Goal: Task Accomplishment & Management: Manage account settings

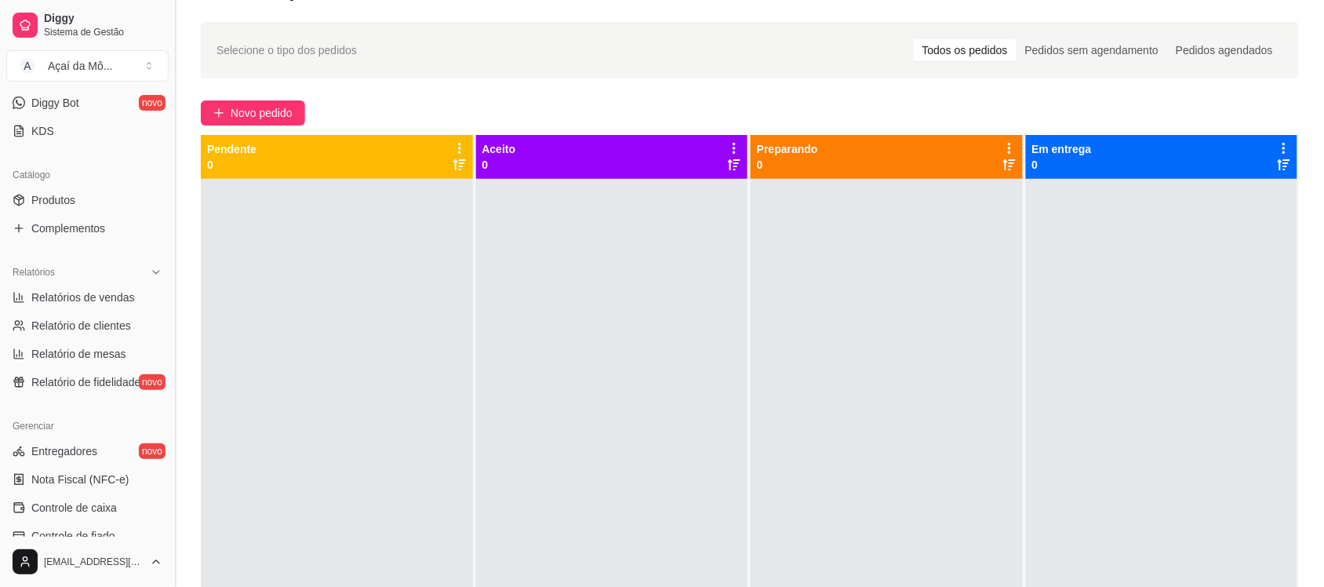
scroll to position [320, 0]
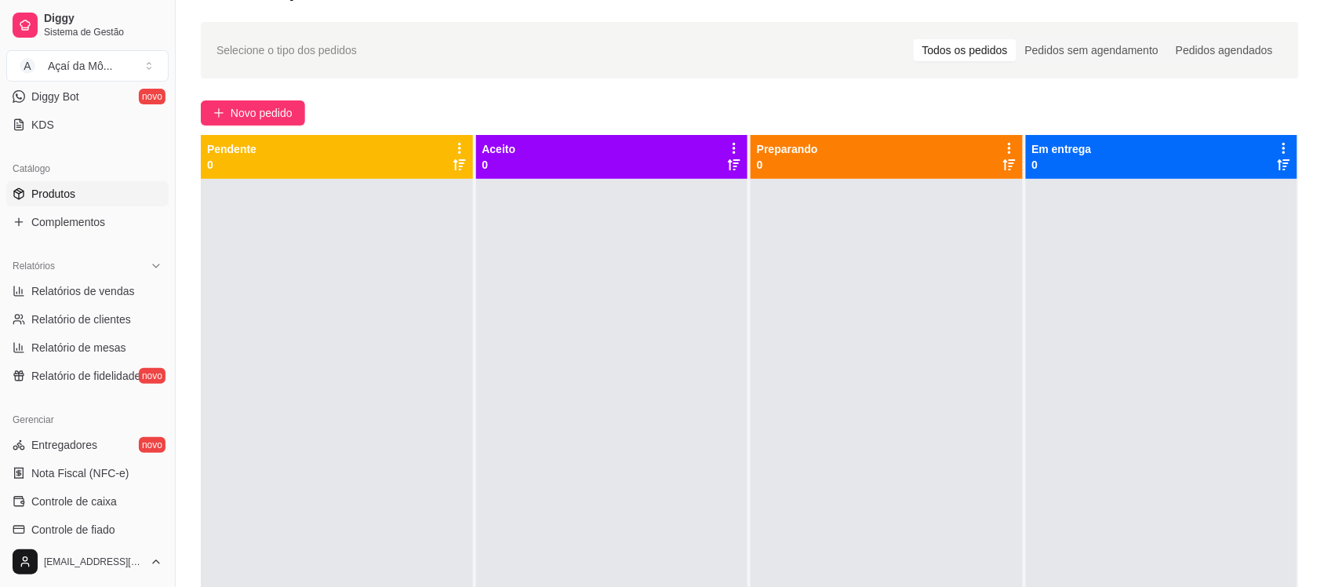
click at [77, 189] on link "Produtos" at bounding box center [87, 193] width 162 height 25
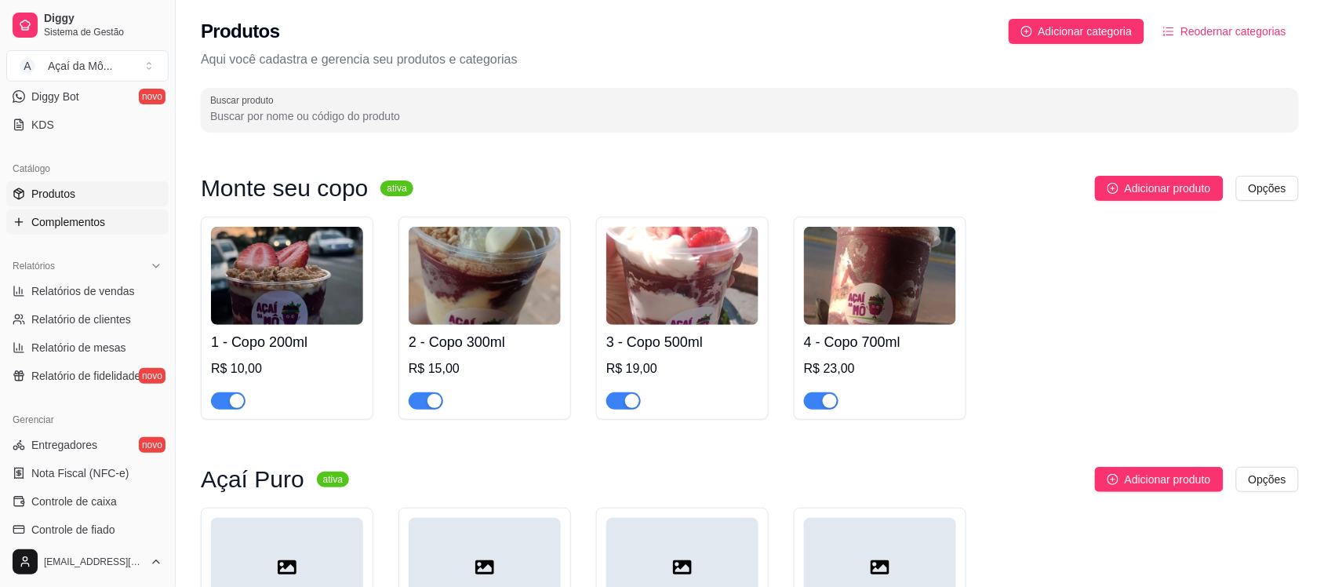
click at [103, 229] on span "Complementos" at bounding box center [68, 222] width 74 height 16
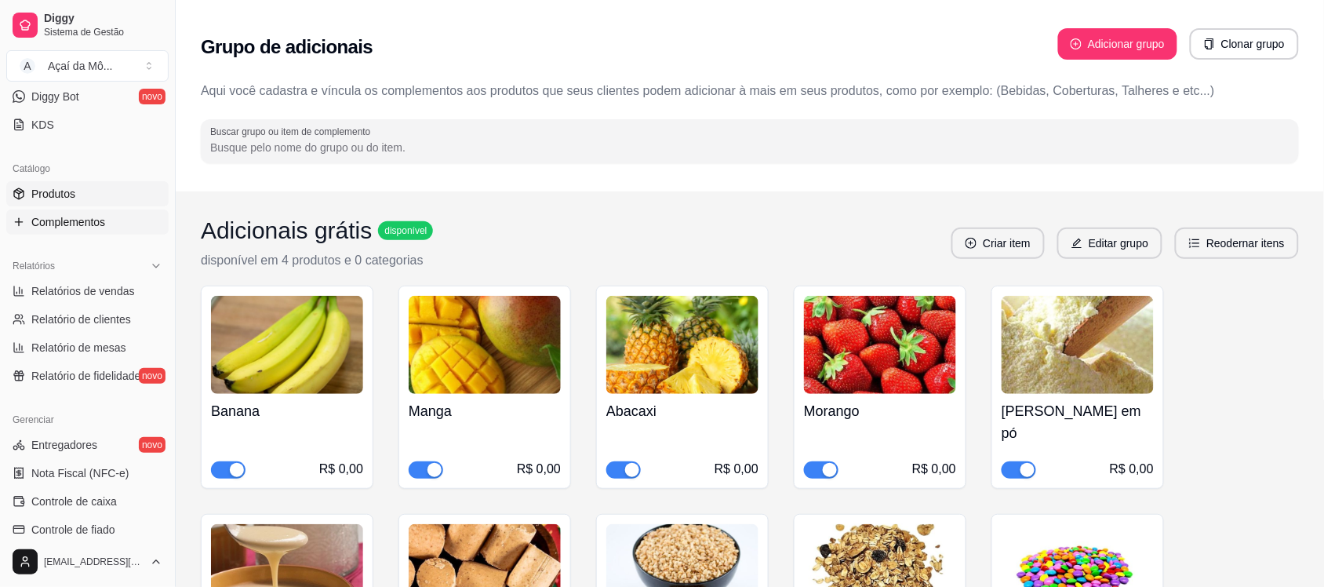
click at [111, 196] on link "Produtos" at bounding box center [87, 193] width 162 height 25
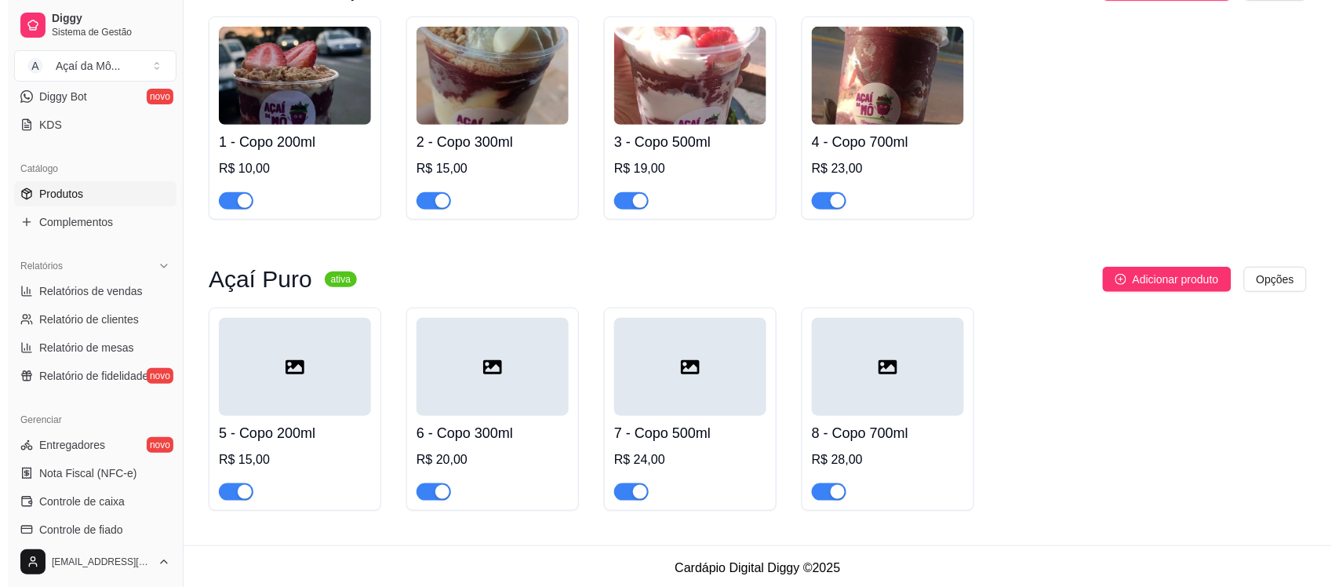
scroll to position [205, 0]
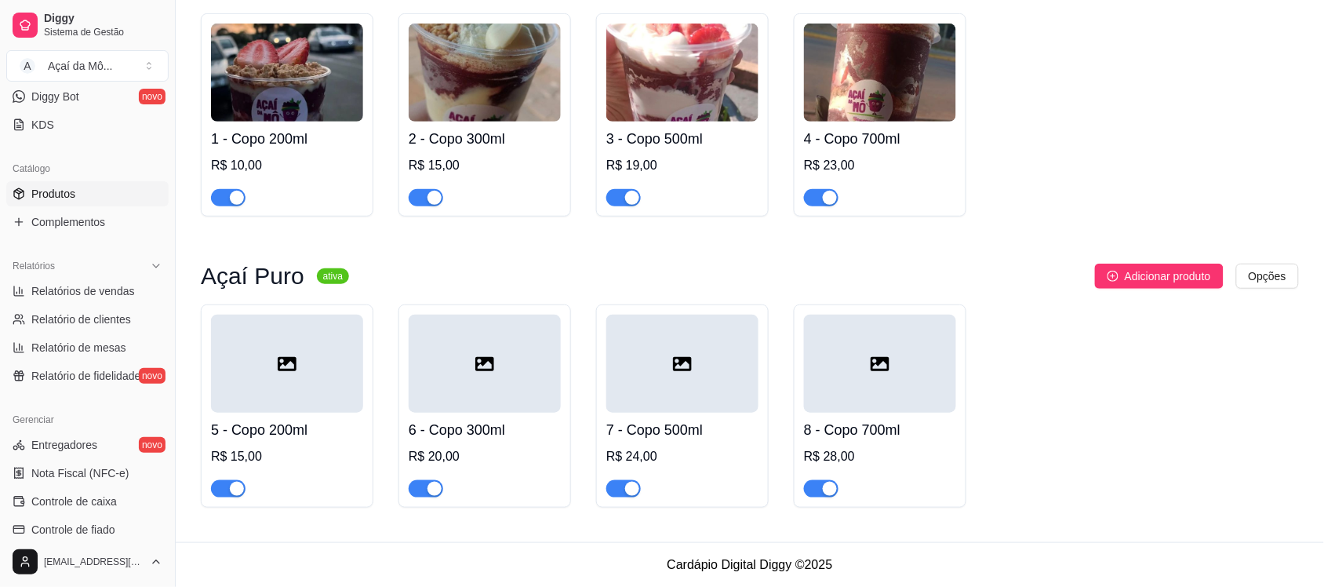
click at [326, 385] on div at bounding box center [287, 363] width 152 height 98
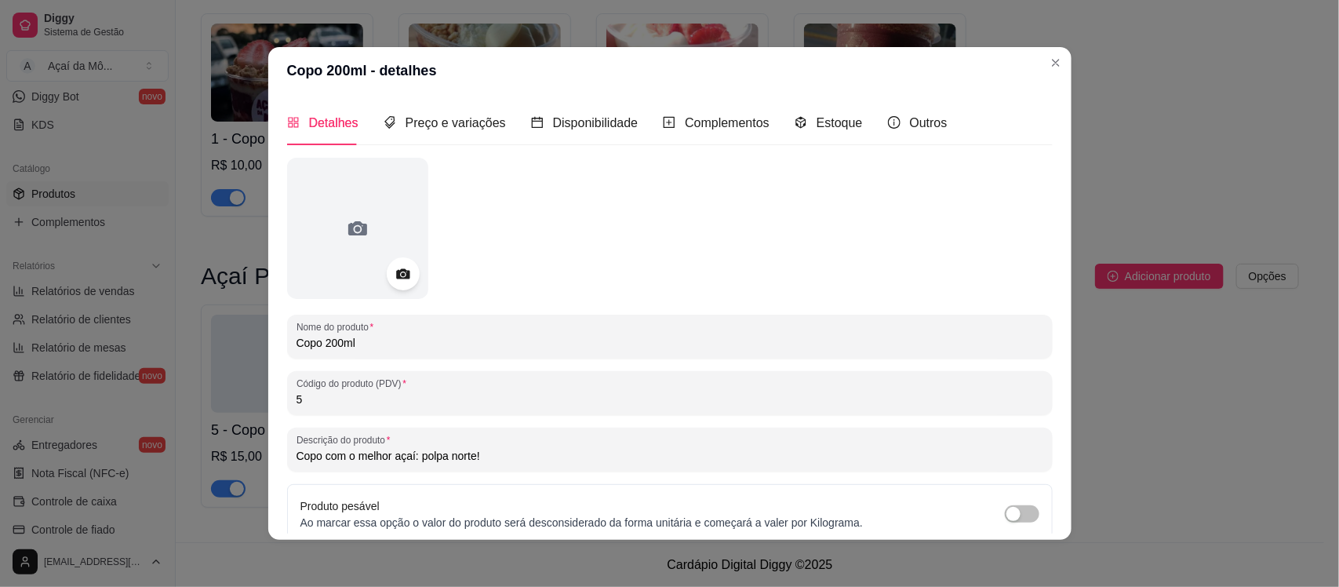
click at [394, 279] on icon at bounding box center [403, 274] width 18 height 18
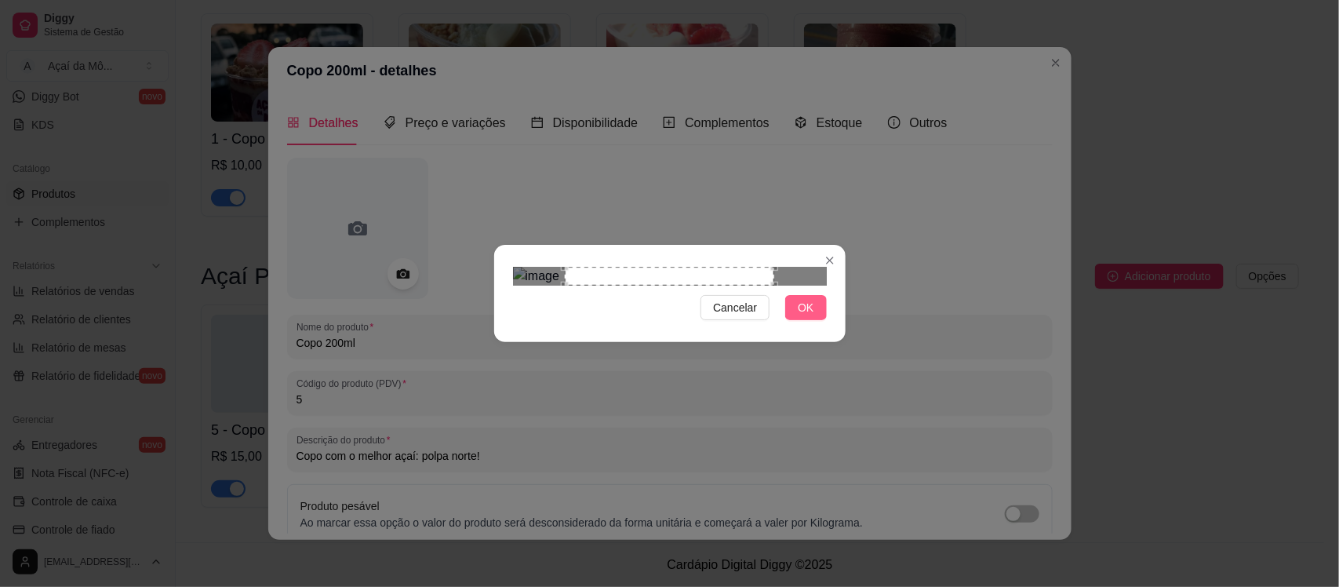
click at [809, 316] on span "OK" at bounding box center [806, 307] width 16 height 17
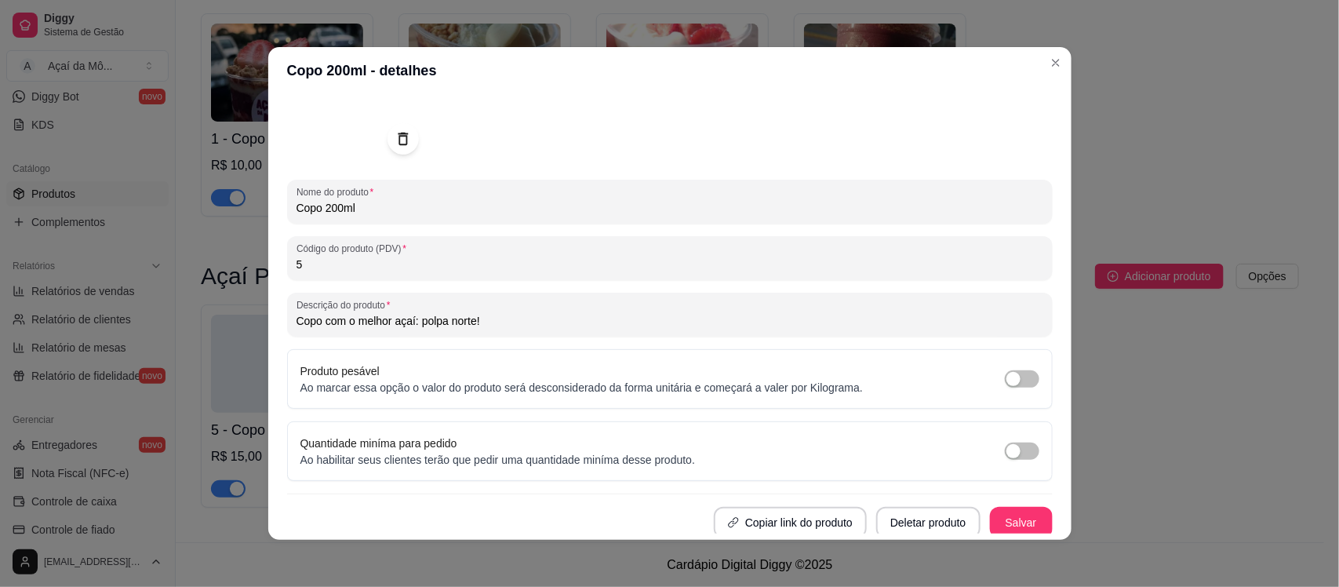
scroll to position [139, 0]
click at [1000, 515] on button "Salvar" at bounding box center [1021, 518] width 63 height 31
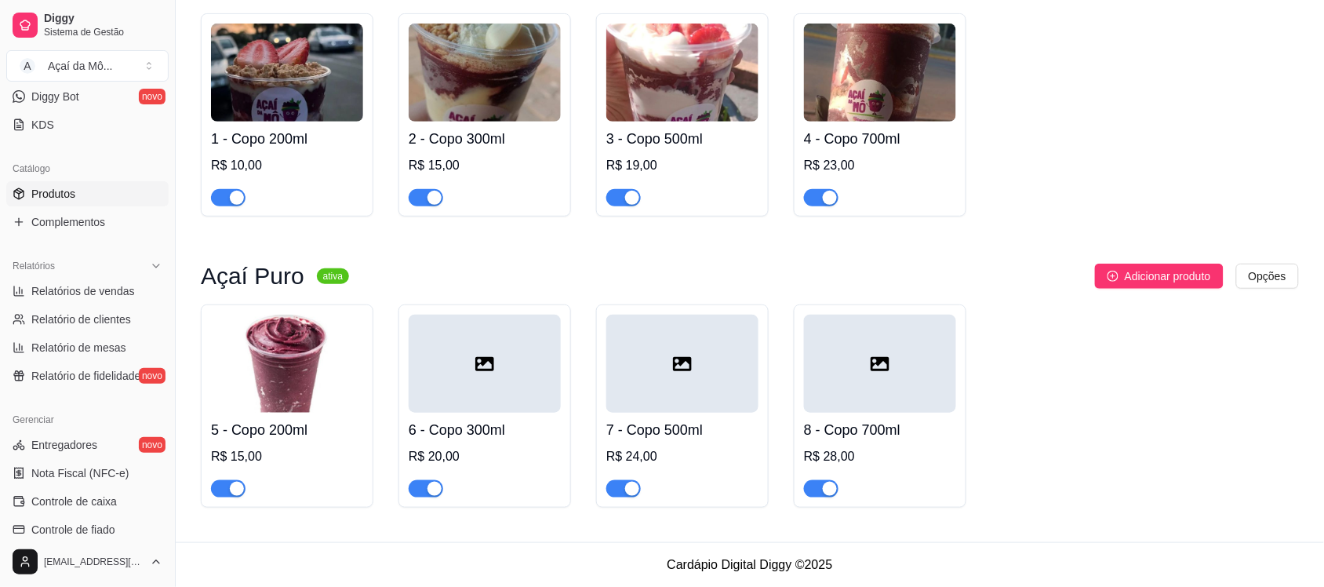
click at [524, 334] on div at bounding box center [485, 363] width 152 height 98
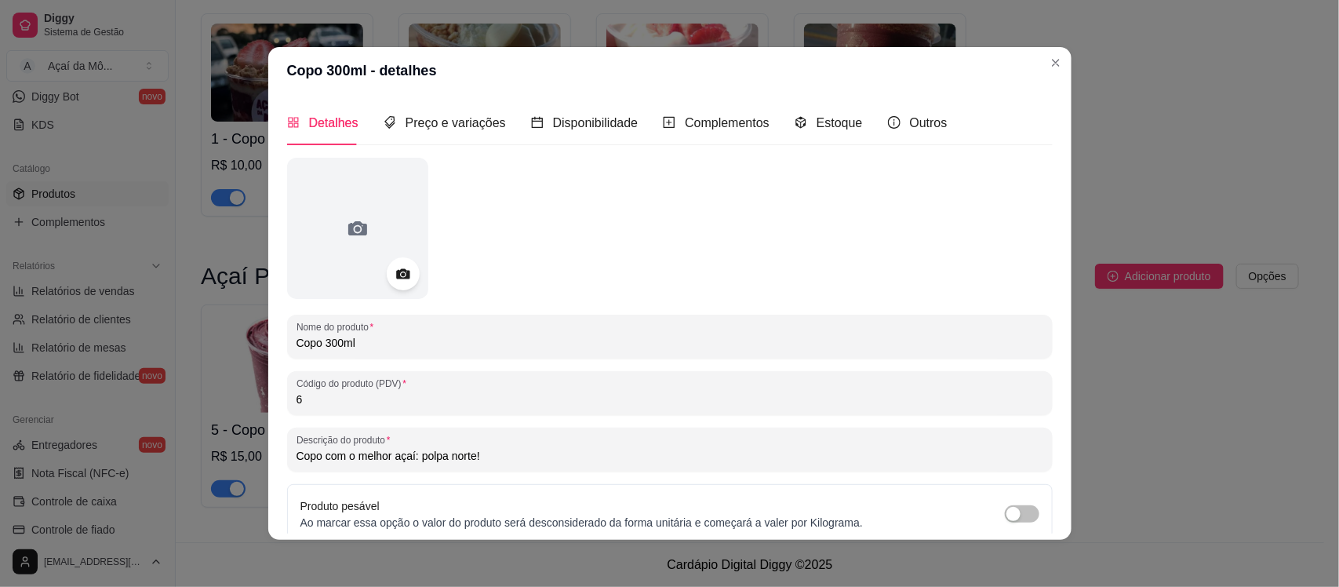
click at [402, 278] on icon at bounding box center [402, 274] width 13 height 10
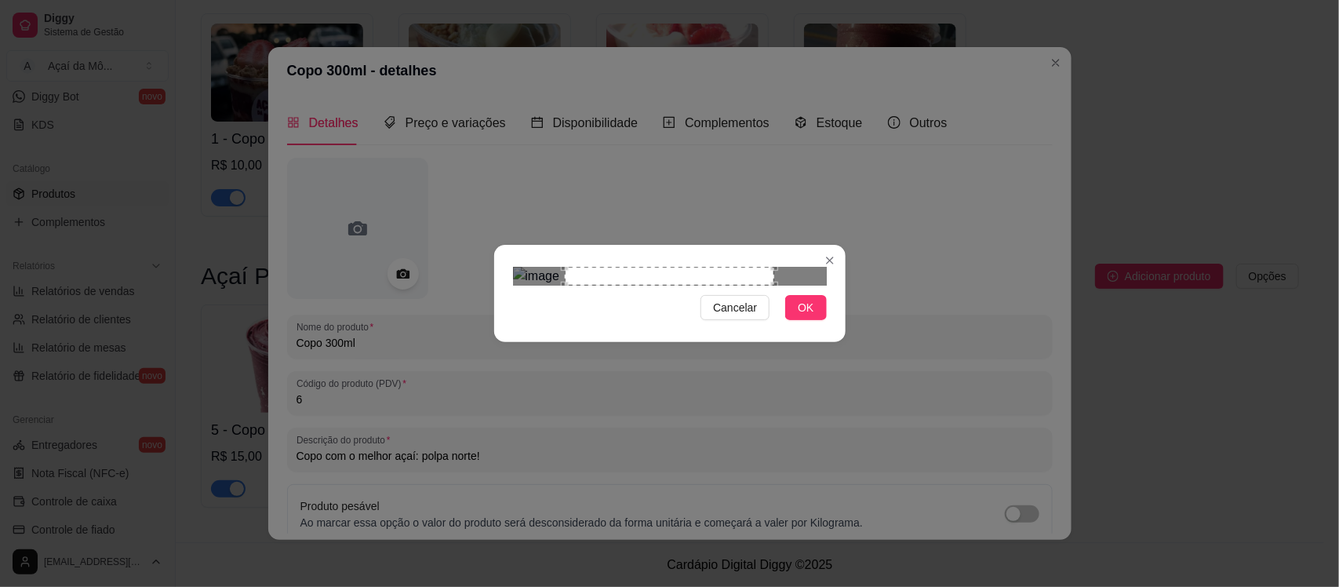
click at [827, 326] on div "Cancelar OK" at bounding box center [669, 293] width 351 height 66
click at [809, 316] on span "OK" at bounding box center [806, 307] width 16 height 17
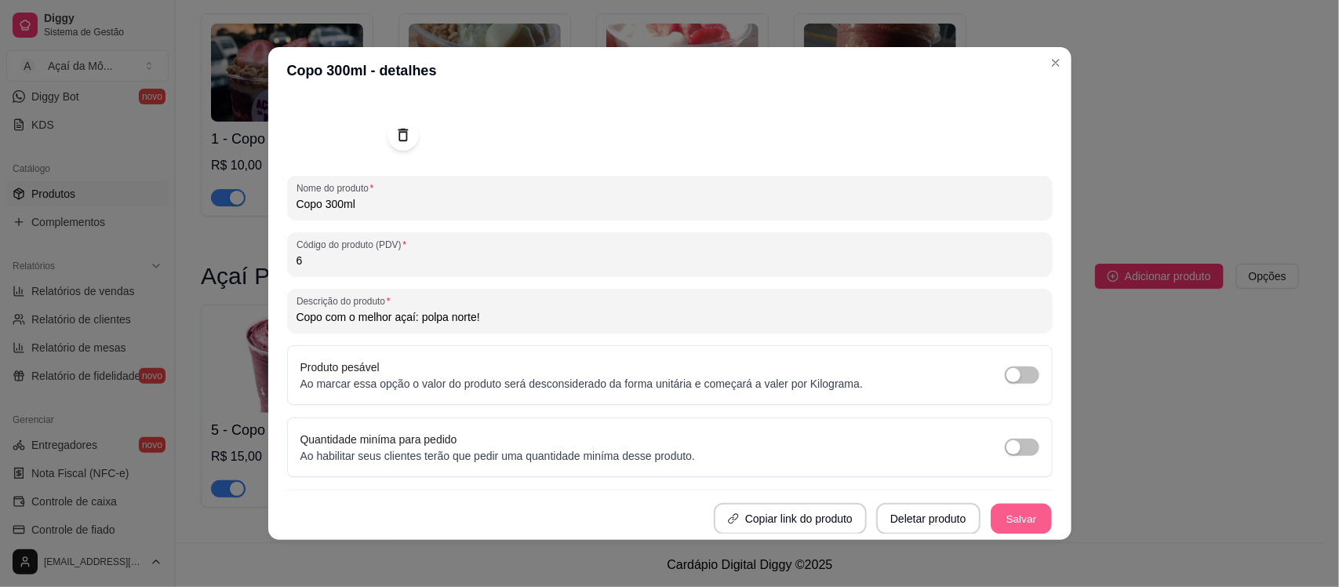
click at [990, 512] on button "Salvar" at bounding box center [1020, 518] width 61 height 31
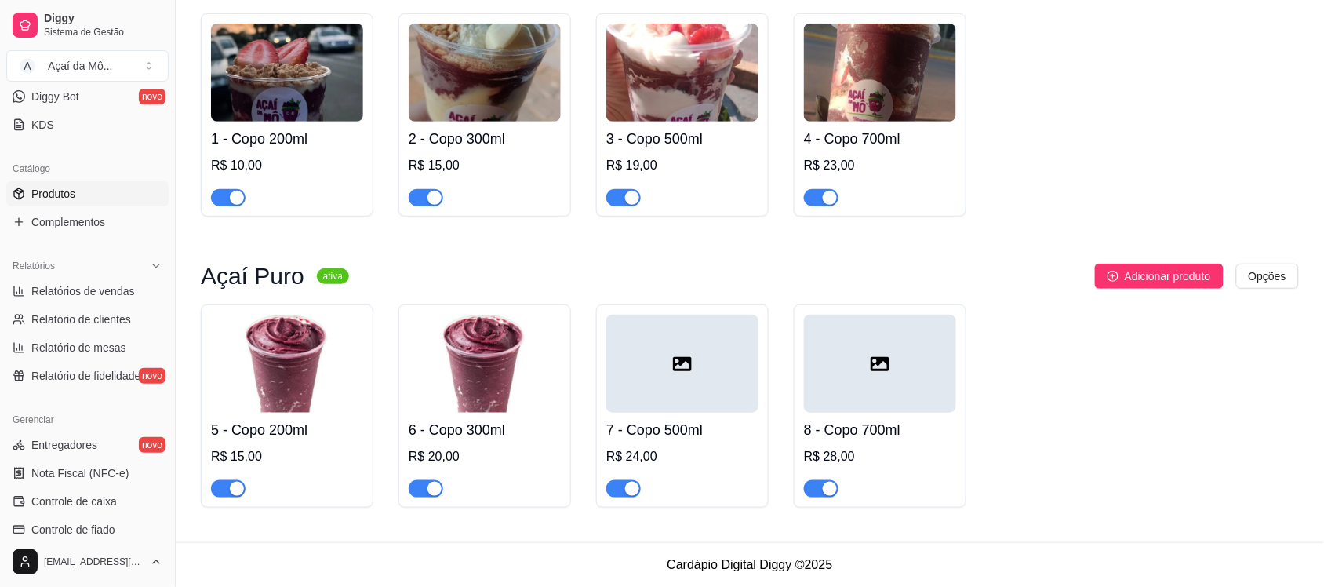
click at [703, 377] on div at bounding box center [682, 363] width 152 height 98
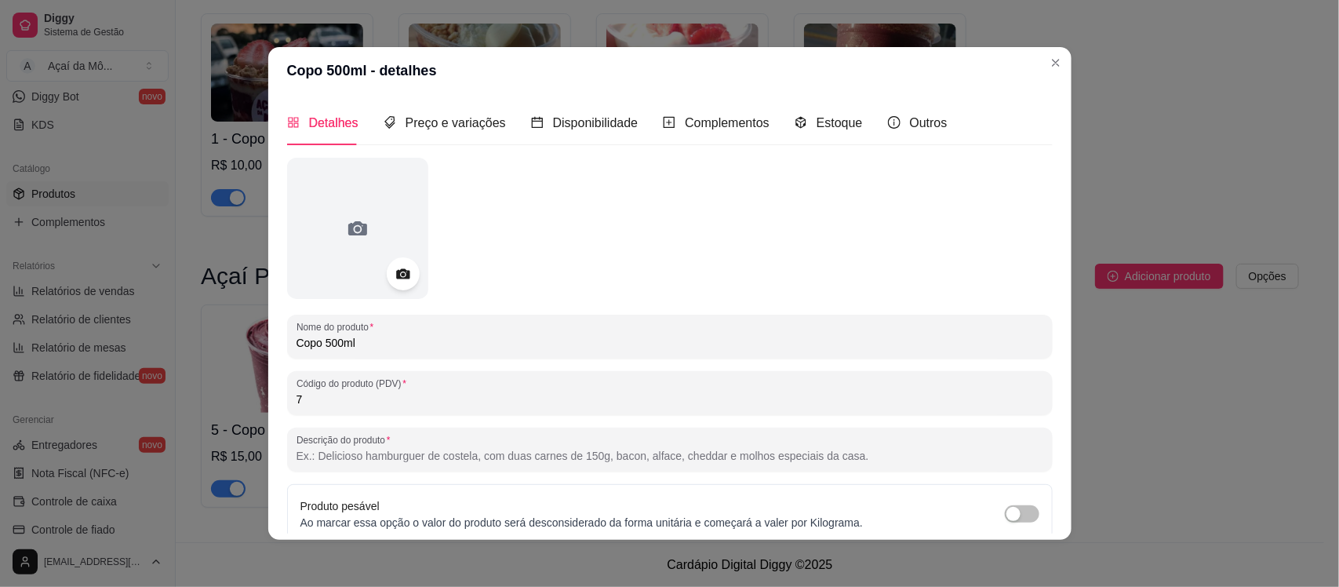
click at [402, 276] on icon at bounding box center [402, 274] width 13 height 10
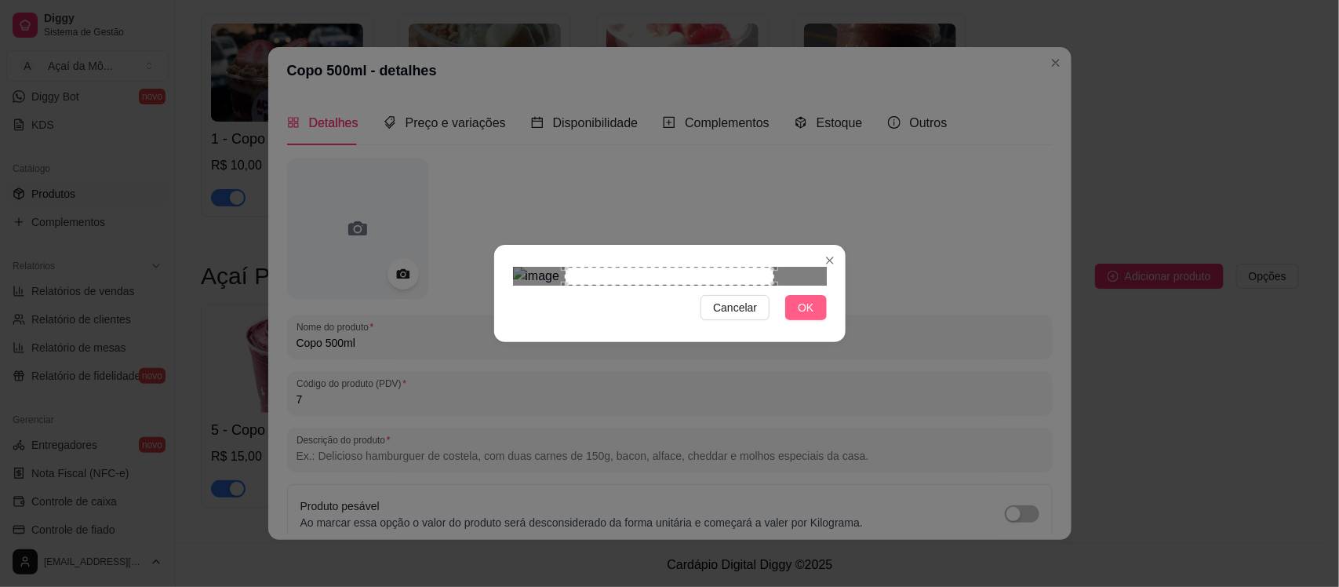
click at [805, 316] on span "OK" at bounding box center [806, 307] width 16 height 17
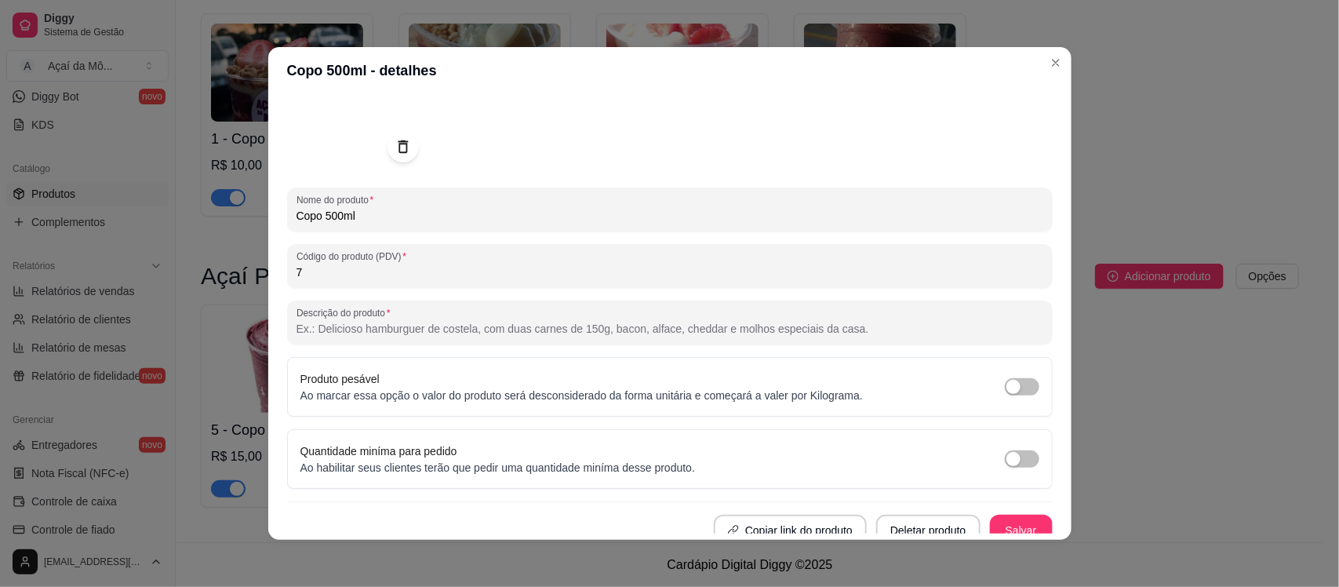
scroll to position [126, 0]
click at [1006, 525] on button "Salvar" at bounding box center [1020, 531] width 61 height 31
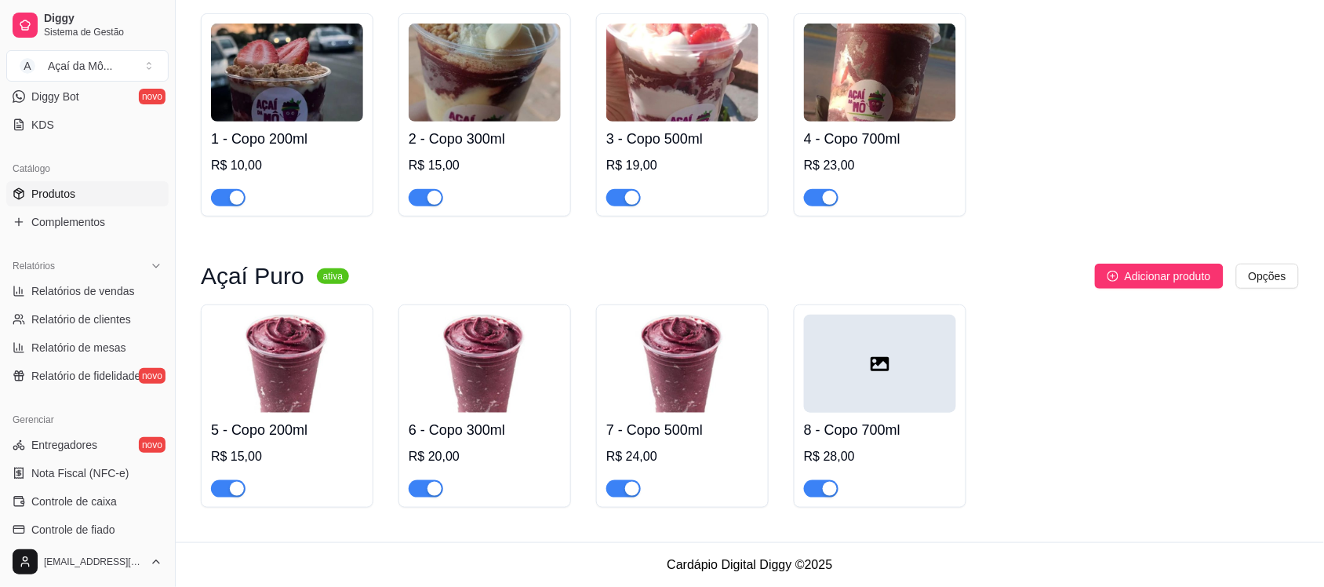
click at [884, 351] on div at bounding box center [880, 363] width 152 height 98
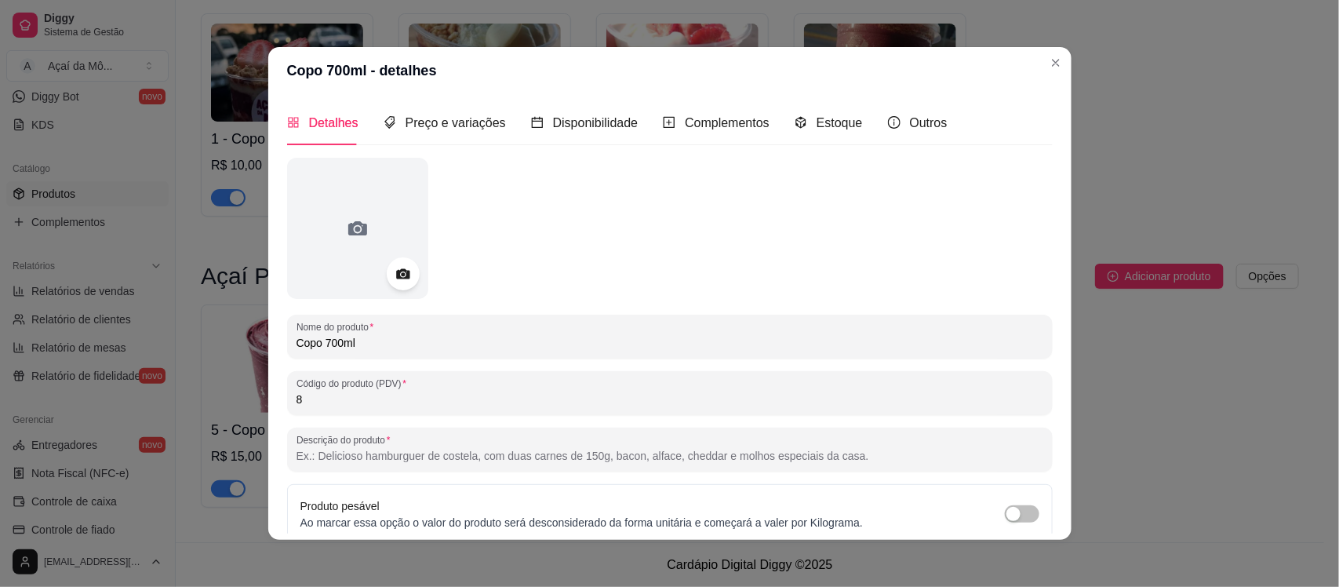
click at [405, 271] on icon at bounding box center [403, 274] width 18 height 18
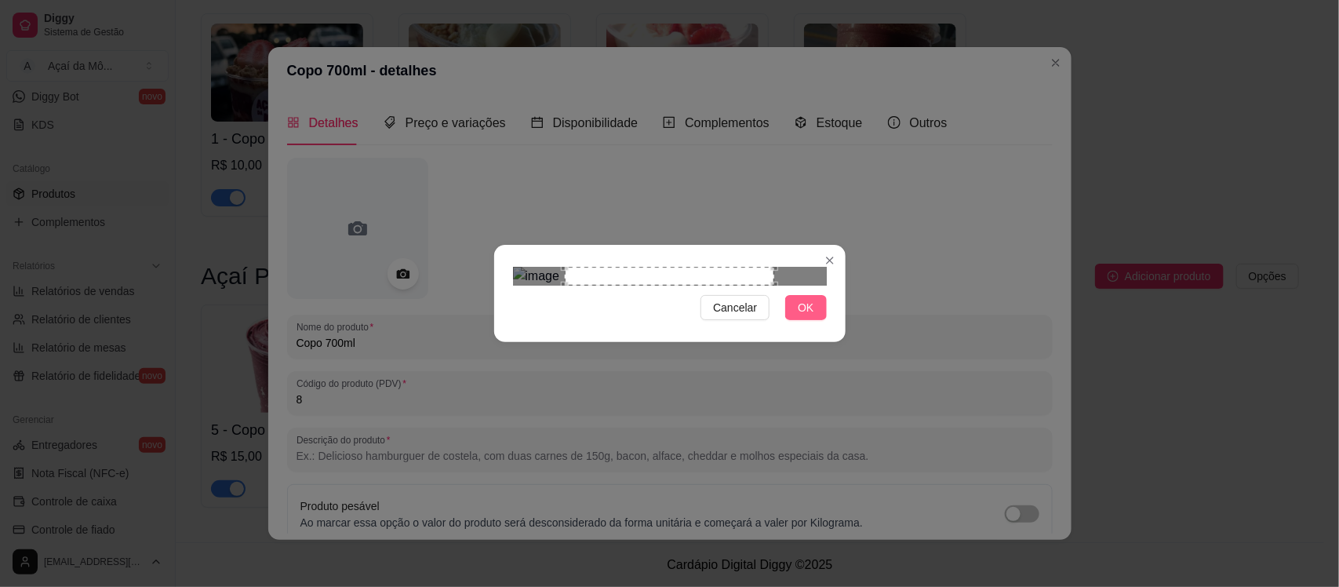
click at [800, 316] on span "OK" at bounding box center [806, 307] width 16 height 17
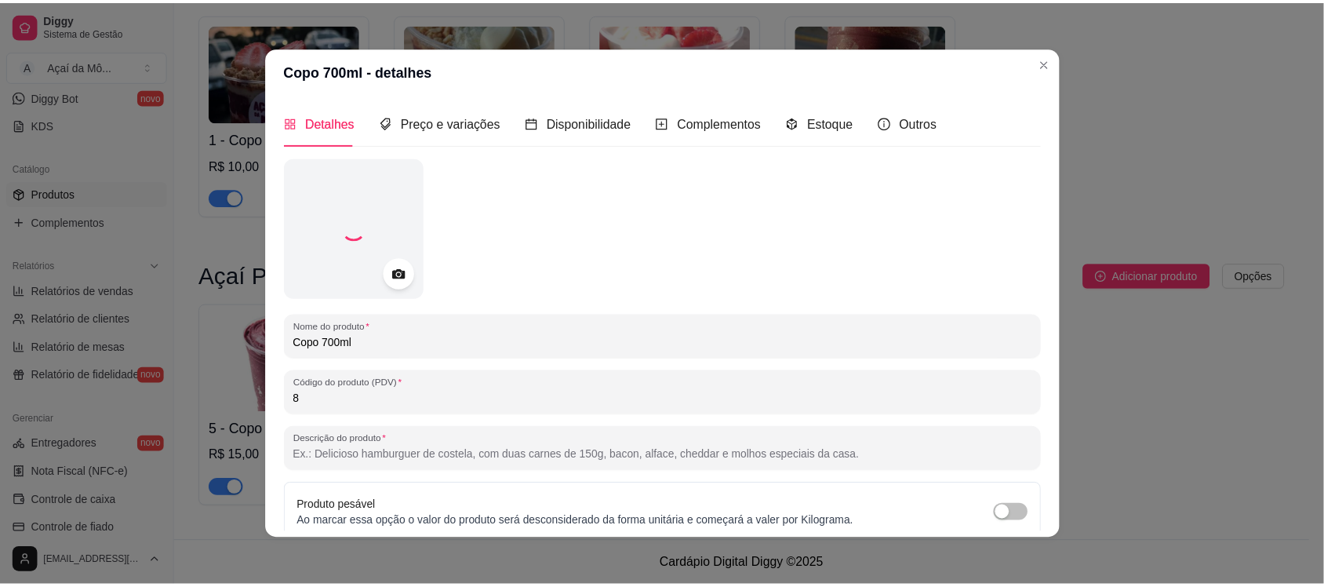
scroll to position [139, 0]
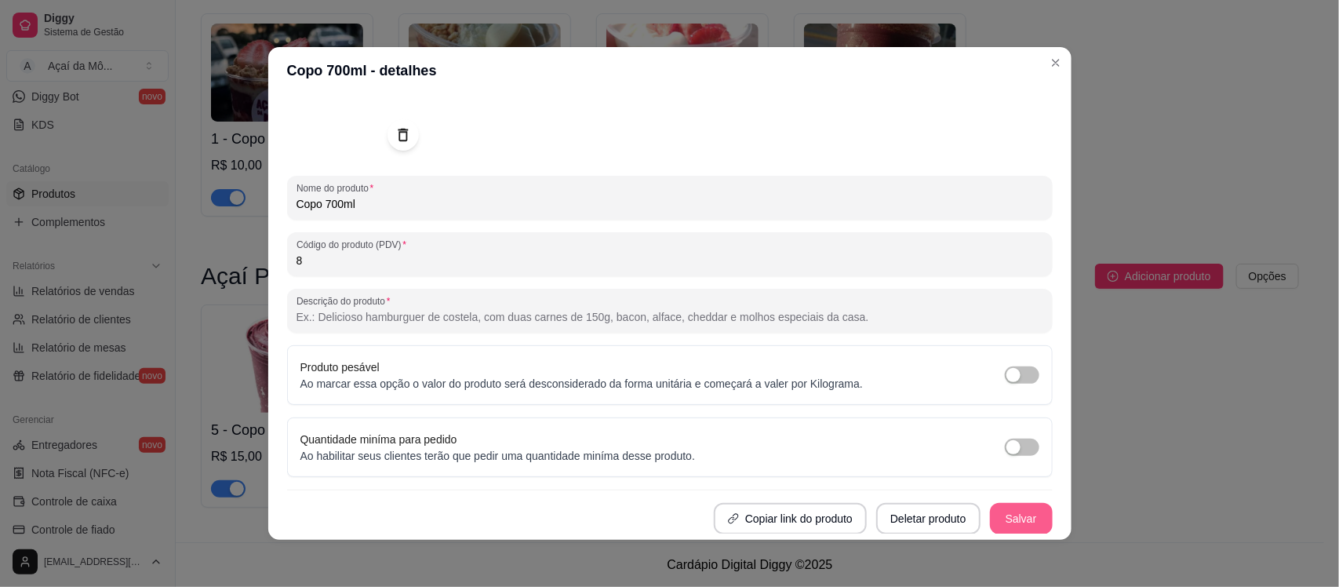
click at [1025, 512] on button "Salvar" at bounding box center [1021, 518] width 63 height 31
click at [1025, 512] on button "Salvar" at bounding box center [1020, 518] width 61 height 31
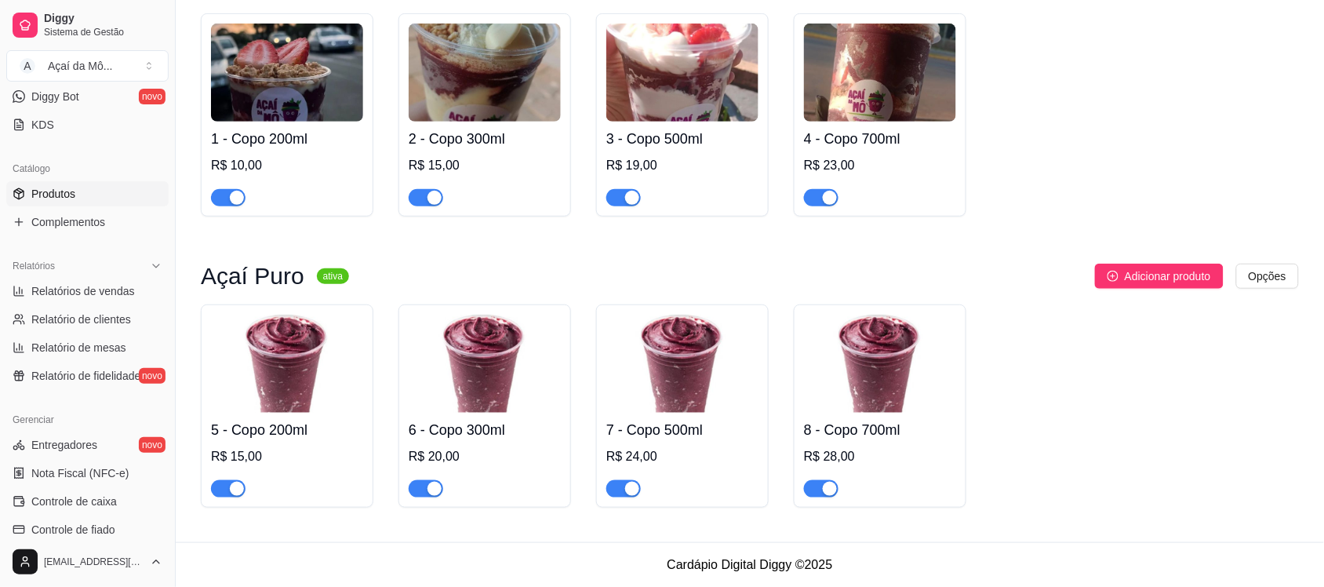
scroll to position [0, 0]
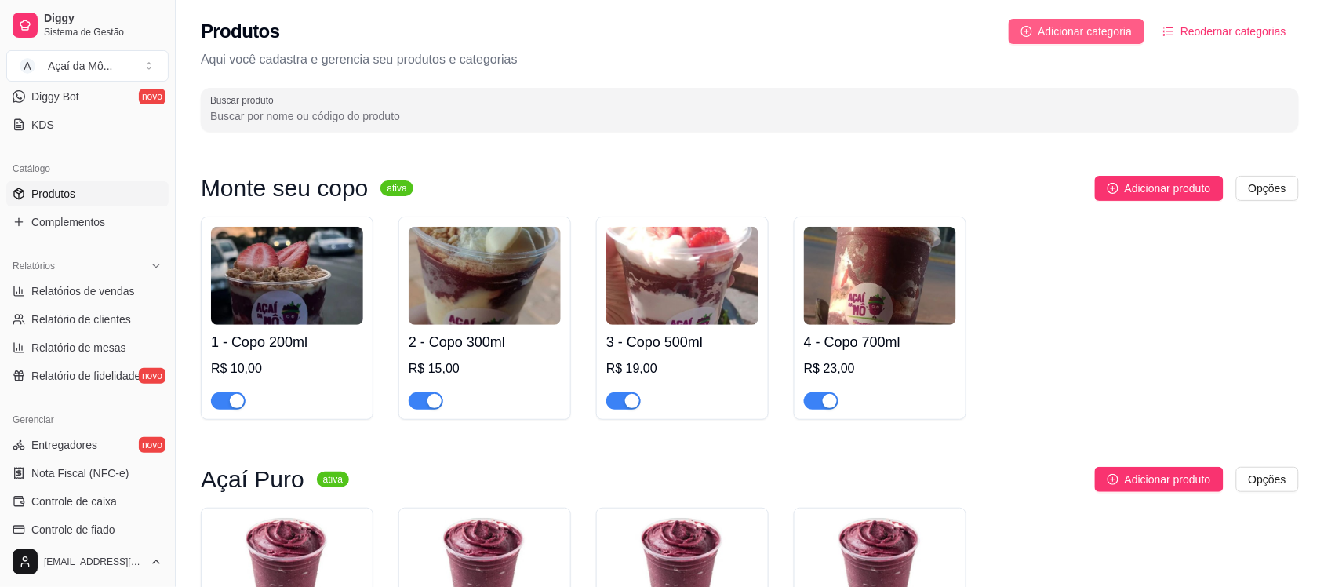
click at [1092, 30] on span "Adicionar categoria" at bounding box center [1085, 31] width 94 height 17
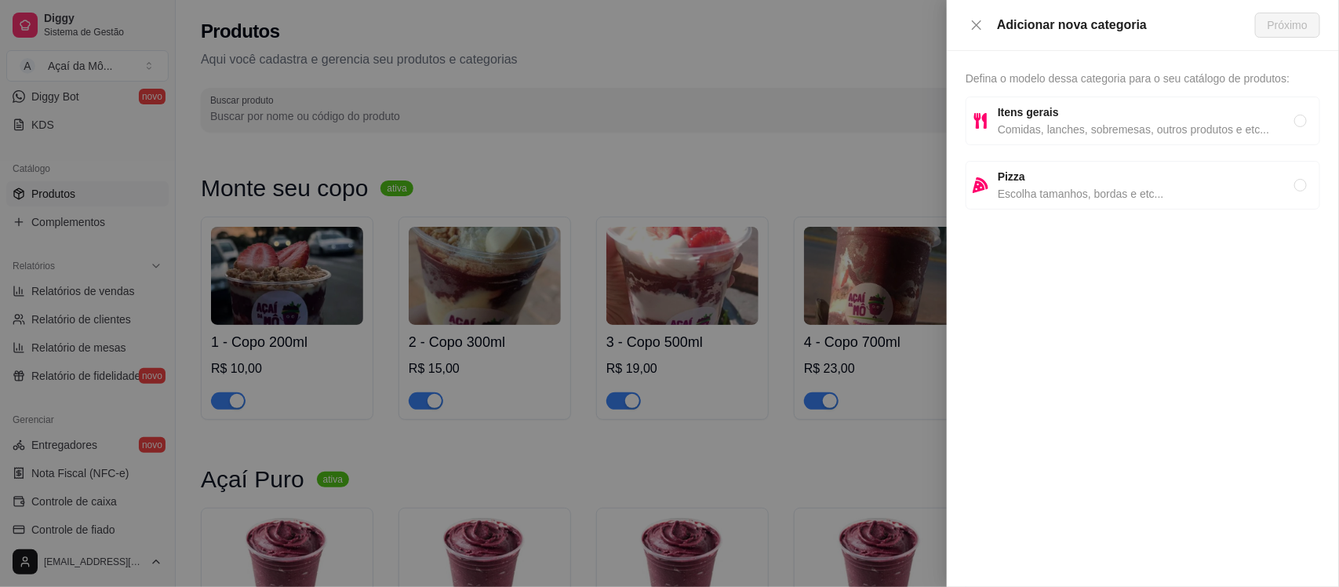
click at [1090, 129] on span "Comidas, lanches, sobremesas, outros produtos e etc..." at bounding box center [1146, 129] width 296 height 17
radio input "true"
click at [1296, 13] on button "Próximo" at bounding box center [1287, 25] width 65 height 25
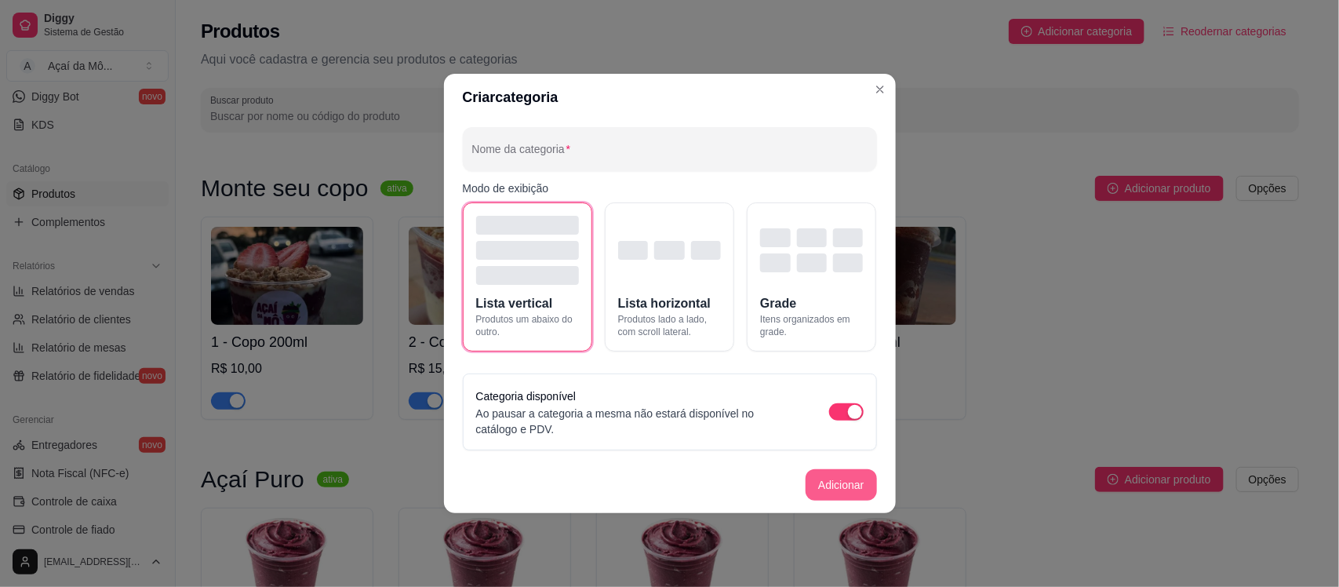
click at [832, 484] on button "Adicionar" at bounding box center [840, 484] width 71 height 31
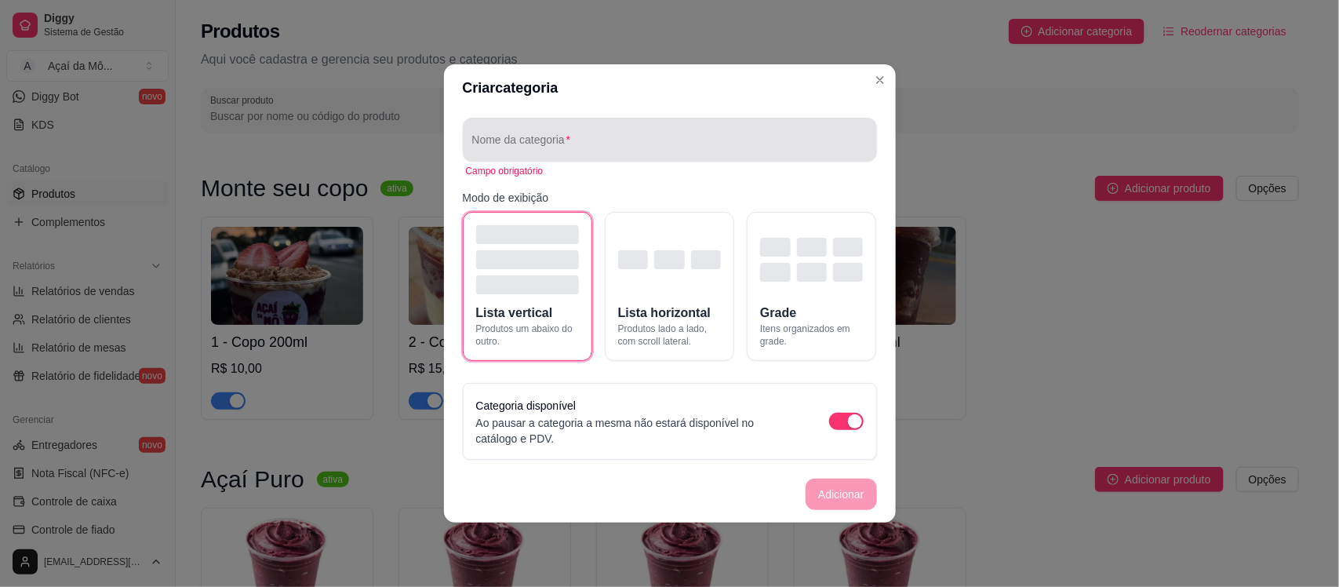
click at [578, 132] on div at bounding box center [669, 139] width 395 height 31
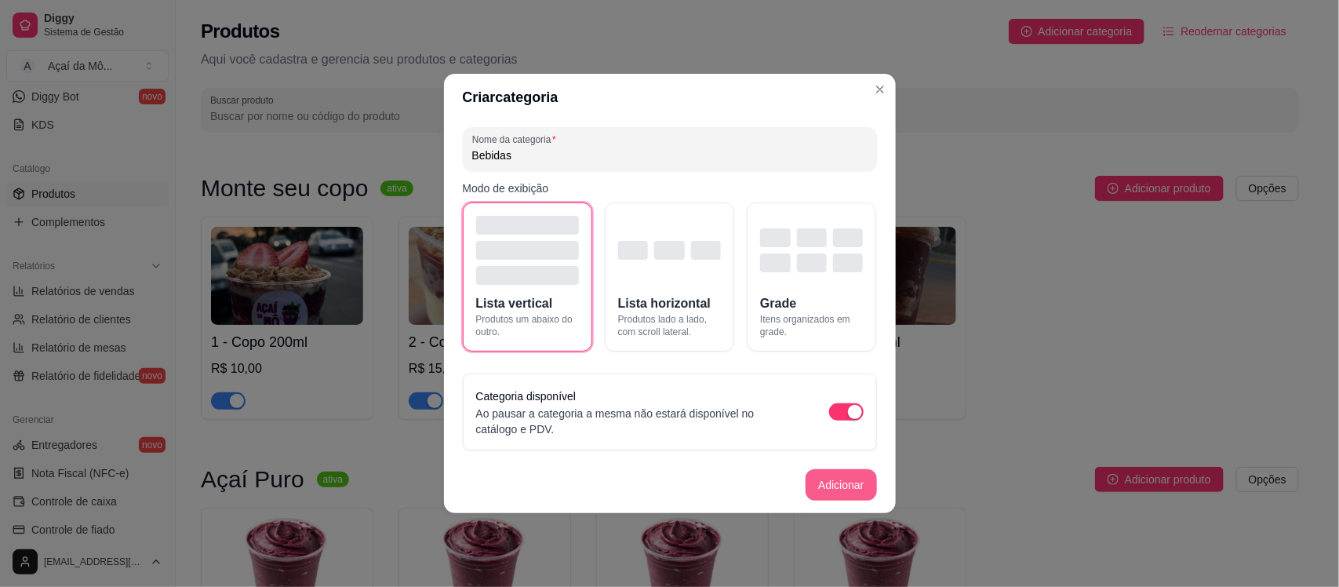
type input "Bebidas"
click at [829, 489] on button "Adicionar" at bounding box center [840, 485] width 69 height 31
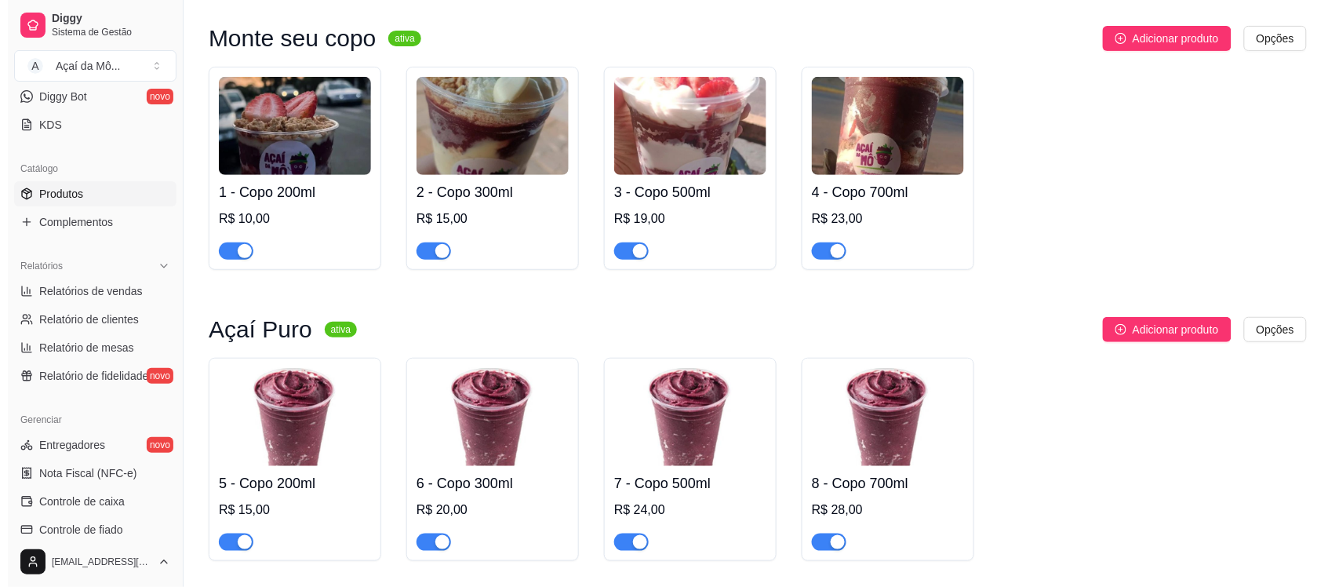
scroll to position [312, 0]
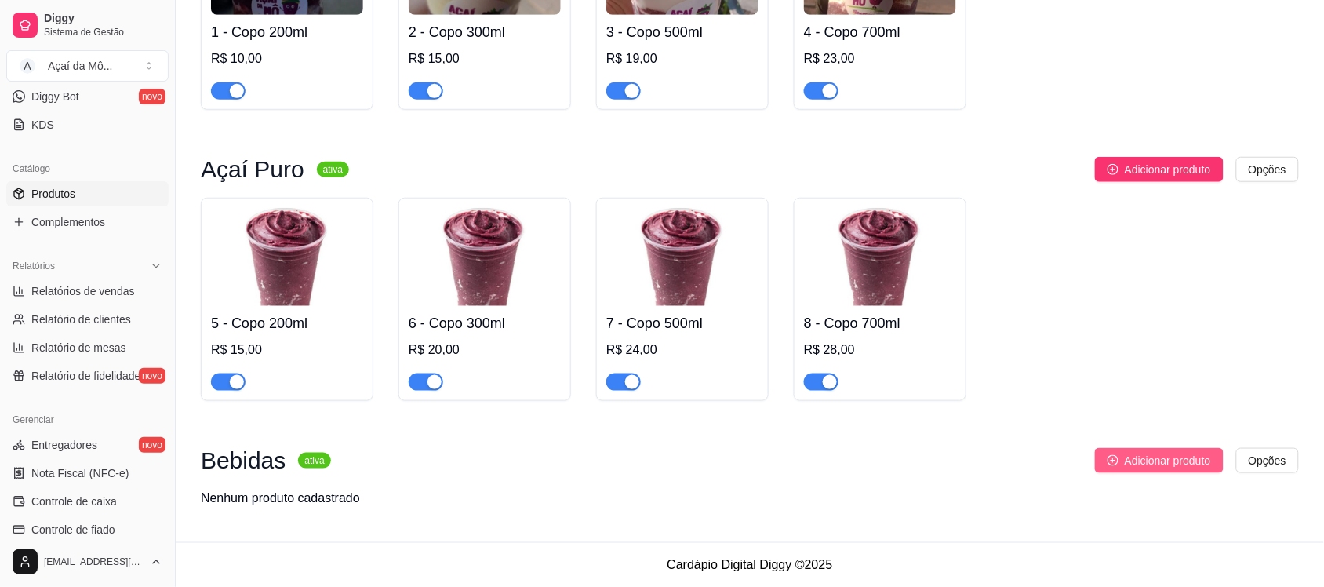
click at [1158, 463] on span "Adicionar produto" at bounding box center [1168, 460] width 86 height 17
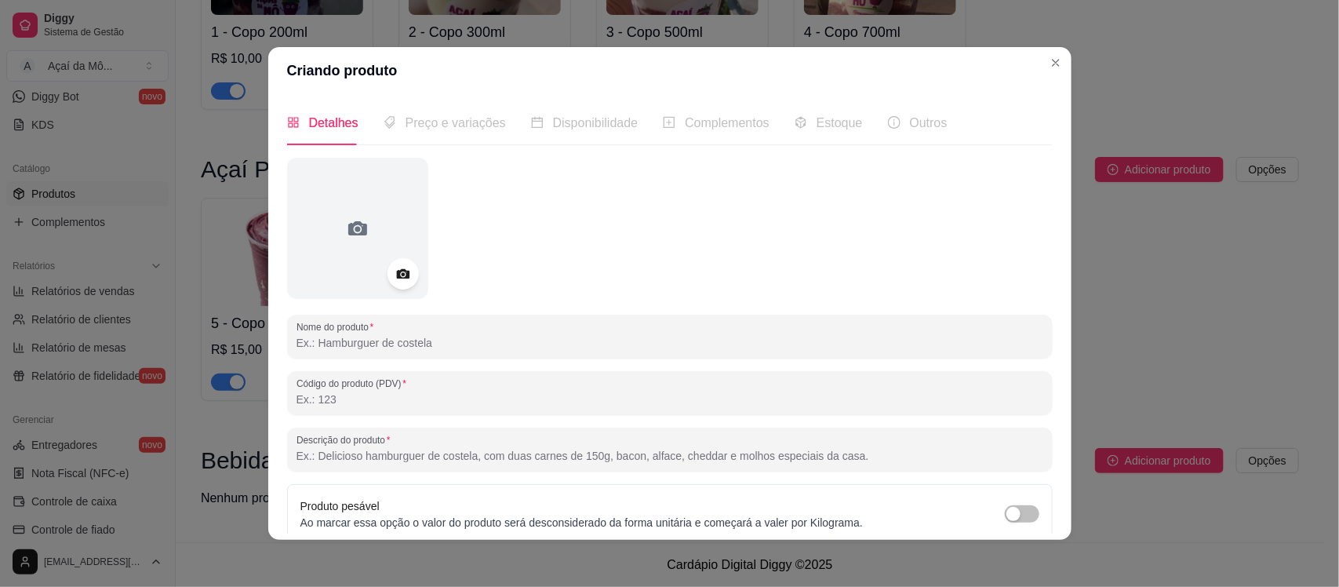
click at [366, 350] on input "Nome do produto" at bounding box center [669, 343] width 747 height 16
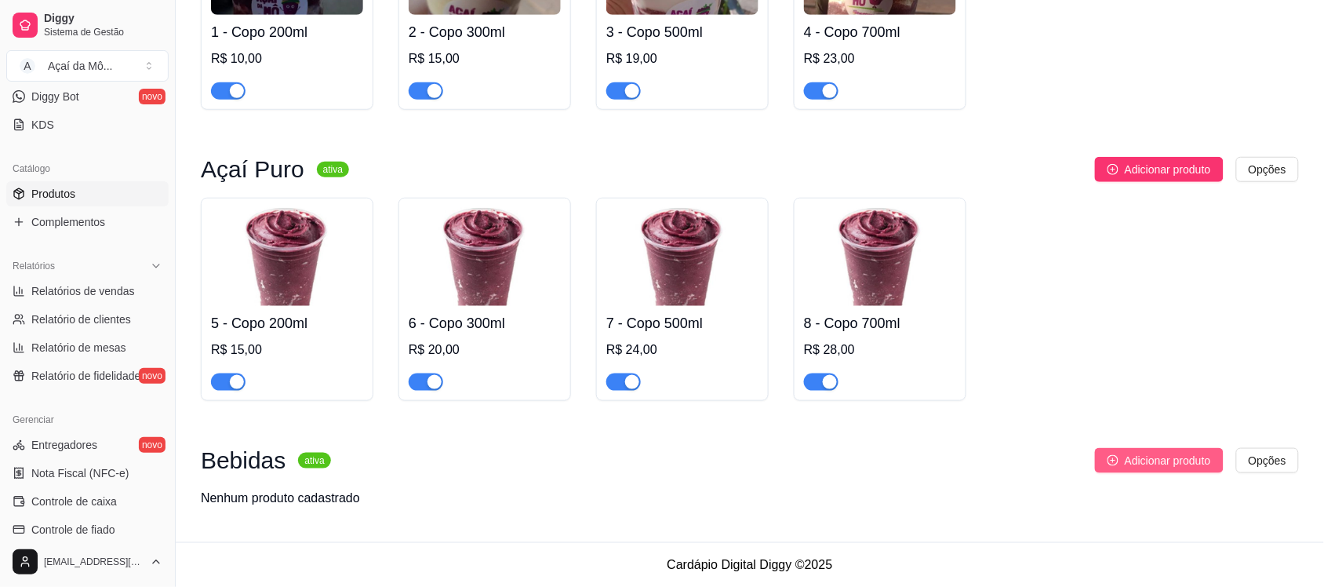
click at [1167, 455] on span "Adicionar produto" at bounding box center [1168, 460] width 86 height 17
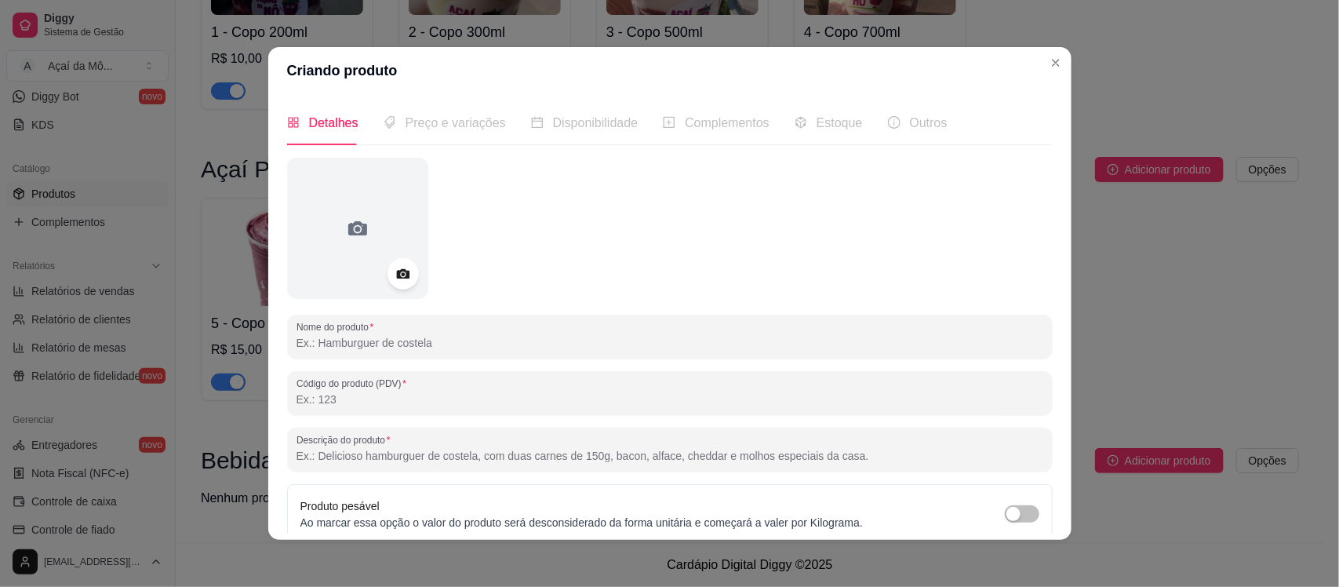
click at [492, 341] on input "Nome do produto" at bounding box center [669, 343] width 747 height 16
type input "A"
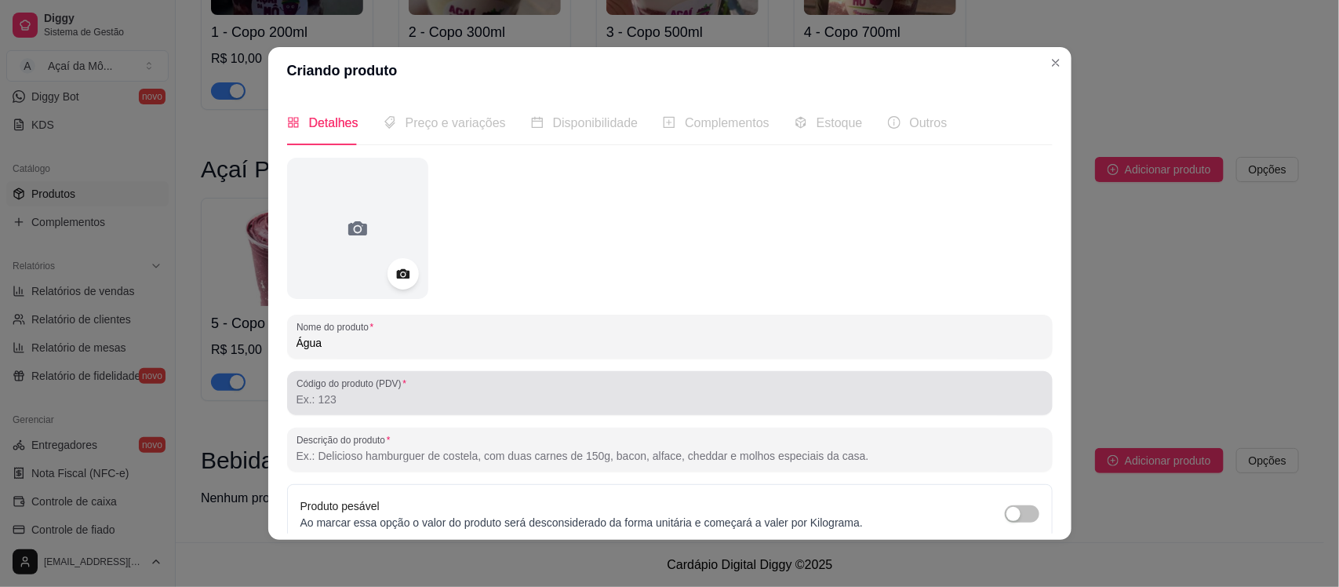
type input "Água"
click at [439, 381] on div at bounding box center [669, 392] width 747 height 31
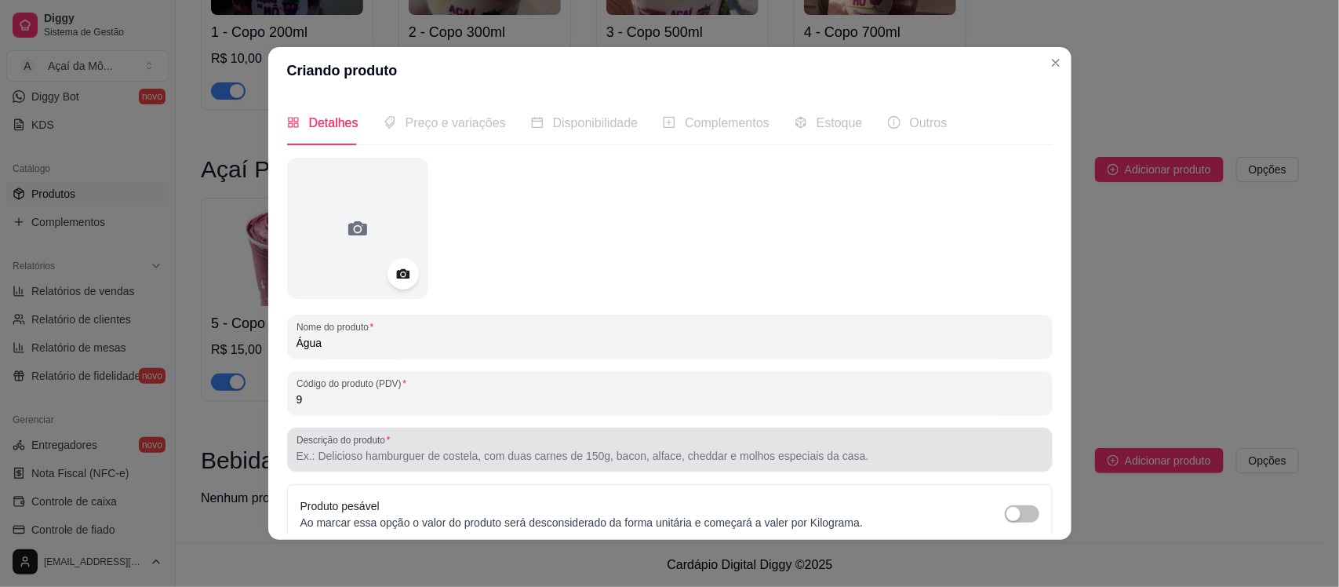
type input "9"
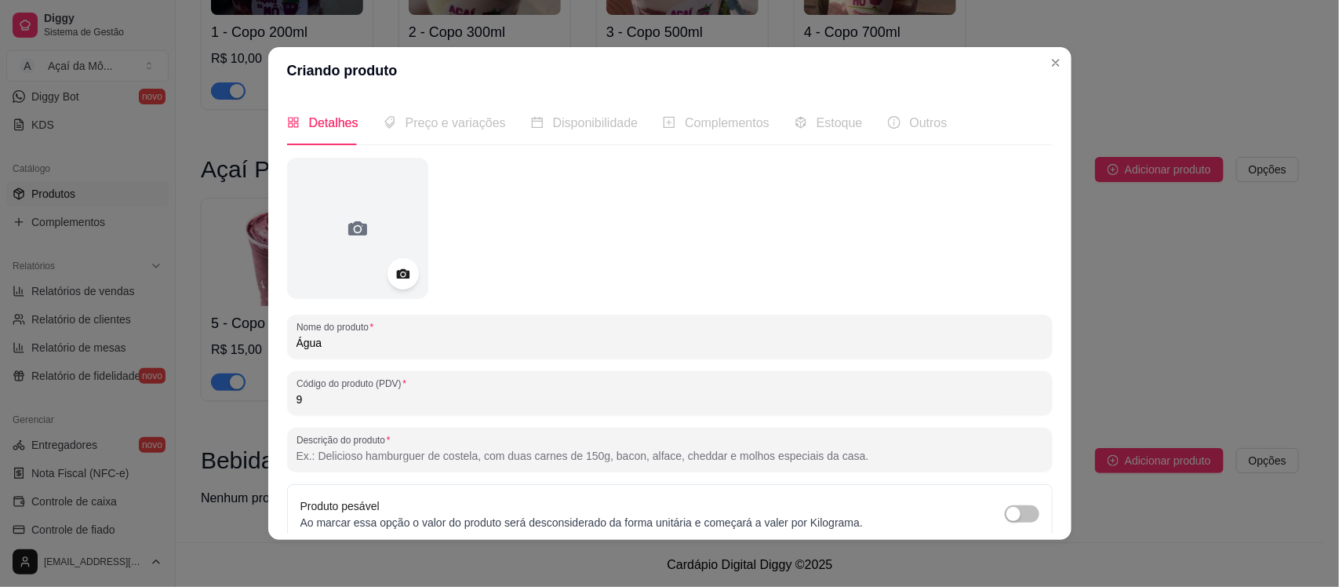
click at [502, 459] on input "Descrição do produto" at bounding box center [669, 456] width 747 height 16
click at [695, 137] on div "Complementos" at bounding box center [716, 122] width 107 height 45
click at [393, 339] on input "Água" at bounding box center [669, 343] width 747 height 16
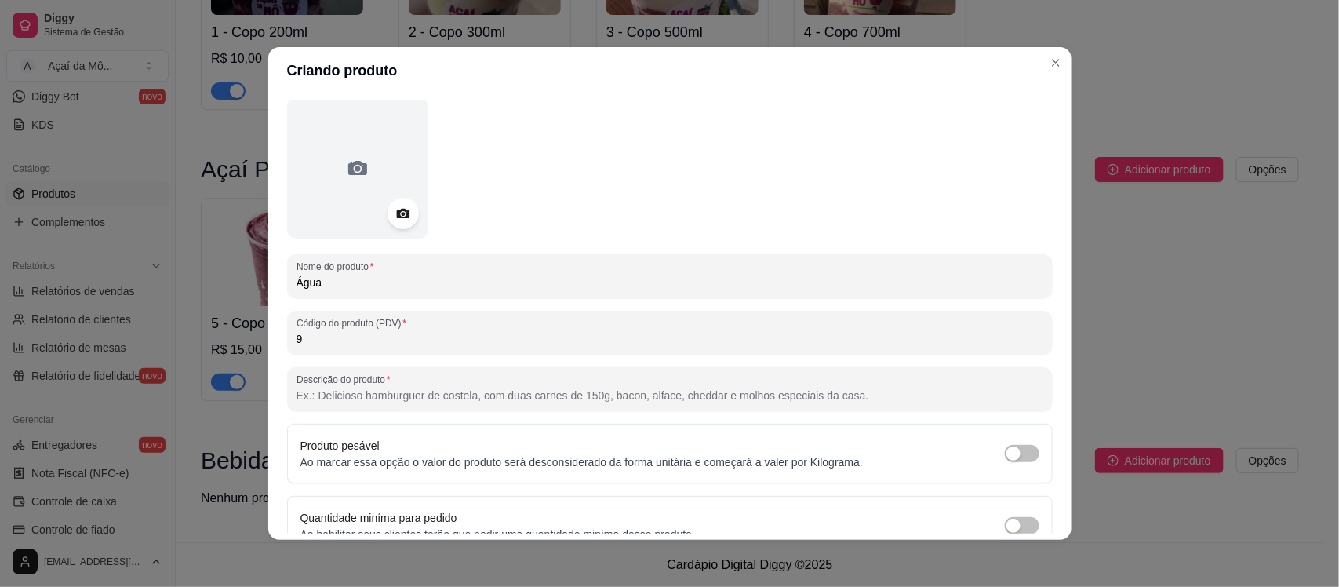
scroll to position [0, 0]
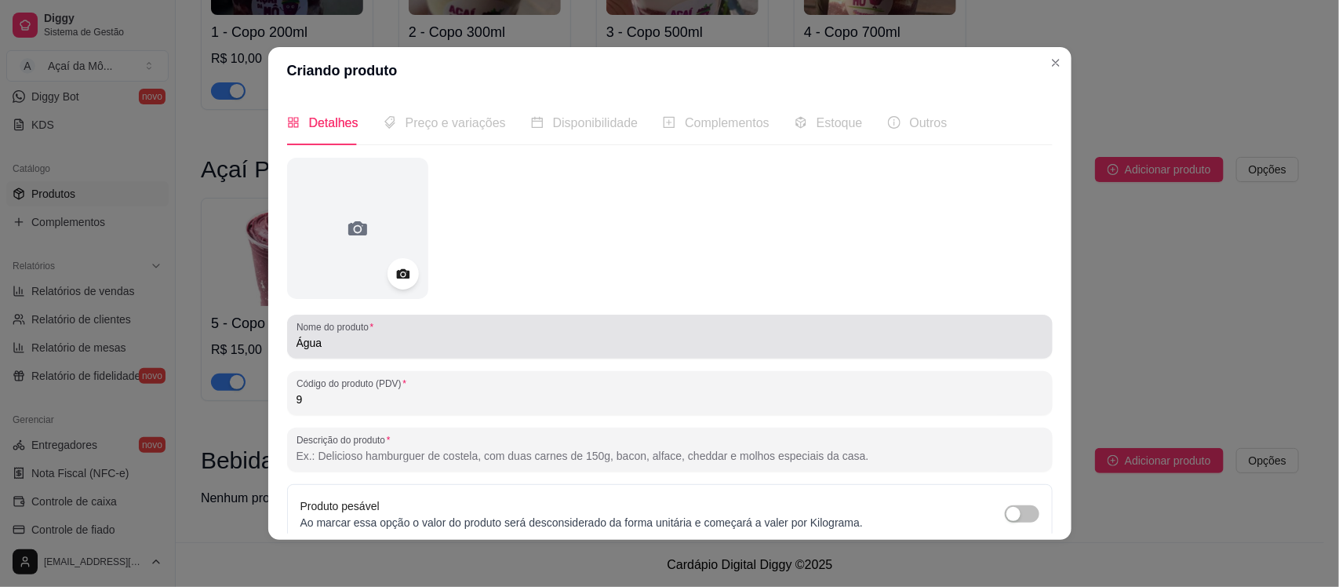
click at [414, 332] on div "Água" at bounding box center [669, 336] width 747 height 31
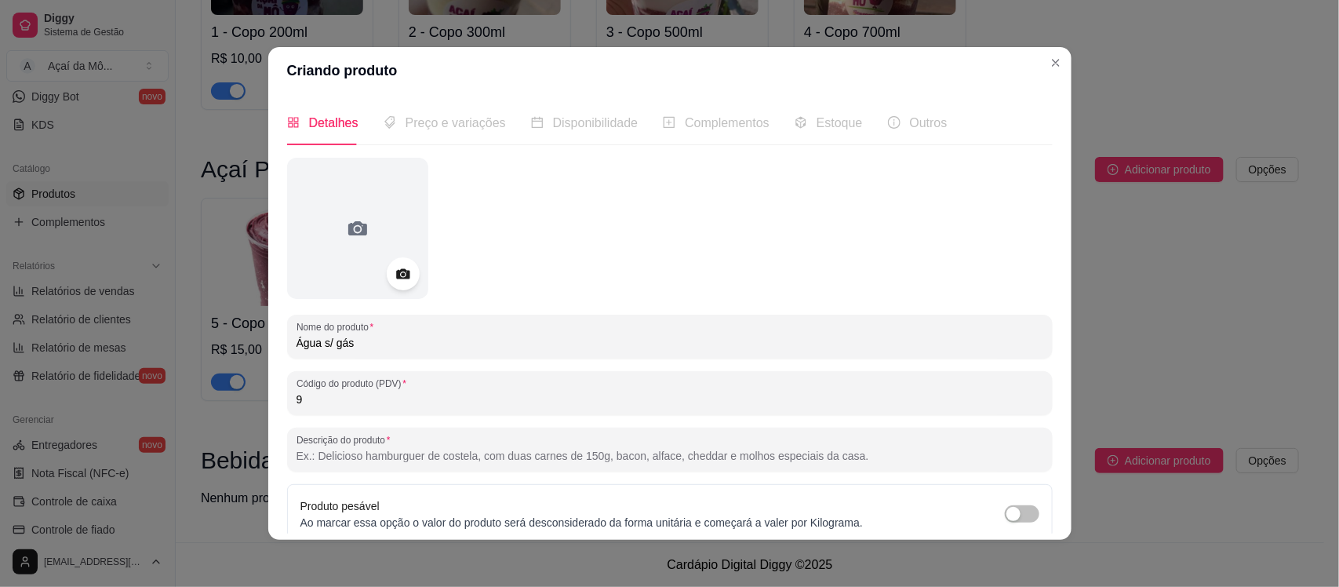
type input "Água s/ gás"
click at [394, 274] on icon at bounding box center [403, 274] width 18 height 18
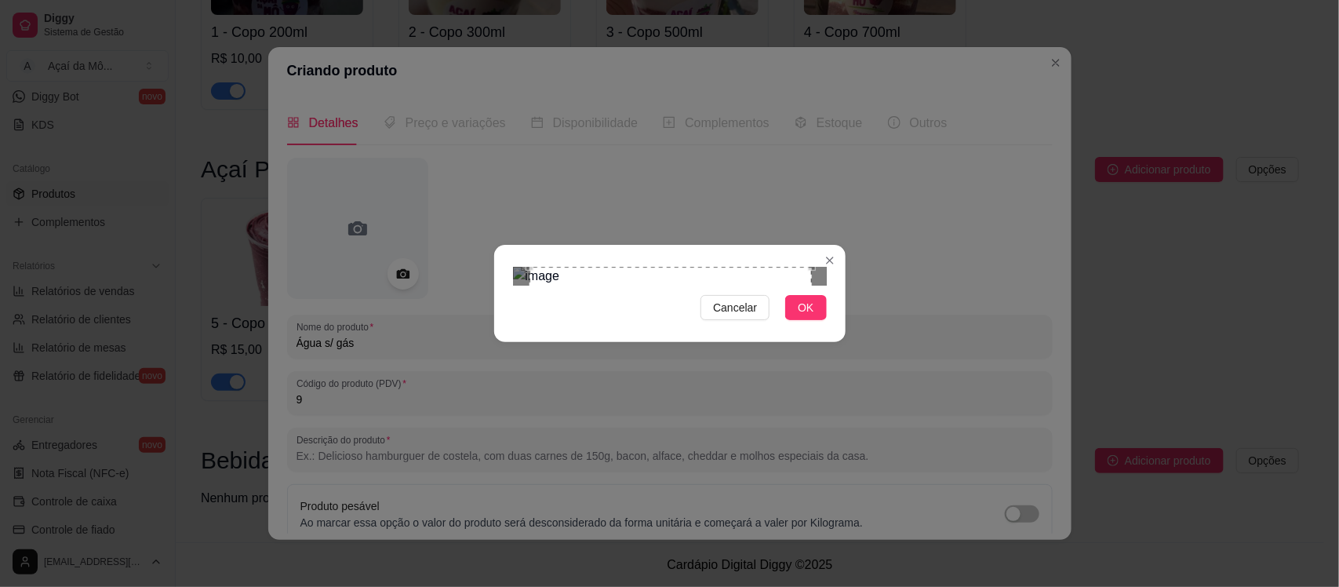
click at [787, 363] on div "Use the arrow keys to move the crop selection area" at bounding box center [670, 408] width 282 height 282
click at [845, 326] on div "Cancelar OK" at bounding box center [669, 293] width 351 height 66
click at [802, 401] on div "Use the arrow keys to move the crop selection area" at bounding box center [677, 419] width 297 height 297
click at [805, 404] on div "Use the arrow keys to move the crop selection area" at bounding box center [677, 422] width 297 height 297
click at [800, 316] on span "OK" at bounding box center [806, 307] width 16 height 17
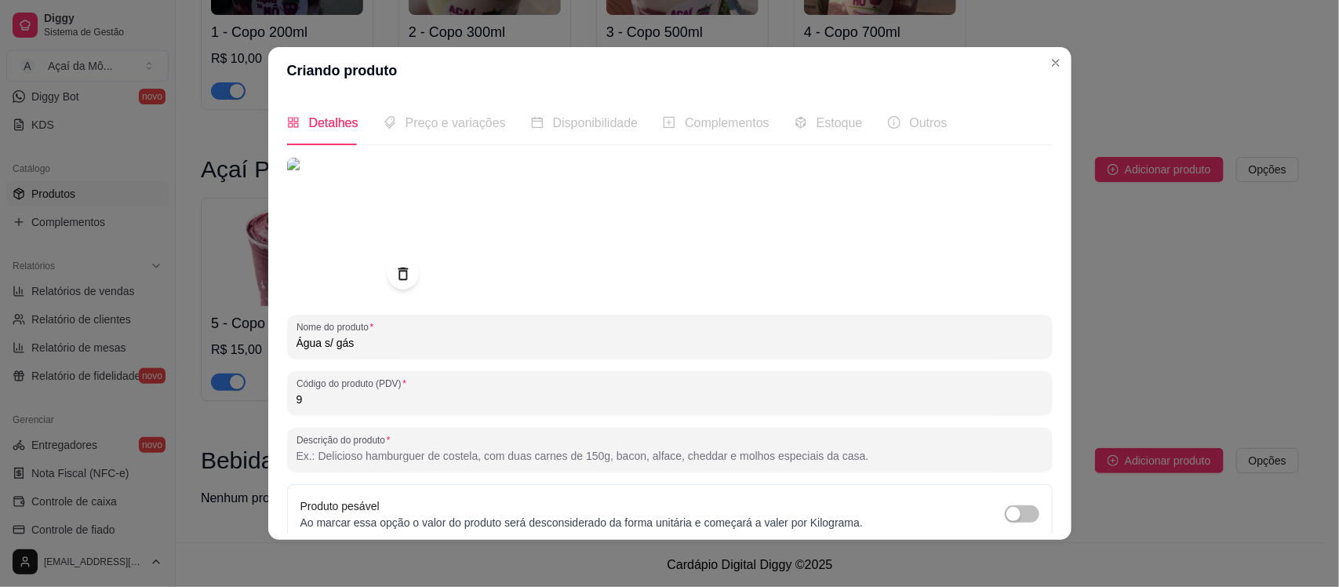
click at [1040, 391] on div "Detalhes Preço e variações Disponibilidade Complementos Estoque Outros Nome do …" at bounding box center [669, 316] width 803 height 445
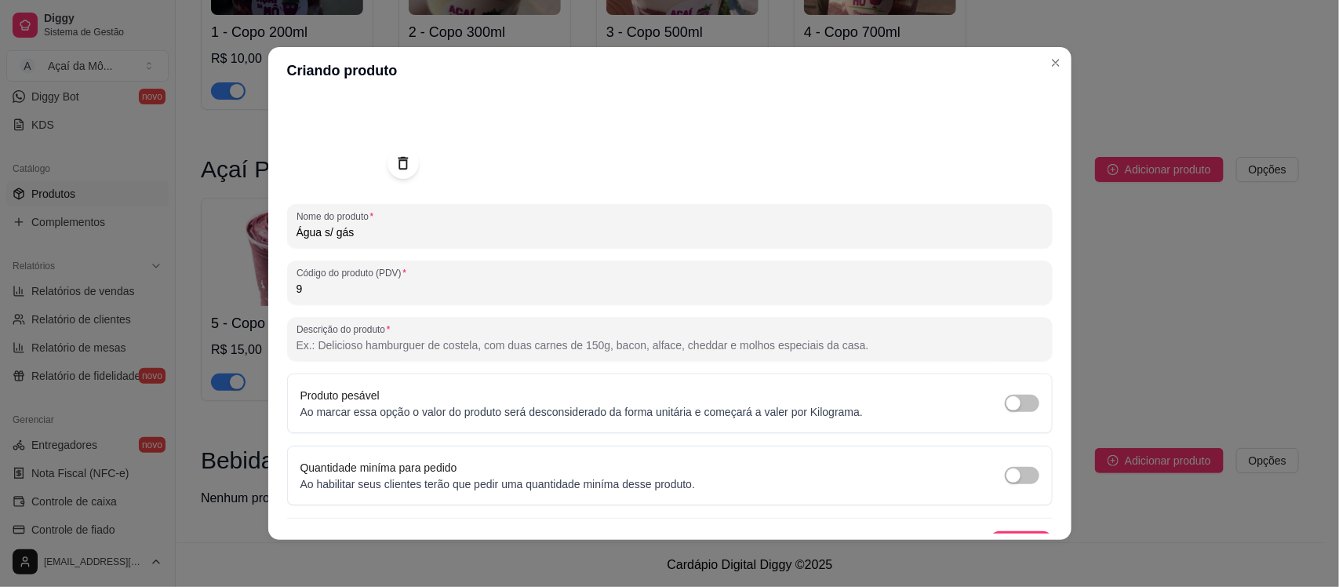
scroll to position [127, 0]
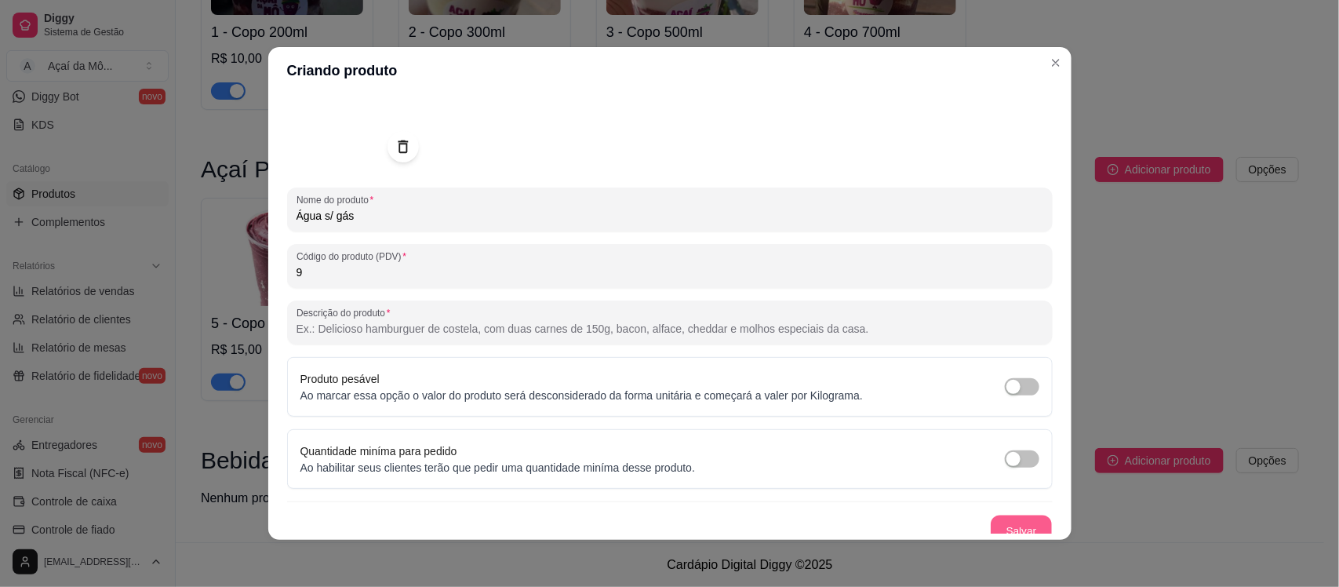
click at [1009, 522] on button "Salvar" at bounding box center [1020, 530] width 61 height 31
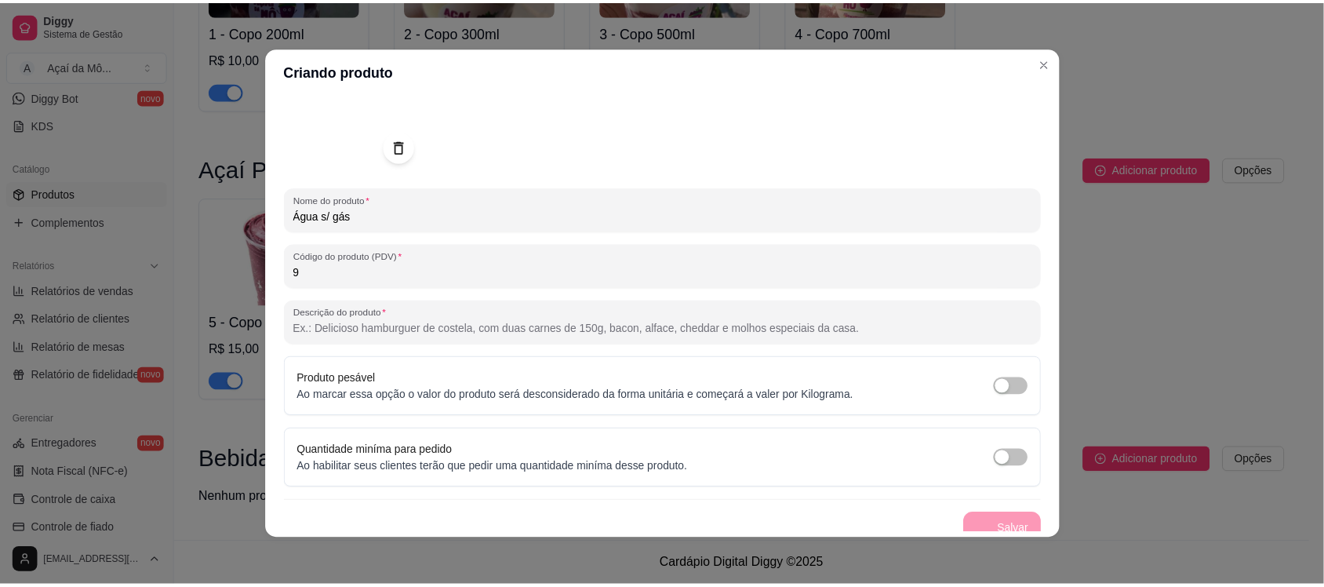
scroll to position [0, 0]
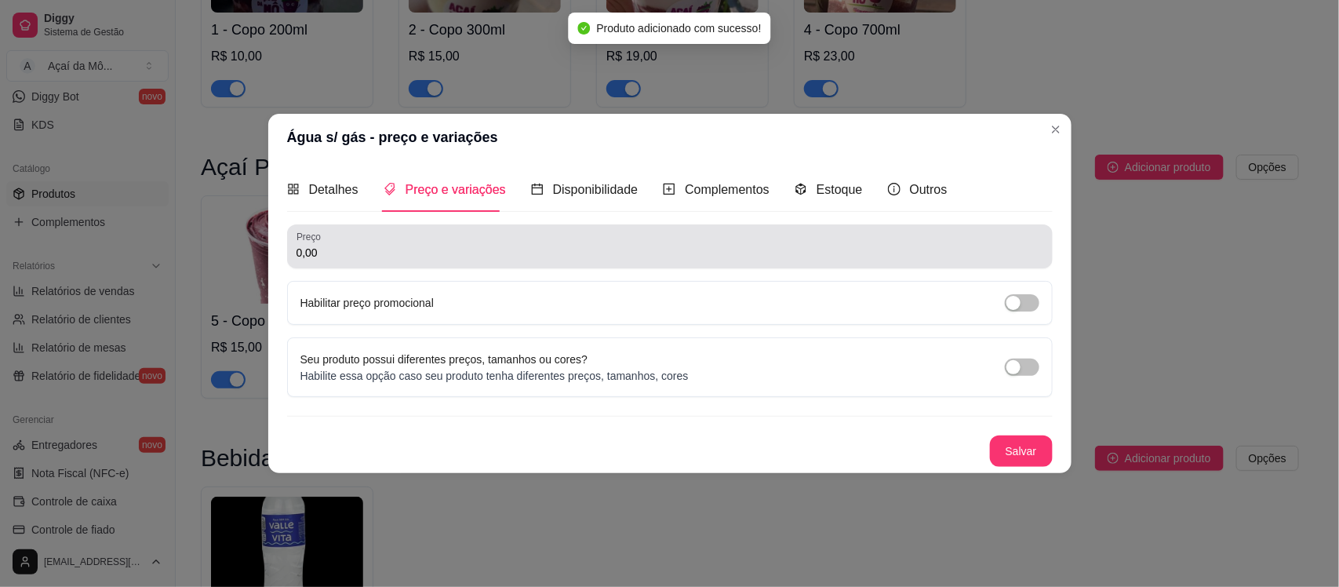
click at [598, 264] on div "Preço 0,00" at bounding box center [669, 246] width 765 height 44
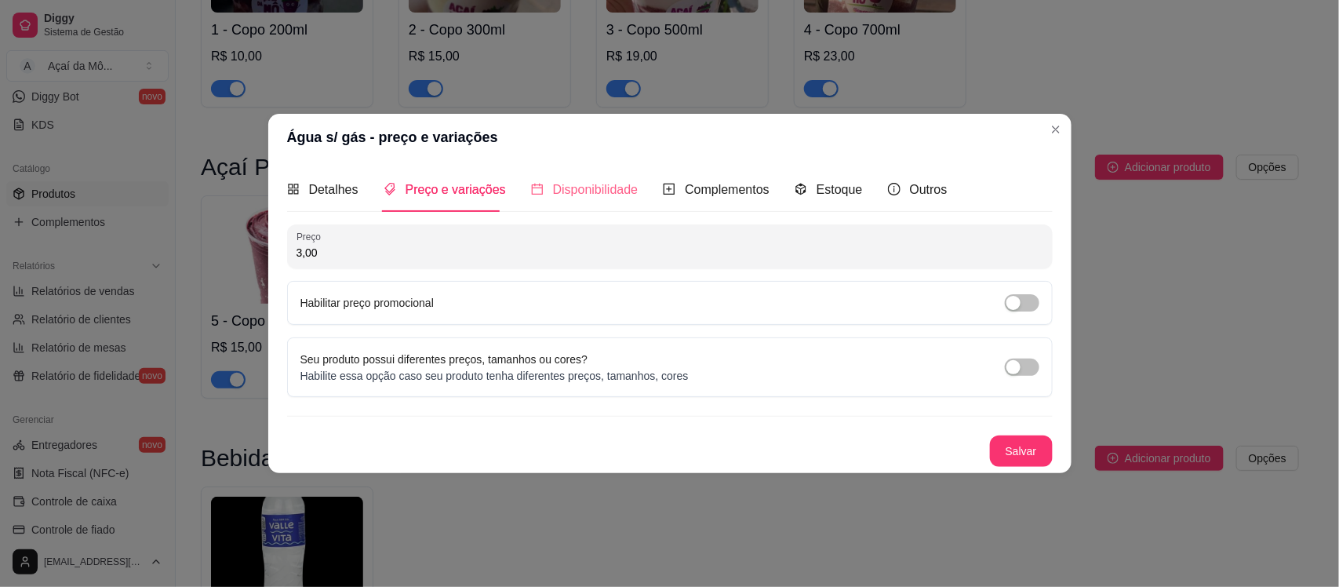
type input "3,00"
click at [594, 175] on div "Disponibilidade" at bounding box center [584, 189] width 107 height 45
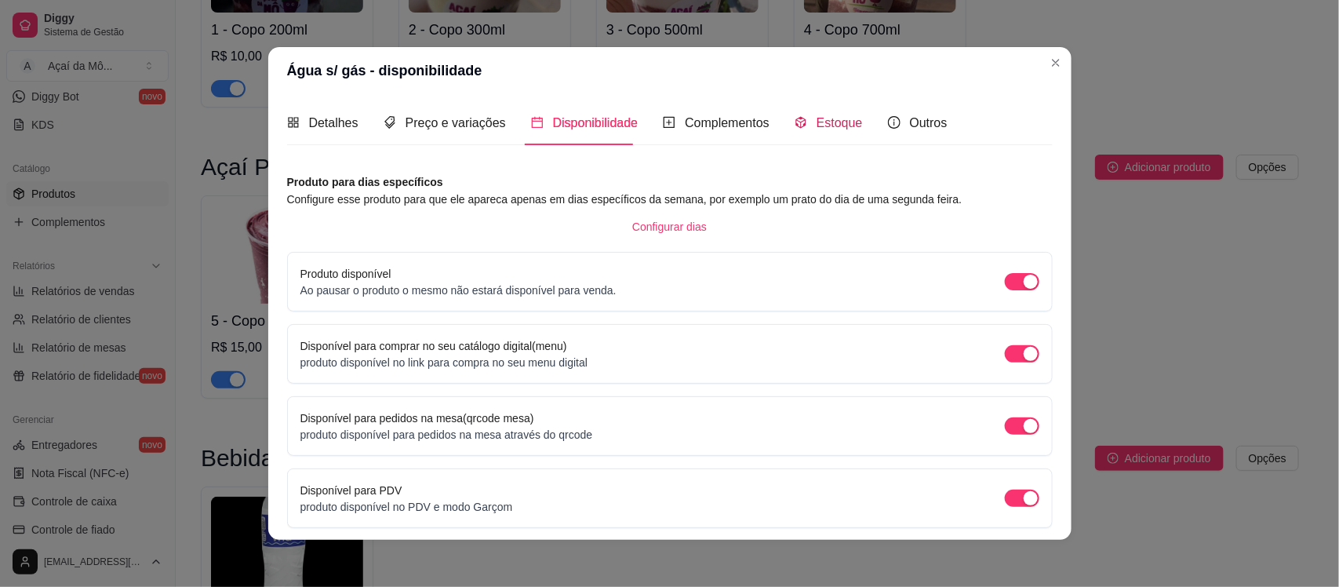
click at [843, 126] on span "Estoque" at bounding box center [839, 122] width 46 height 13
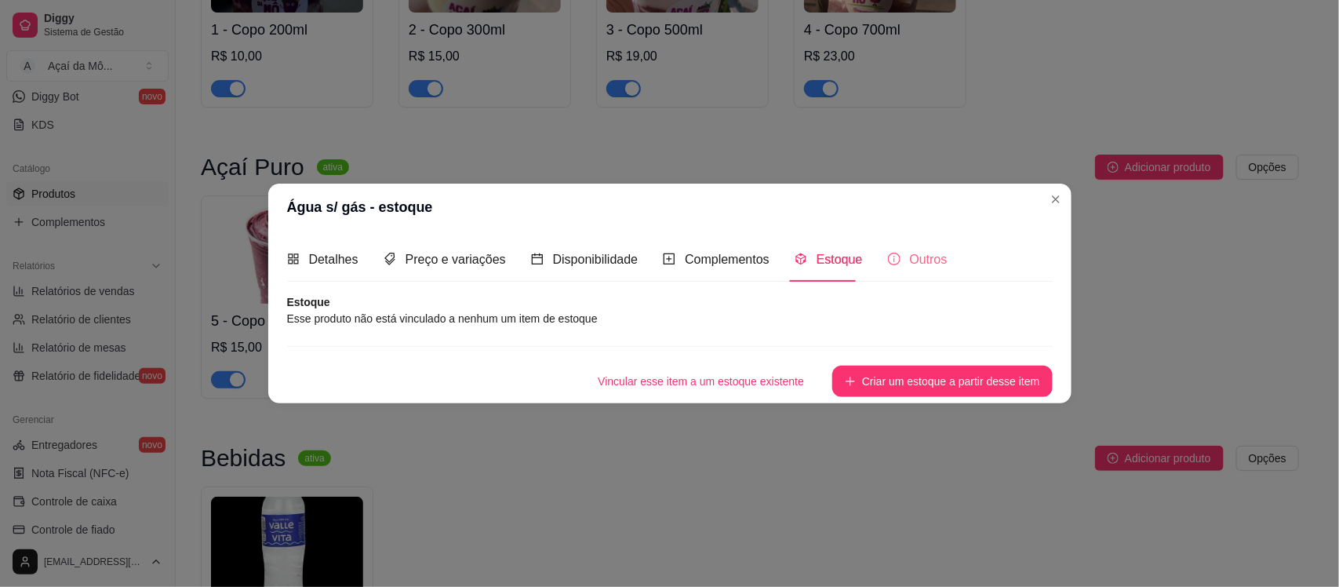
drag, startPoint x: 878, startPoint y: 251, endPoint x: 892, endPoint y: 256, distance: 14.4
click at [892, 256] on div "Detalhes Preço e variações Disponibilidade Complementos Estoque Outros" at bounding box center [617, 259] width 660 height 45
click at [892, 256] on icon "info-circle" at bounding box center [894, 259] width 13 height 13
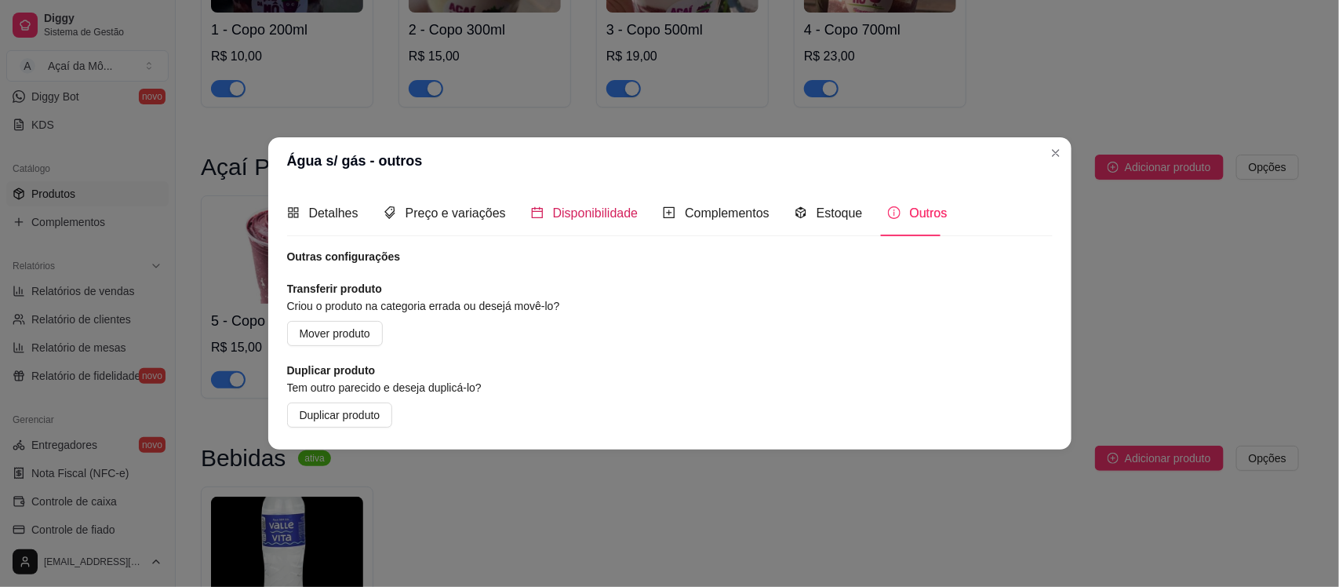
click at [554, 212] on span "Disponibilidade" at bounding box center [595, 212] width 85 height 13
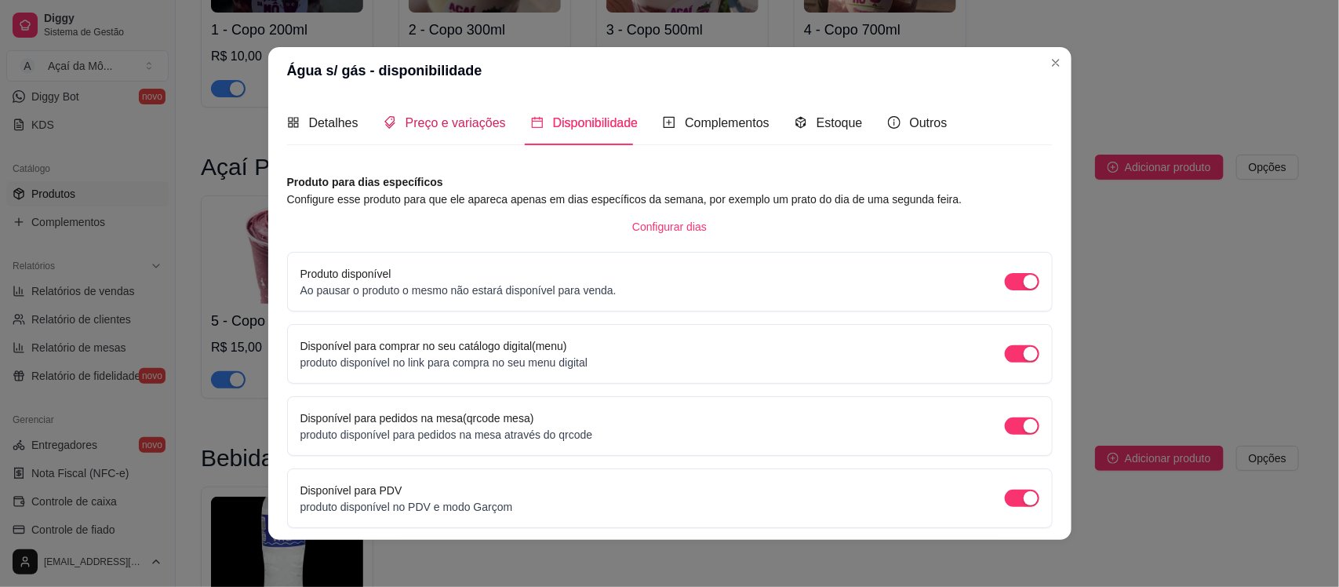
click at [444, 128] on span "Preço e variações" at bounding box center [455, 122] width 100 height 13
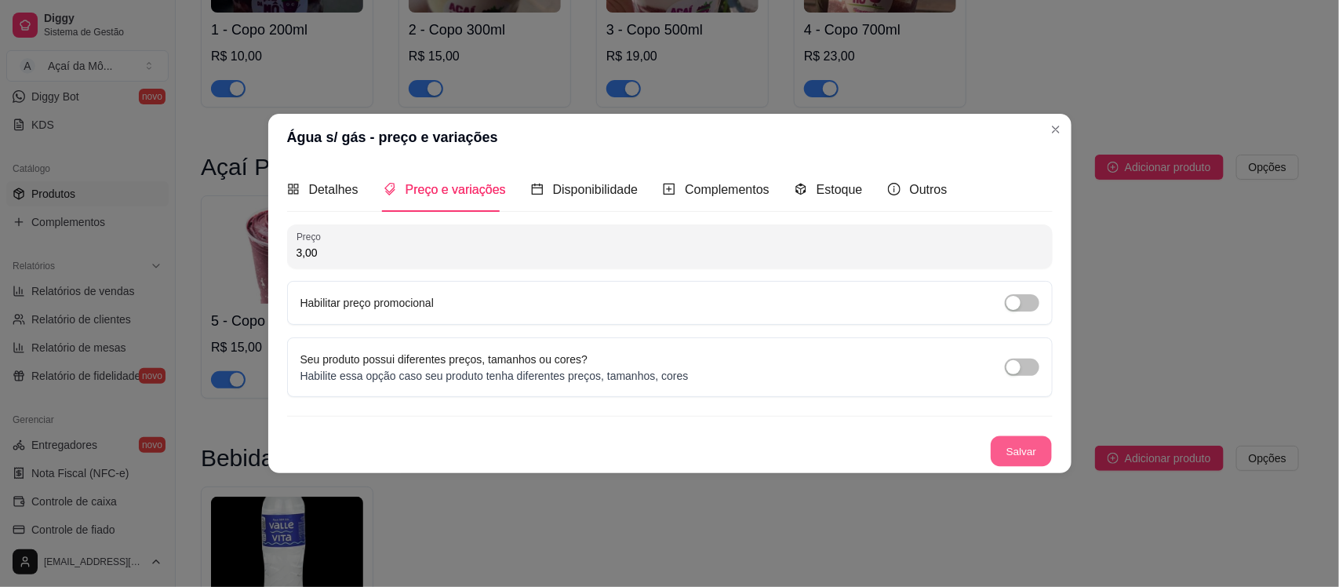
click at [1012, 449] on button "Salvar" at bounding box center [1020, 451] width 61 height 31
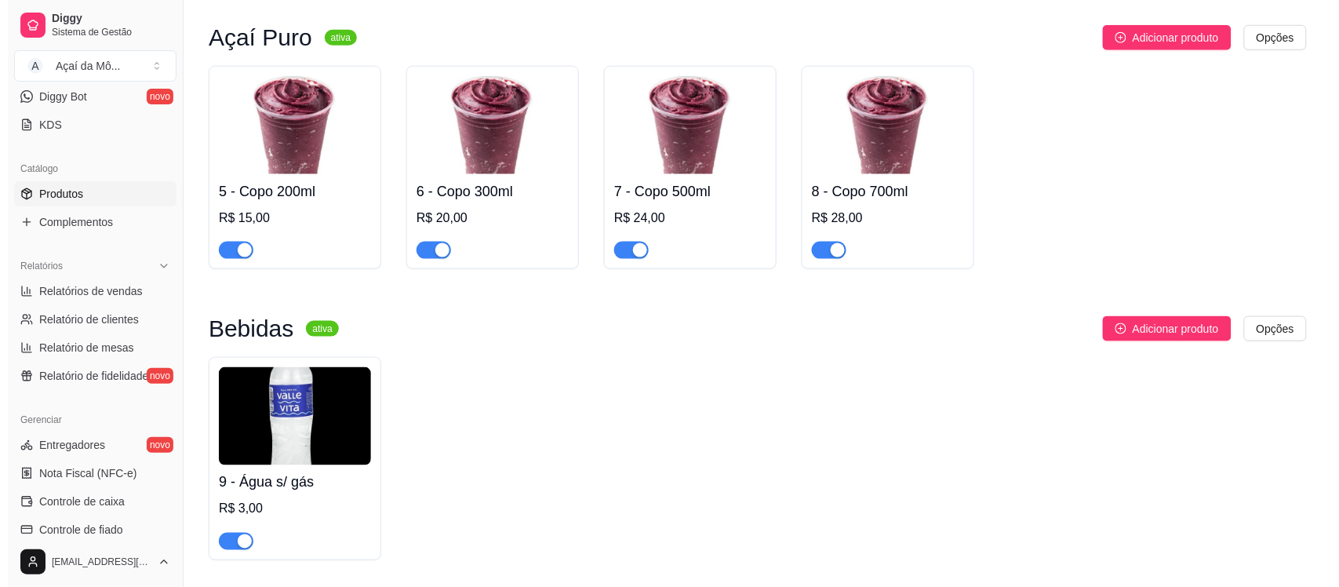
scroll to position [440, 0]
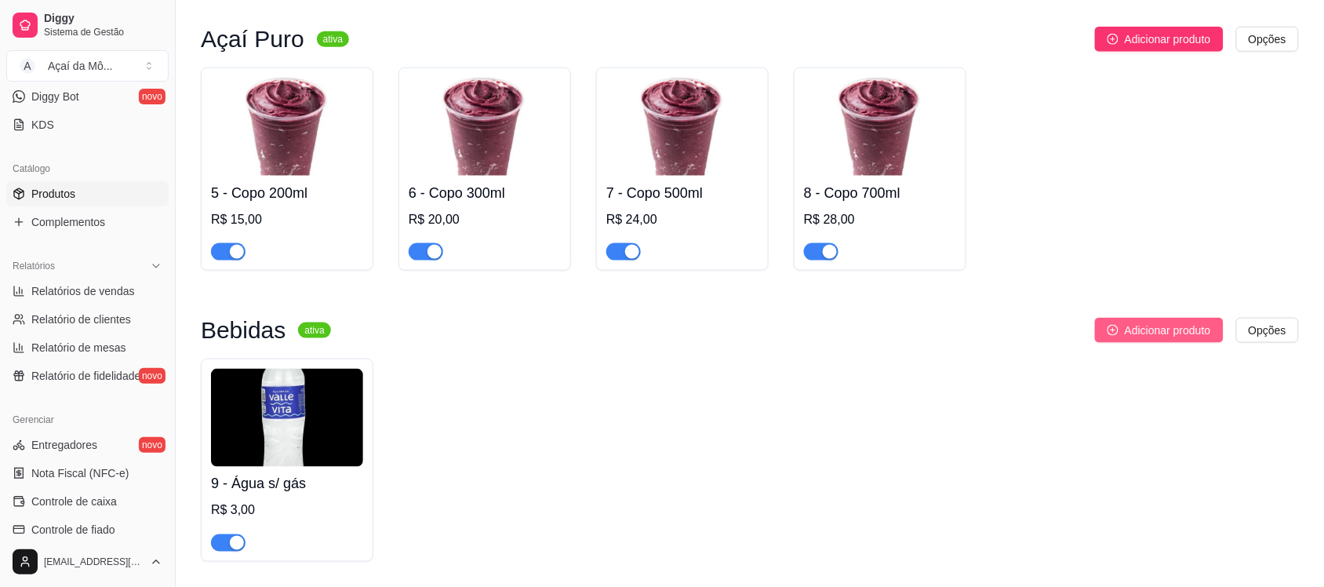
click at [1190, 335] on span "Adicionar produto" at bounding box center [1168, 330] width 86 height 17
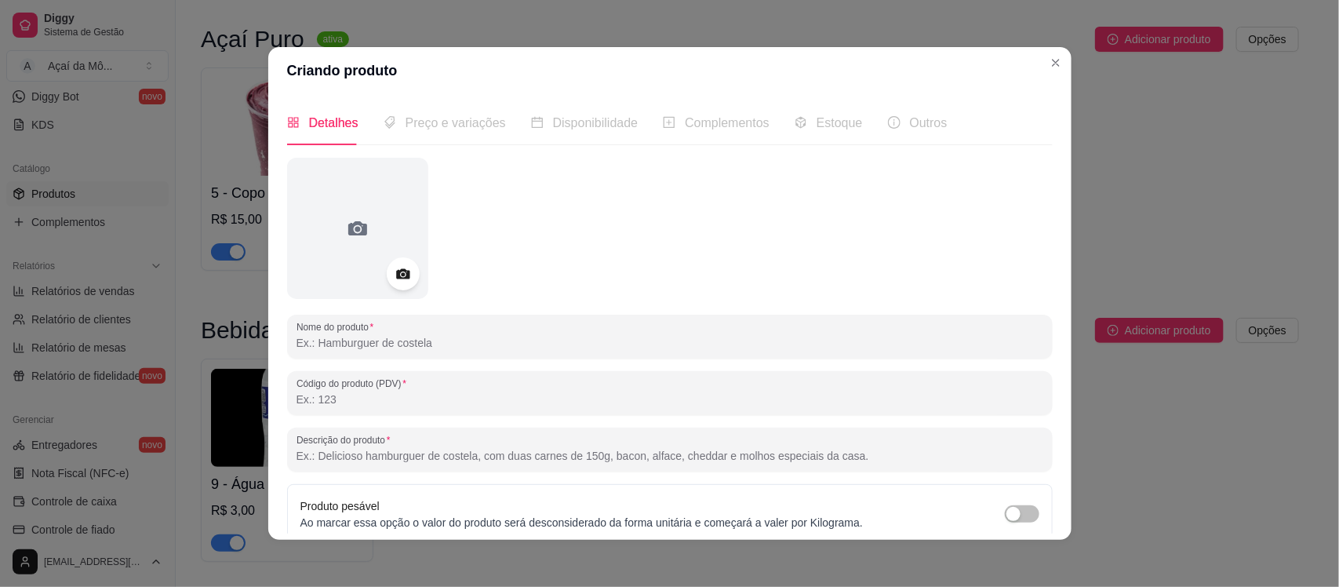
click at [402, 275] on icon at bounding box center [402, 274] width 13 height 10
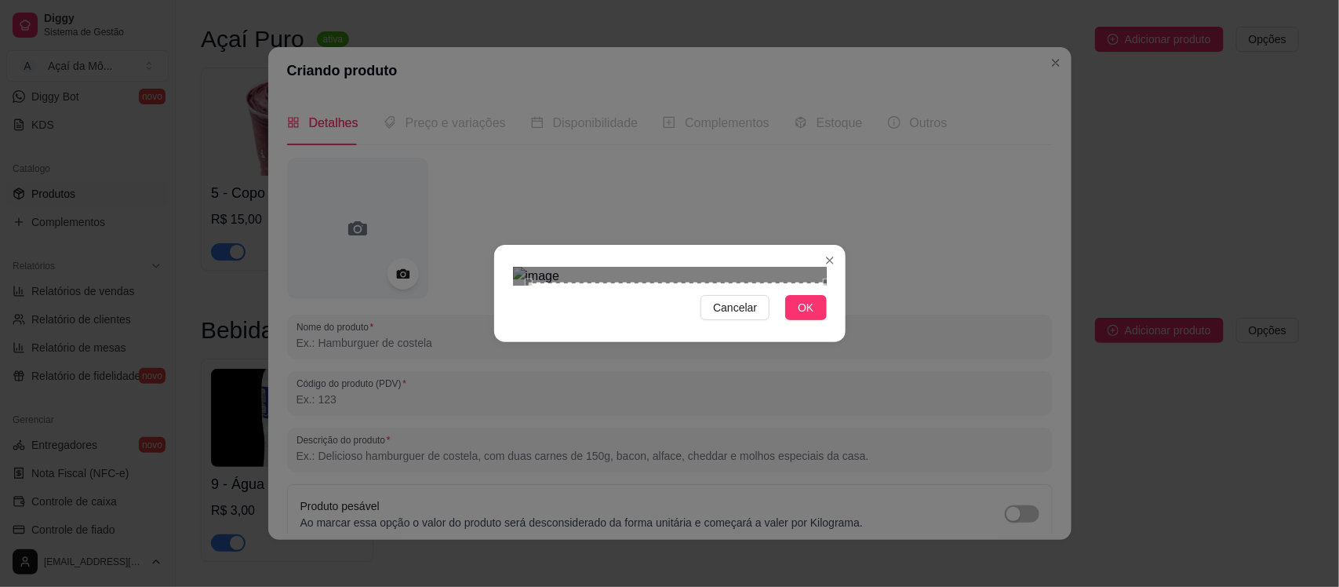
click at [829, 326] on div "Cancelar OK" at bounding box center [669, 293] width 351 height 66
click at [790, 363] on div "Use the arrow keys to move the crop selection area" at bounding box center [675, 423] width 298 height 298
click at [809, 316] on span "OK" at bounding box center [806, 307] width 16 height 17
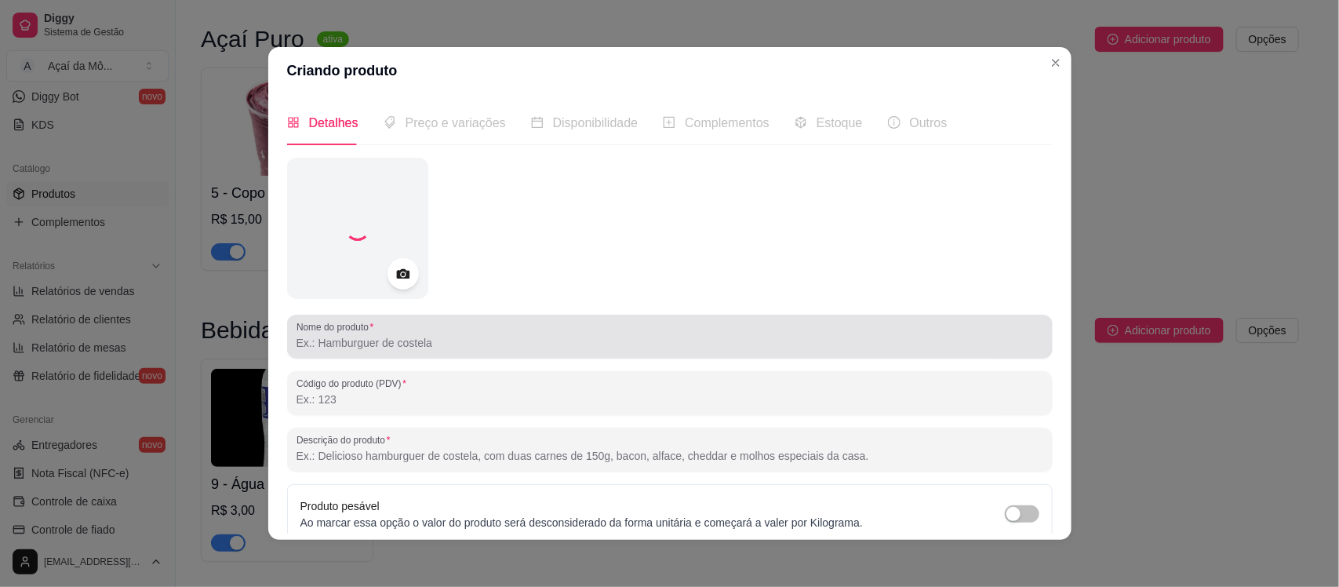
click at [647, 335] on input "Nome do produto" at bounding box center [669, 343] width 747 height 16
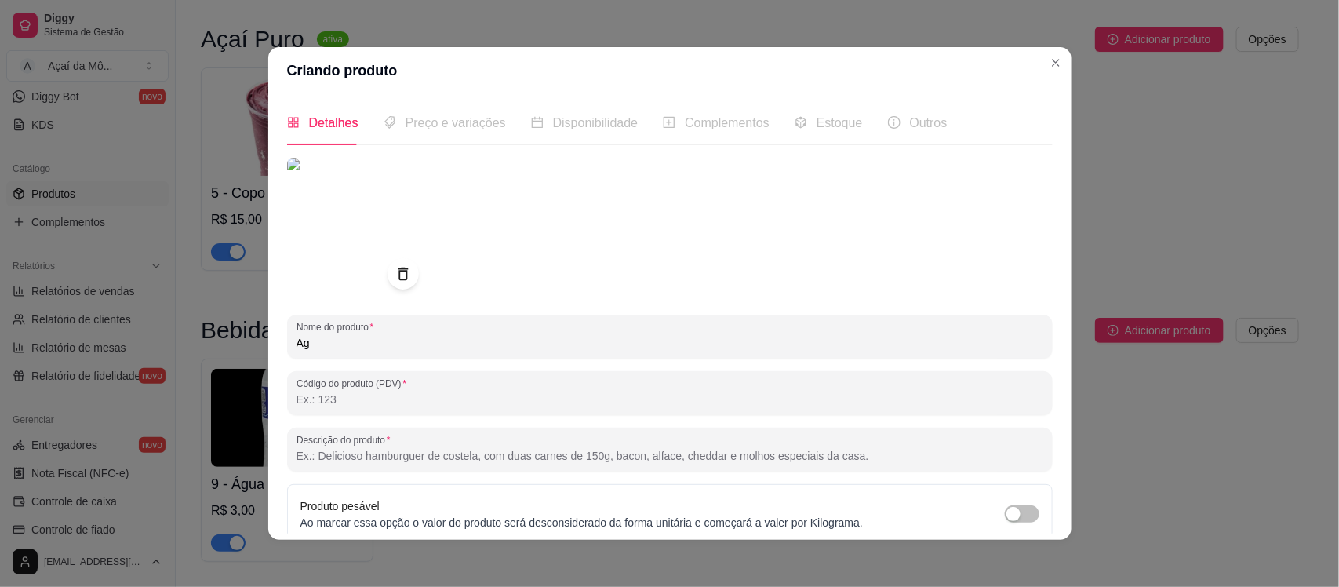
type input "A"
type input "á"
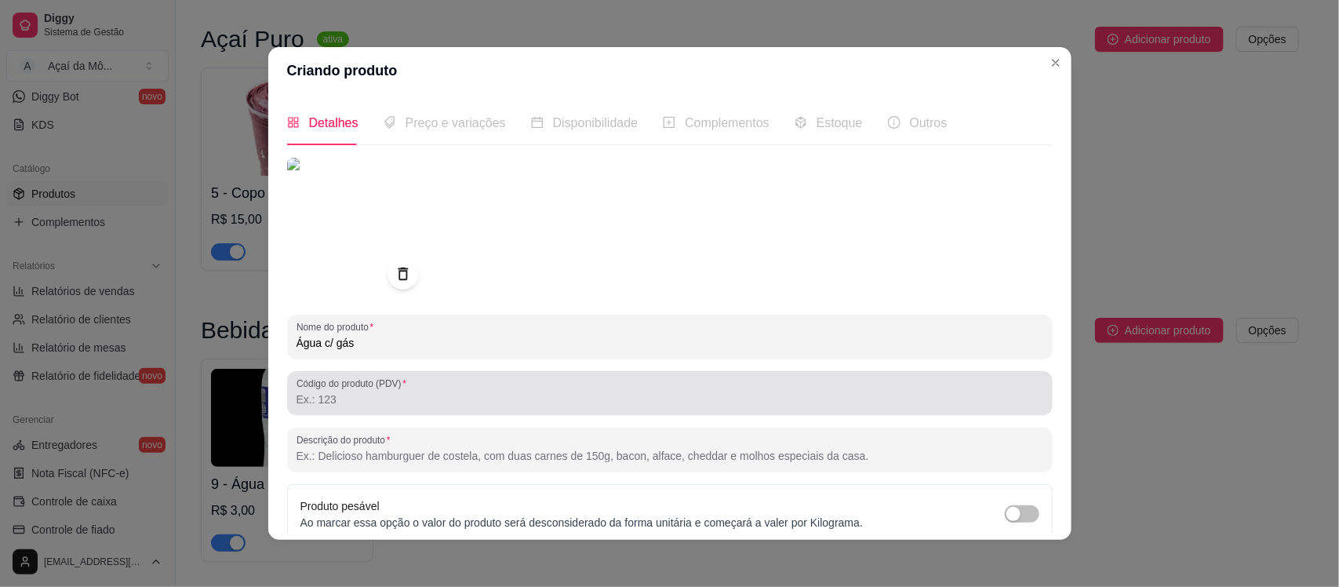
type input "Água c/ gás"
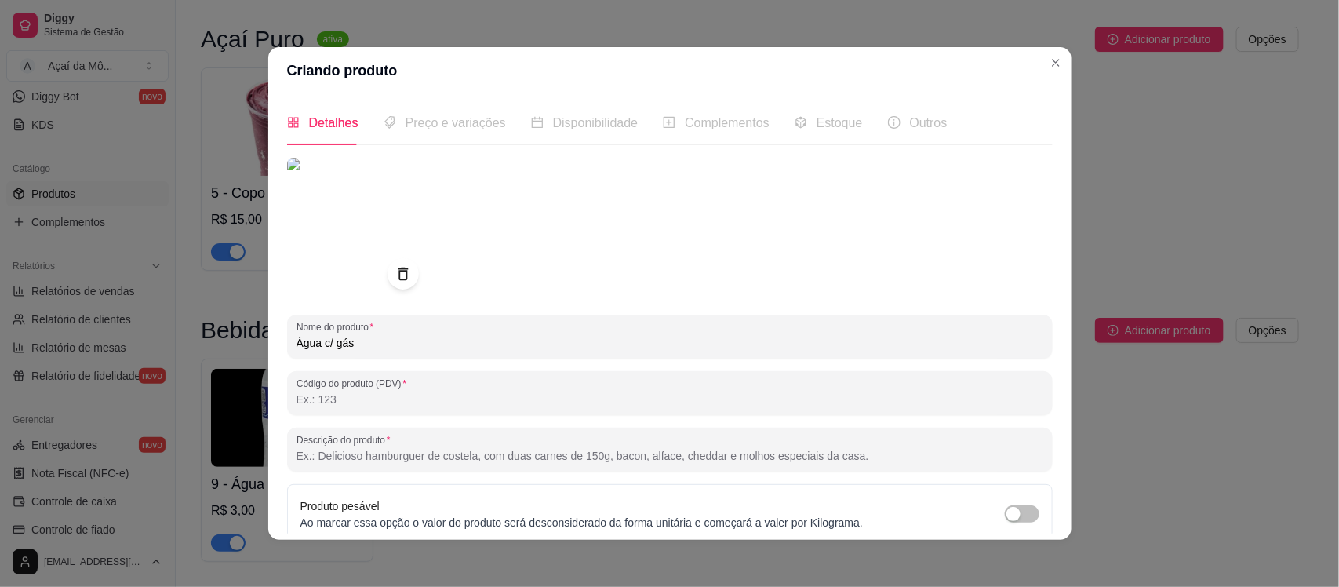
click at [678, 406] on input "Código do produto (PDV)" at bounding box center [669, 399] width 747 height 16
type input "10"
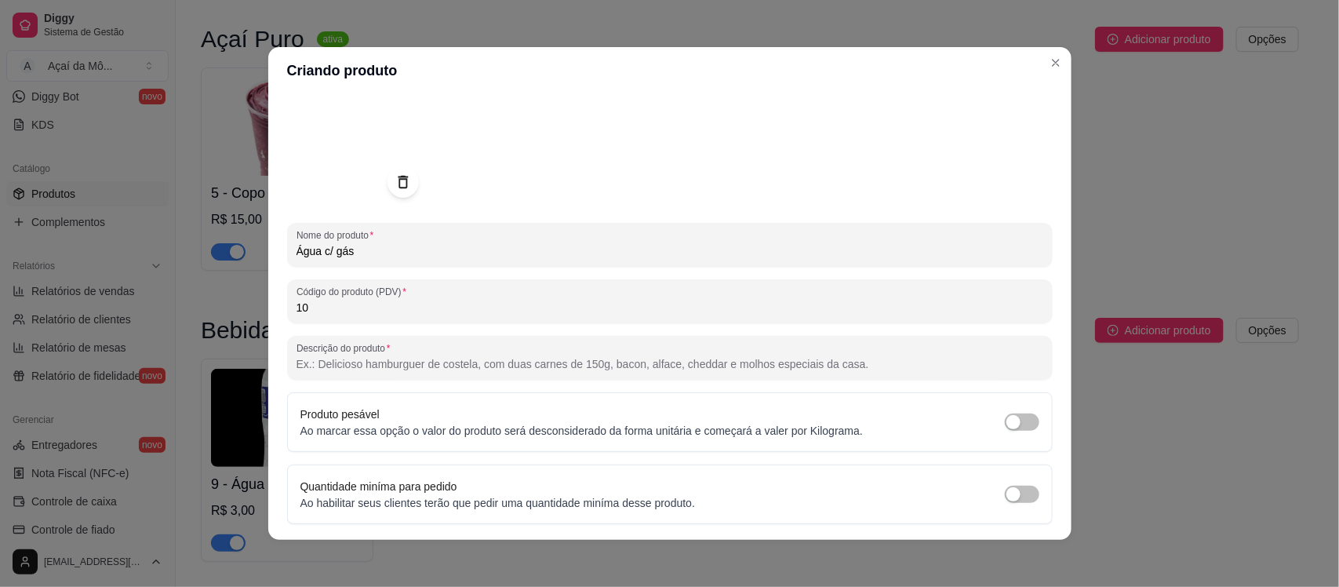
scroll to position [139, 0]
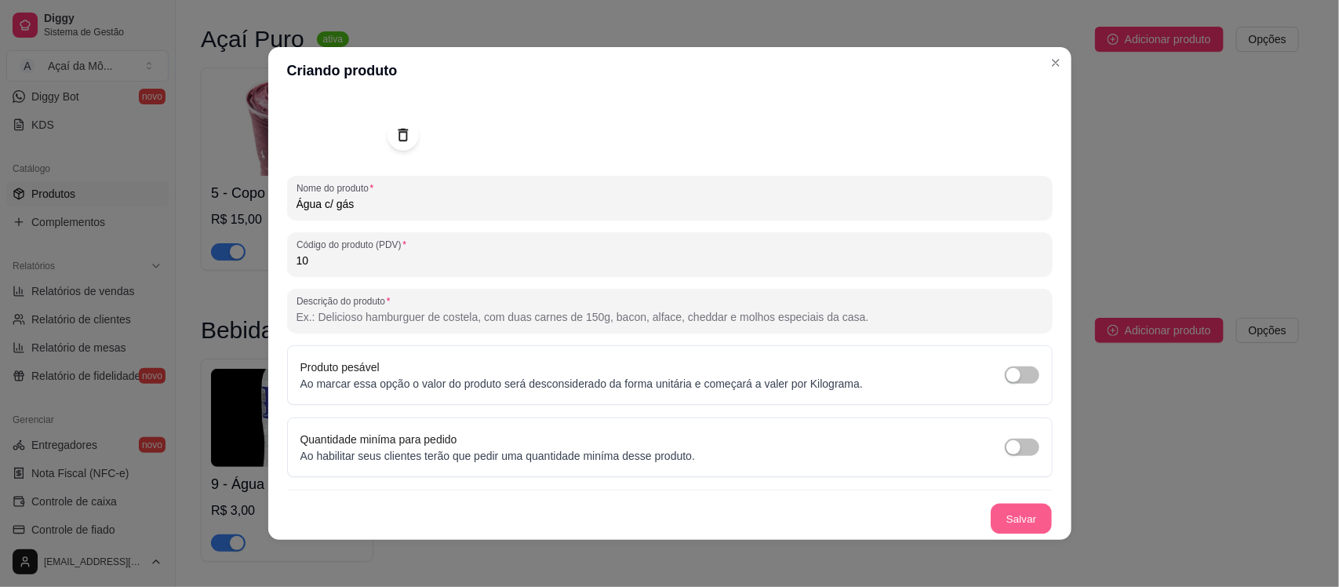
click at [997, 512] on button "Salvar" at bounding box center [1020, 518] width 61 height 31
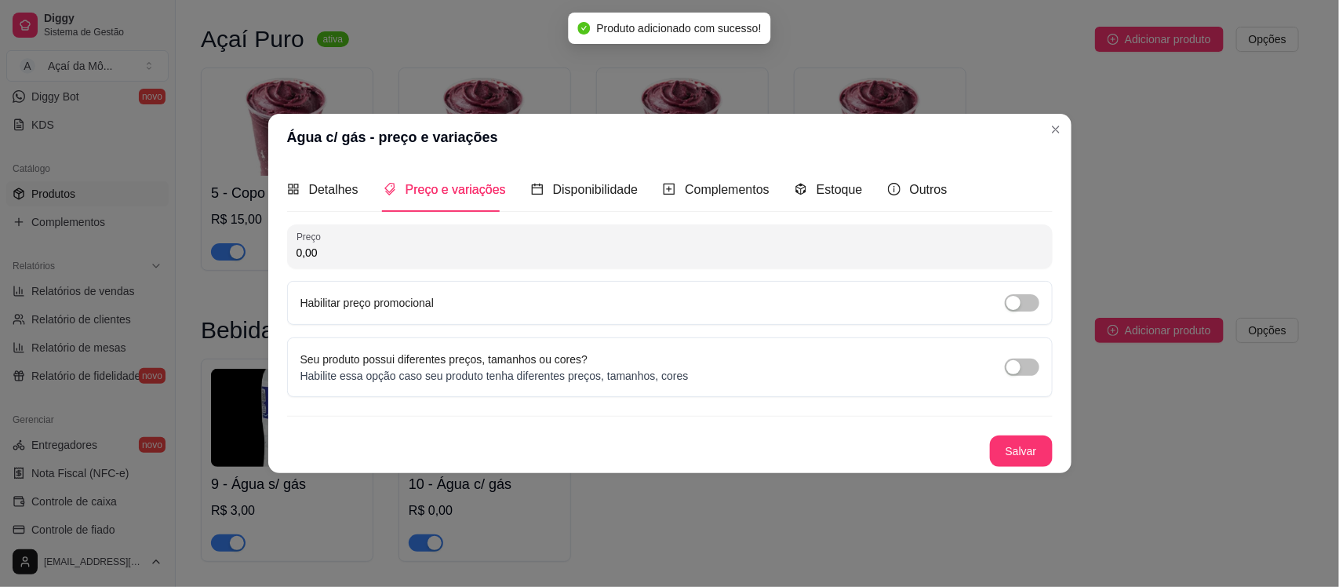
scroll to position [0, 0]
click at [523, 248] on input "0,00" at bounding box center [669, 253] width 747 height 16
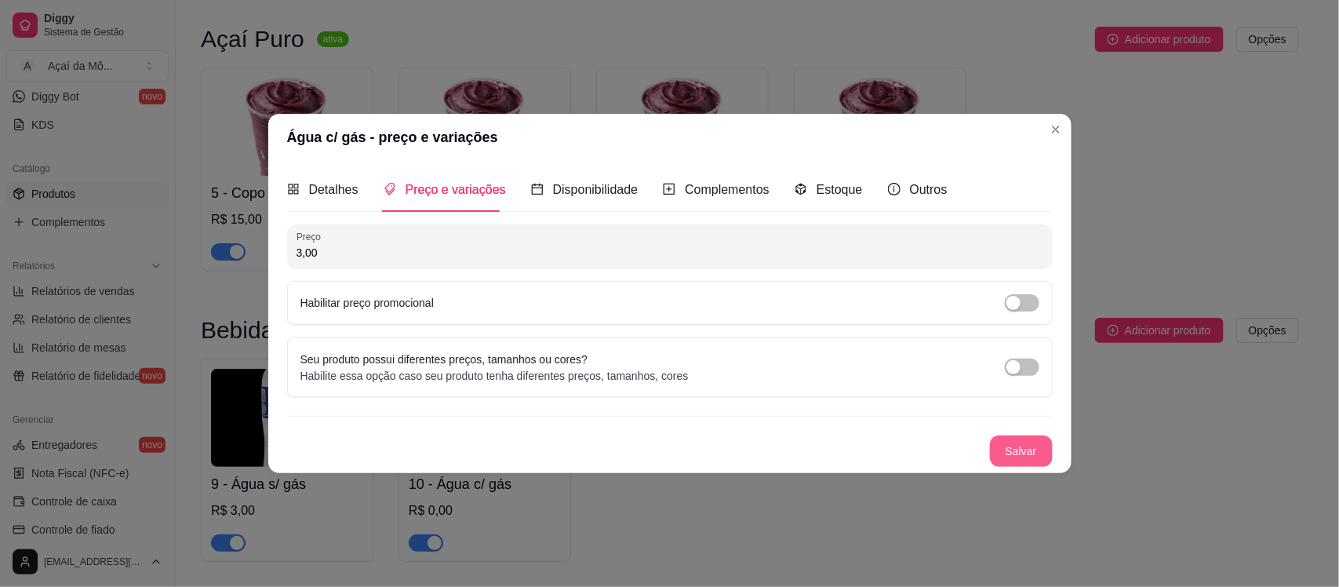
type input "3,00"
click at [1027, 452] on button "Salvar" at bounding box center [1021, 450] width 63 height 31
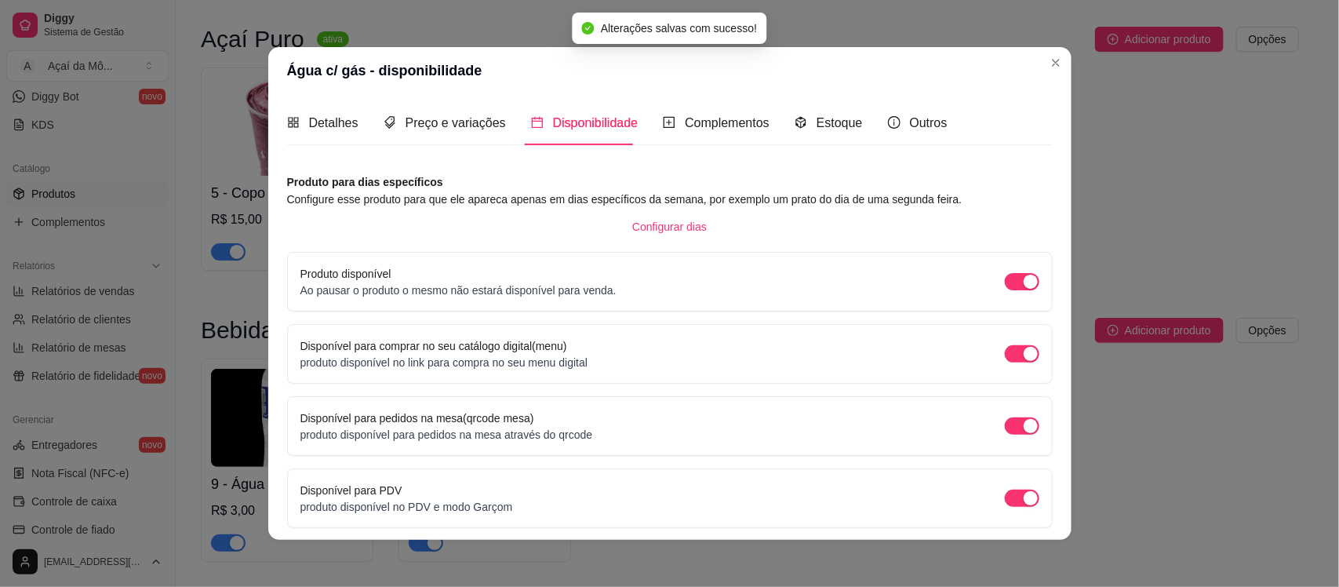
scroll to position [59, 0]
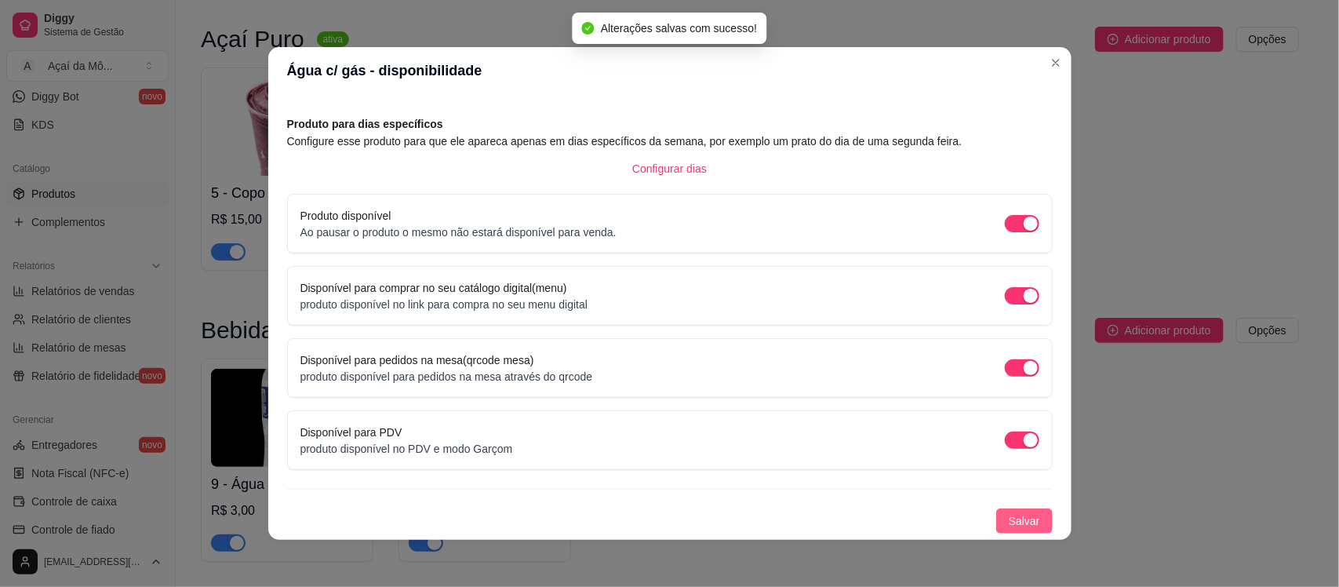
click at [1009, 515] on span "Salvar" at bounding box center [1024, 520] width 31 height 17
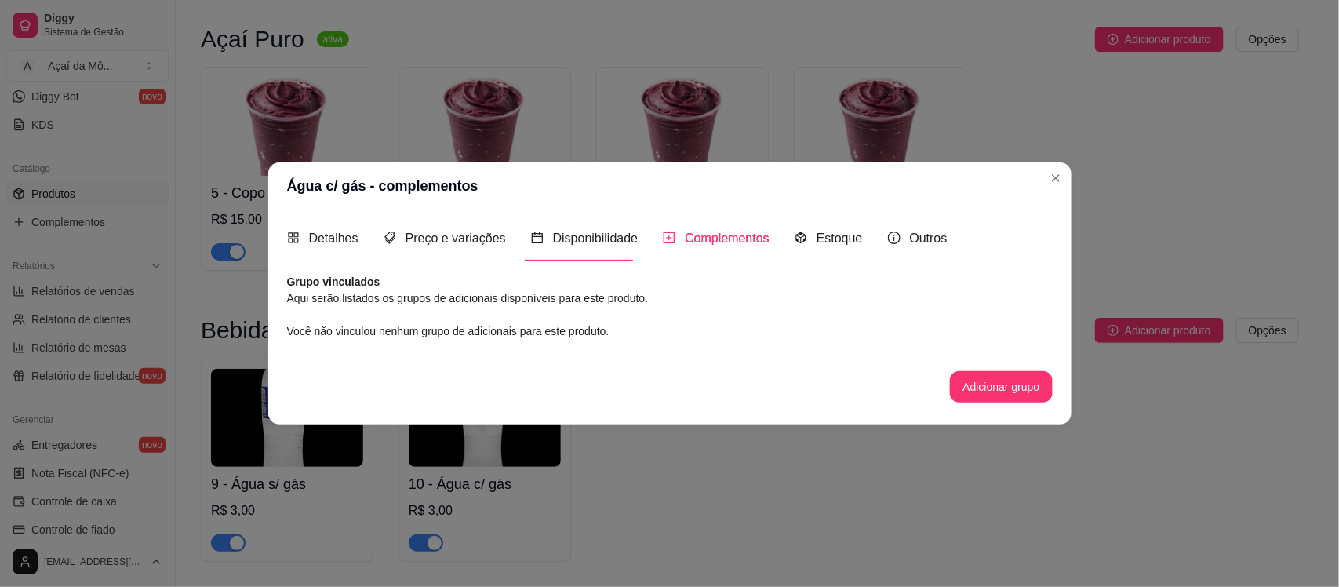
scroll to position [0, 0]
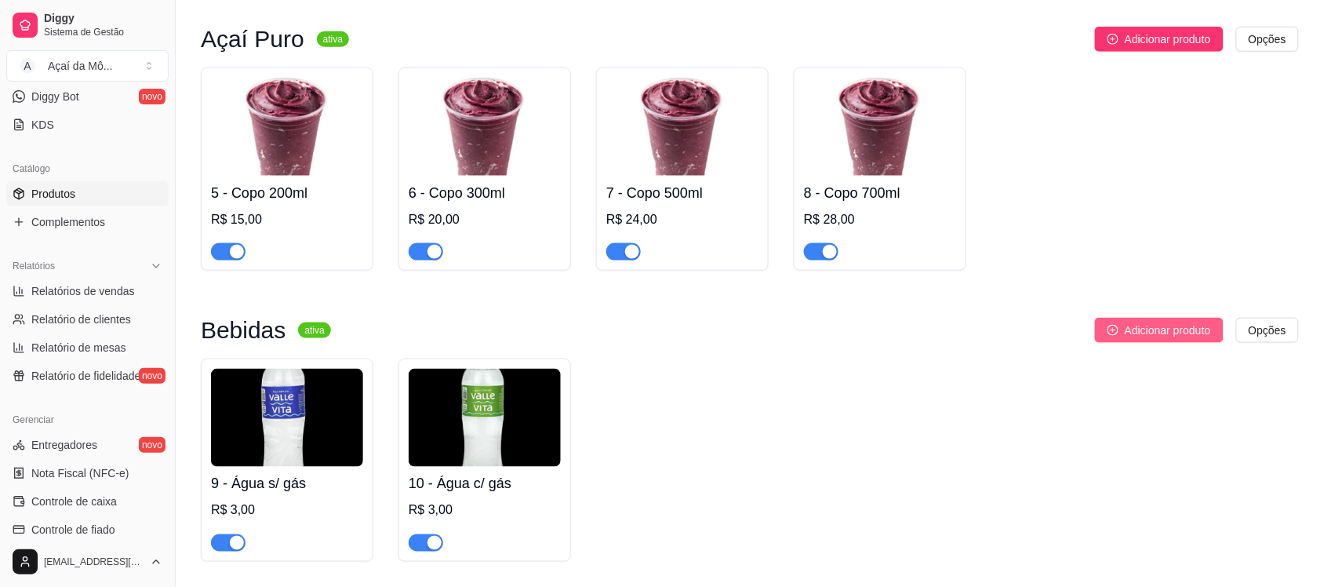
click at [1110, 322] on button "Adicionar produto" at bounding box center [1159, 330] width 129 height 25
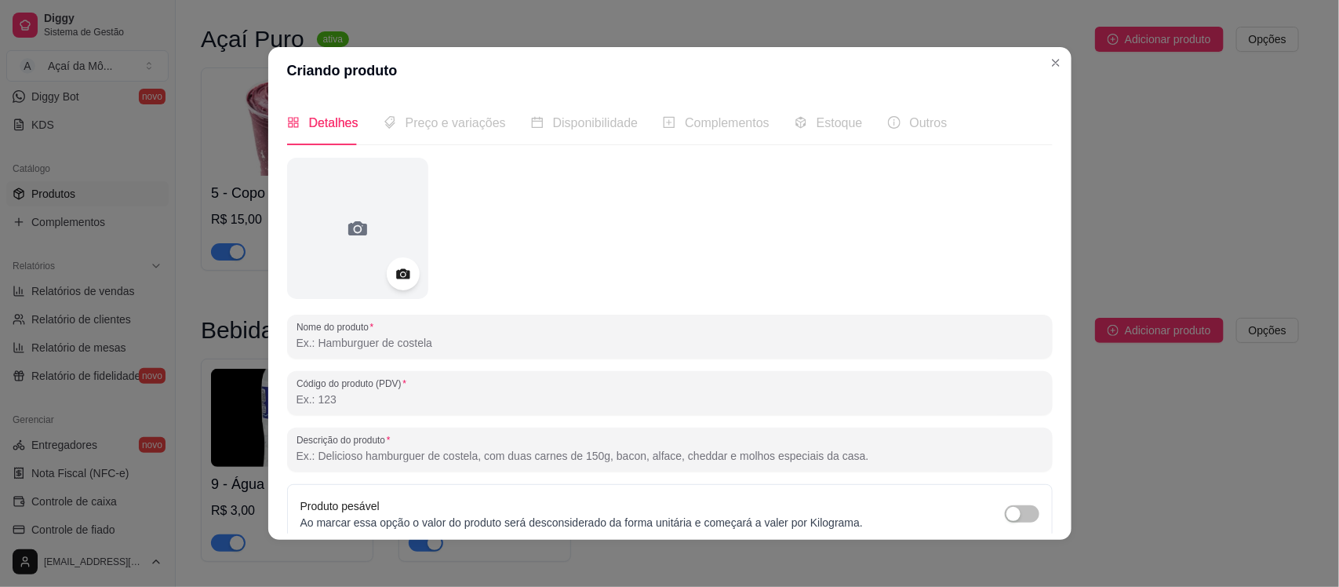
click at [401, 274] on circle at bounding box center [403, 274] width 4 height 4
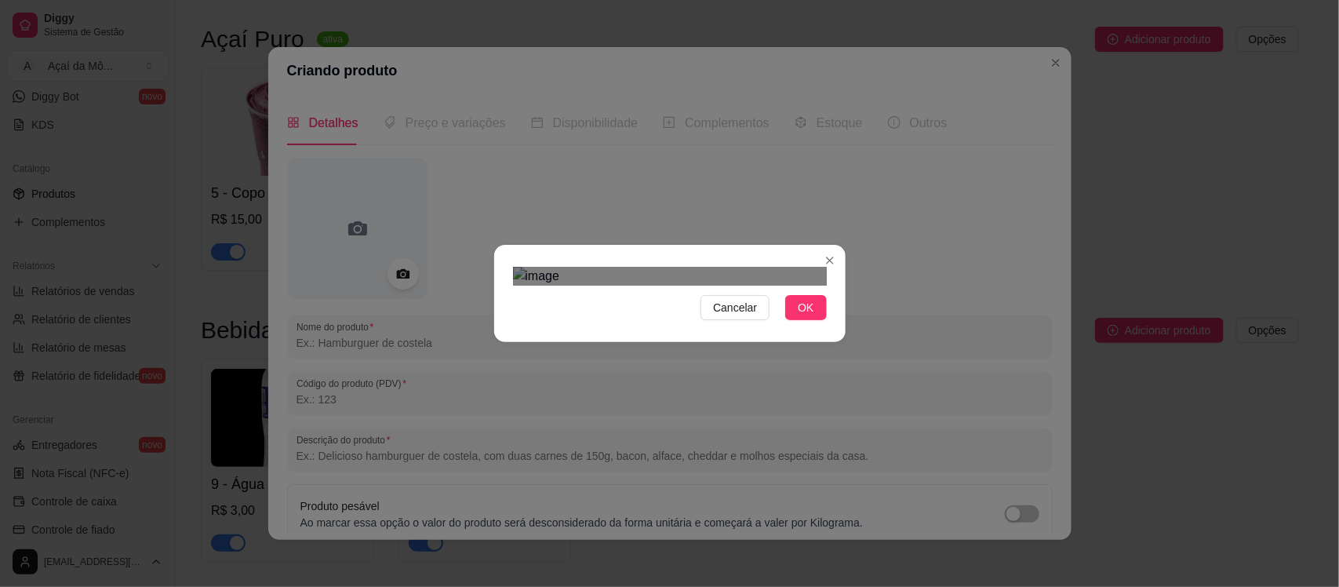
click at [479, 471] on div "Cancelar OK" at bounding box center [669, 293] width 1339 height 587
click at [638, 358] on div "Use the arrow keys to move the crop selection area" at bounding box center [662, 507] width 298 height 298
click at [791, 582] on div "Cancelar OK" at bounding box center [669, 293] width 1339 height 587
click at [789, 320] on button "OK" at bounding box center [805, 307] width 41 height 25
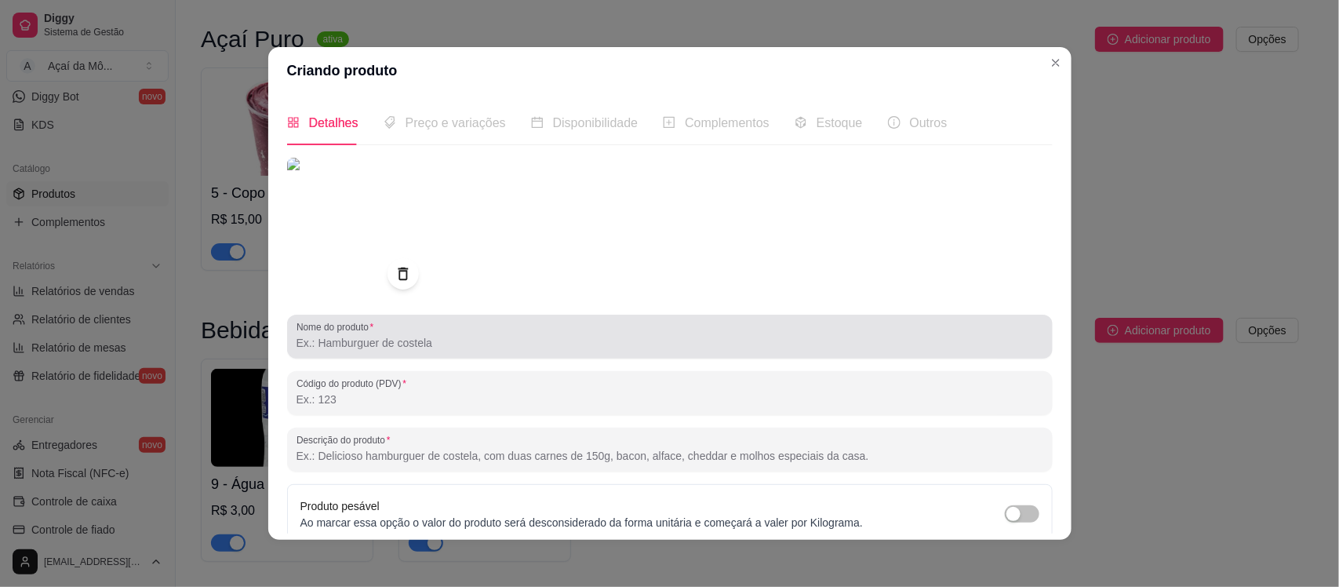
click at [413, 351] on div at bounding box center [669, 336] width 747 height 31
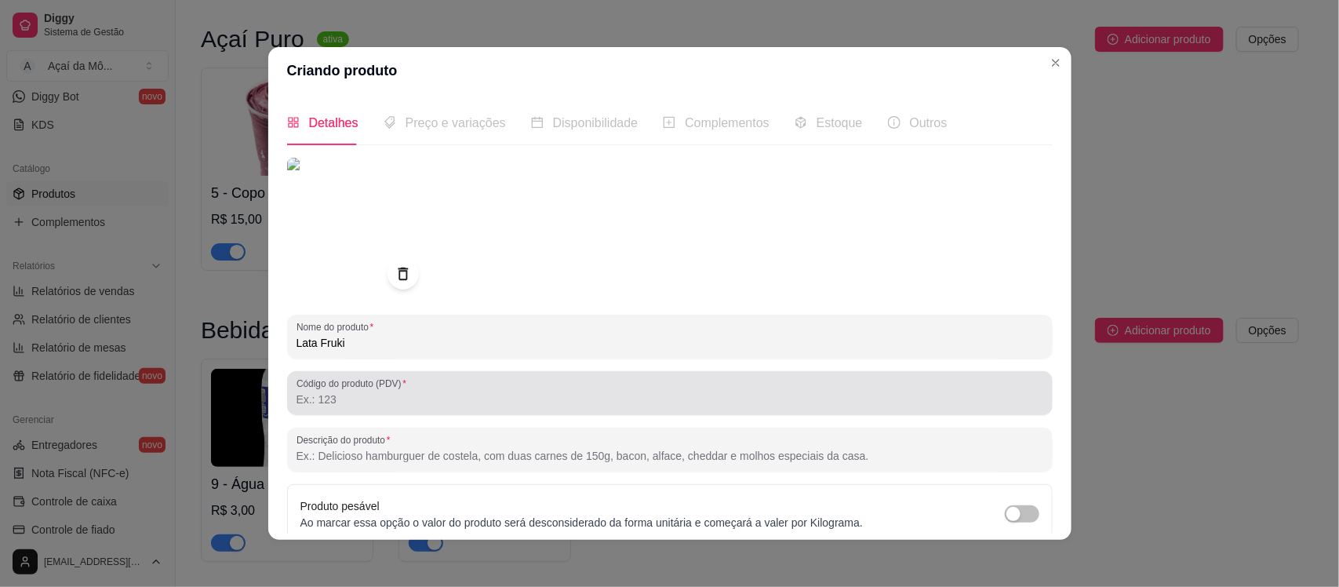
type input "Lata Fruki"
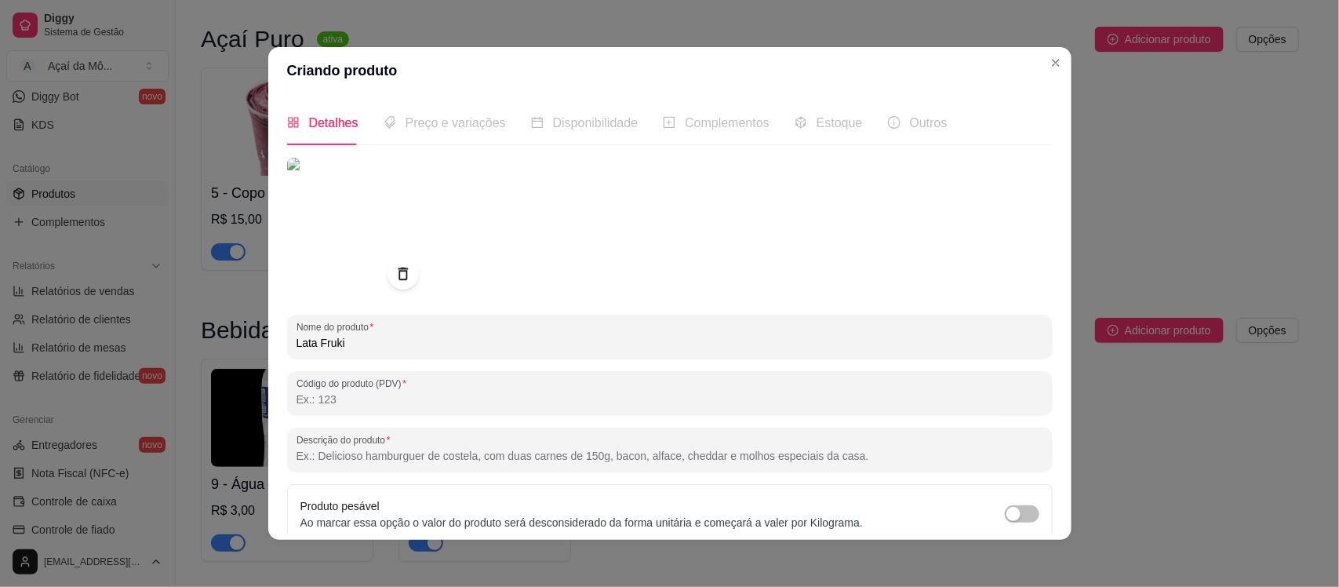
click at [763, 405] on input "Código do produto (PDV)" at bounding box center [669, 399] width 747 height 16
type input "11"
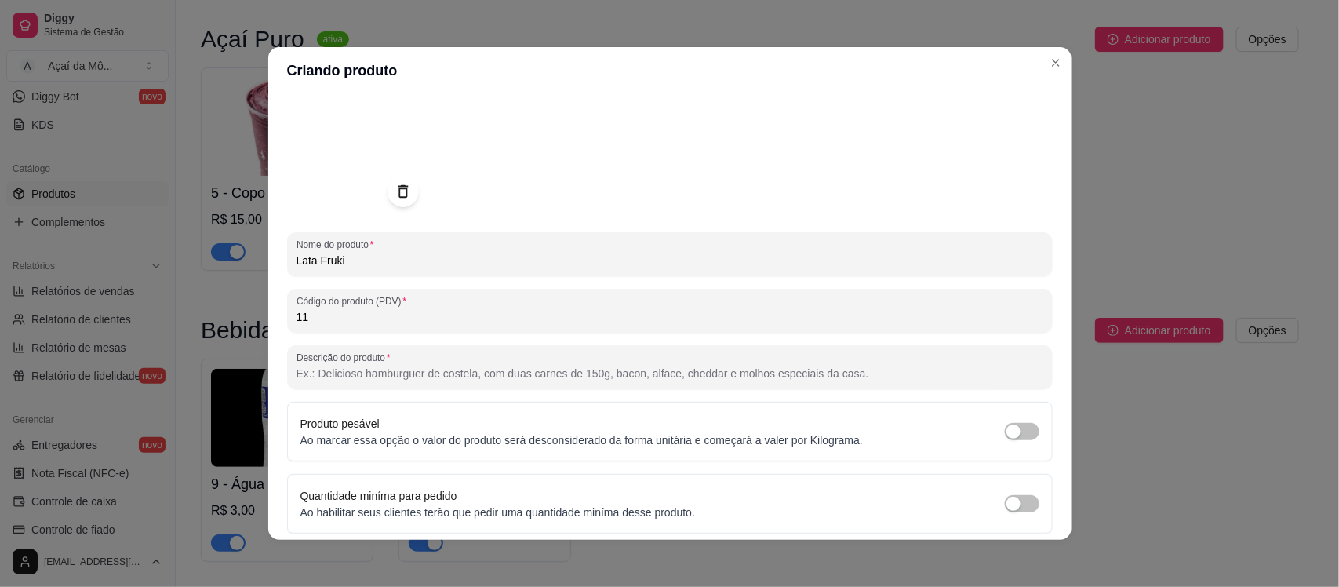
scroll to position [139, 0]
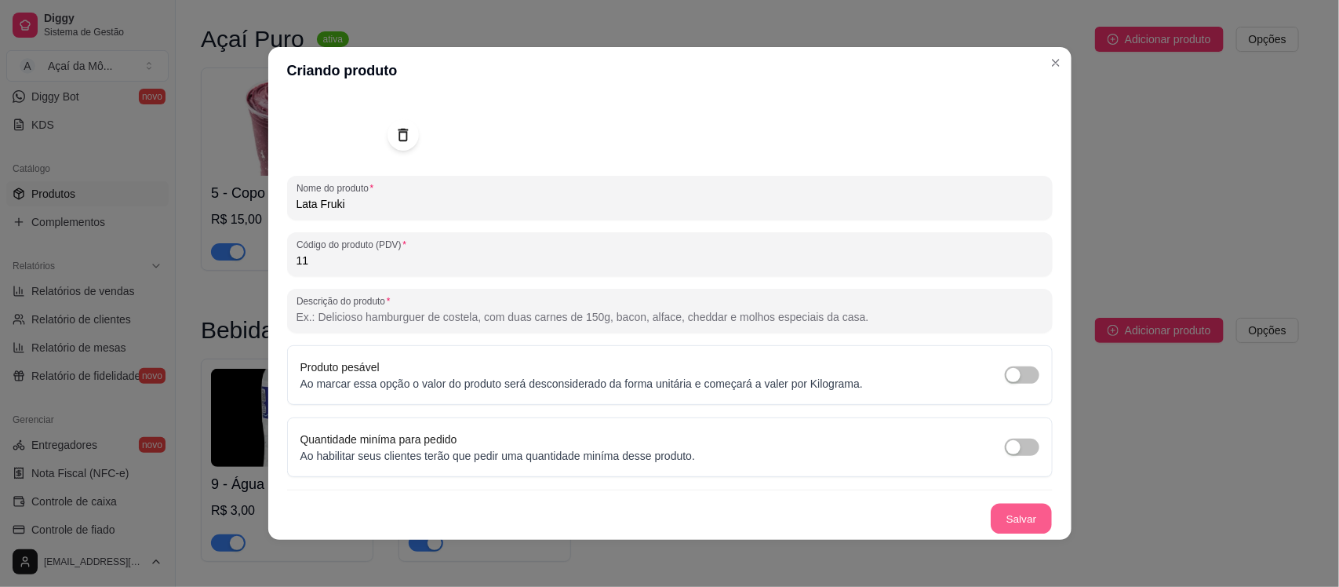
click at [1018, 518] on button "Salvar" at bounding box center [1020, 518] width 61 height 31
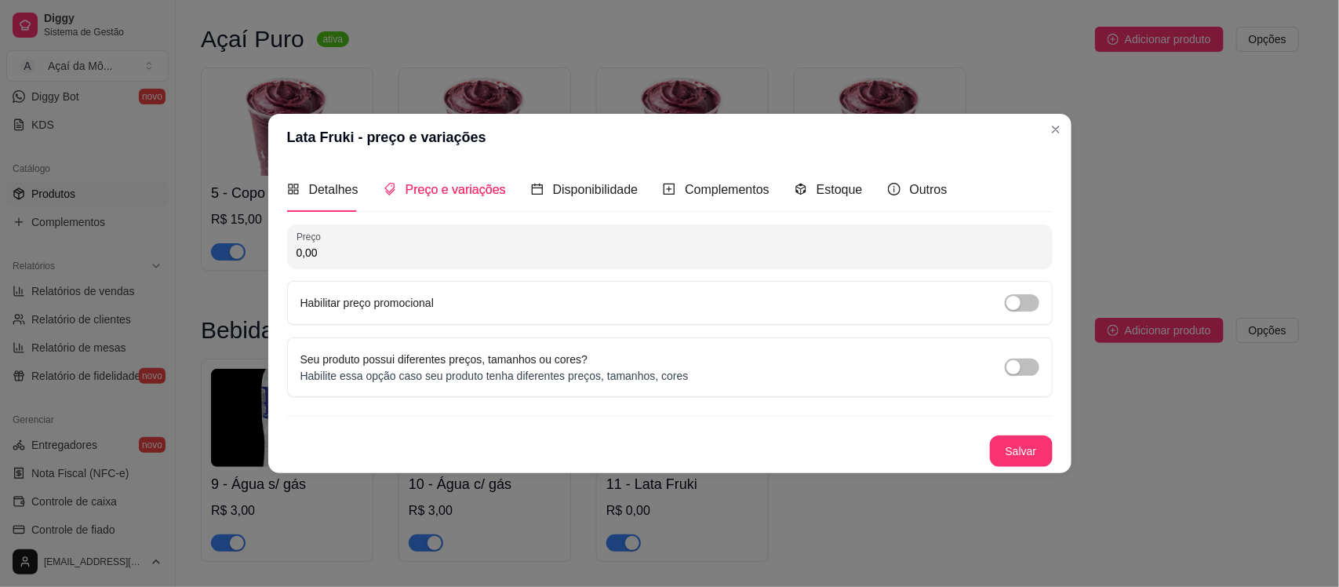
scroll to position [0, 0]
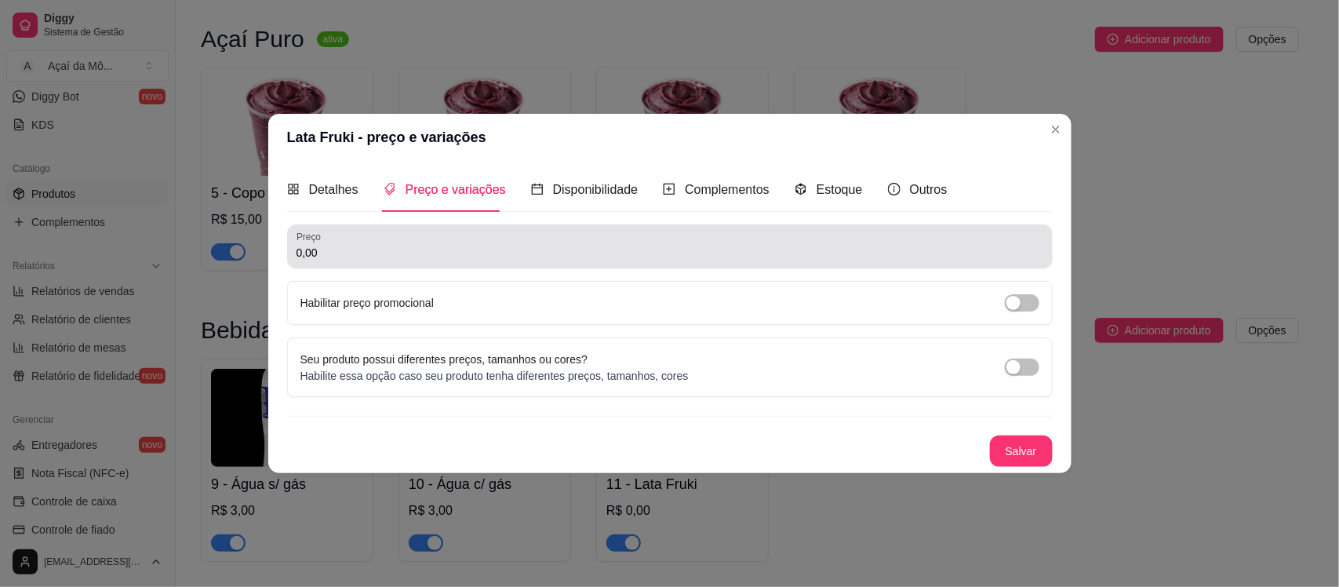
click at [868, 243] on div "0,00" at bounding box center [669, 246] width 747 height 31
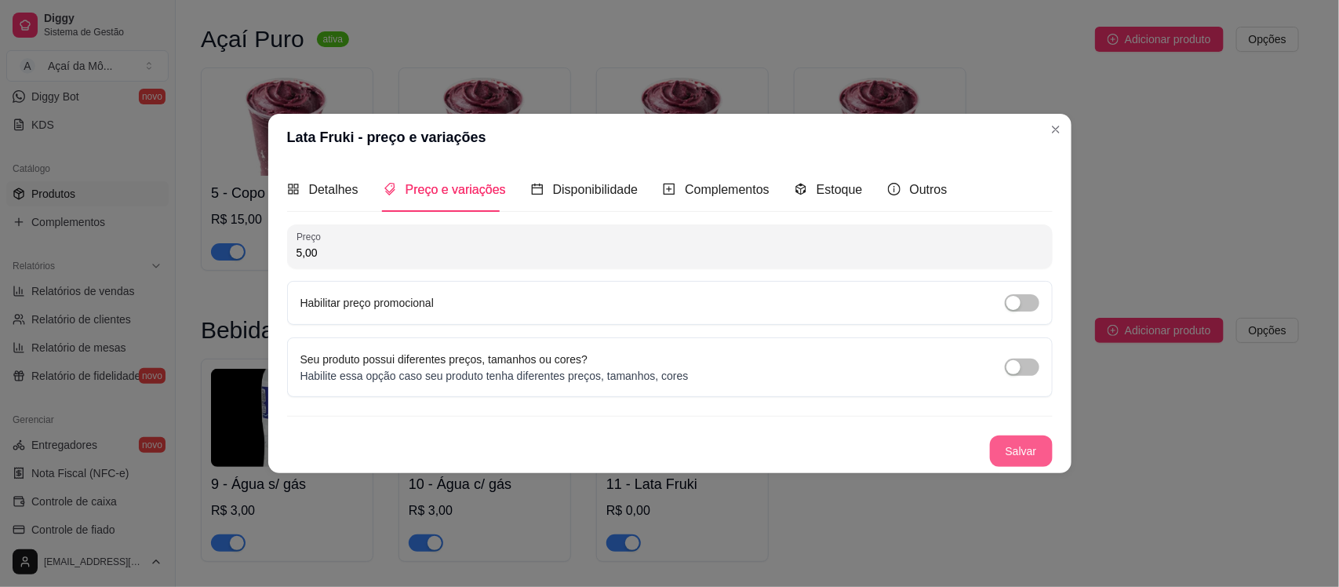
type input "5,00"
click at [1038, 460] on button "Salvar" at bounding box center [1020, 451] width 61 height 31
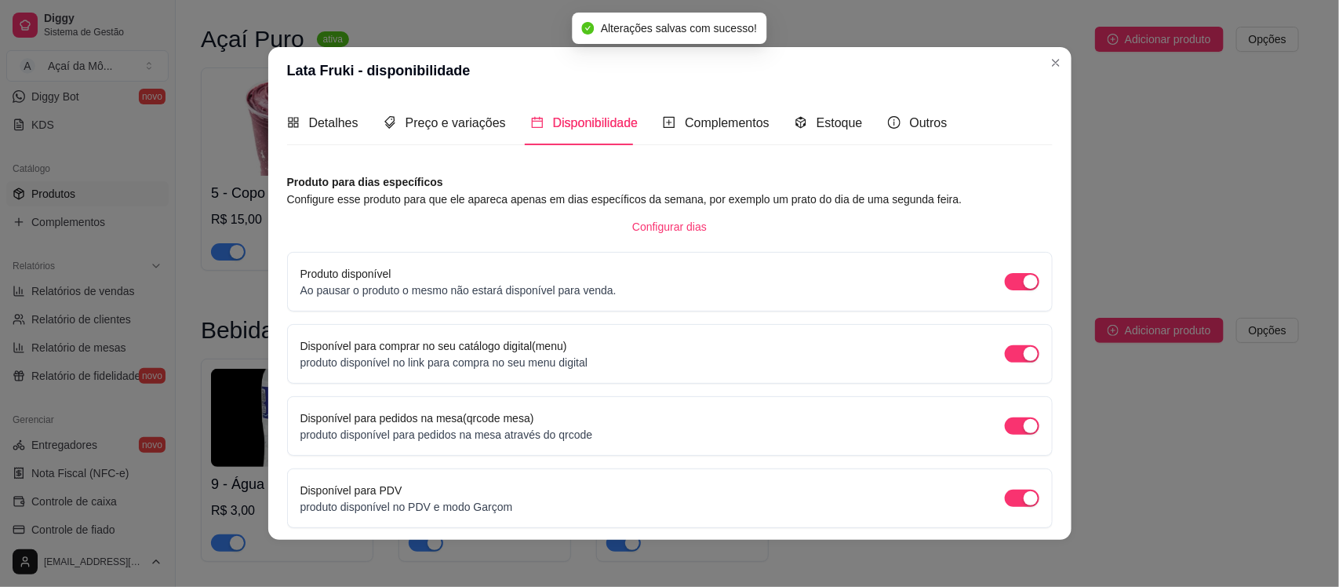
drag, startPoint x: 1049, startPoint y: 439, endPoint x: 1039, endPoint y: 437, distance: 10.5
click at [1039, 437] on div "Detalhes Preço e variações Disponibilidade Complementos Estoque Outros Nome do …" at bounding box center [669, 316] width 803 height 445
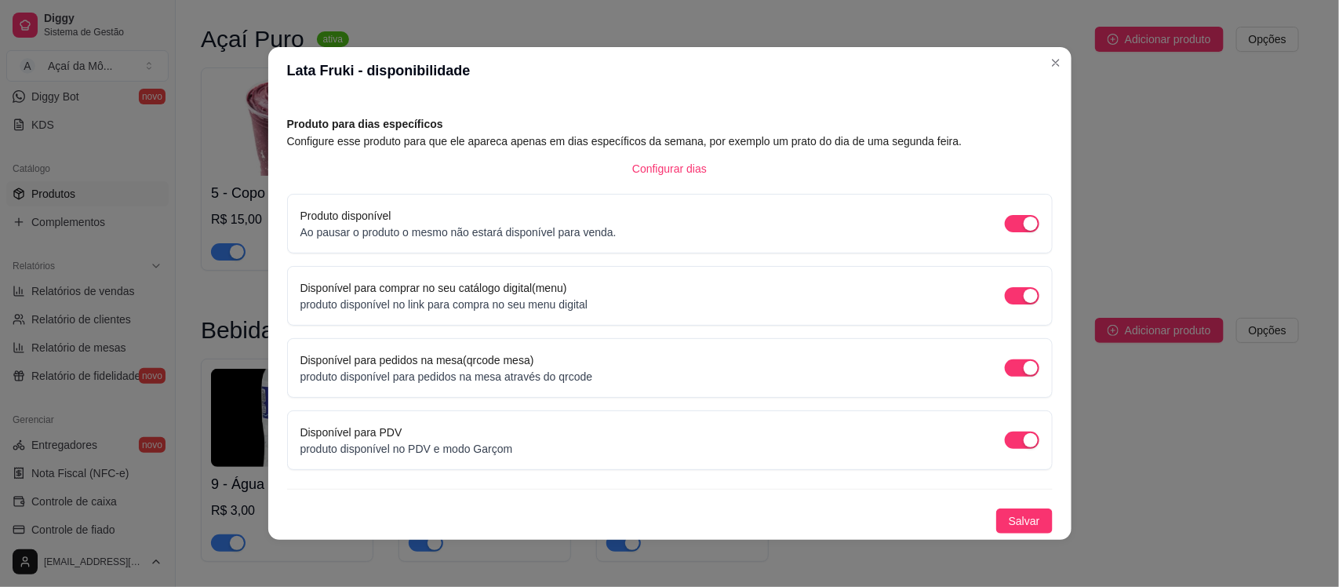
click at [990, 506] on div "Produto para dias específicos Configure esse produto para que ele apareca apena…" at bounding box center [669, 324] width 765 height 418
click at [1013, 526] on span "Salvar" at bounding box center [1024, 520] width 31 height 17
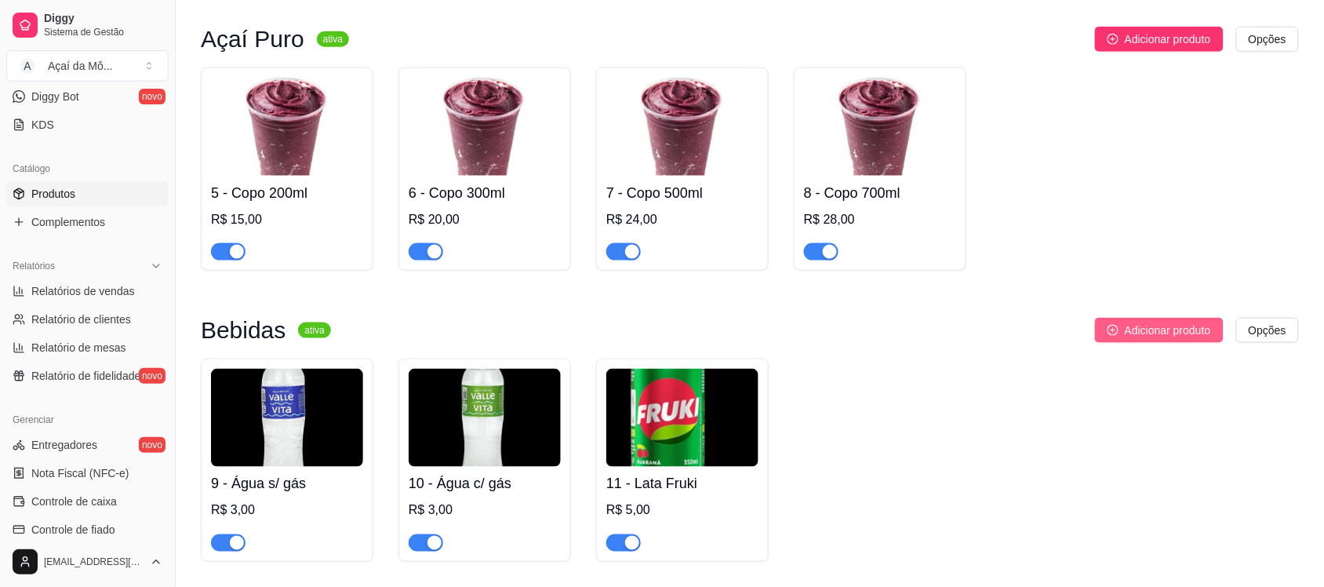
click at [1138, 323] on button "Adicionar produto" at bounding box center [1159, 330] width 129 height 25
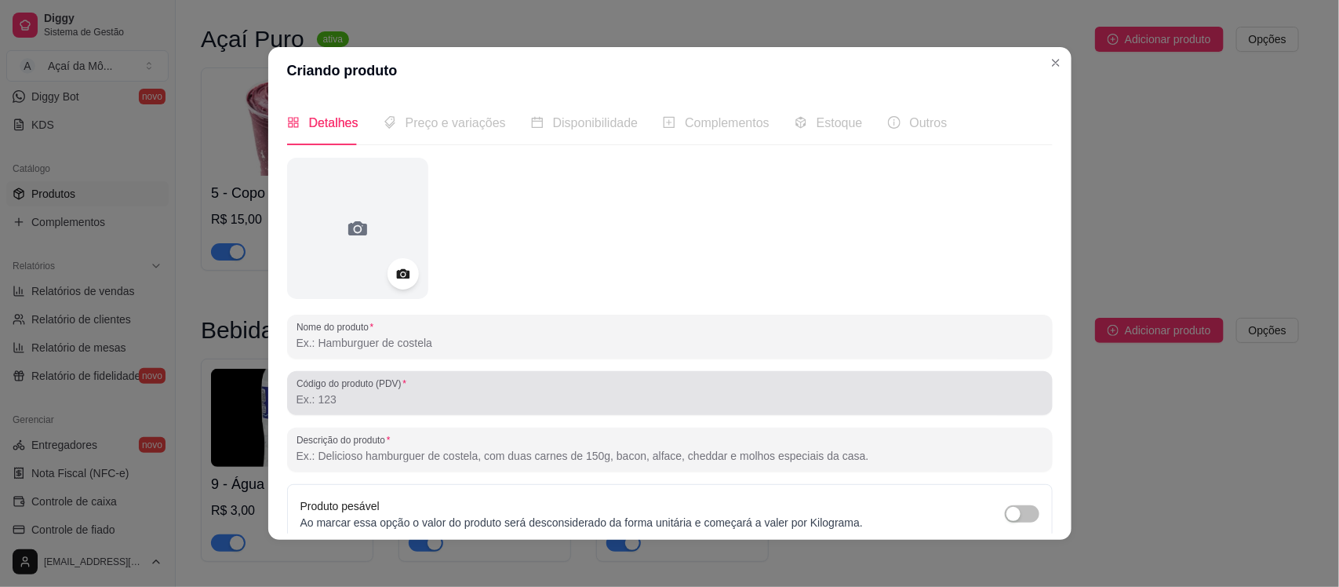
click at [441, 412] on div "Código do produto (PDV)" at bounding box center [669, 393] width 765 height 44
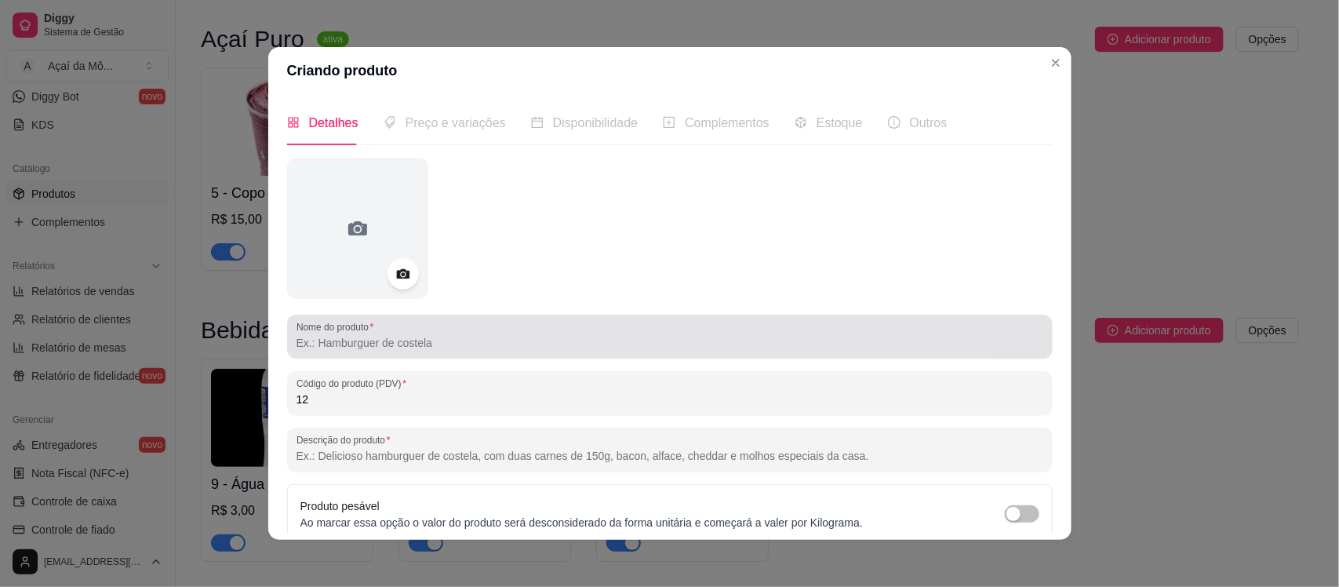
type input "12"
click at [432, 354] on div "Nome do produto" at bounding box center [669, 336] width 765 height 44
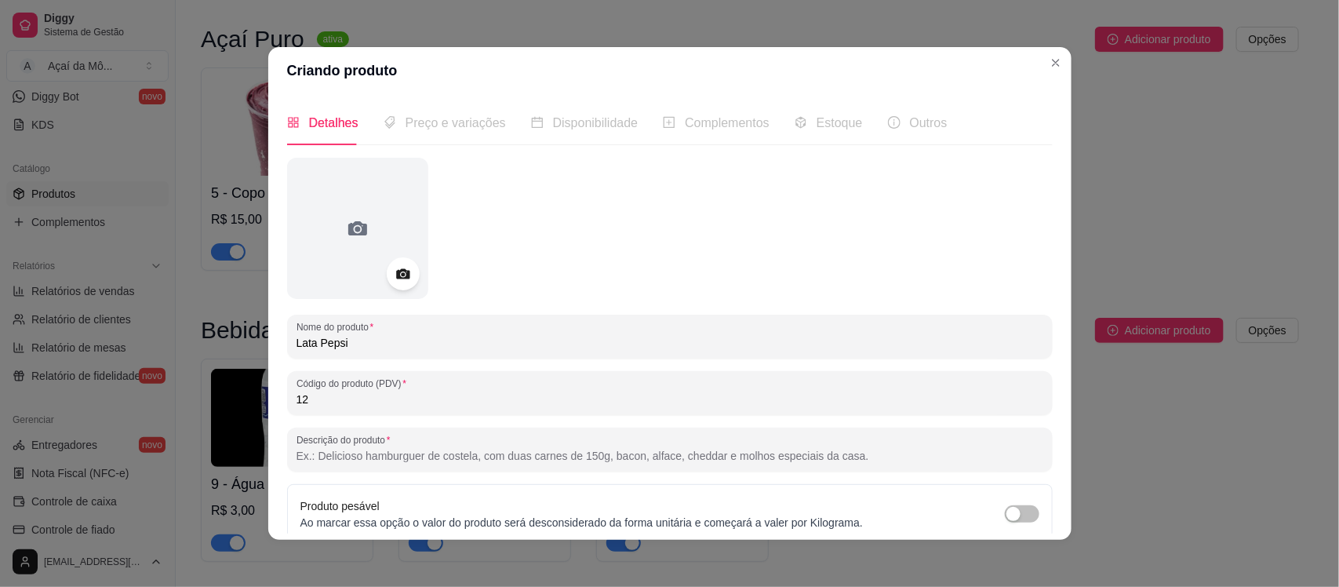
type input "Lata Pepsi"
click at [387, 276] on div at bounding box center [403, 273] width 33 height 33
click at [397, 267] on icon at bounding box center [403, 274] width 18 height 18
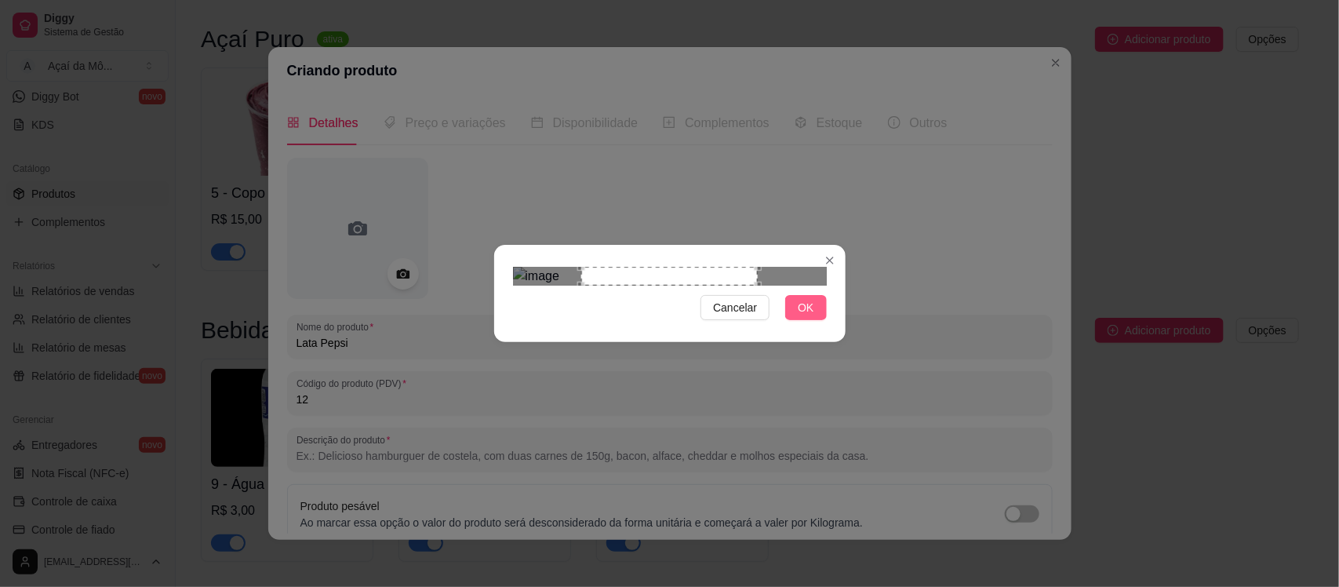
click at [820, 320] on button "OK" at bounding box center [805, 307] width 41 height 25
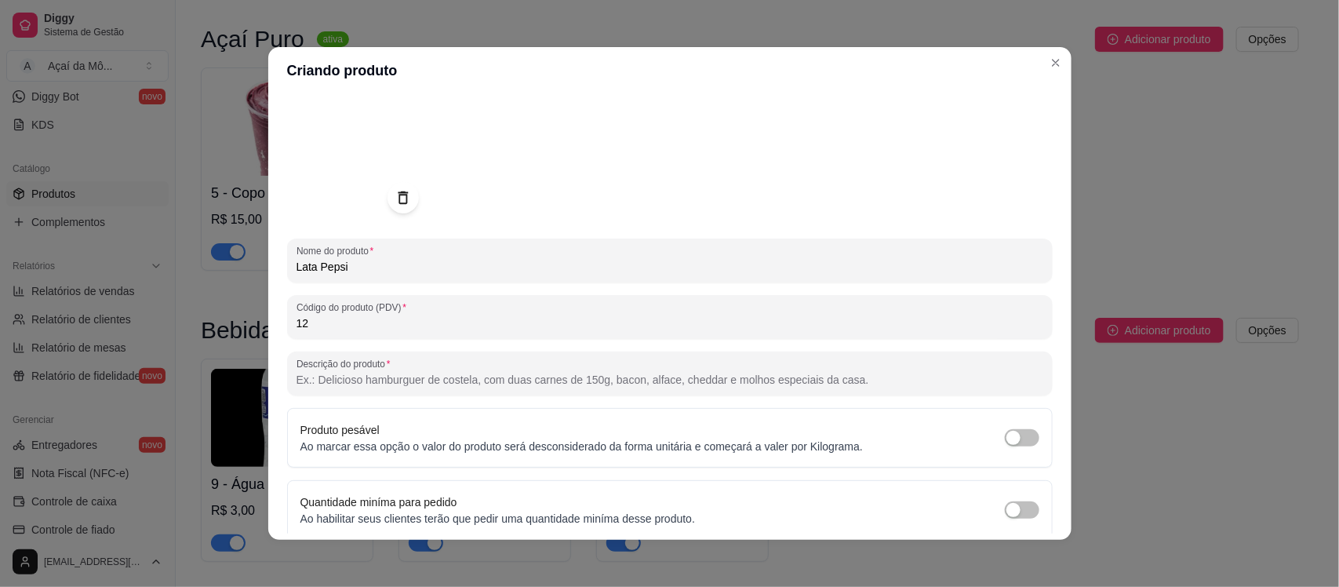
scroll to position [139, 0]
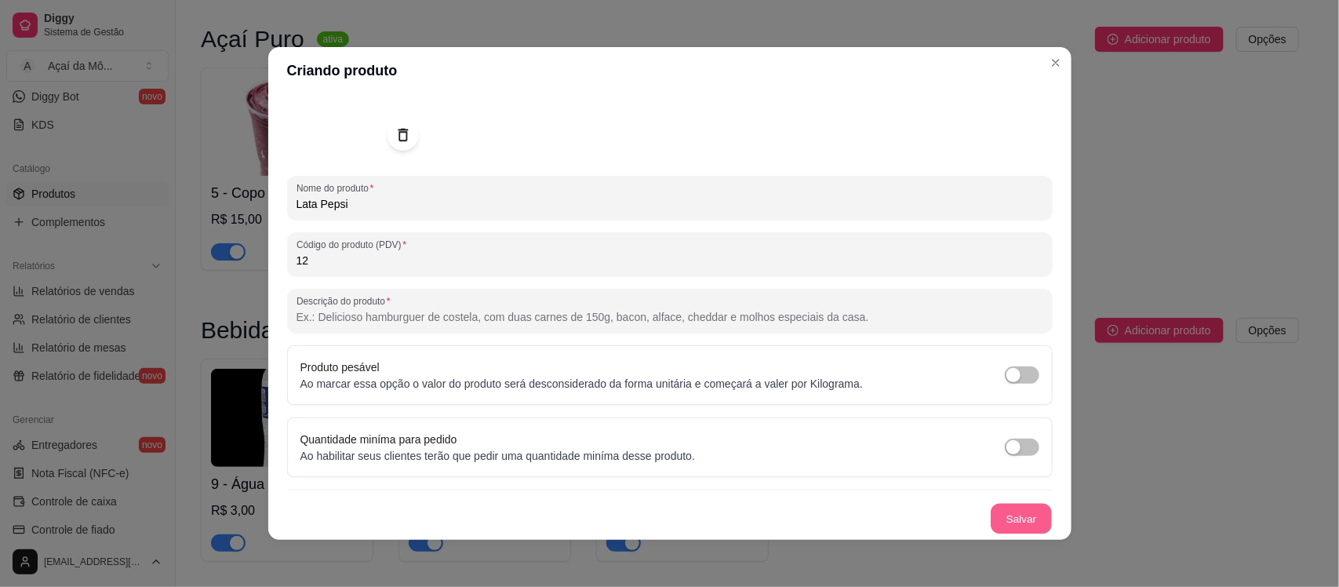
click at [1006, 511] on button "Salvar" at bounding box center [1020, 518] width 61 height 31
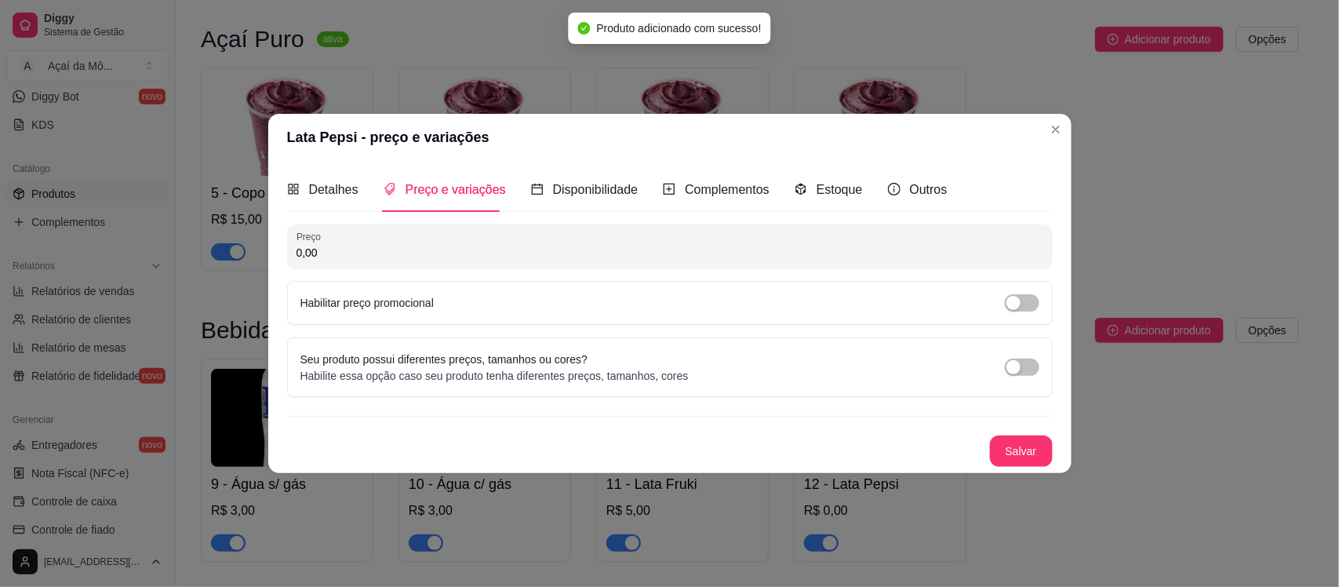
click at [535, 245] on input "0,00" at bounding box center [669, 253] width 747 height 16
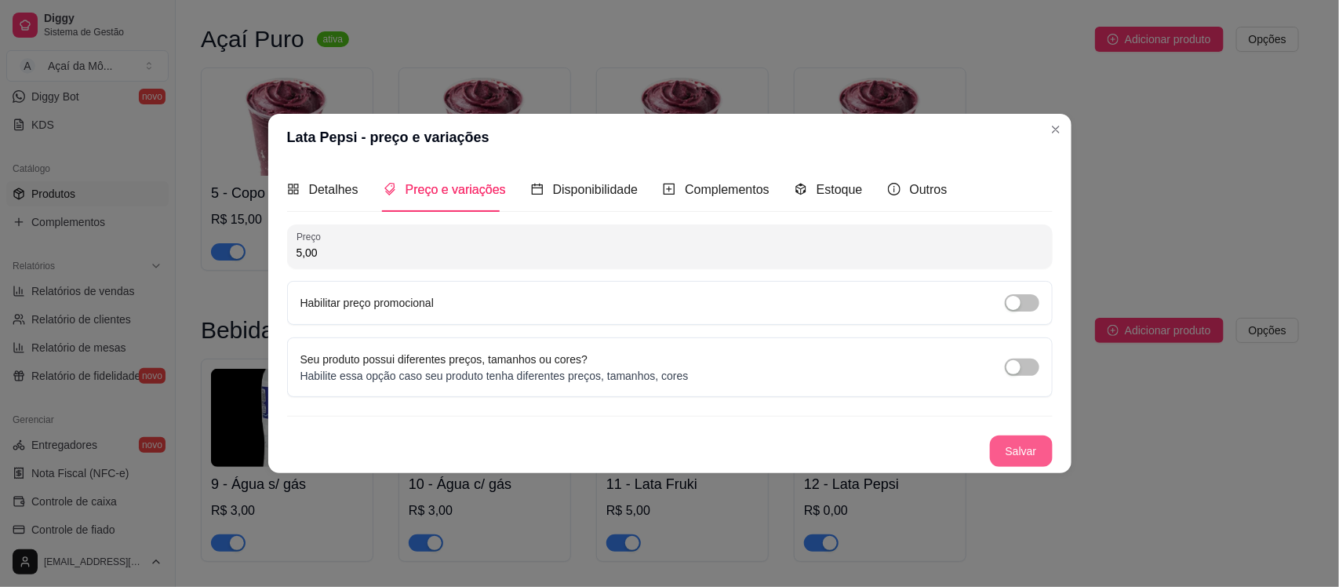
type input "5,00"
click at [1041, 438] on button "Salvar" at bounding box center [1020, 451] width 61 height 31
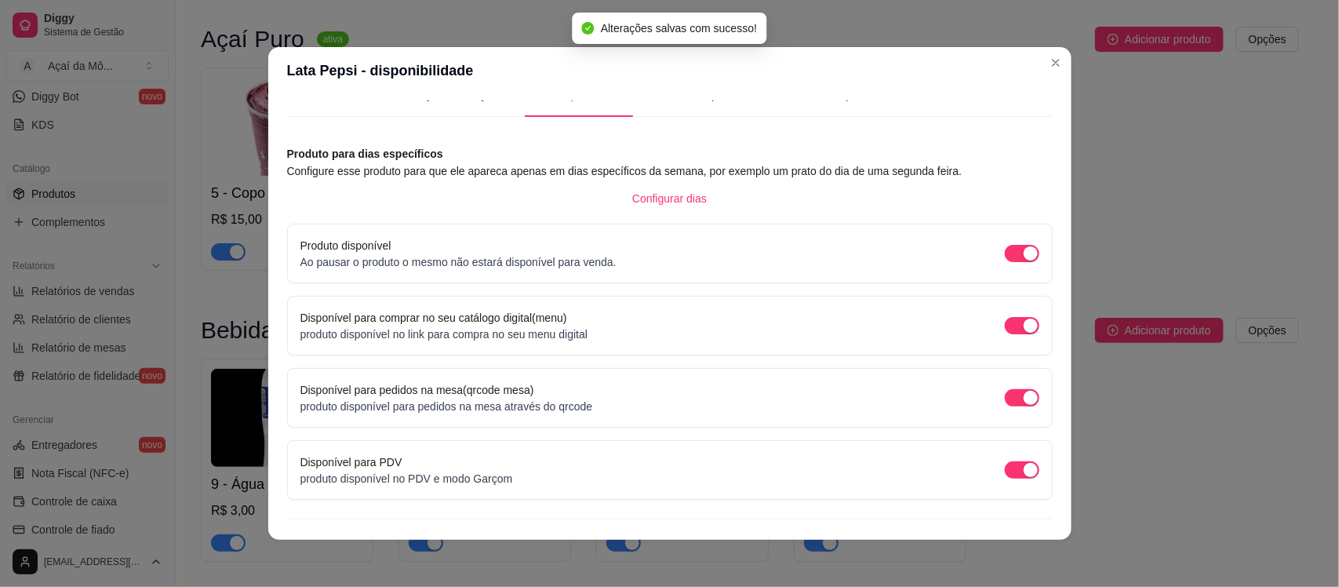
scroll to position [59, 0]
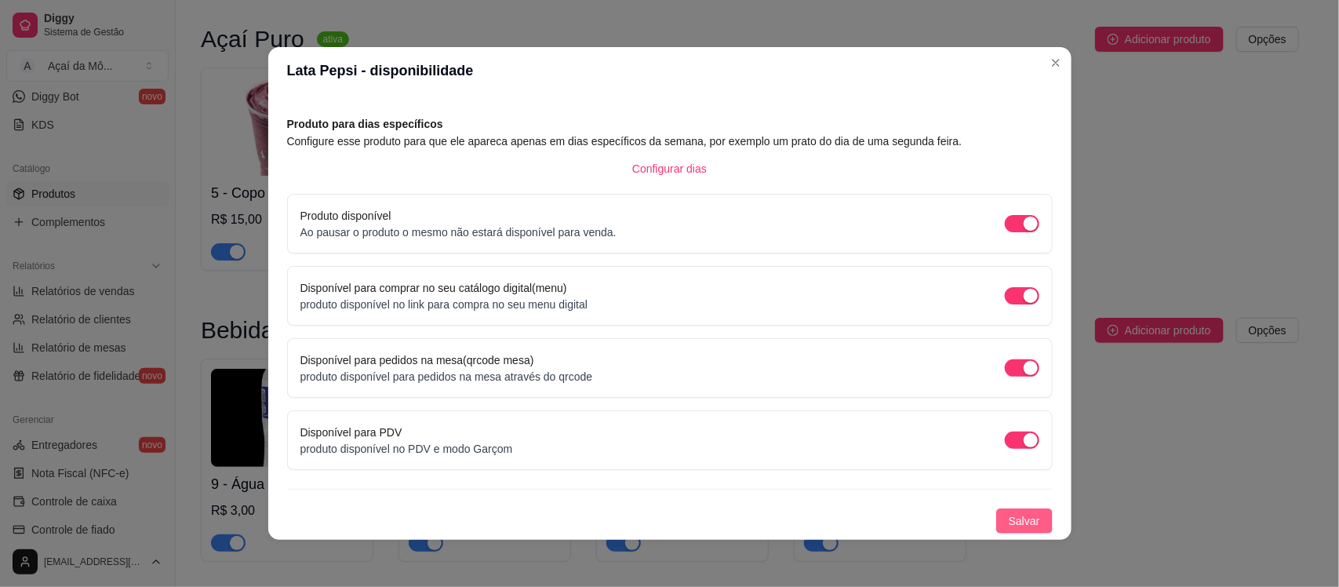
click at [1021, 516] on button "Salvar" at bounding box center [1024, 520] width 56 height 25
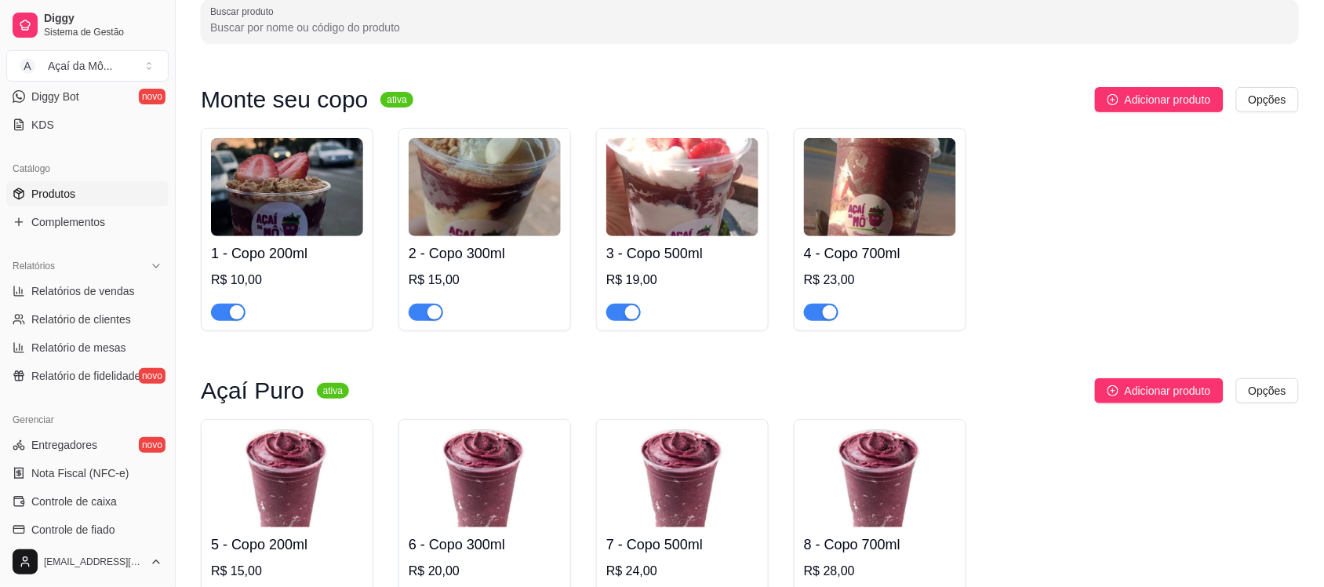
scroll to position [0, 0]
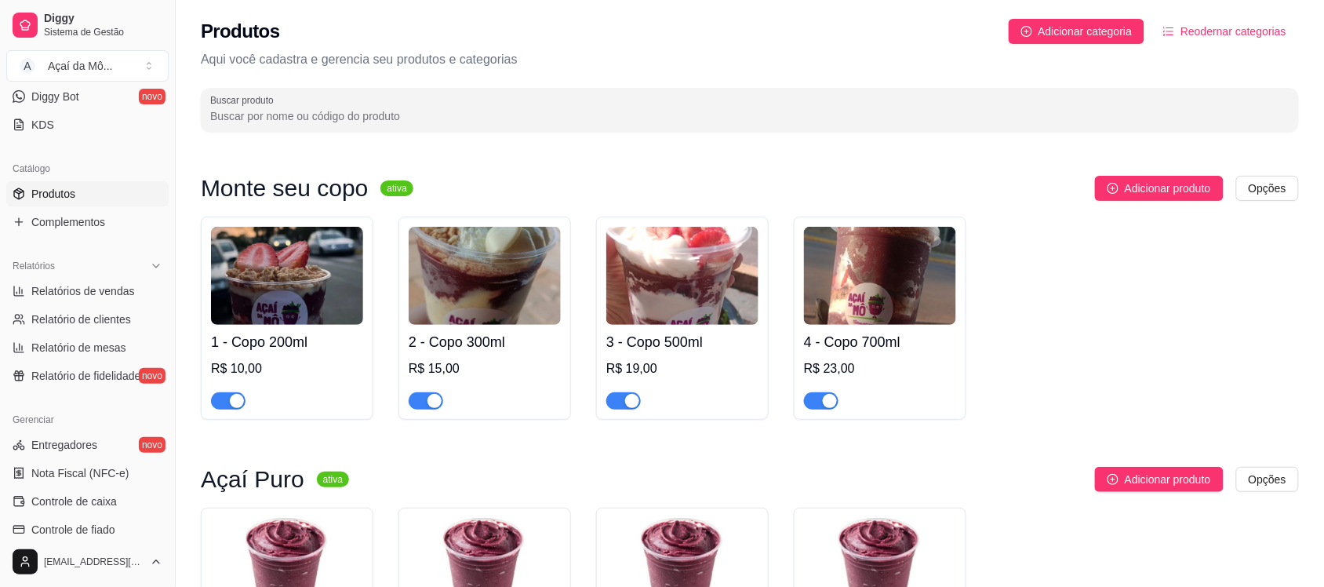
click at [1229, 34] on span "Reodernar categorias" at bounding box center [1233, 31] width 106 height 17
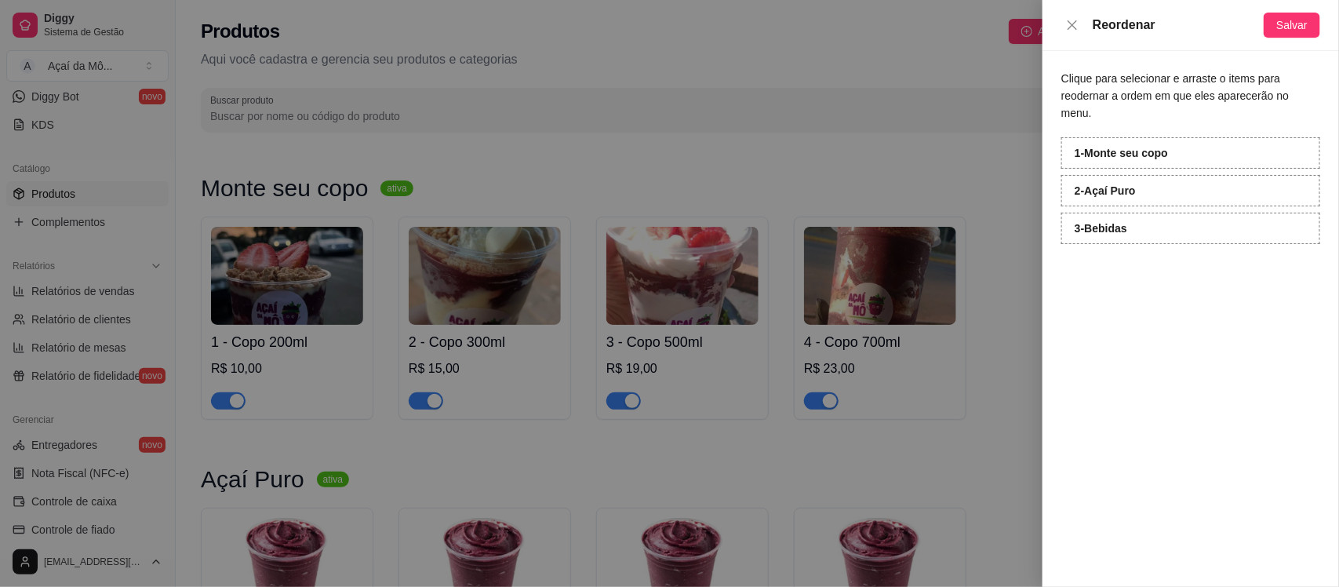
click at [900, 60] on div at bounding box center [669, 293] width 1339 height 587
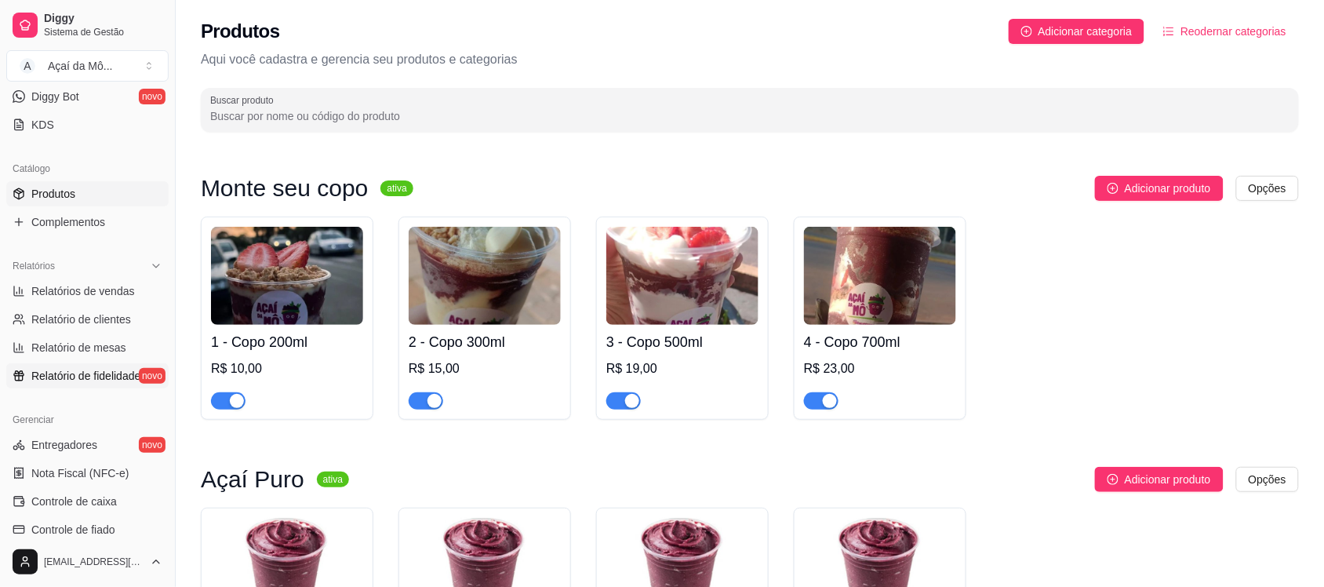
click at [89, 377] on span "Relatório de fidelidade" at bounding box center [85, 376] width 109 height 16
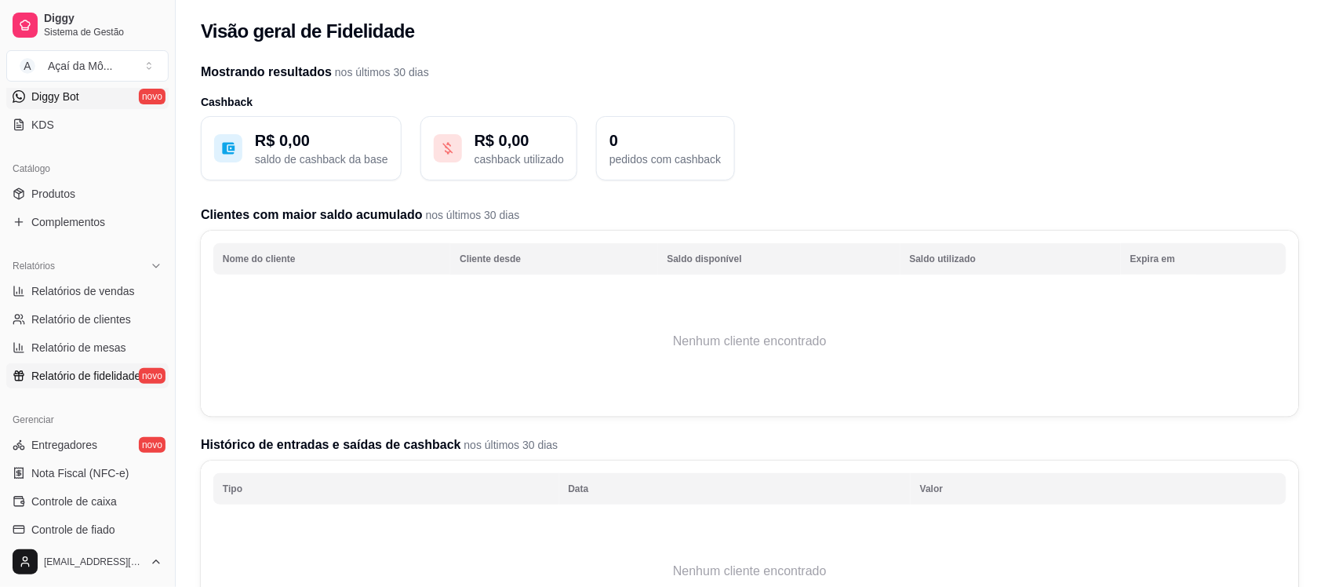
click at [67, 102] on span "Diggy Bot" at bounding box center [55, 97] width 48 height 16
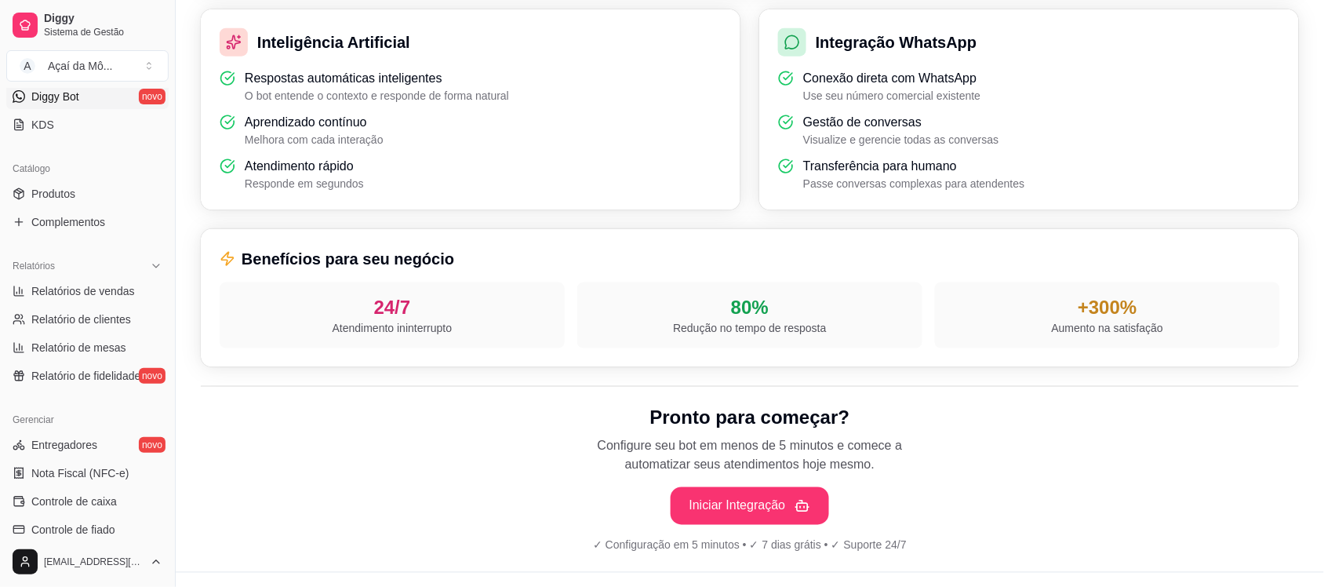
scroll to position [504, 0]
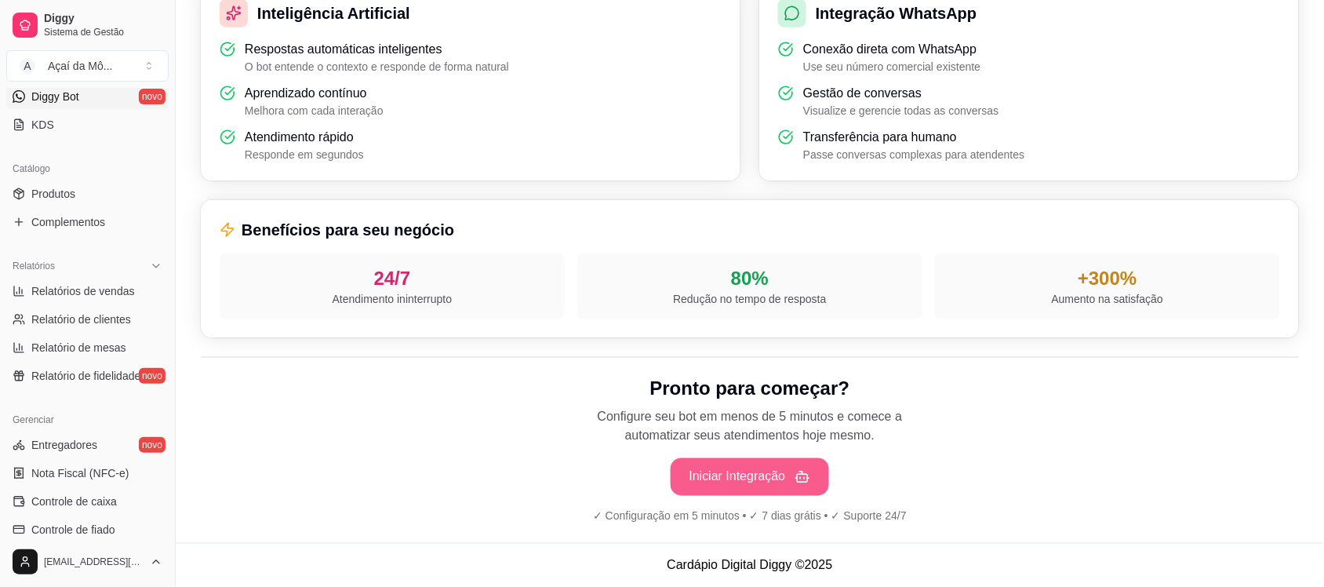
click at [767, 476] on button "Iniciar Integração" at bounding box center [750, 477] width 159 height 38
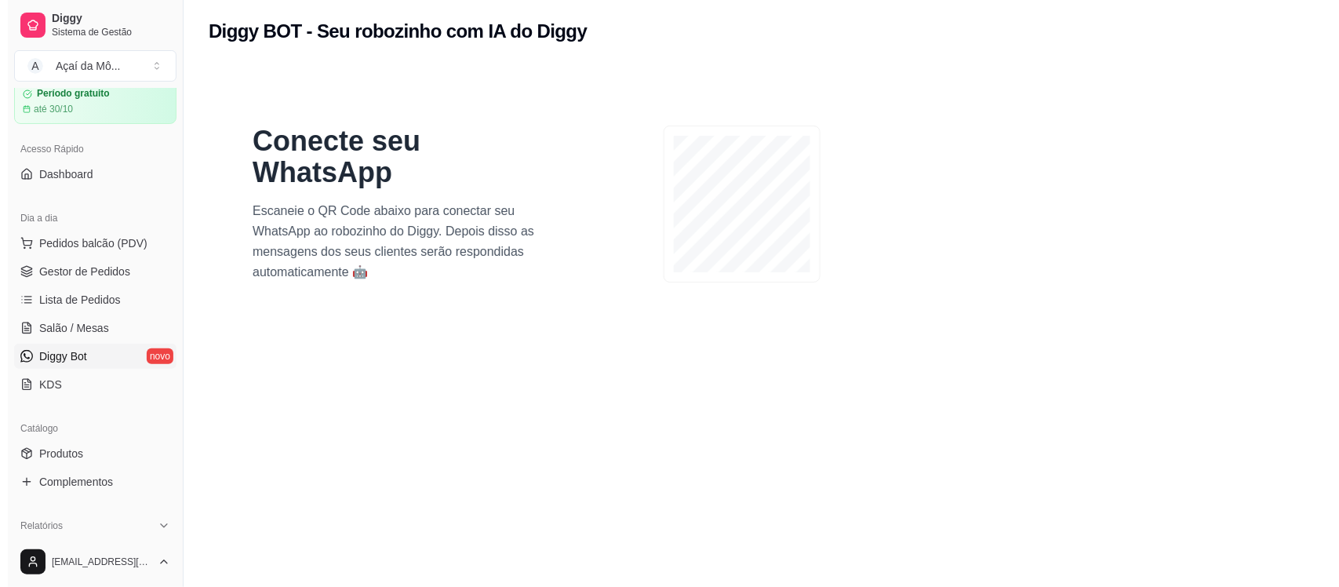
scroll to position [64, 0]
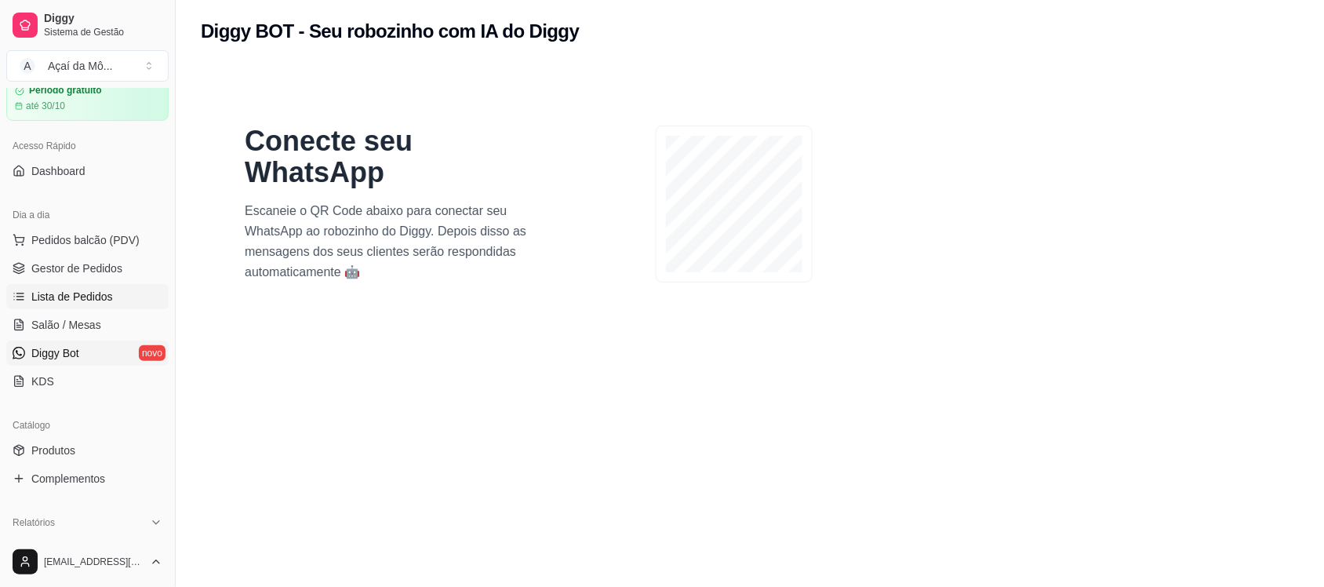
click at [99, 306] on link "Lista de Pedidos" at bounding box center [87, 296] width 162 height 25
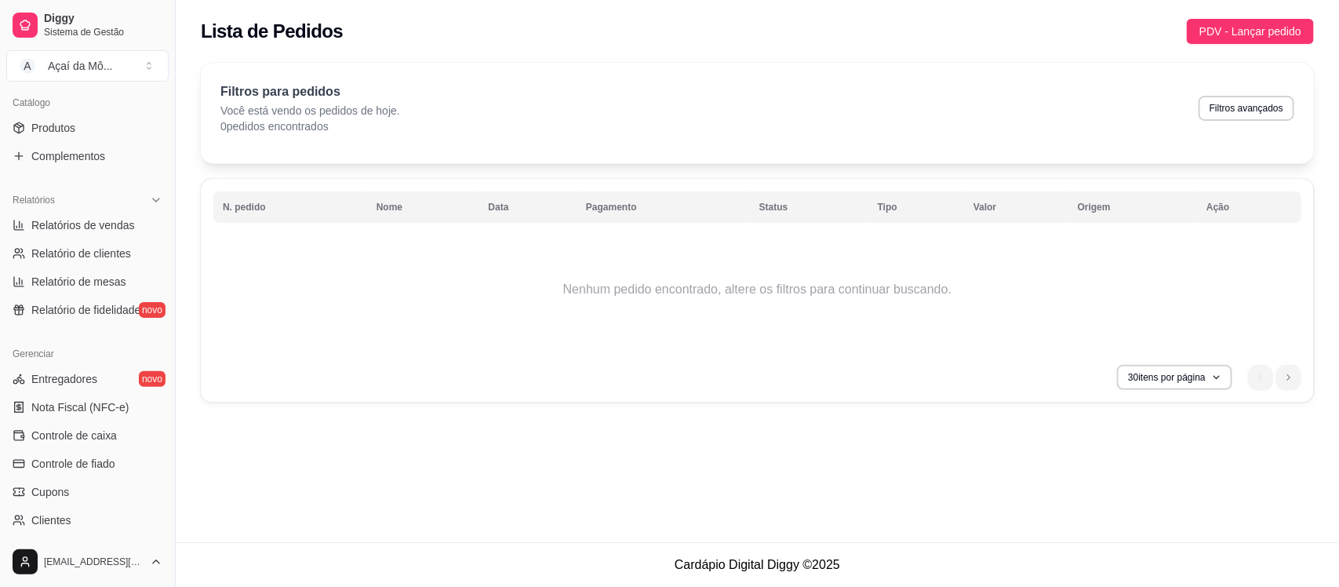
scroll to position [541, 0]
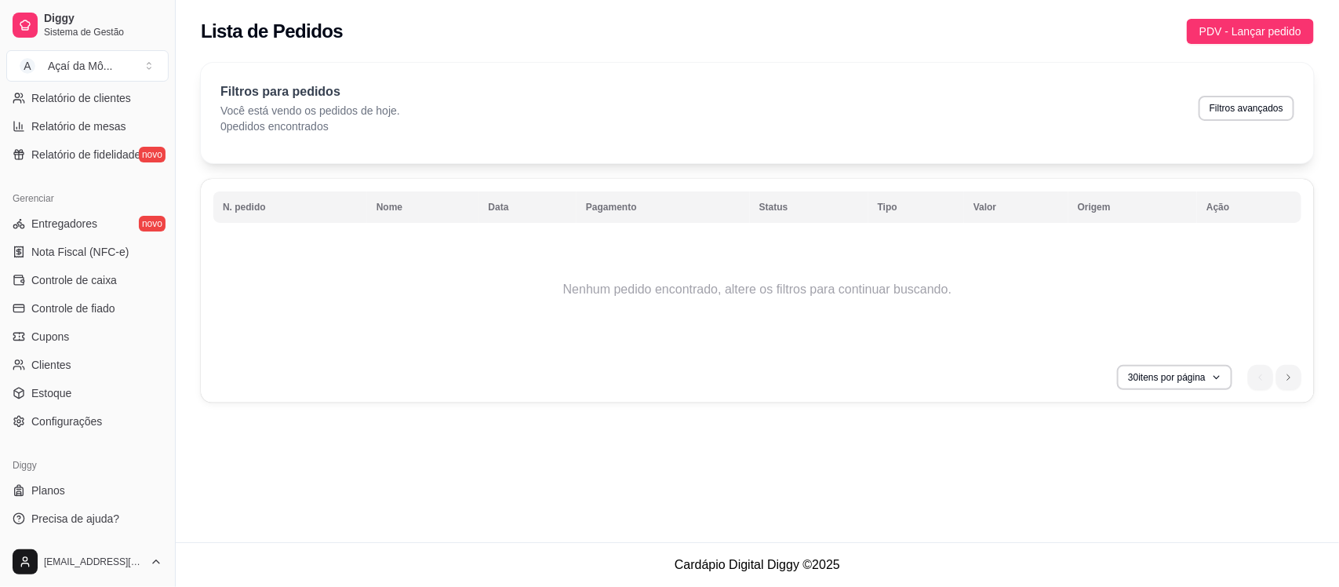
click at [96, 408] on ul "Entregadores novo Nota Fiscal (NFC-e) Controle de caixa Controle de fiado Cupon…" at bounding box center [87, 322] width 162 height 223
click at [104, 417] on link "Configurações" at bounding box center [87, 421] width 162 height 25
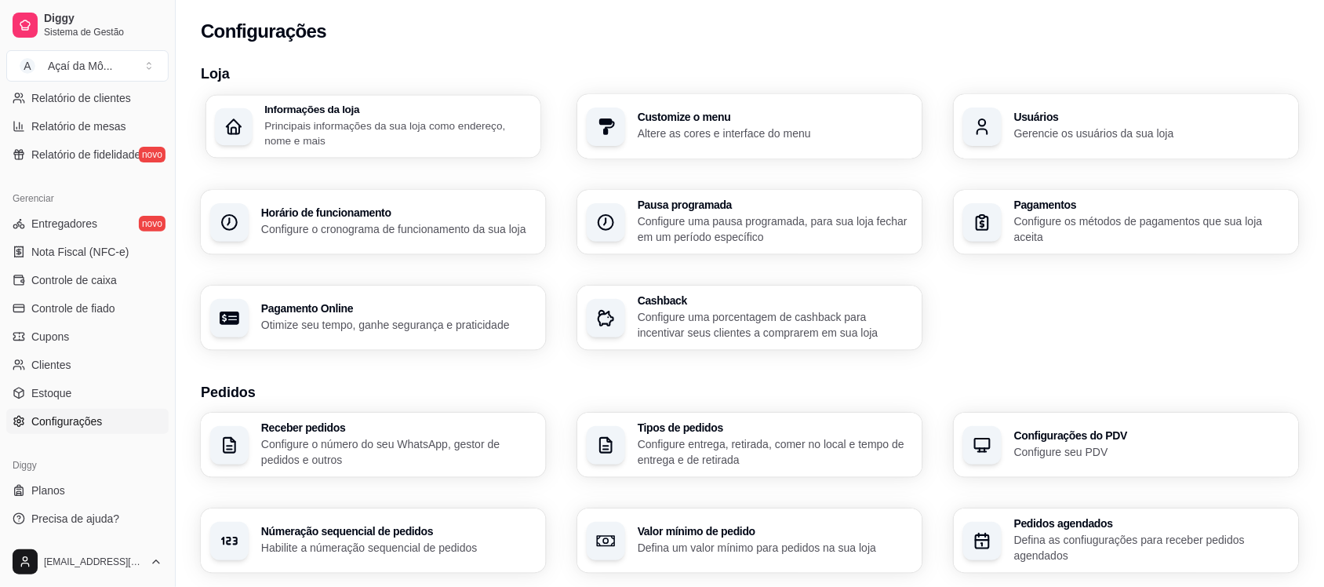
click at [413, 128] on p "Principais informações da sua loja como endereço, nome e mais" at bounding box center [397, 133] width 267 height 31
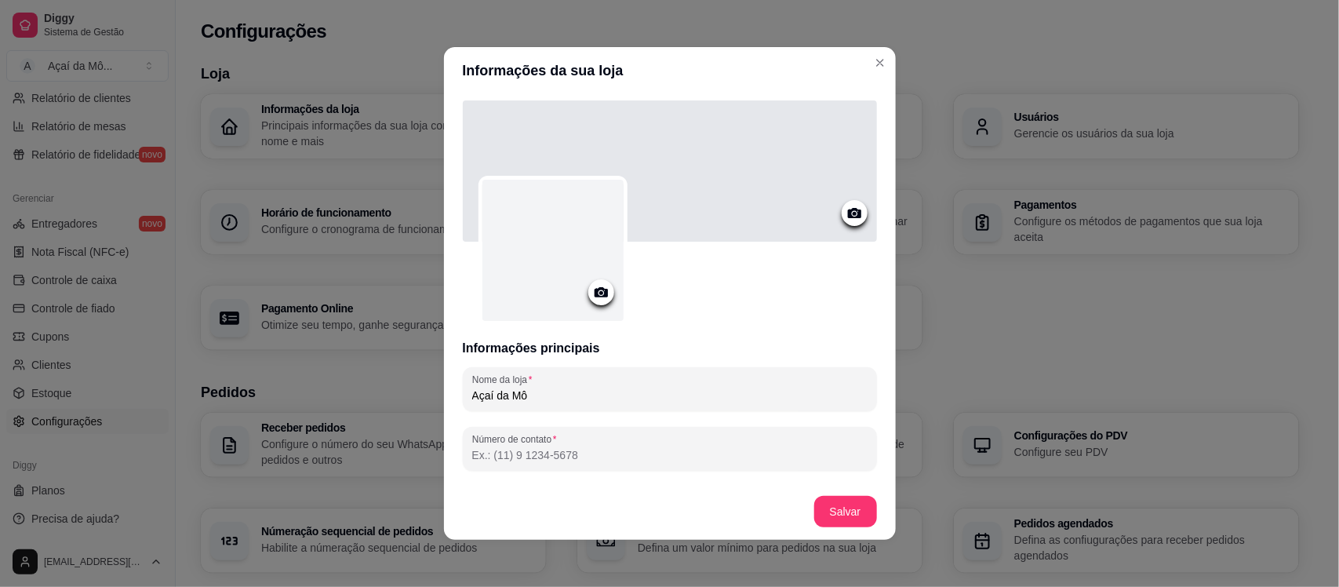
click at [592, 283] on icon at bounding box center [601, 292] width 18 height 18
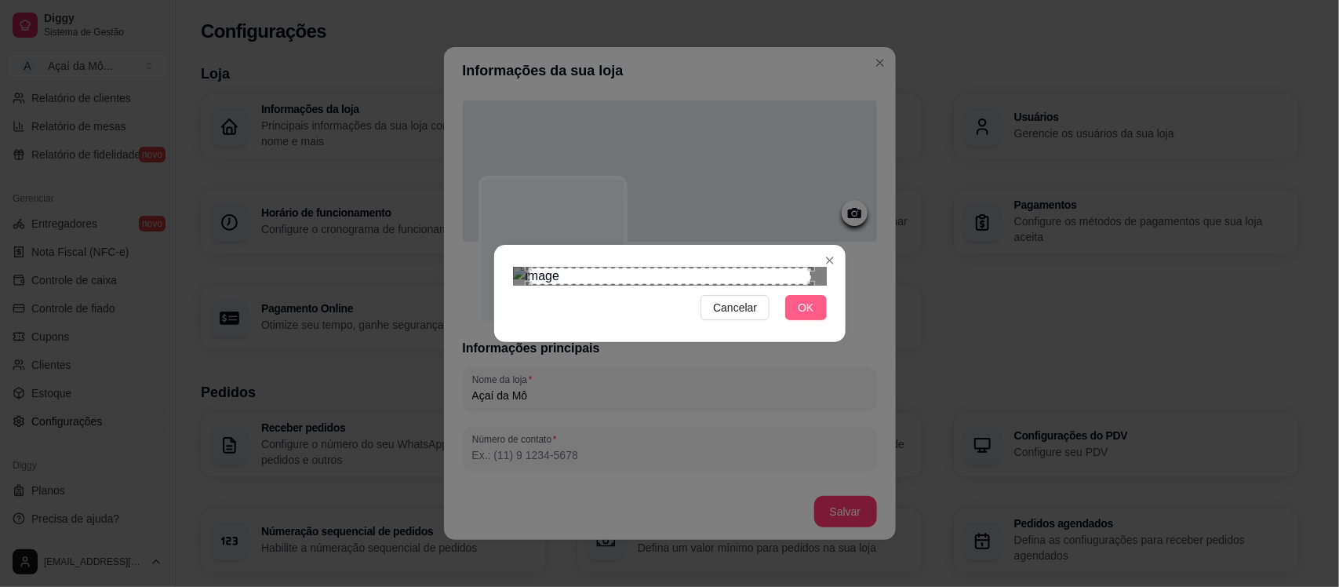
click at [806, 316] on span "OK" at bounding box center [806, 307] width 16 height 17
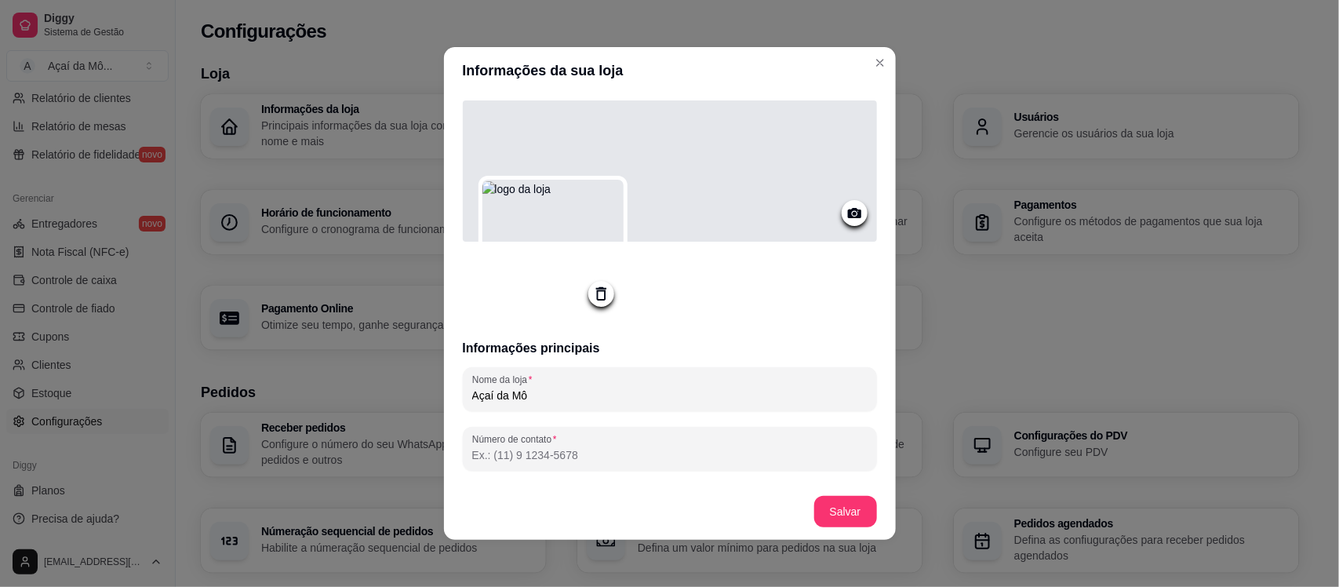
click at [753, 457] on input "Número de contato" at bounding box center [669, 455] width 395 height 16
type input "[PHONE_NUMBER]"
click at [847, 210] on icon at bounding box center [853, 213] width 13 height 10
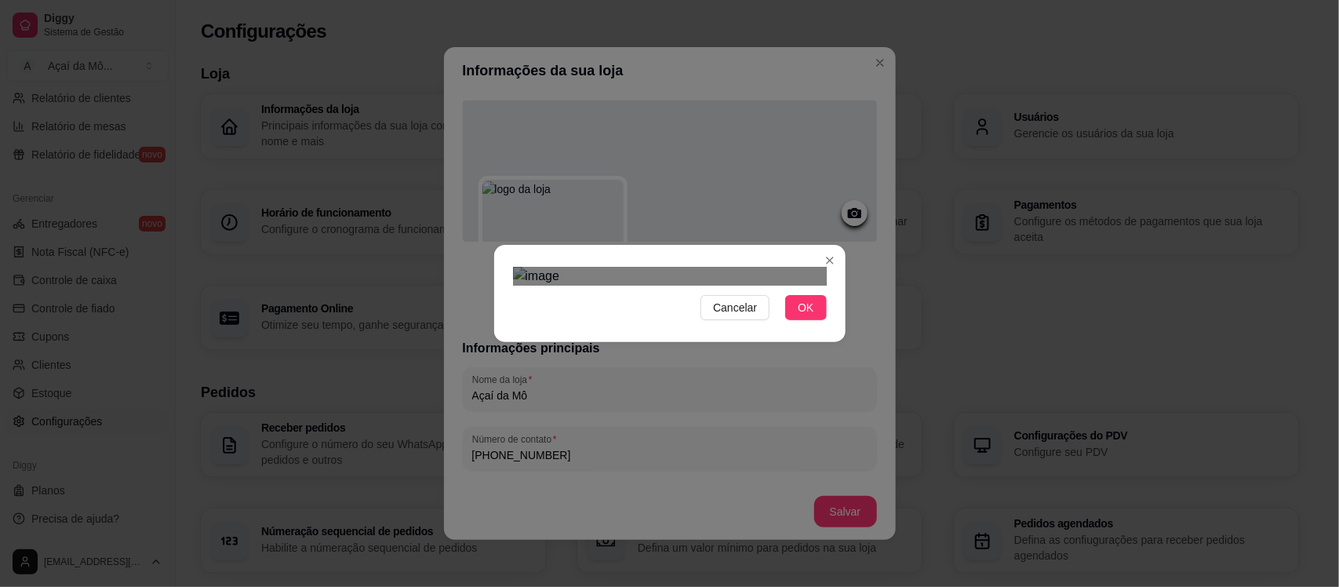
click at [612, 367] on div "Use the arrow keys to move the crop selection area" at bounding box center [654, 414] width 282 height 94
click at [932, 307] on div "Cancelar OK" at bounding box center [669, 293] width 1339 height 587
click at [729, 316] on span "Cancelar" at bounding box center [735, 307] width 44 height 17
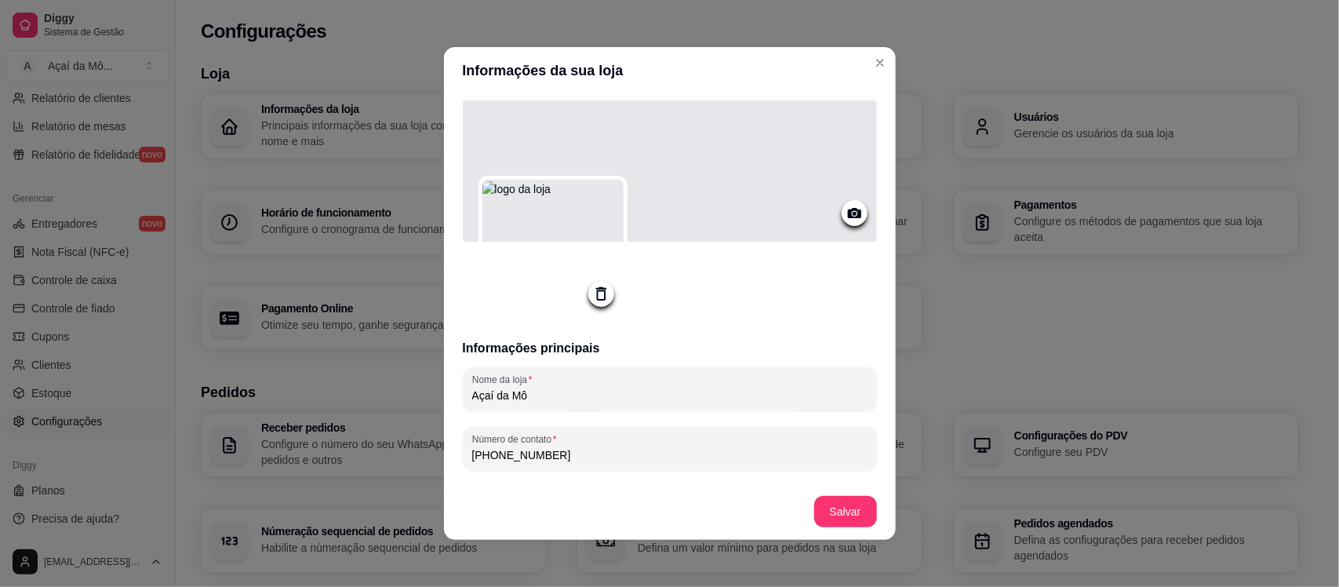
click at [847, 210] on icon at bounding box center [853, 213] width 13 height 10
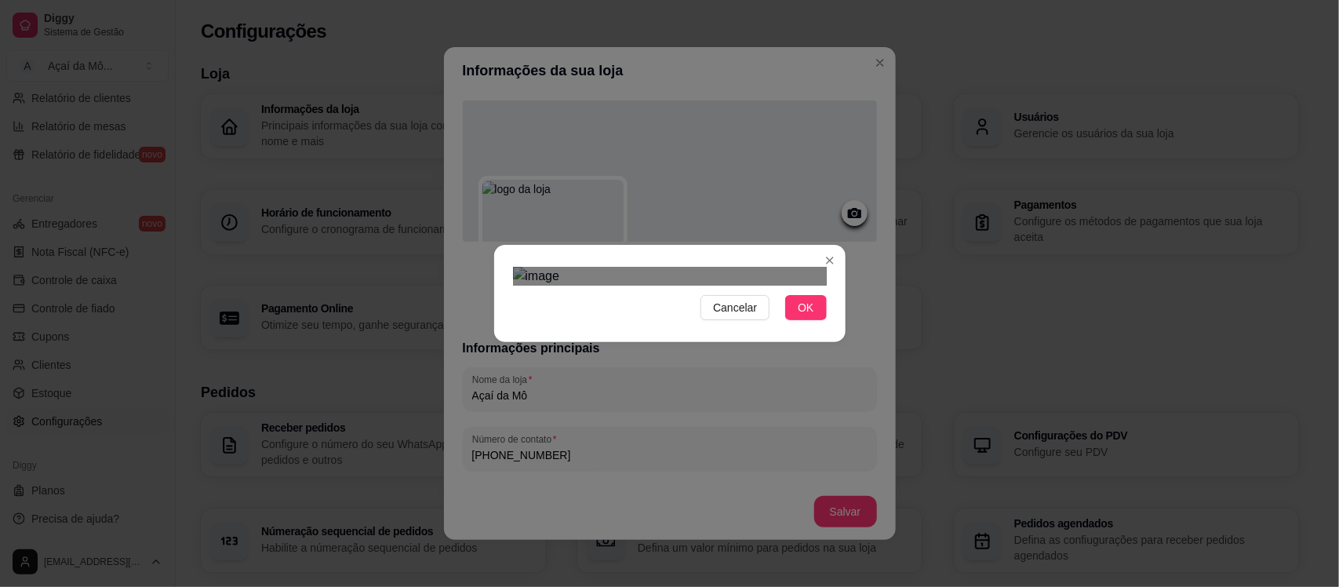
click at [785, 302] on div "Use the arrow keys to move the crop selection area" at bounding box center [673, 349] width 282 height 94
click at [800, 316] on span "OK" at bounding box center [806, 307] width 16 height 17
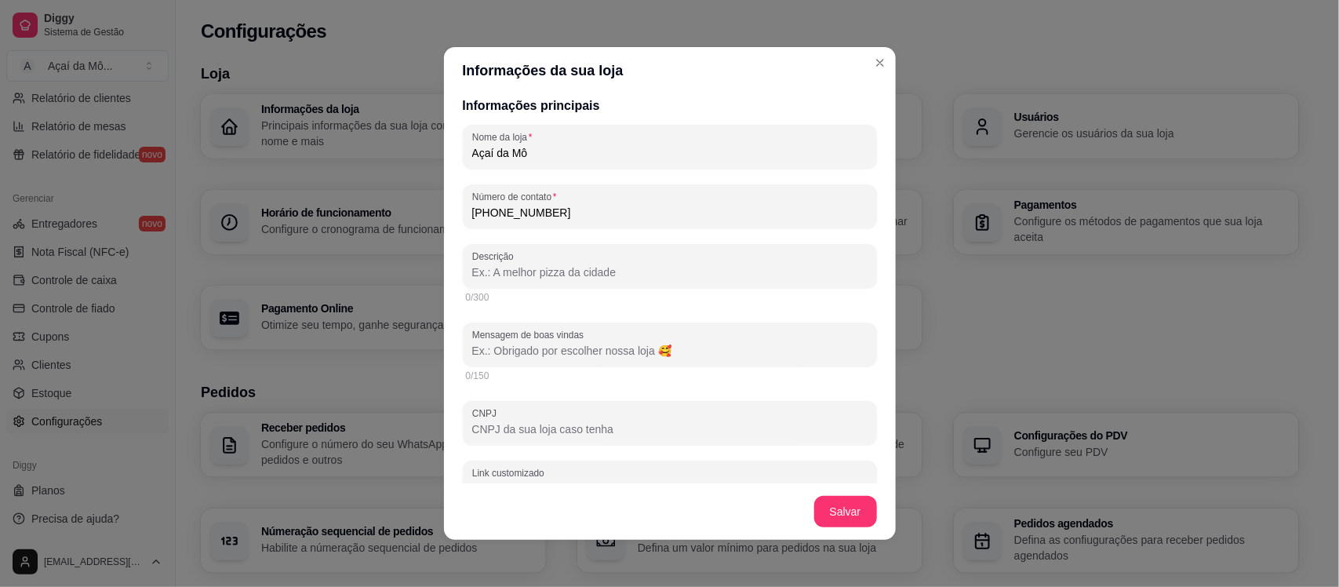
scroll to position [247, 0]
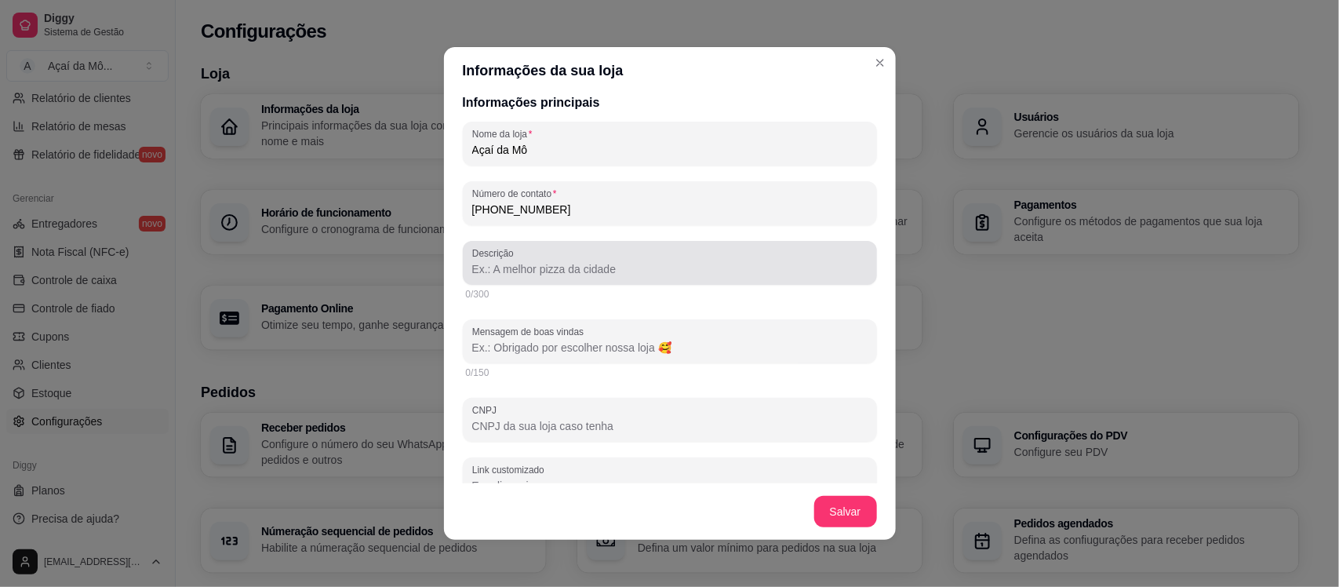
click at [616, 284] on div "Descrição" at bounding box center [670, 263] width 414 height 44
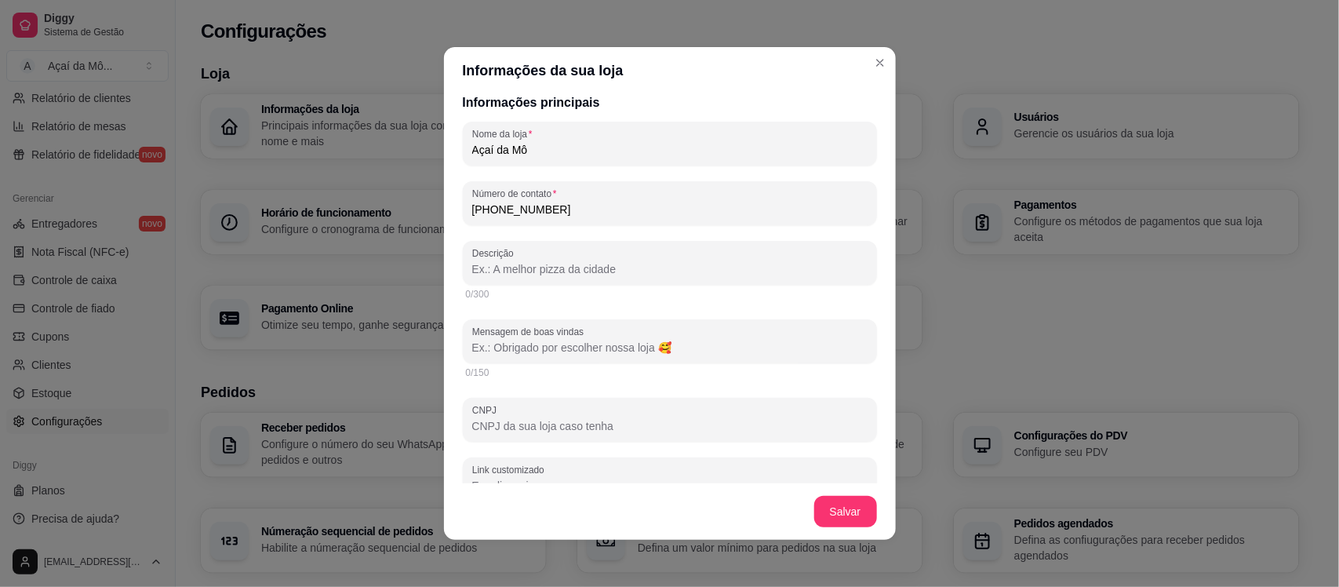
paste input "Qualidade desde o açaí até os complementos!"
type input "Qualidade desde o açaí até os complementos!"
click at [696, 349] on input "Mensagem de boas vindas" at bounding box center [669, 348] width 395 height 16
paste input "Olá! Qualquer dúvida estamos á disposição! 💜"
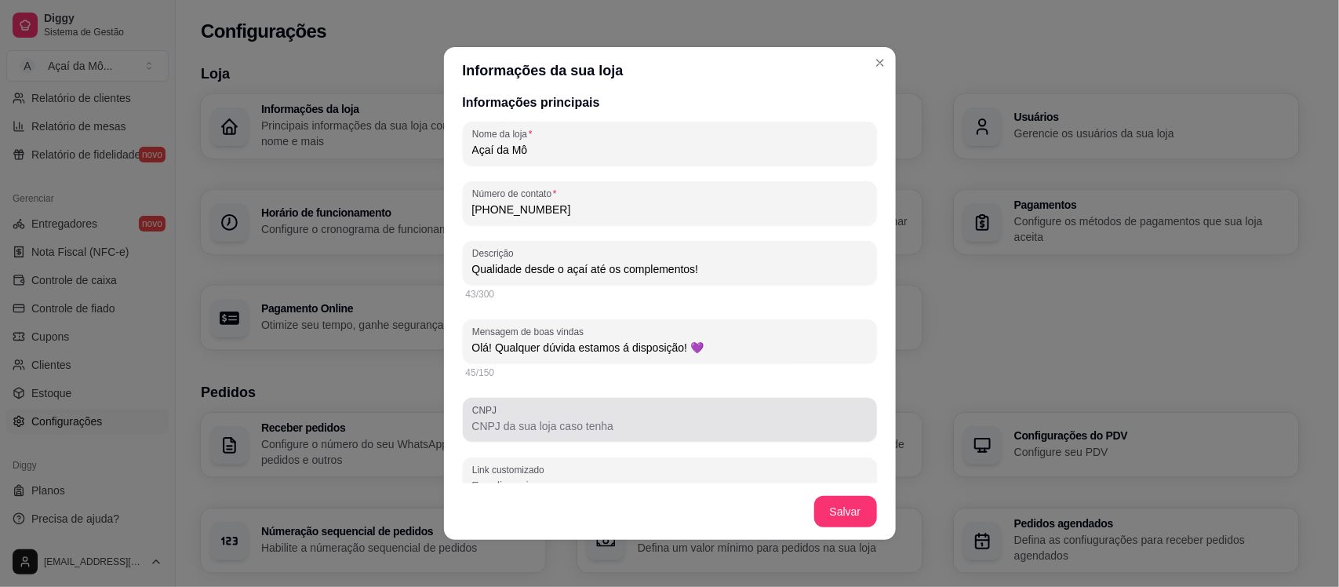
type input "Olá! Qualquer dúvida estamos á disposição! 💜"
click at [692, 404] on div "CNPJ" at bounding box center [670, 420] width 414 height 44
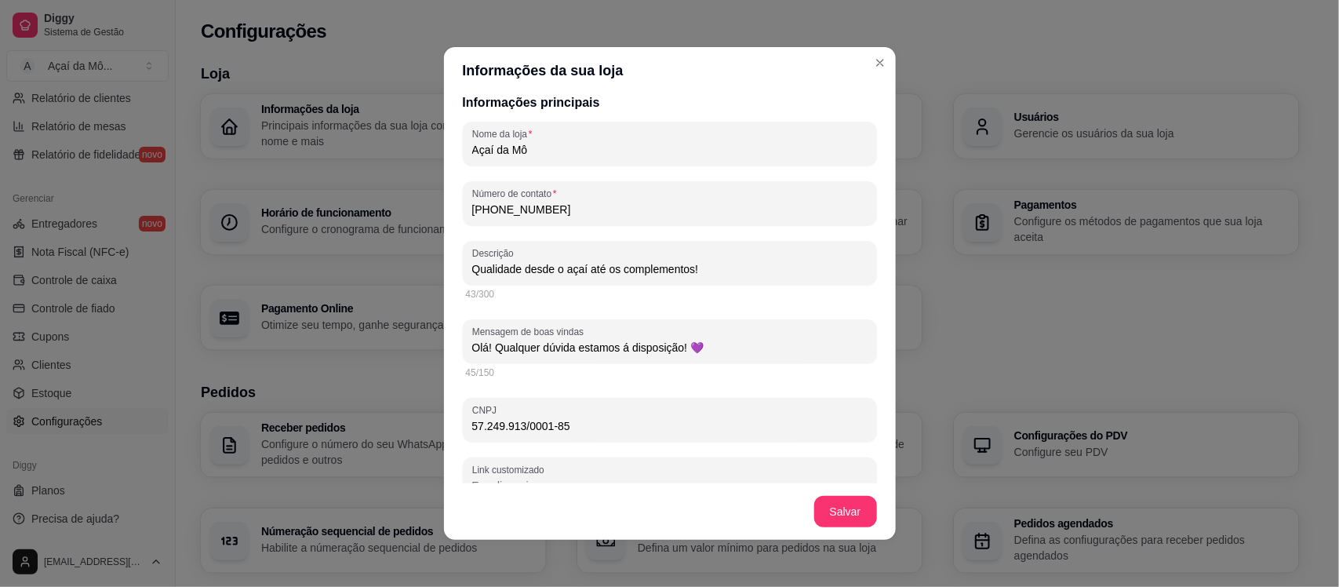
type input "57.249.913/0001-85"
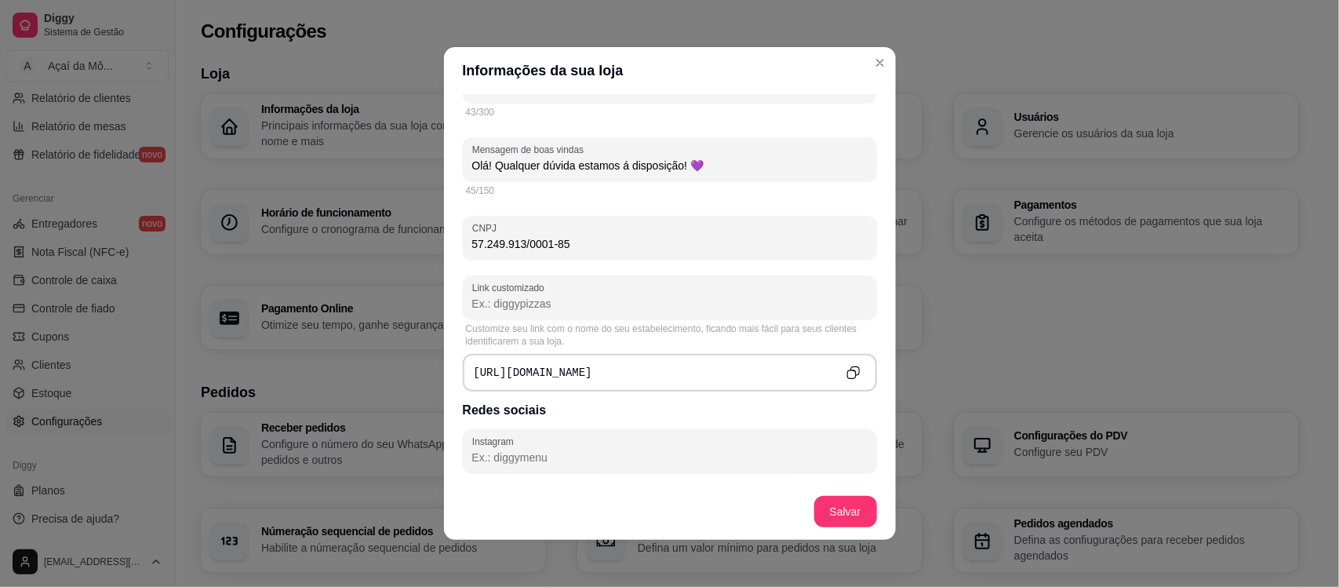
scroll to position [437, 0]
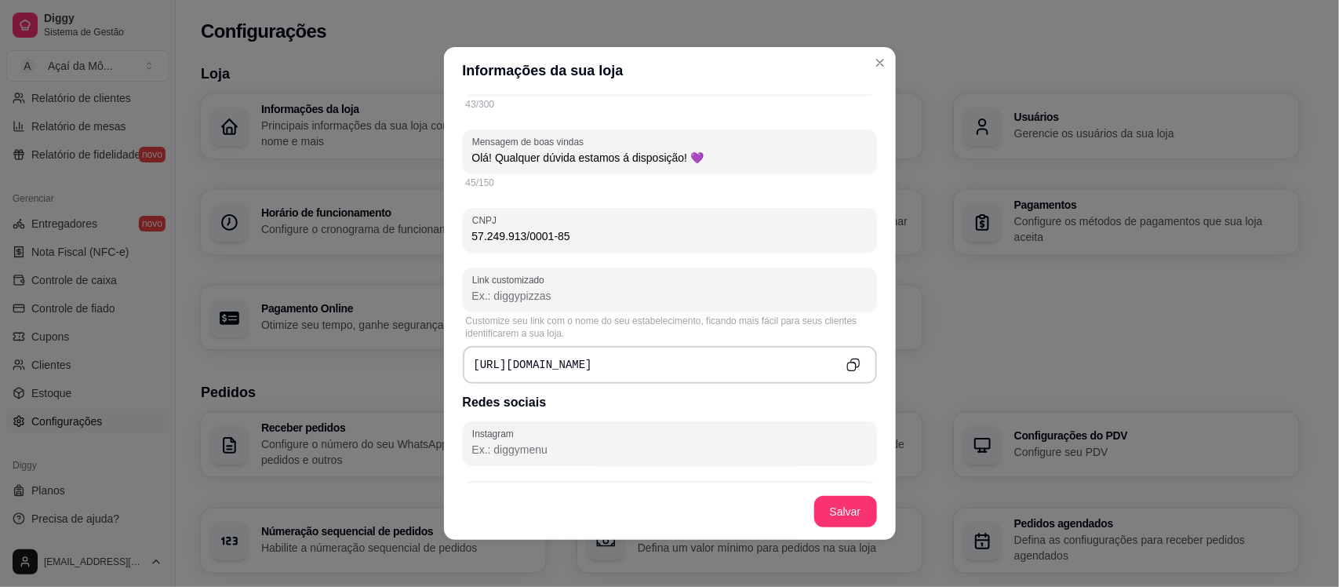
click at [644, 300] on input "Link customizado" at bounding box center [669, 296] width 395 height 16
type input "d"
type input "acaidamo"
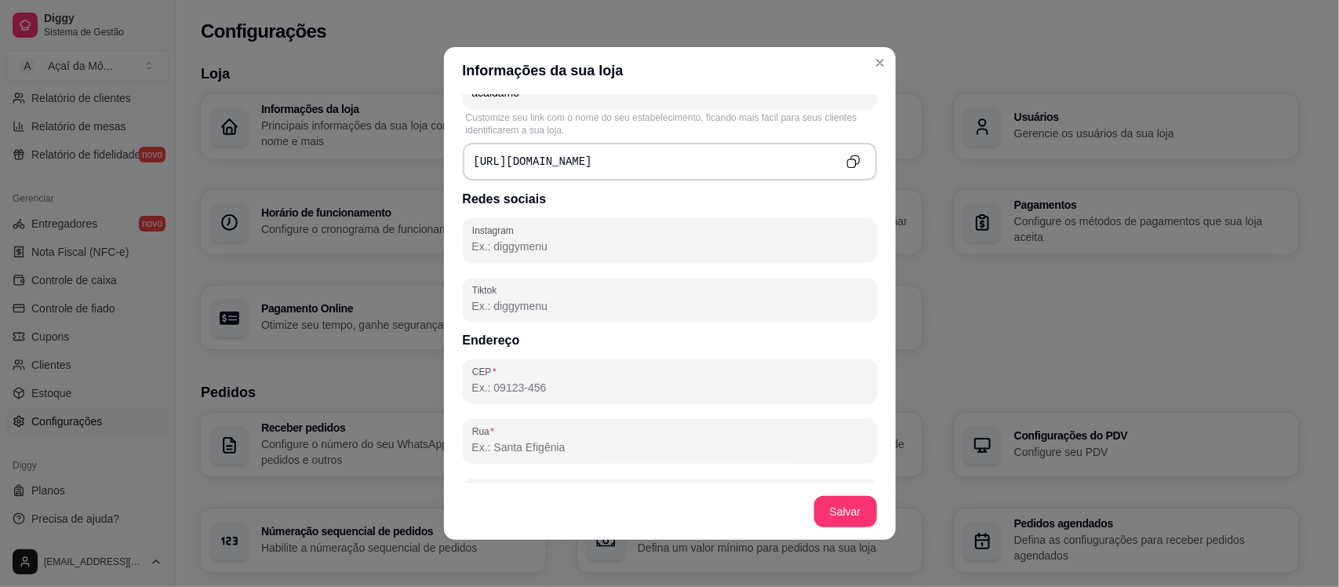
scroll to position [645, 0]
click at [729, 242] on input "Instagram" at bounding box center [669, 242] width 395 height 16
type input "d"
click at [543, 240] on input "Instagram" at bounding box center [669, 242] width 395 height 16
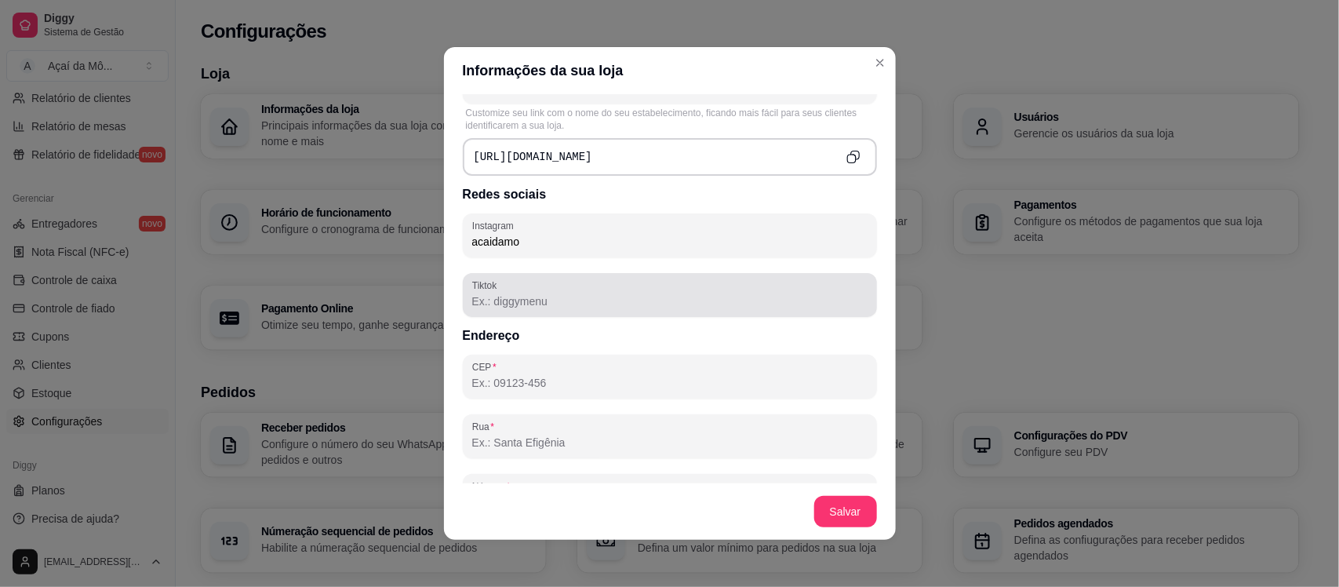
type input "acaidamo"
click at [589, 311] on div at bounding box center [669, 294] width 395 height 31
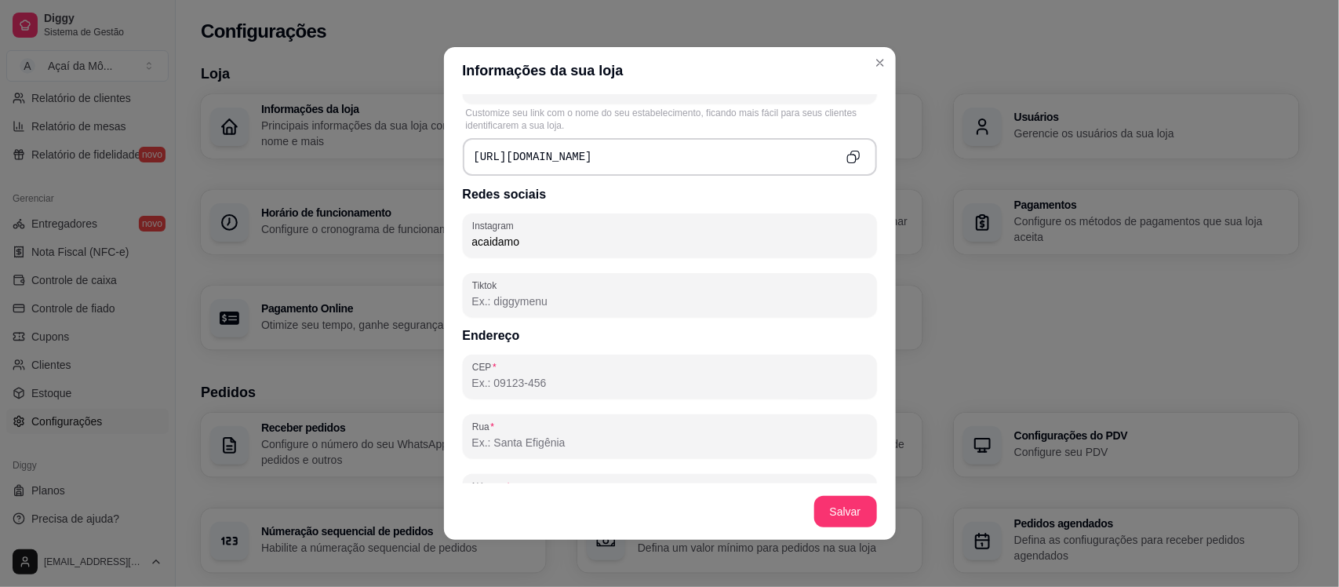
drag, startPoint x: 554, startPoint y: 249, endPoint x: 367, endPoint y: 240, distance: 186.8
click at [367, 240] on div "Informações da sua loja Informações principais Nome da loja Açaí da Mô Número d…" at bounding box center [669, 293] width 1339 height 587
drag, startPoint x: 514, startPoint y: 158, endPoint x: 669, endPoint y: 159, distance: 155.3
click at [669, 159] on div "[URL][DOMAIN_NAME]" at bounding box center [670, 157] width 414 height 38
copy pre "[DOMAIN_NAME]/acaidamo"
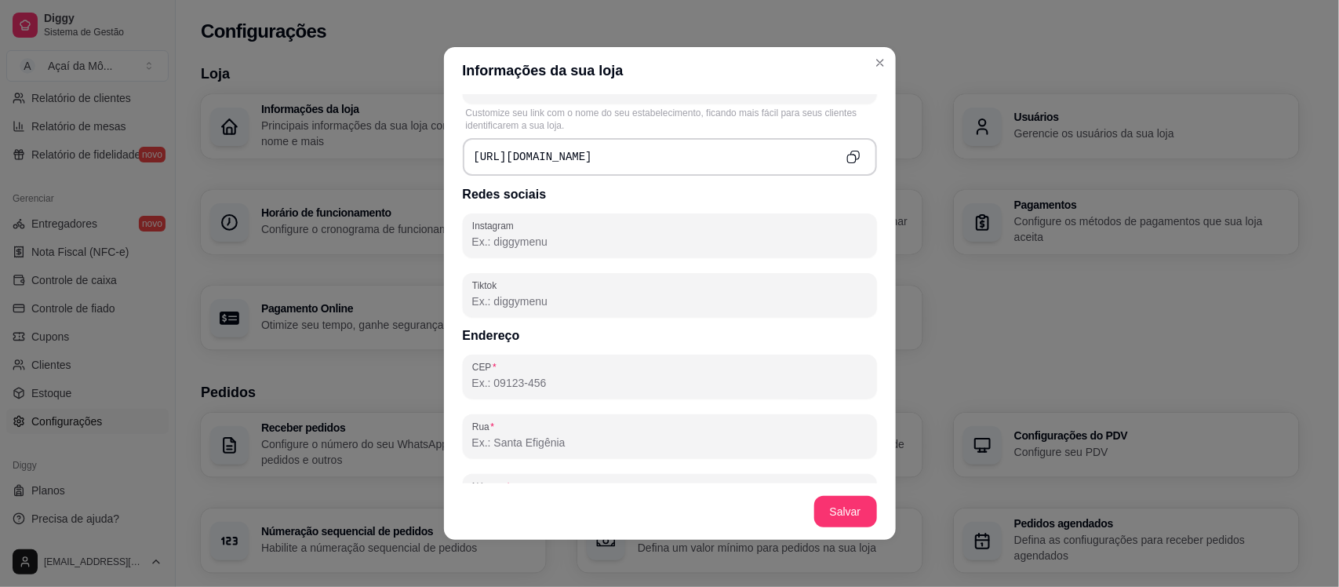
click at [581, 242] on input "Instagram" at bounding box center [669, 242] width 395 height 16
paste input "[DOMAIN_NAME]/acaidamo"
click at [525, 238] on input "[DOMAIN_NAME]/acaidamo" at bounding box center [669, 242] width 395 height 16
click at [492, 247] on input "diggy.menuacaidamo" at bounding box center [669, 242] width 395 height 16
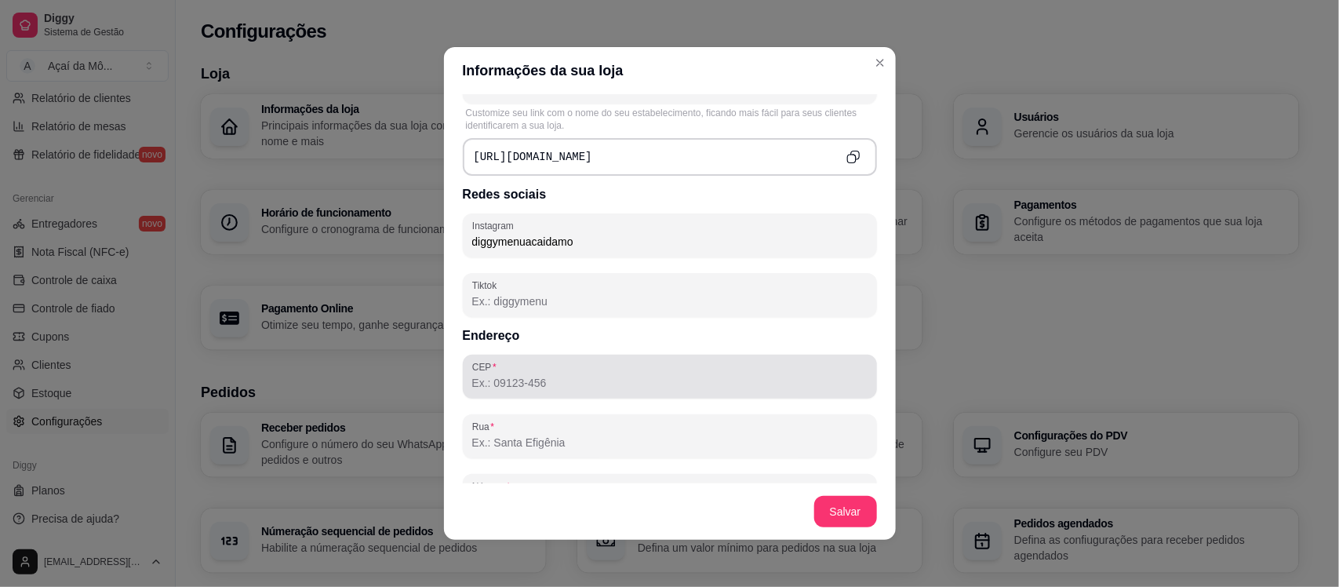
type input "diggymenuacaidamo"
click at [562, 385] on input "CEP" at bounding box center [669, 383] width 395 height 16
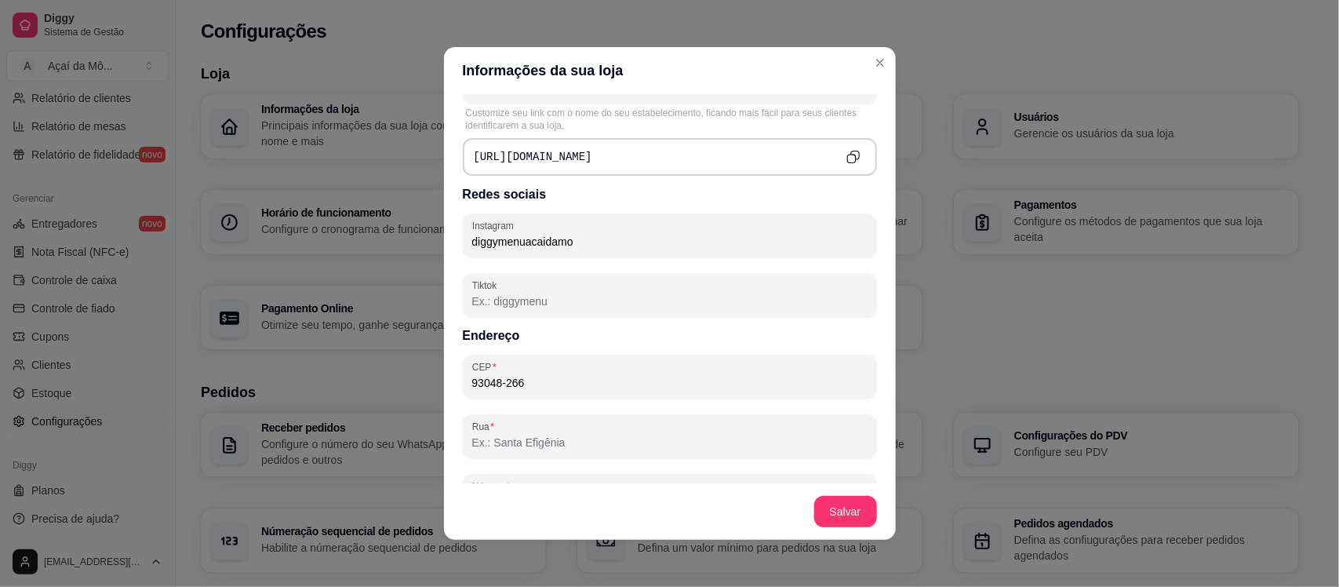
type input "93048-266"
type input "[GEOGRAPHIC_DATA][PERSON_NAME]"
type input "Feitoria"
type input "[GEOGRAPHIC_DATA]"
type input "RS"
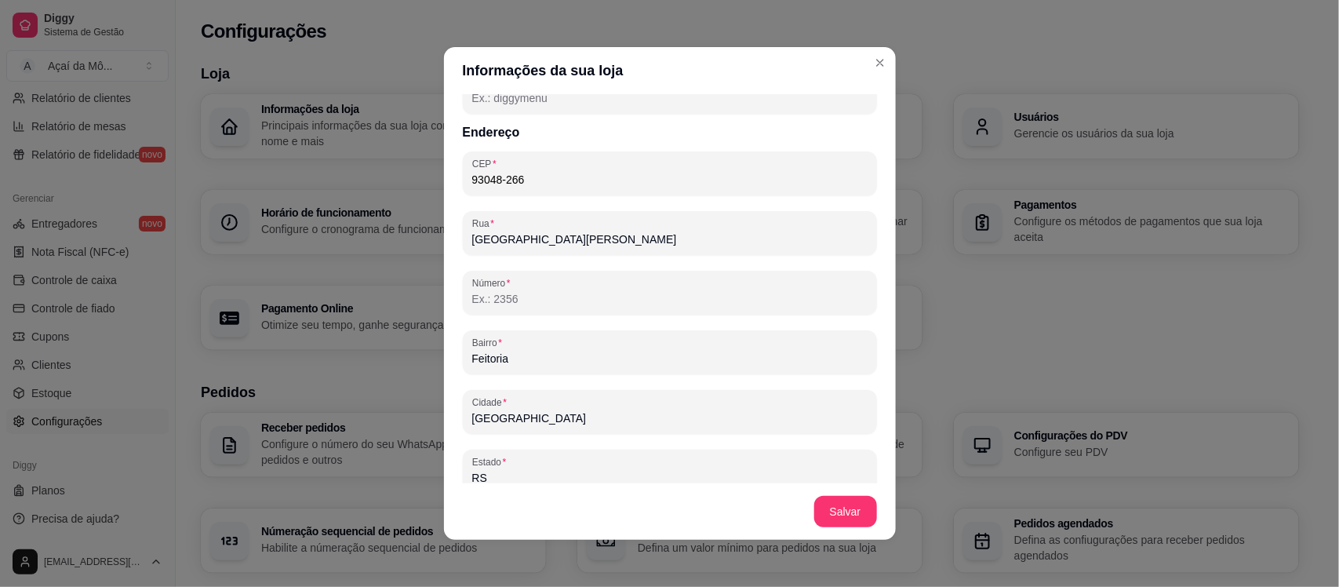
scroll to position [880, 0]
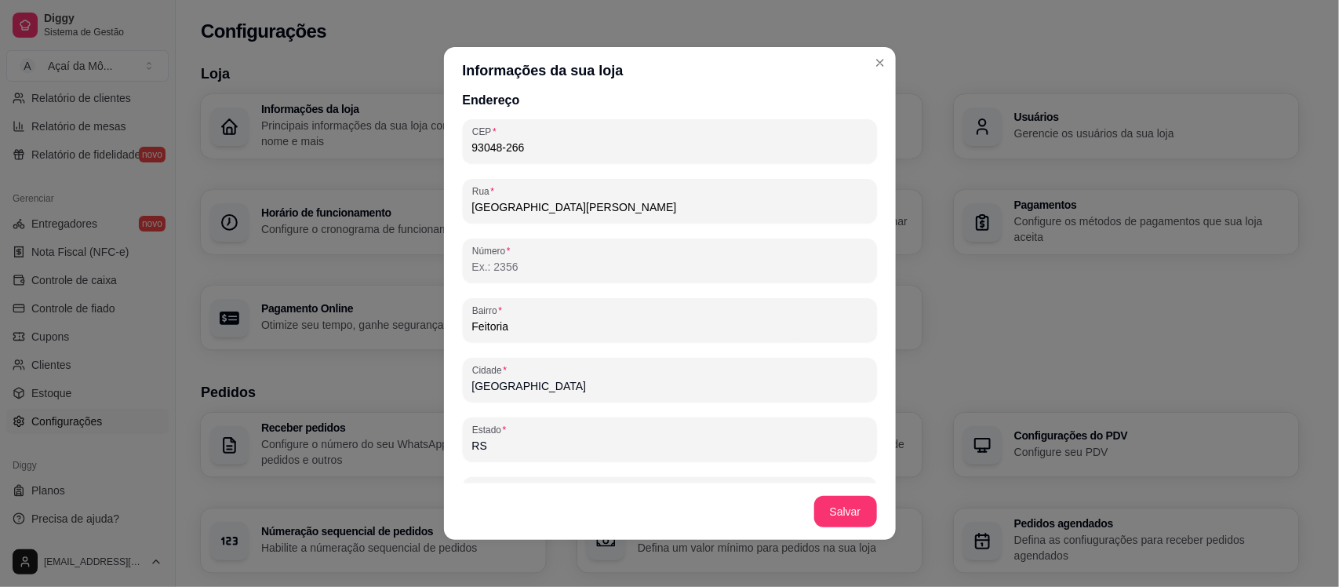
click at [620, 154] on input "93048-266" at bounding box center [669, 148] width 395 height 16
type input "93048-048"
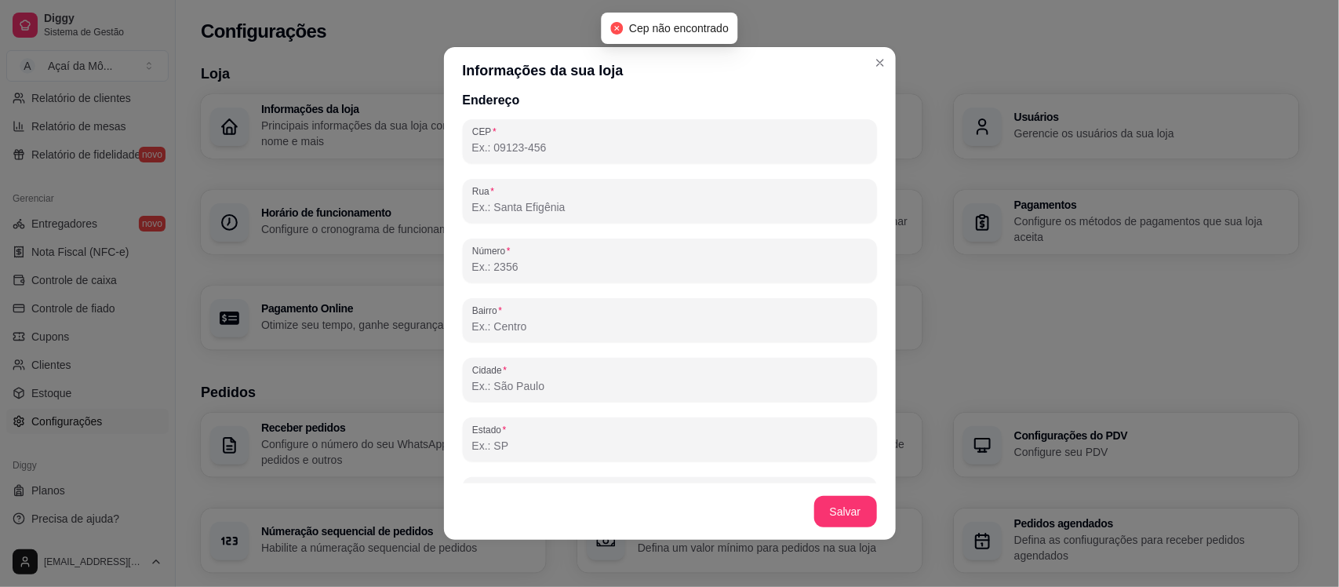
click at [530, 147] on input "CEP" at bounding box center [669, 148] width 395 height 16
type input "0"
type input "93048-083"
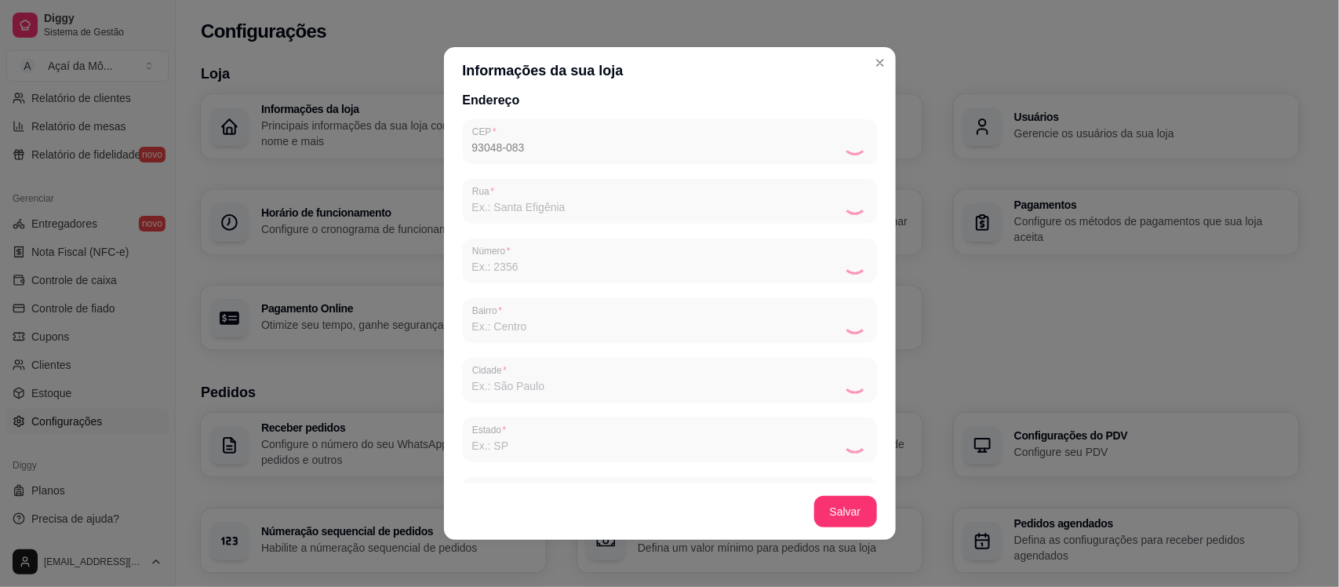
type input "[GEOGRAPHIC_DATA][PERSON_NAME]"
type input "Campestre"
type input "[GEOGRAPHIC_DATA]"
type input "RS"
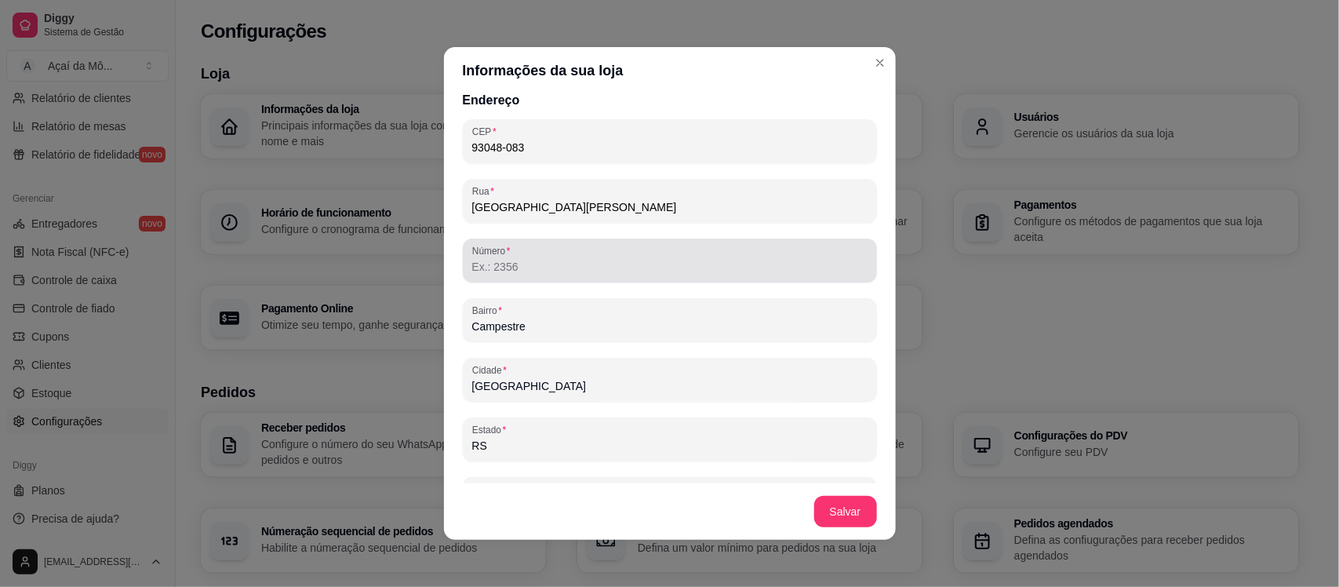
click at [538, 253] on div at bounding box center [669, 260] width 395 height 31
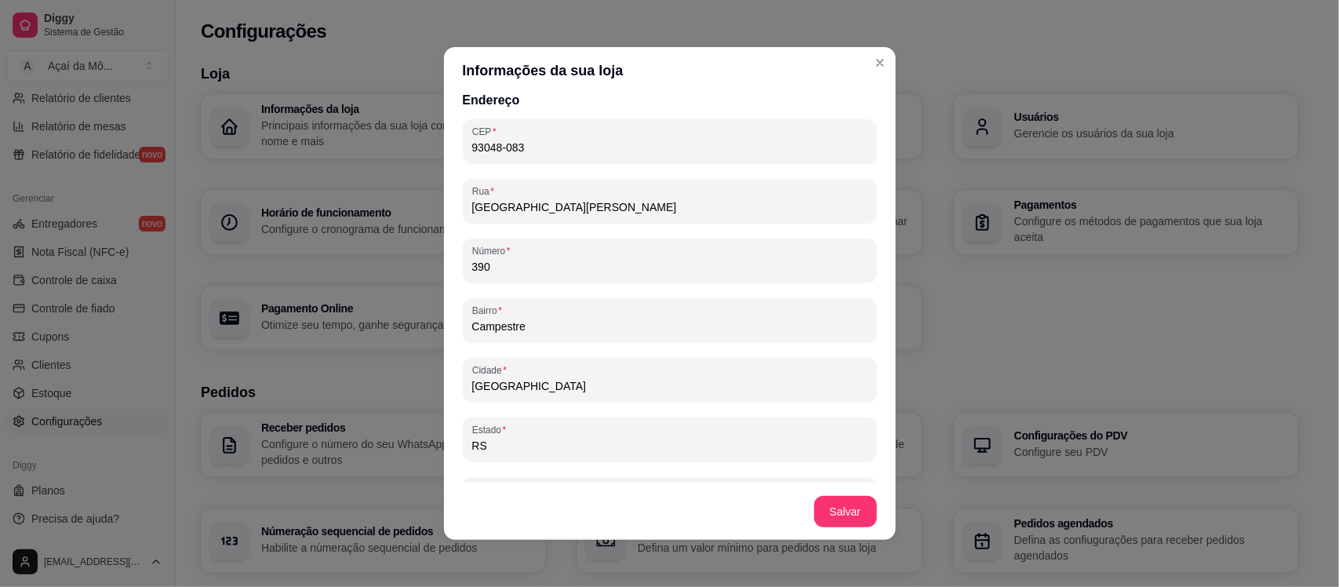
type input "390"
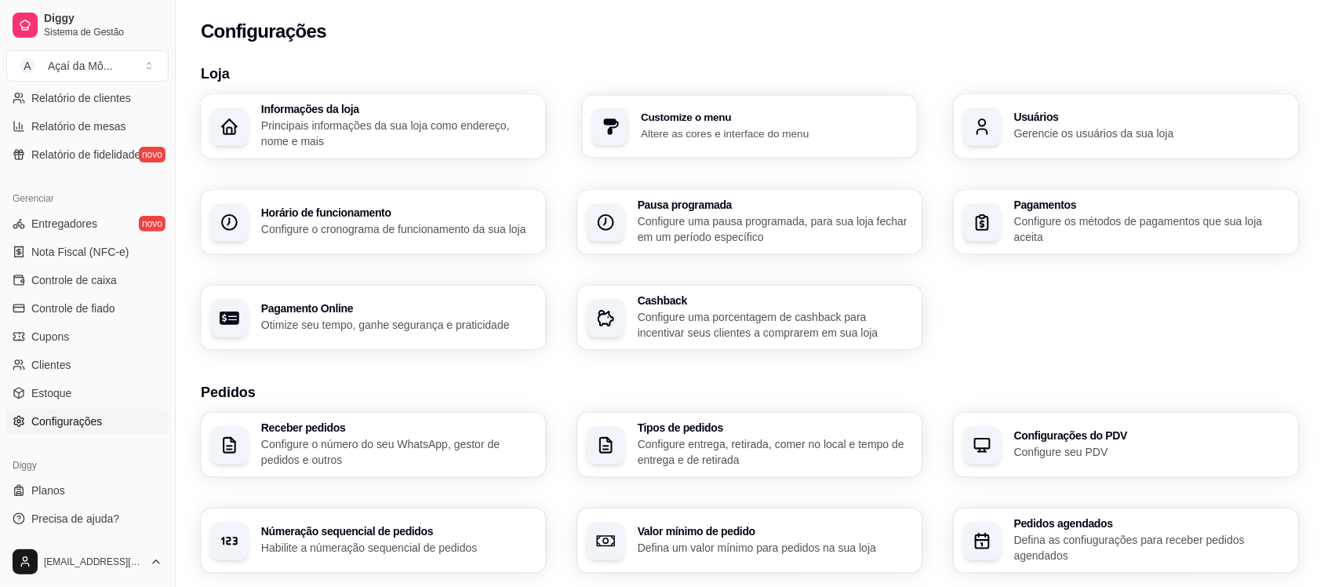
click at [757, 107] on div "Customize o menu Altere as cores e interface do menu" at bounding box center [750, 126] width 335 height 63
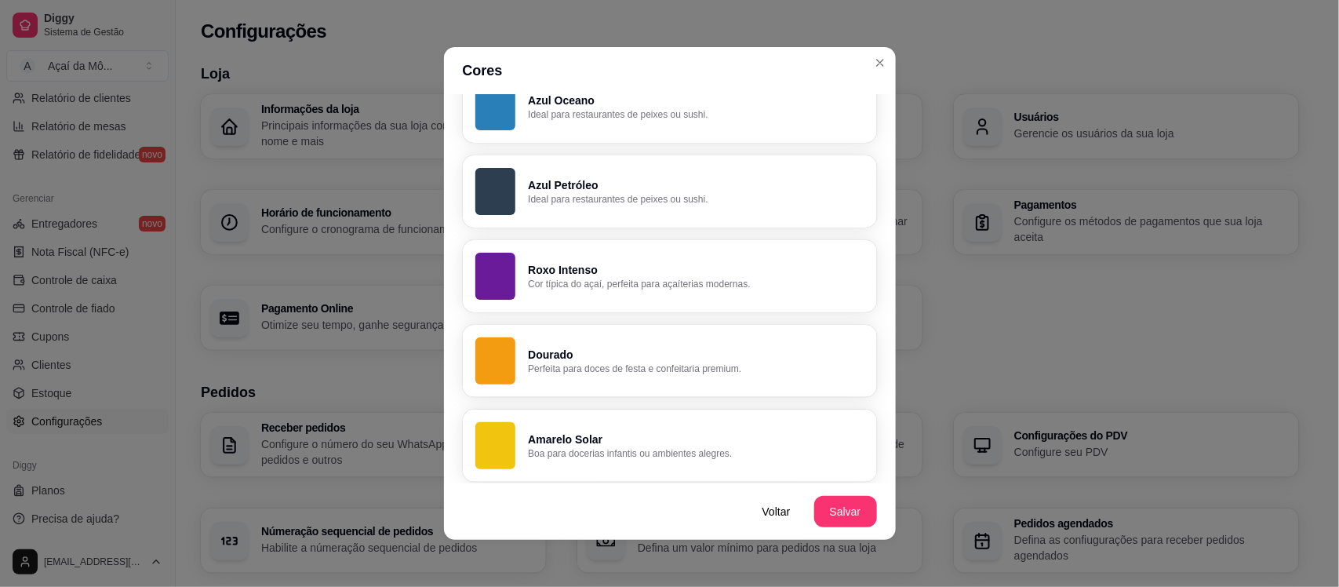
scroll to position [749, 0]
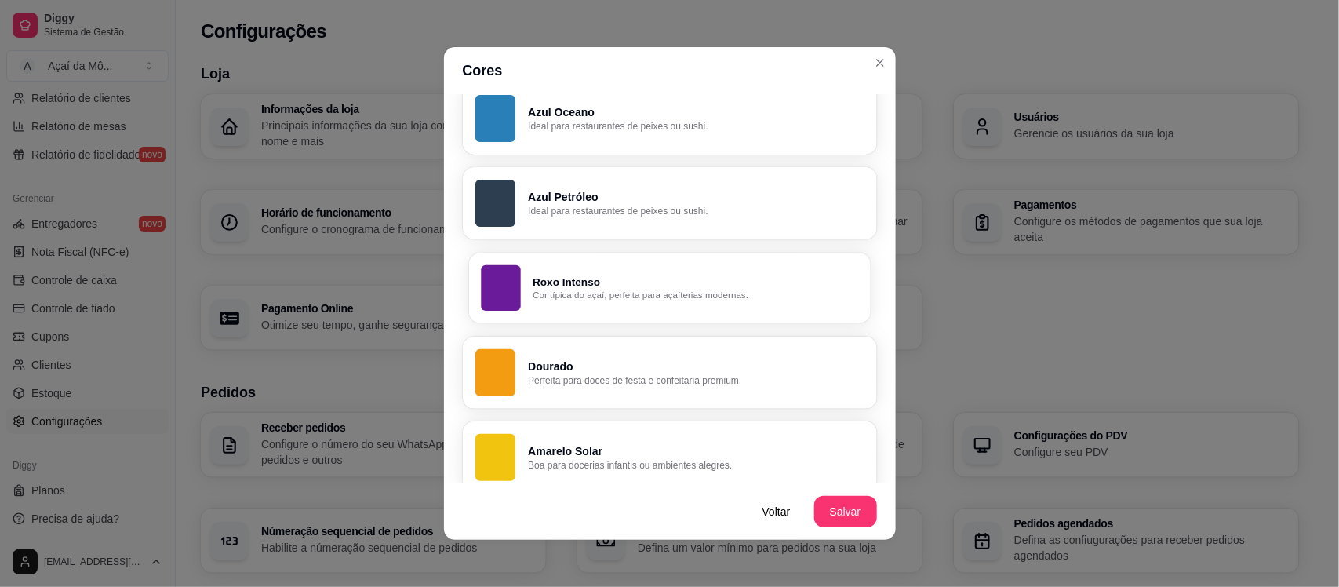
click at [808, 300] on p "Cor típica do açaí, perfeita para açaíterias modernas." at bounding box center [694, 295] width 325 height 13
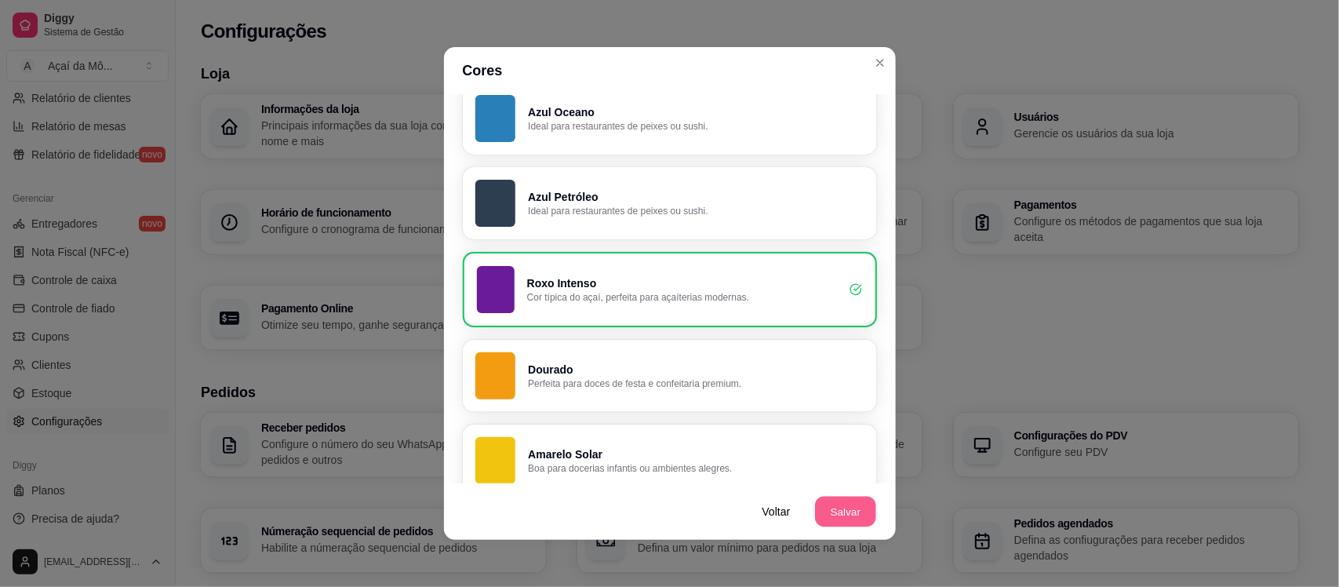
click at [856, 511] on button "Salvar" at bounding box center [845, 511] width 61 height 31
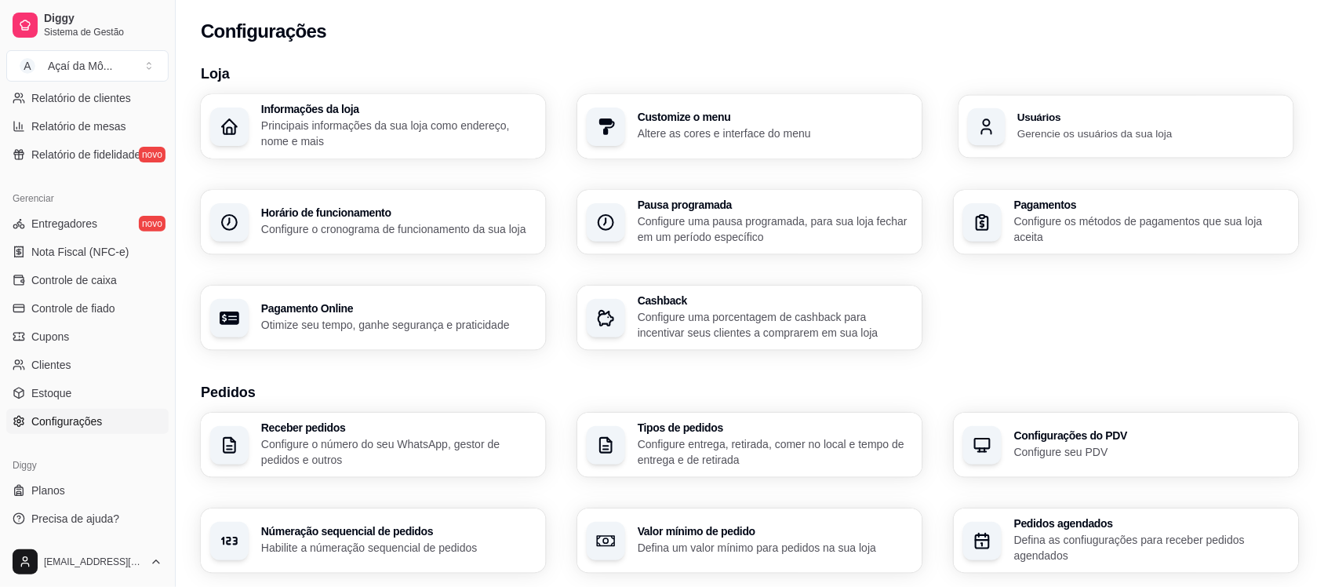
click at [1037, 134] on p "Gerencie os usuários da sua loja" at bounding box center [1150, 132] width 267 height 15
click at [358, 229] on p "Configure o cronograma de funcionamento da sua loja" at bounding box center [397, 228] width 267 height 15
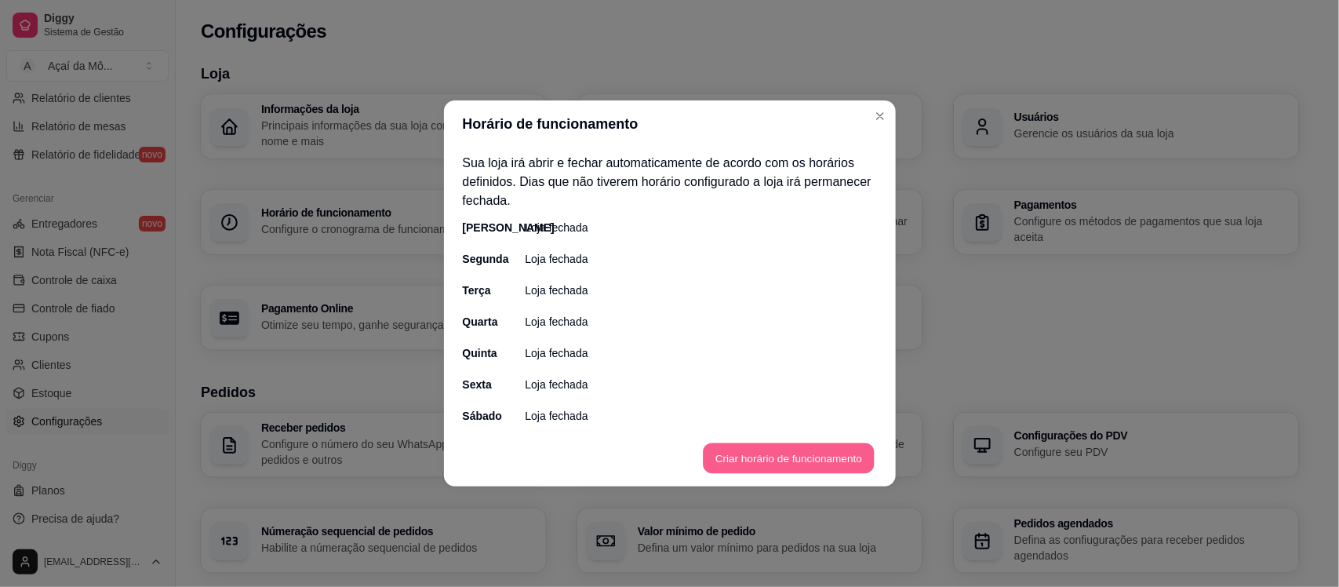
click at [789, 460] on button "Criar horário de funcionamento" at bounding box center [788, 458] width 171 height 31
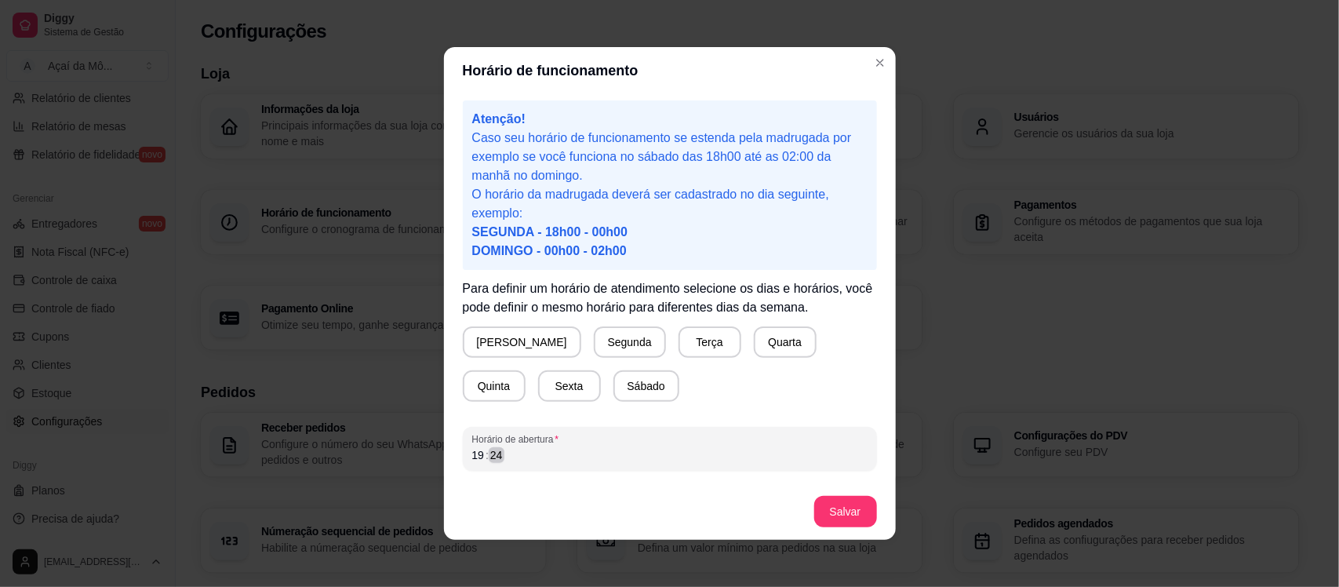
click at [585, 452] on div "19 : 24" at bounding box center [669, 454] width 395 height 19
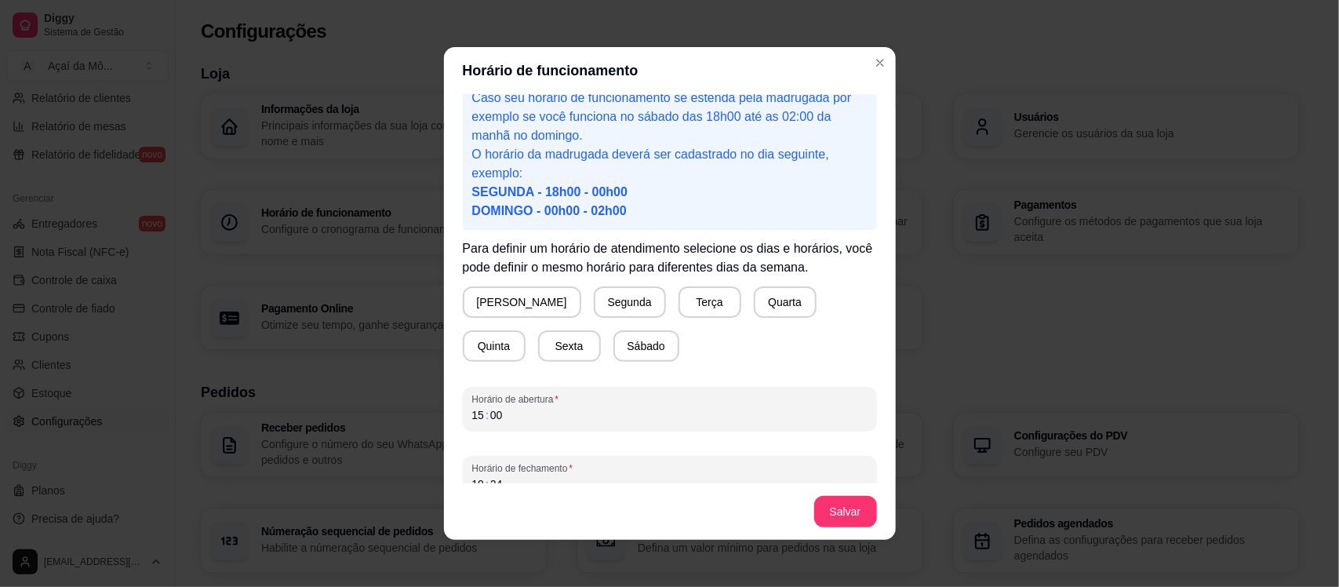
scroll to position [63, 0]
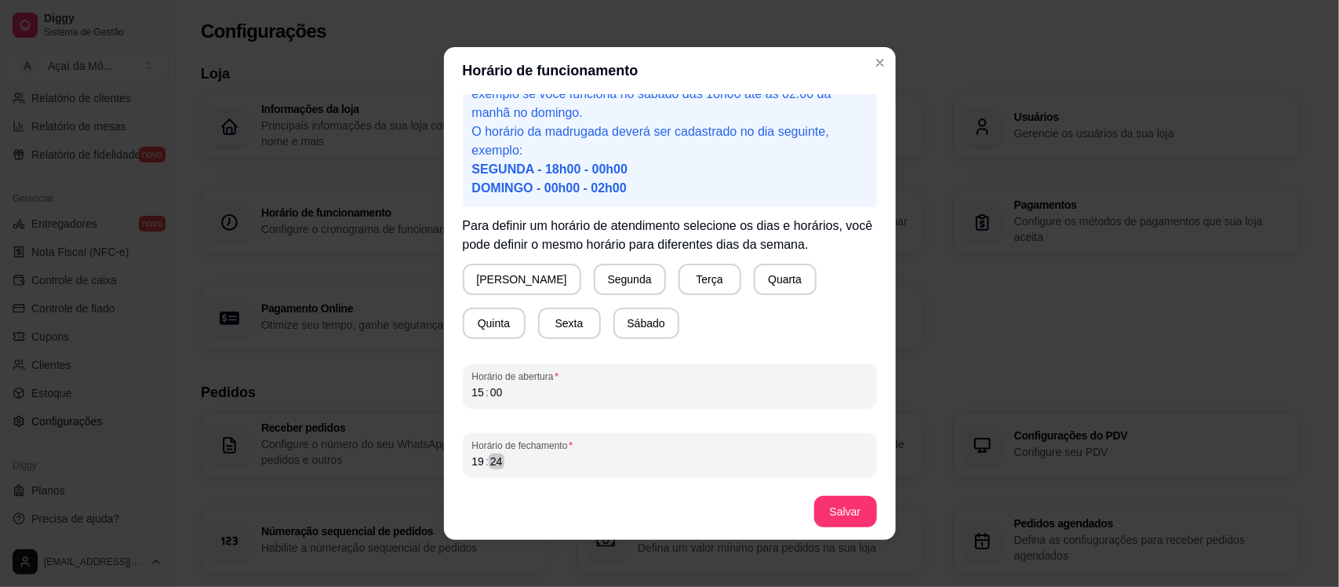
click at [687, 456] on div "19 : 24" at bounding box center [669, 461] width 395 height 19
click at [594, 275] on button "Segunda" at bounding box center [629, 279] width 70 height 31
click at [676, 280] on button "Terça" at bounding box center [706, 279] width 61 height 31
click at [751, 275] on button "Quarta" at bounding box center [781, 279] width 61 height 31
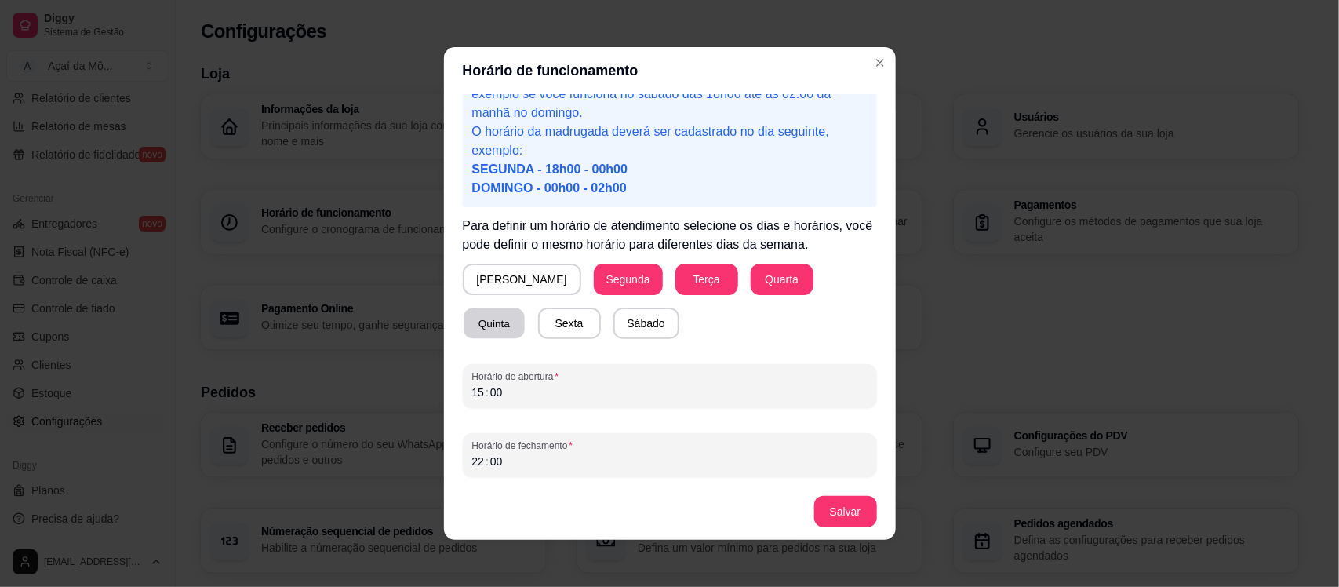
click at [525, 308] on button "Quinta" at bounding box center [493, 323] width 61 height 31
click at [539, 329] on button "Sexta" at bounding box center [569, 323] width 61 height 31
click at [614, 316] on button "Sábado" at bounding box center [646, 323] width 64 height 31
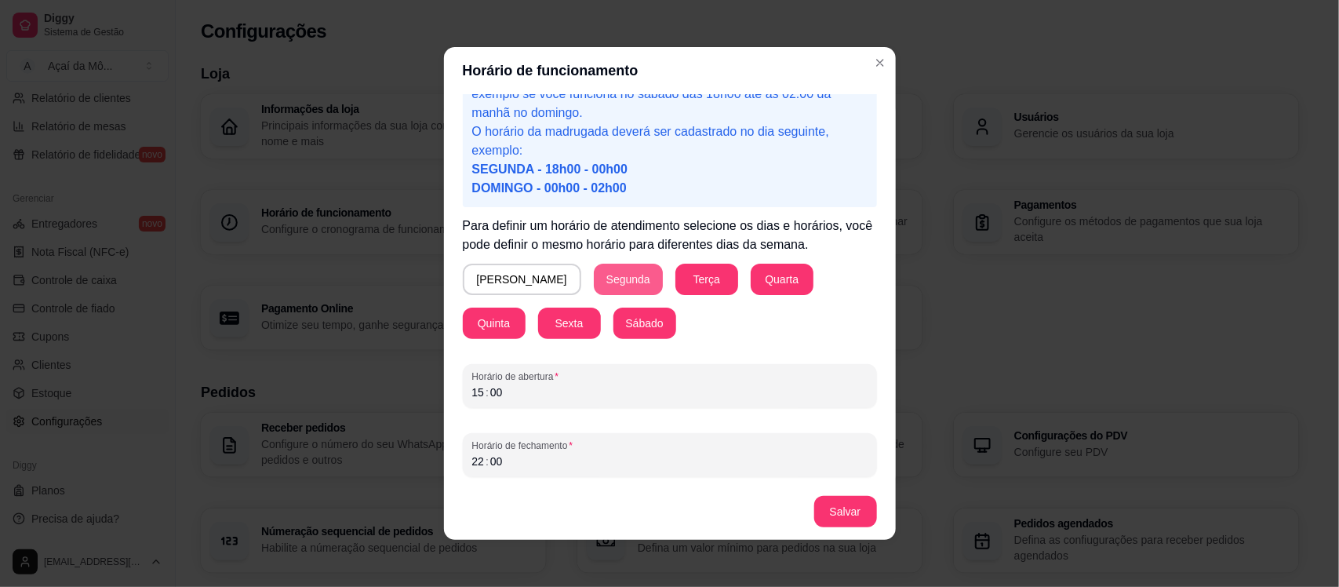
click at [594, 274] on button "Segunda" at bounding box center [628, 279] width 69 height 31
click at [503, 279] on button "[PERSON_NAME]" at bounding box center [521, 279] width 115 height 31
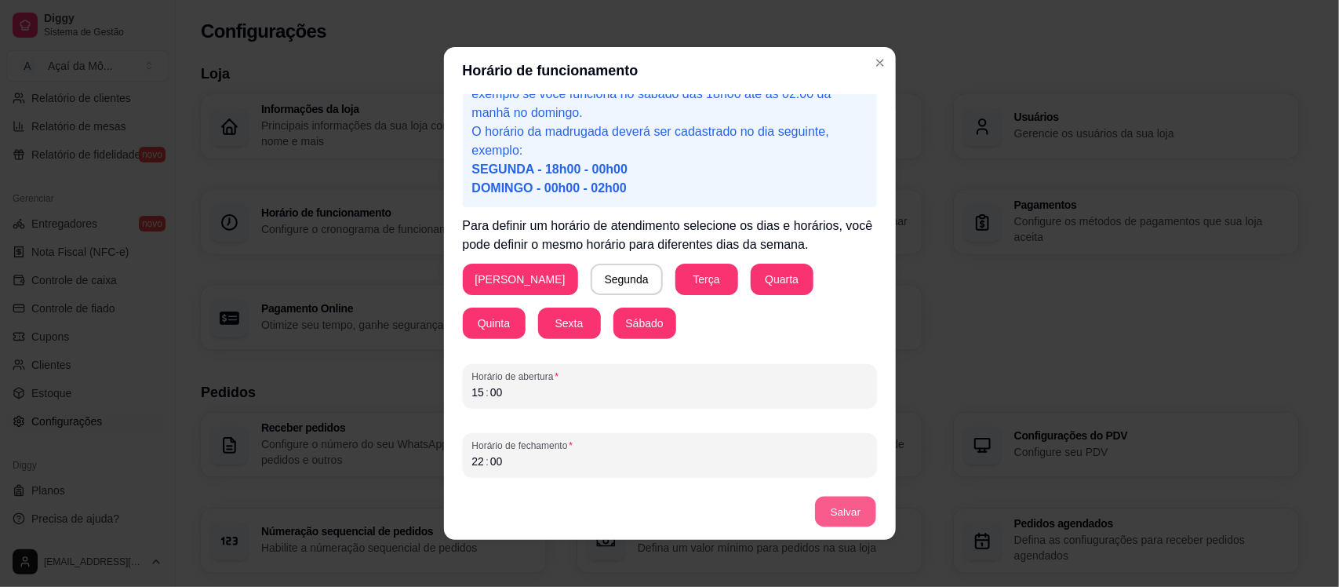
click at [832, 518] on button "Salvar" at bounding box center [845, 511] width 61 height 31
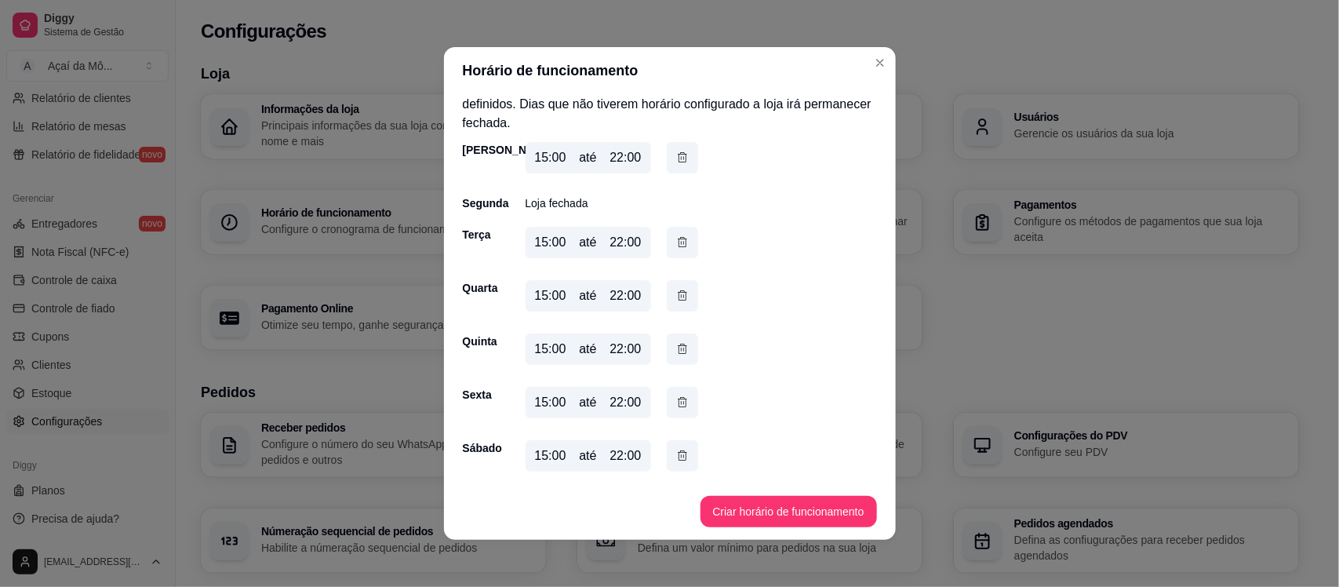
scroll to position [0, 0]
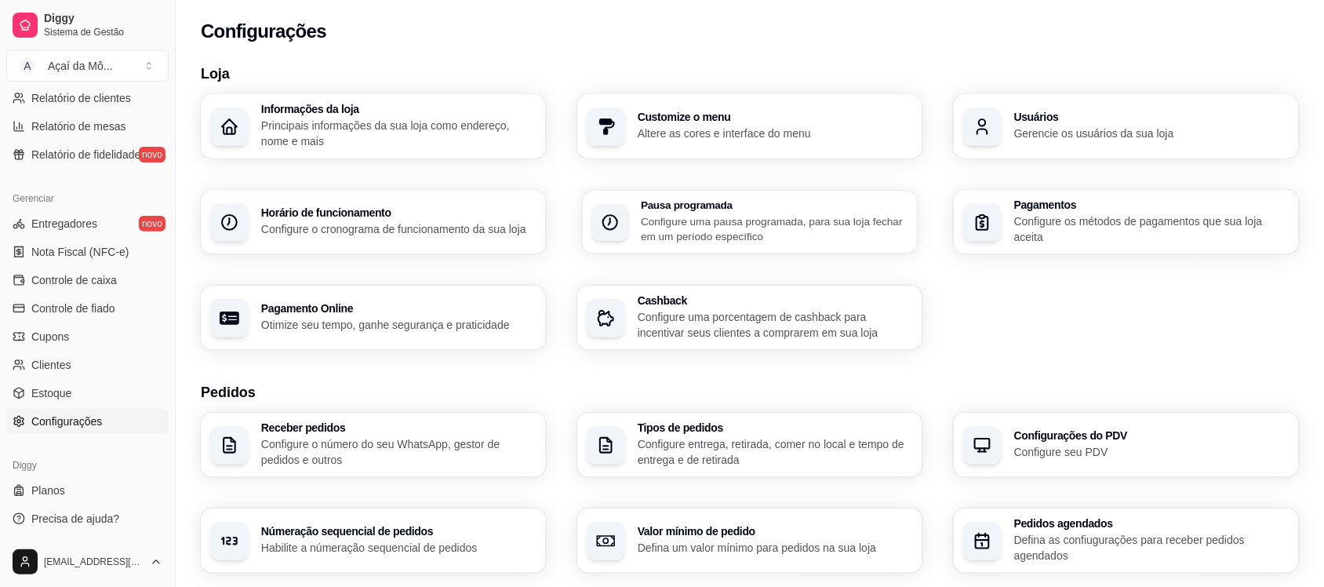
click at [738, 227] on p "Configure uma pausa programada, para sua loja fechar em um período específico" at bounding box center [774, 228] width 267 height 31
click at [990, 202] on div "Pagamentos Configure os métodos de pagamentos que sua loja aceita" at bounding box center [1126, 222] width 335 height 63
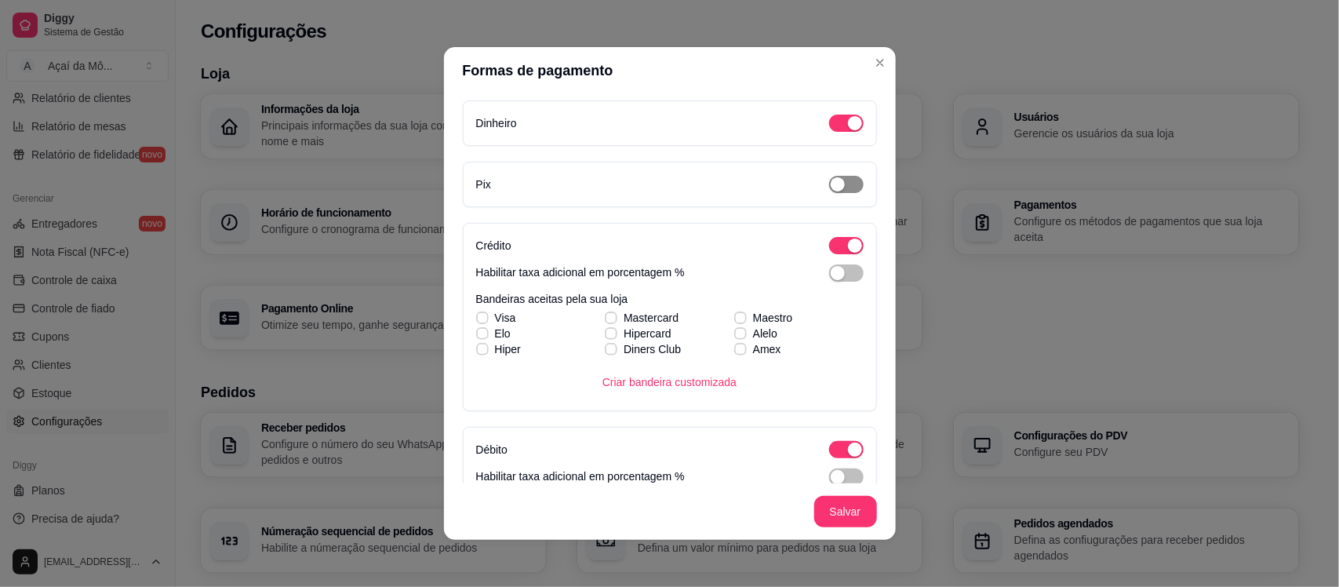
click at [830, 186] on div "button" at bounding box center [837, 184] width 14 height 14
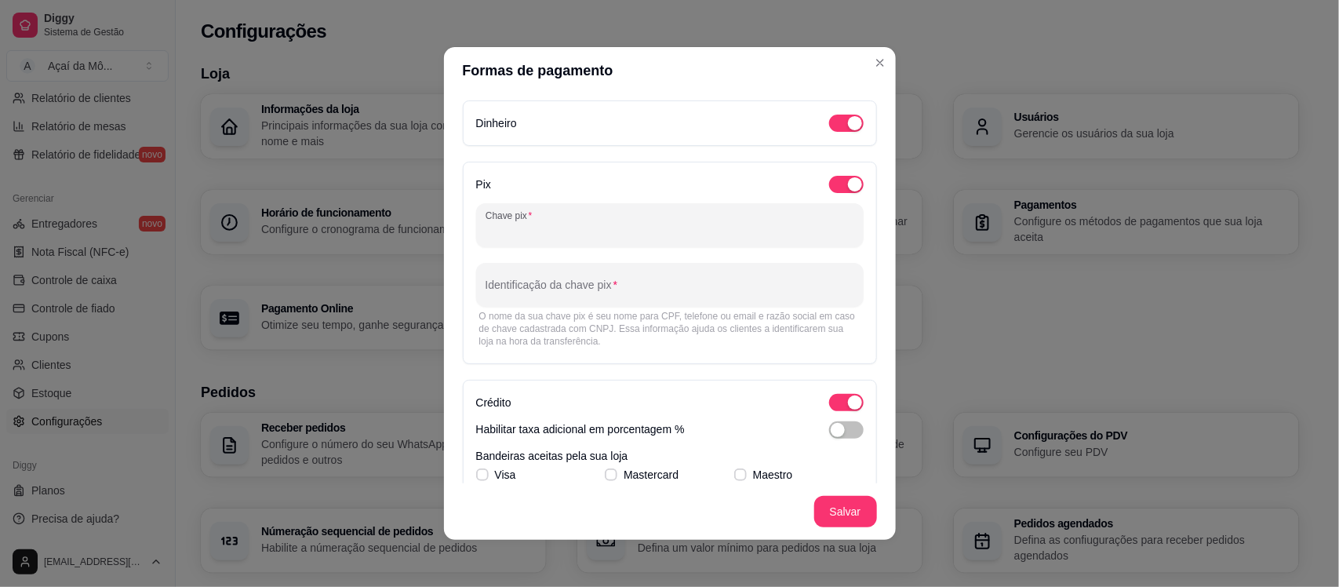
click at [720, 231] on input "Chave pix" at bounding box center [669, 232] width 369 height 16
click at [774, 235] on input "Chave pix" at bounding box center [669, 232] width 369 height 16
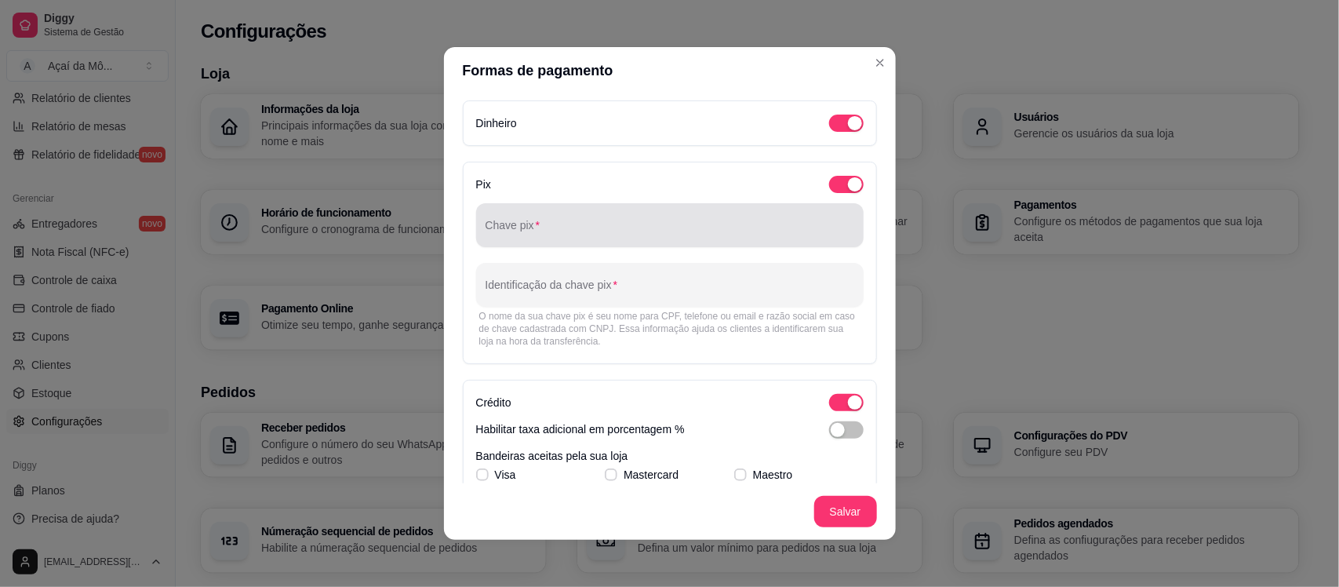
click at [723, 242] on div "Chave pix" at bounding box center [669, 225] width 387 height 44
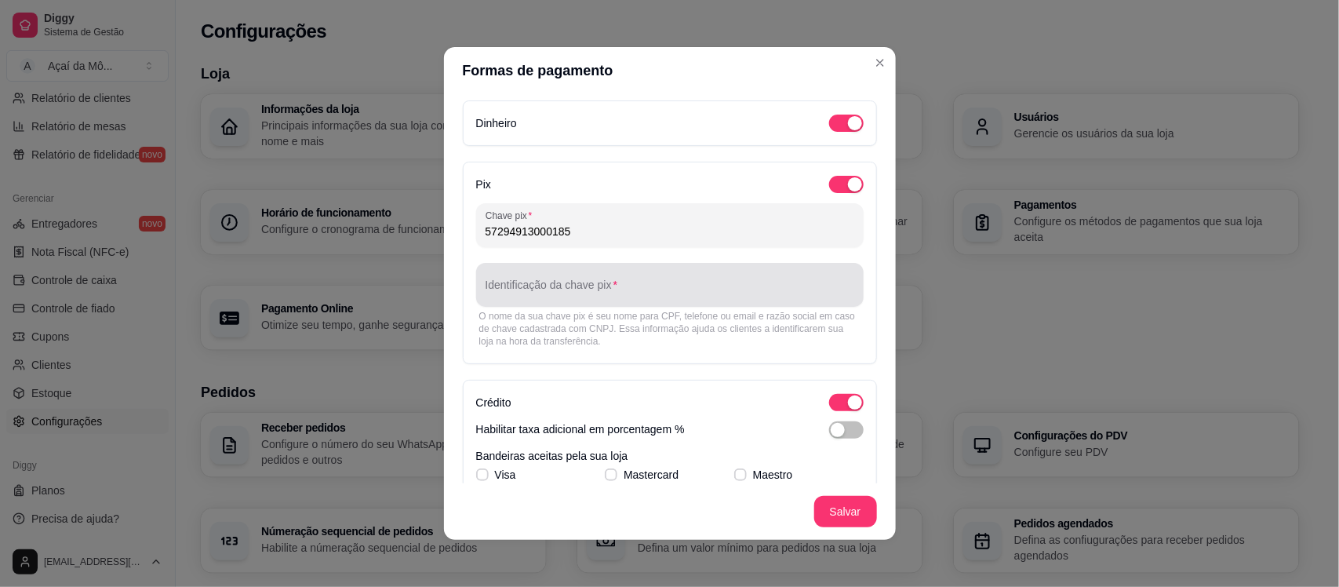
type input "57294913000185"
click at [691, 279] on div at bounding box center [669, 284] width 369 height 31
click at [550, 300] on div "Identificação da chave pix" at bounding box center [669, 285] width 387 height 44
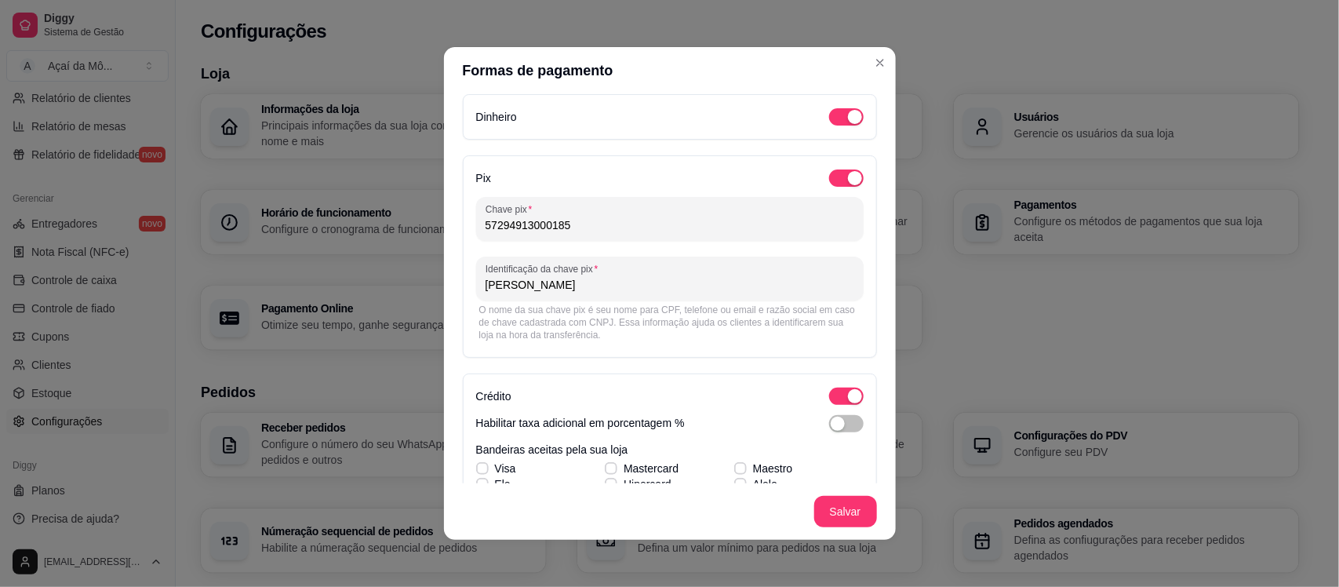
scroll to position [6, 0]
click at [747, 279] on input "[PERSON_NAME]" at bounding box center [669, 285] width 369 height 16
type input "[PERSON_NAME] / AÇAÍ DA MÔ"
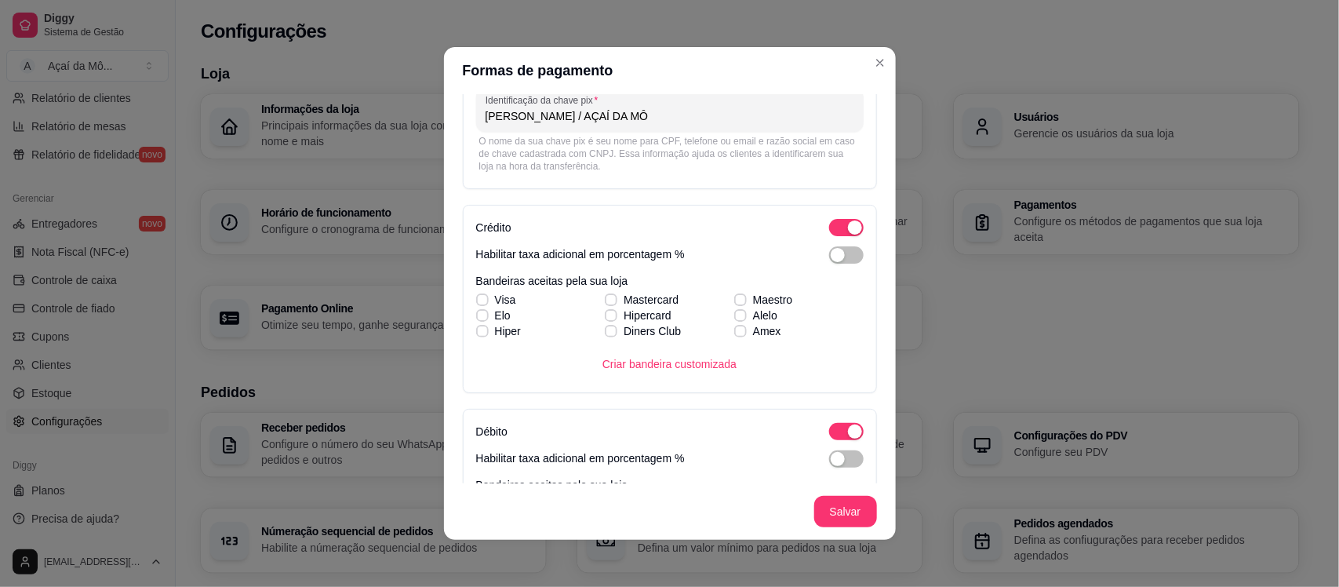
scroll to position [180, 0]
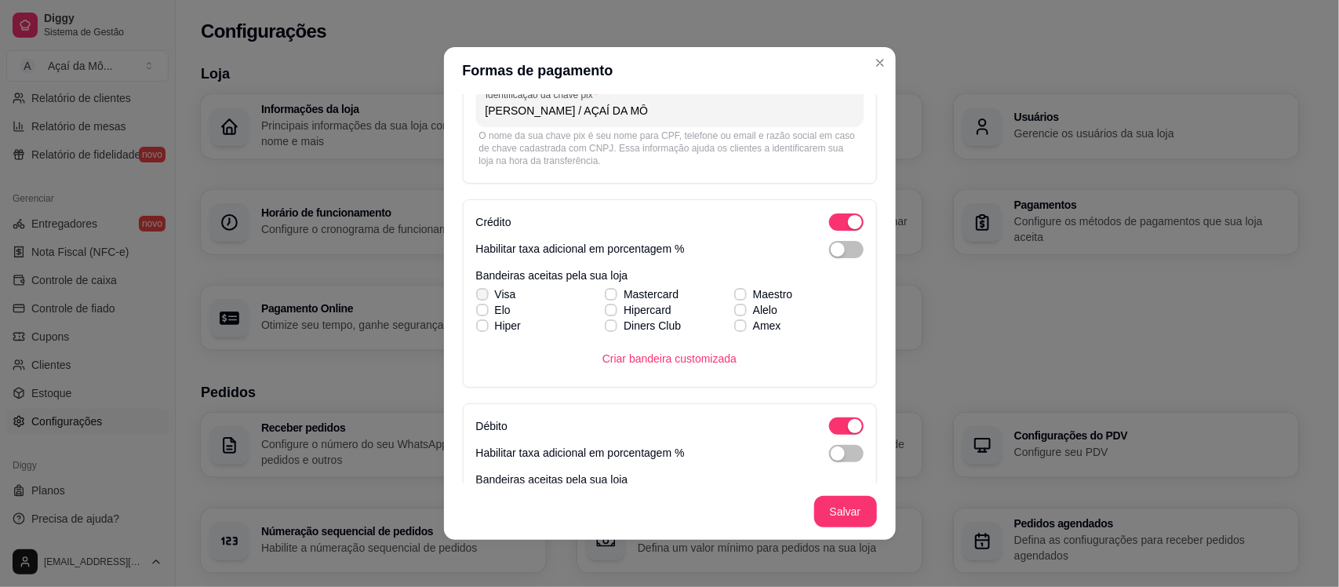
click at [480, 292] on span at bounding box center [482, 294] width 13 height 13
click at [480, 297] on input "Visa" at bounding box center [480, 302] width 10 height 10
checkbox input "true"
click at [478, 307] on icon at bounding box center [482, 310] width 9 height 6
click at [475, 313] on input "Elo" at bounding box center [480, 318] width 10 height 10
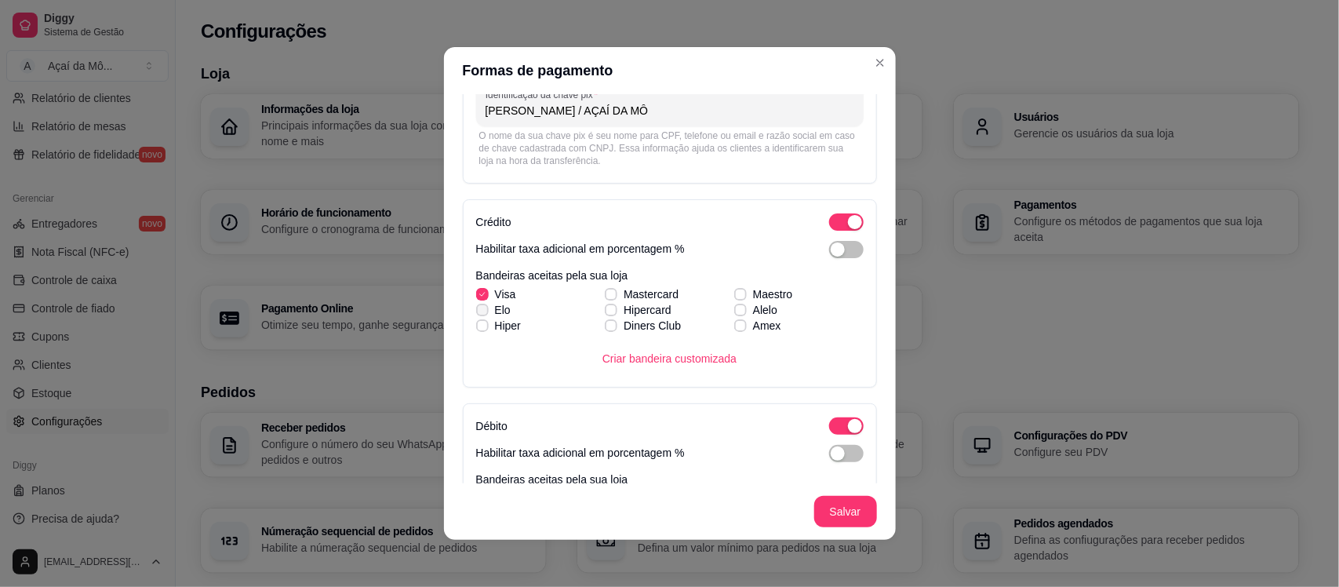
checkbox input "true"
click at [478, 325] on icon at bounding box center [482, 325] width 9 height 6
click at [475, 329] on input "Hiper" at bounding box center [480, 334] width 10 height 10
checkbox input "true"
click at [606, 292] on icon at bounding box center [610, 294] width 9 height 6
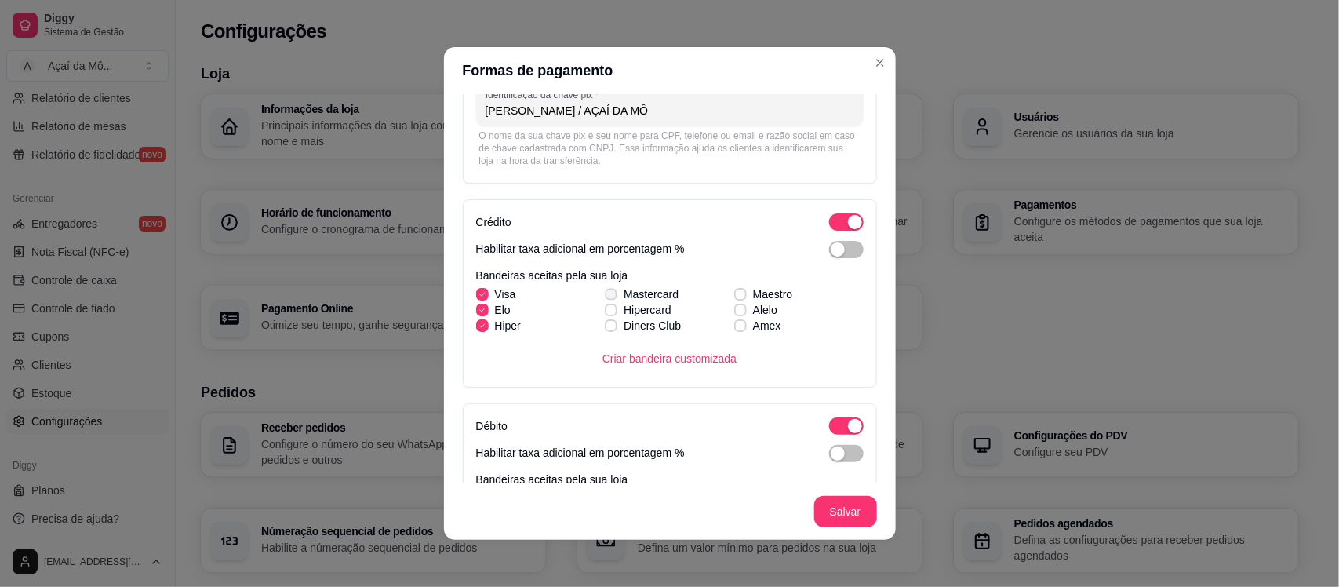
click at [604, 297] on input "Mastercard" at bounding box center [609, 302] width 10 height 10
checkbox input "true"
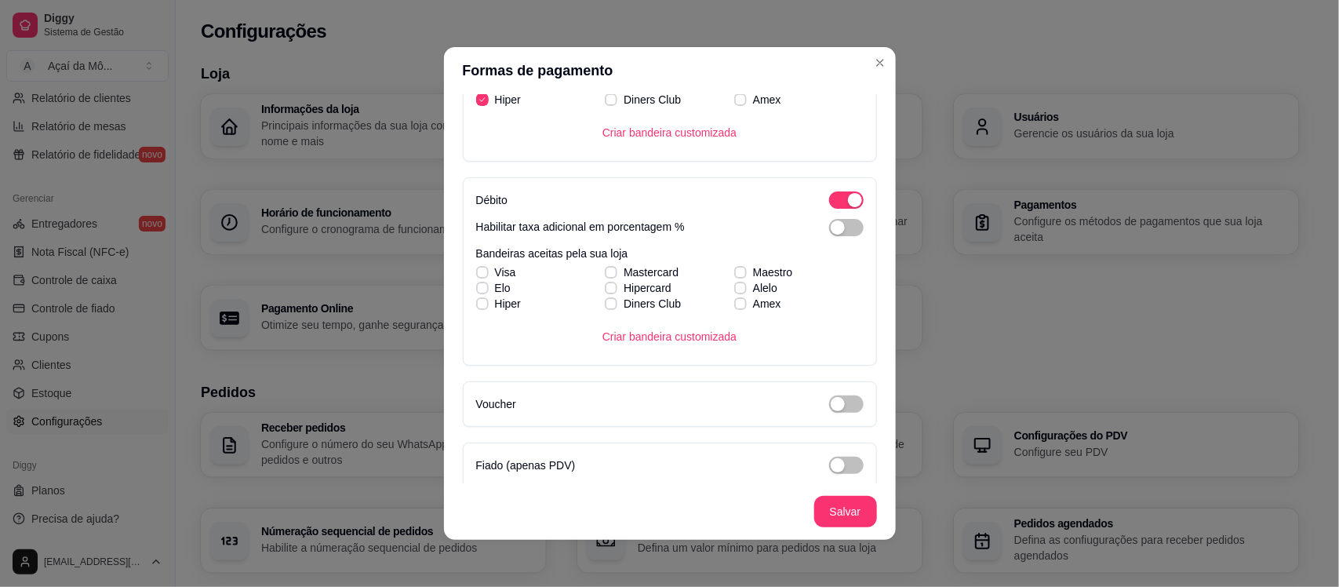
scroll to position [420, 0]
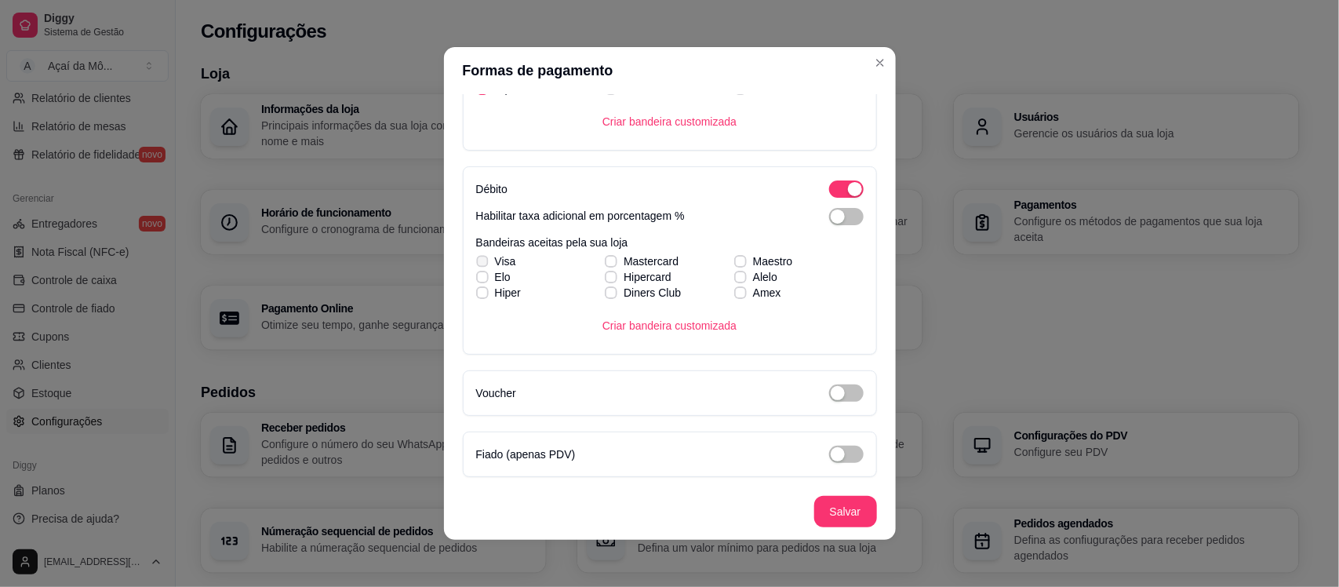
click at [476, 256] on span at bounding box center [482, 261] width 12 height 12
click at [475, 264] on input "Visa" at bounding box center [480, 269] width 10 height 10
checkbox input "true"
click at [478, 271] on span at bounding box center [482, 277] width 13 height 13
click at [478, 280] on input "Elo" at bounding box center [480, 285] width 10 height 10
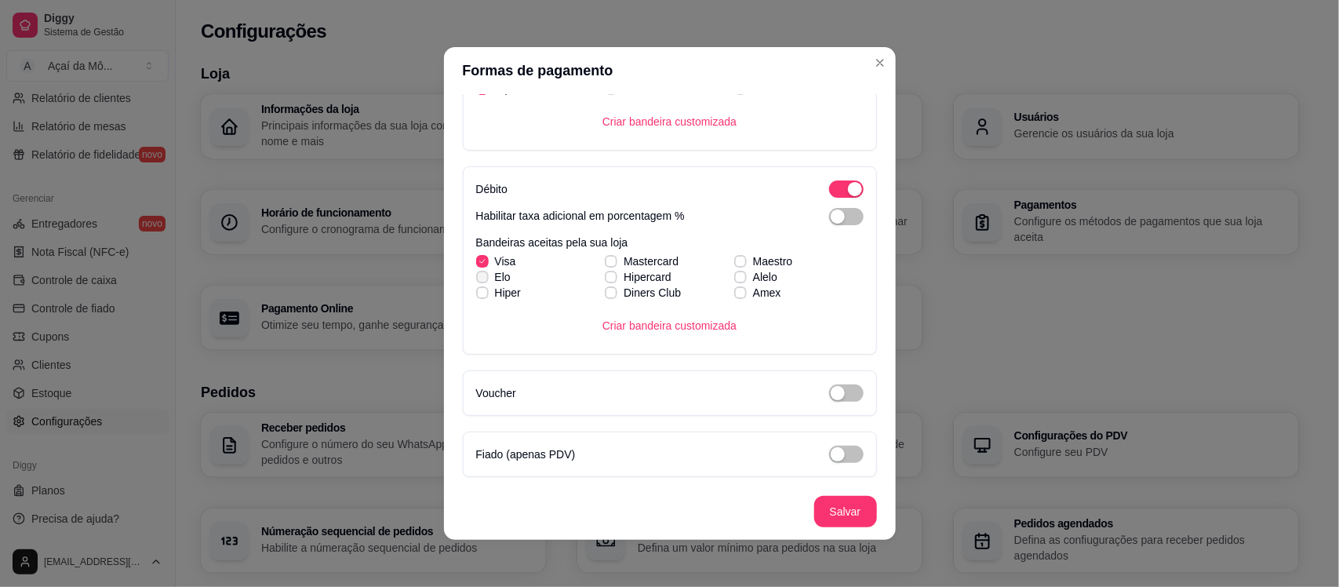
checkbox input "true"
click at [606, 258] on icon at bounding box center [610, 261] width 9 height 6
click at [604, 264] on input "Mastercard" at bounding box center [609, 269] width 10 height 10
checkbox input "true"
click at [485, 293] on label "Hiper" at bounding box center [498, 292] width 57 height 28
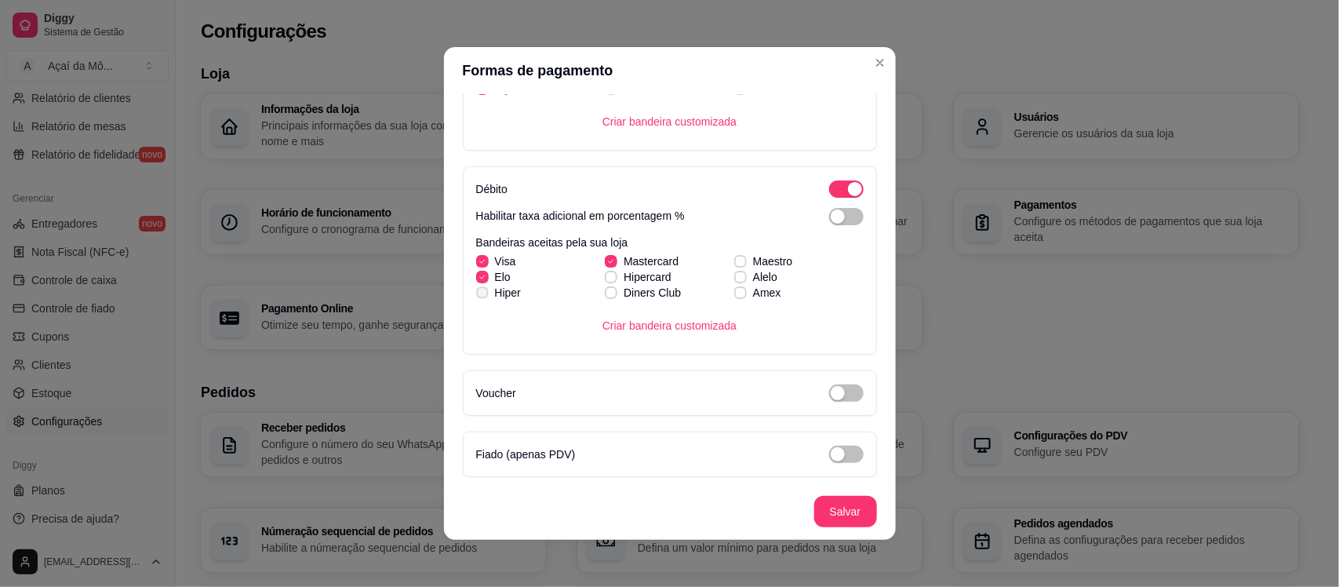
click at [485, 296] on input "Hiper" at bounding box center [480, 301] width 10 height 10
checkbox input "true"
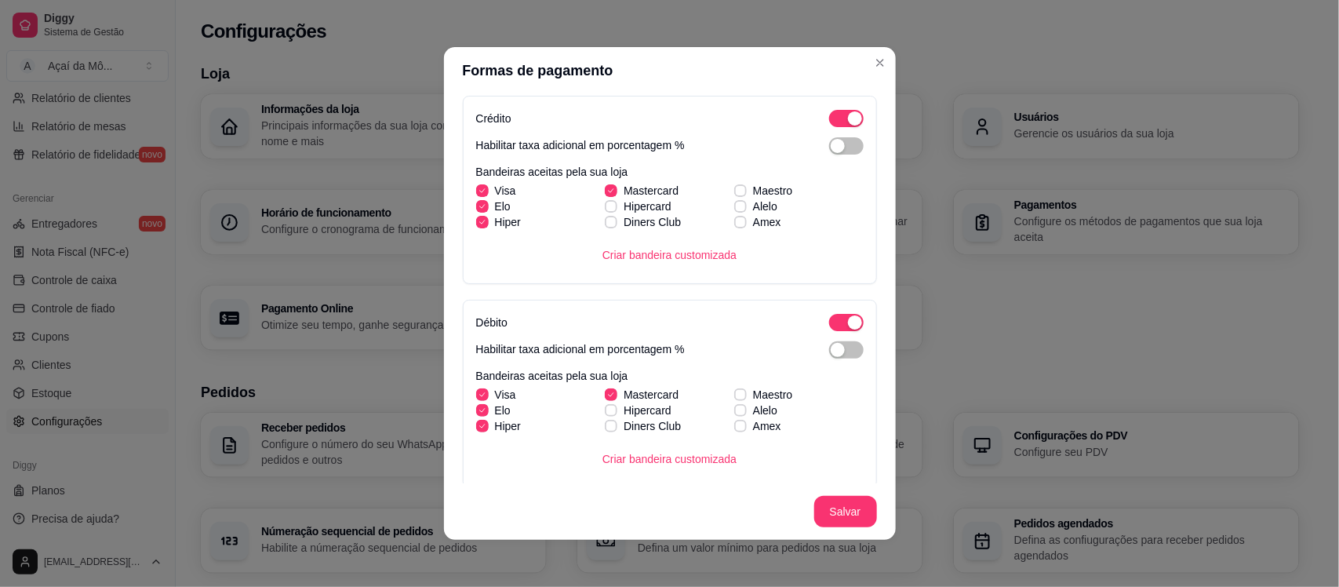
scroll to position [291, 0]
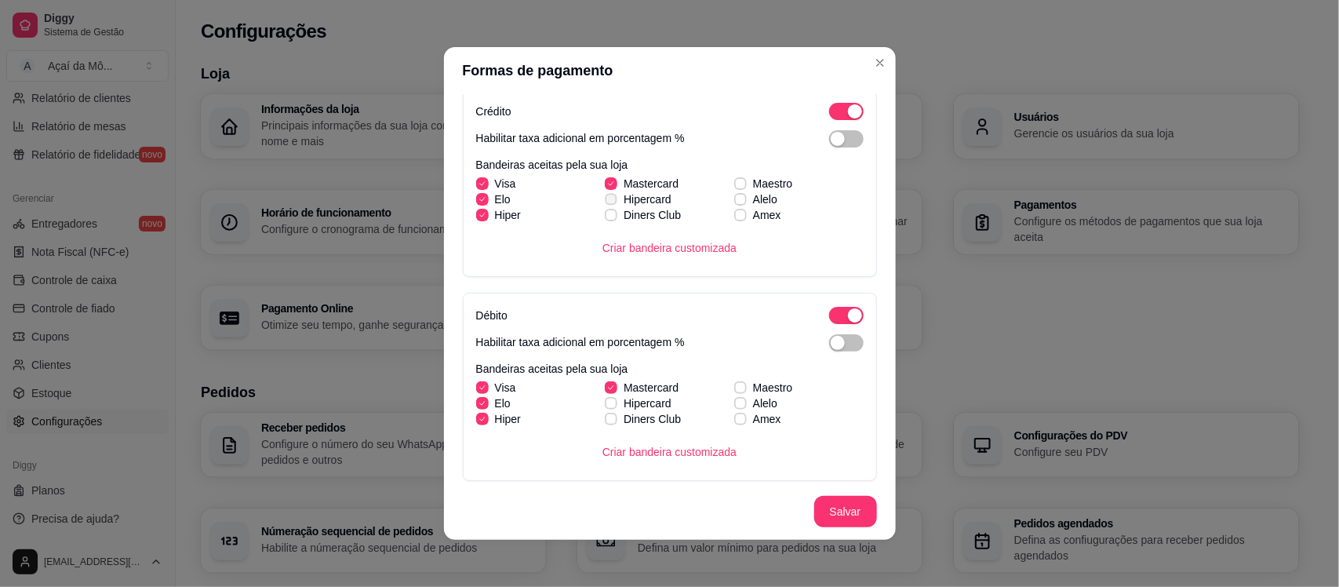
click at [623, 194] on span "Hipercard" at bounding box center [647, 199] width 48 height 16
click at [614, 202] on input "Hipercard" at bounding box center [609, 207] width 10 height 10
checkbox input "true"
click at [761, 179] on span "Maestro" at bounding box center [773, 184] width 40 height 16
click at [743, 187] on input "Maestro" at bounding box center [738, 192] width 10 height 10
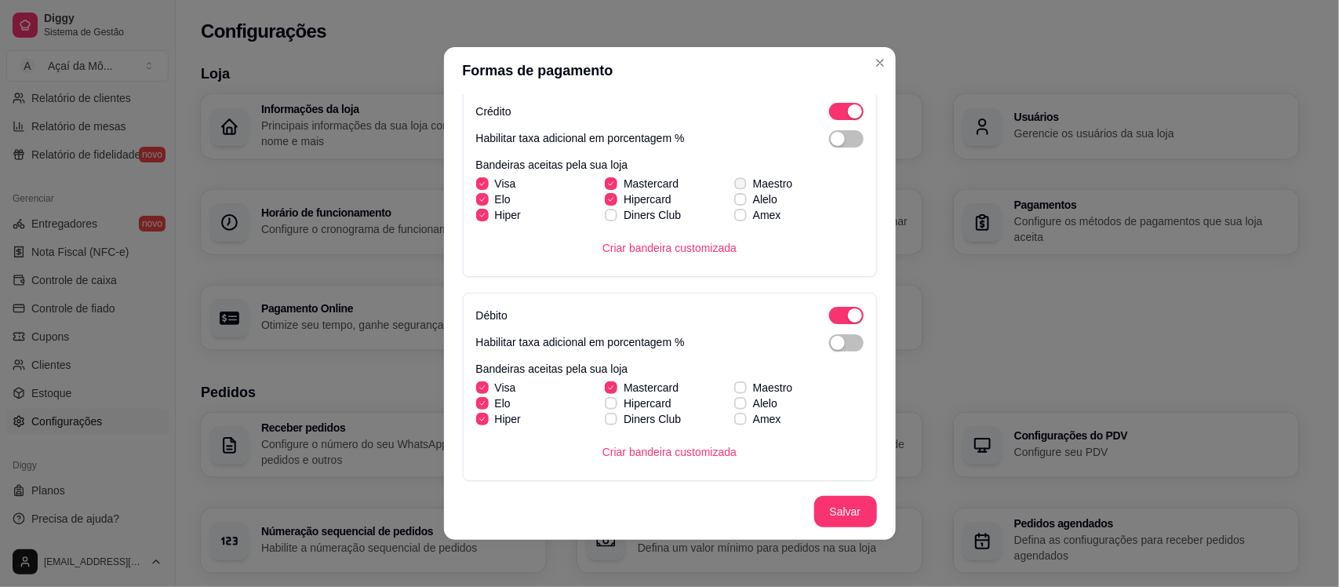
checkbox input "true"
click at [626, 405] on label "Diners Club" at bounding box center [642, 419] width 89 height 28
click at [614, 422] on input "Diners Club" at bounding box center [609, 427] width 10 height 10
click at [608, 414] on label "Diners Club" at bounding box center [642, 419] width 89 height 28
click at [608, 422] on input "Diners Club" at bounding box center [609, 427] width 10 height 10
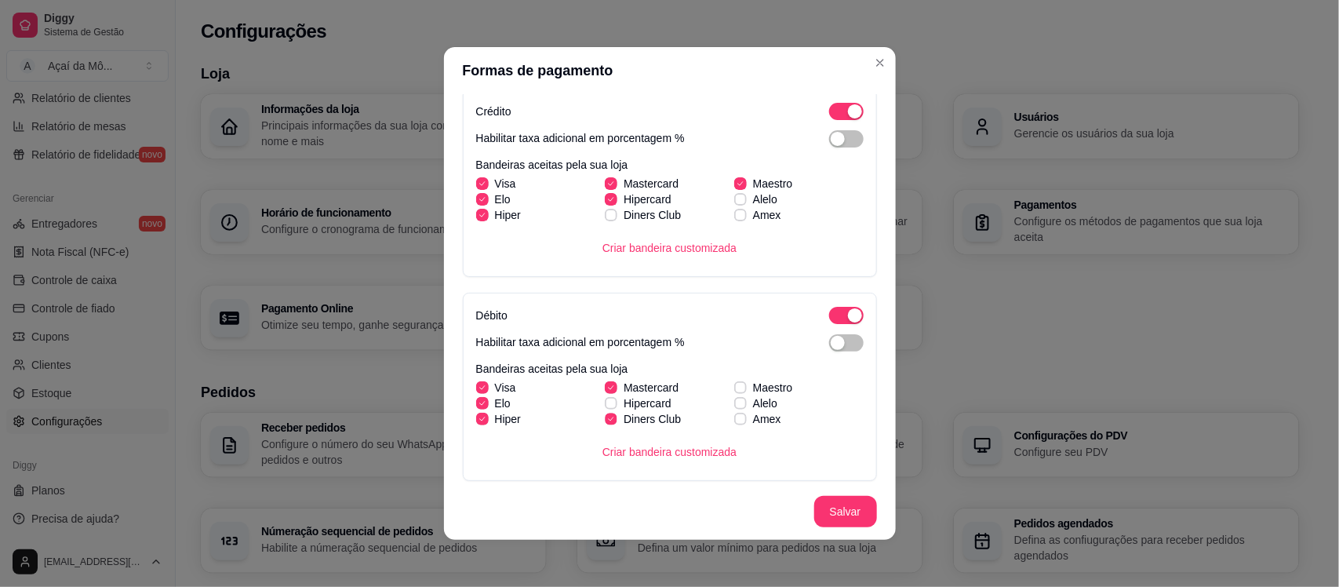
checkbox input "false"
click at [594, 406] on div "Visa Mastercard Maestro [PERSON_NAME] Alelo Hiper Diners Club Amex" at bounding box center [669, 403] width 387 height 47
click at [605, 401] on label "Hipercard" at bounding box center [637, 403] width 79 height 28
click at [605, 406] on input "Hipercard" at bounding box center [609, 411] width 10 height 10
checkbox input "true"
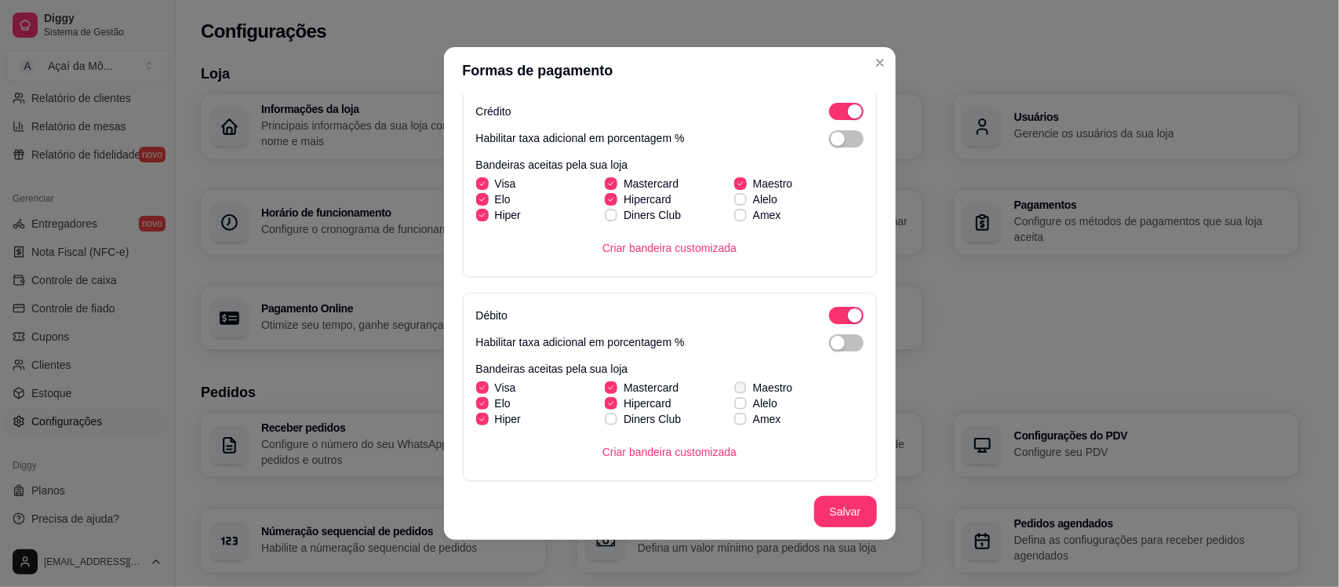
click at [755, 387] on span "Maestro" at bounding box center [773, 388] width 40 height 16
click at [743, 391] on input "Maestro" at bounding box center [738, 396] width 10 height 10
checkbox input "true"
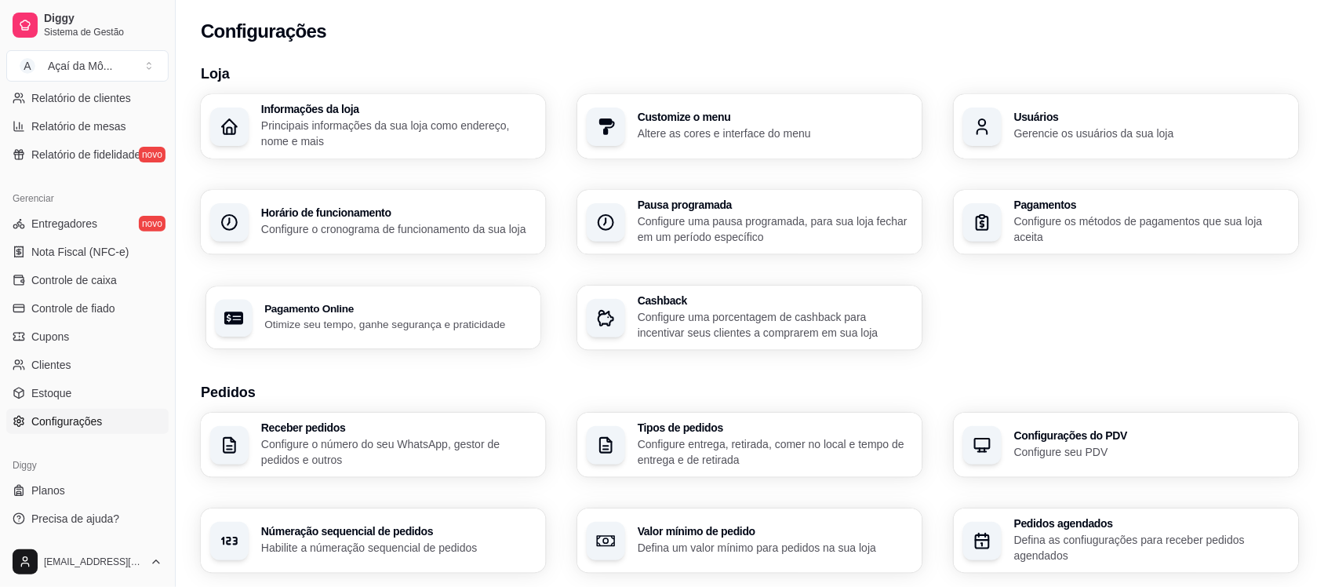
click at [522, 325] on p "Otimize seu tempo, ganhe segurança e praticidade" at bounding box center [397, 324] width 267 height 15
select select "4.98"
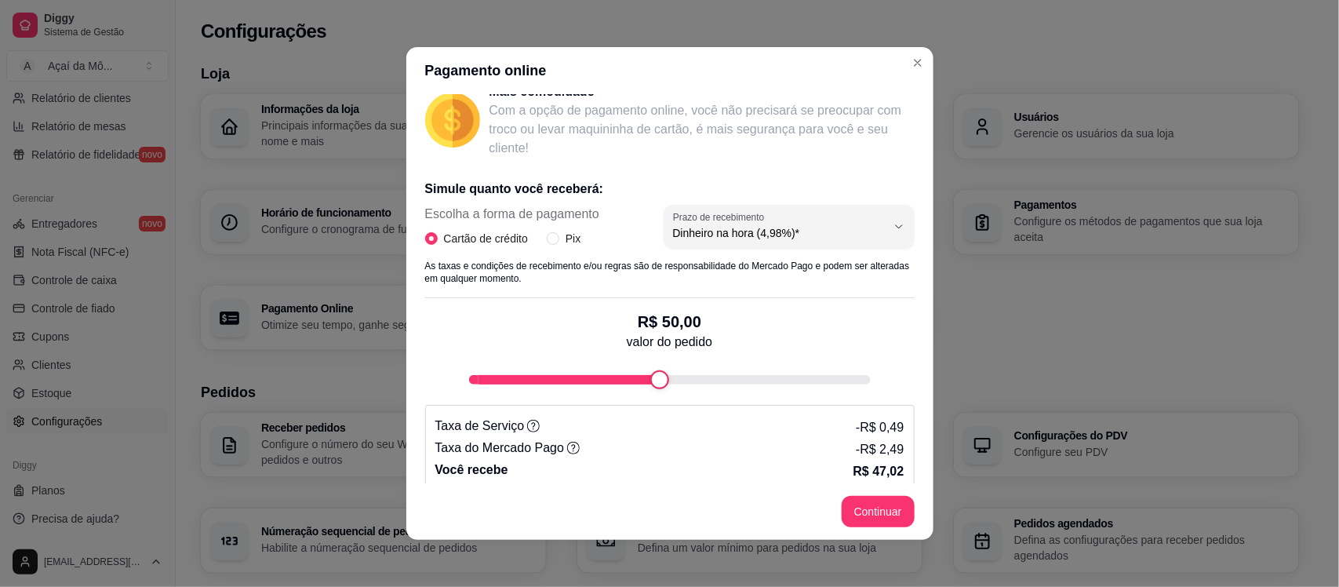
scroll to position [242, 0]
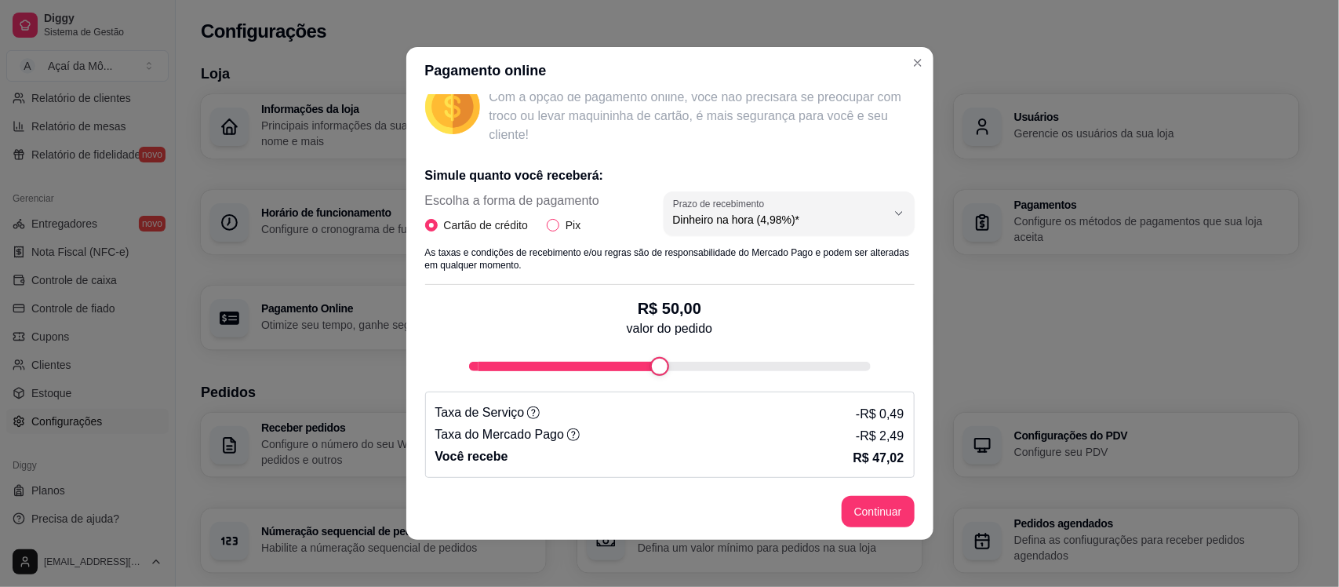
click at [547, 222] on input "Pix" at bounding box center [553, 225] width 13 height 13
radio input "true"
click at [463, 222] on span "Cartão de crédito" at bounding box center [486, 224] width 96 height 17
click at [438, 222] on input "Cartão de crédito" at bounding box center [431, 225] width 13 height 13
radio input "true"
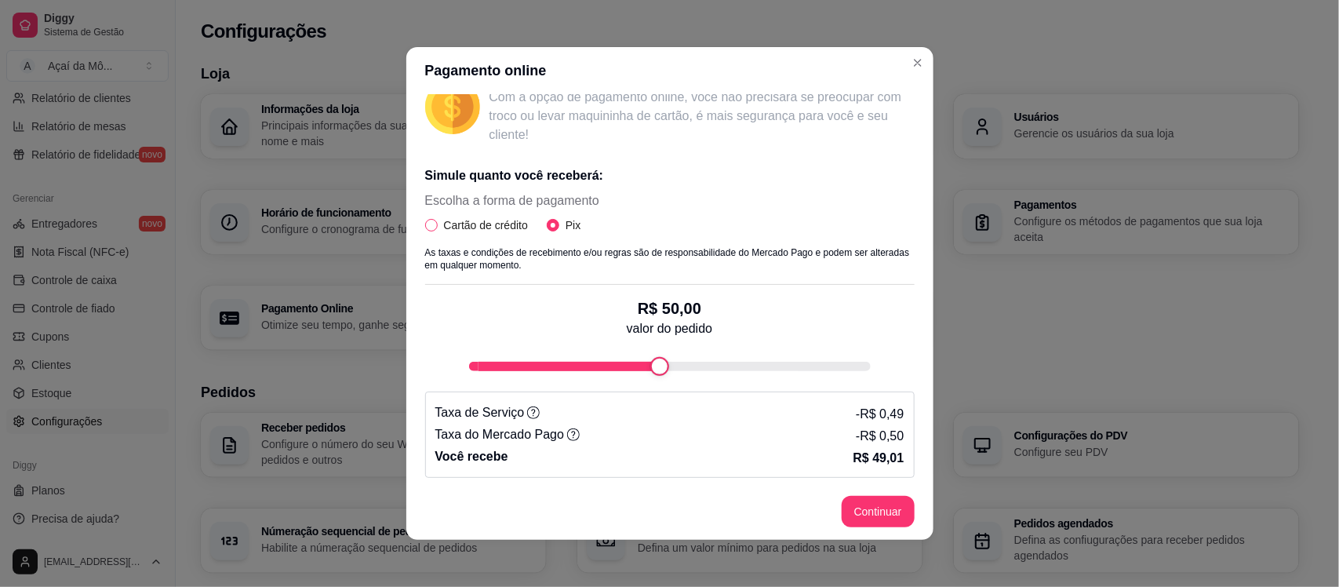
radio input "false"
select select "4.98"
click at [687, 240] on div "4.98 Prazo de recebimento Dinheiro na hora (4,98%)* Dinheiro em 14 dias (4,49%)…" at bounding box center [788, 218] width 251 height 55
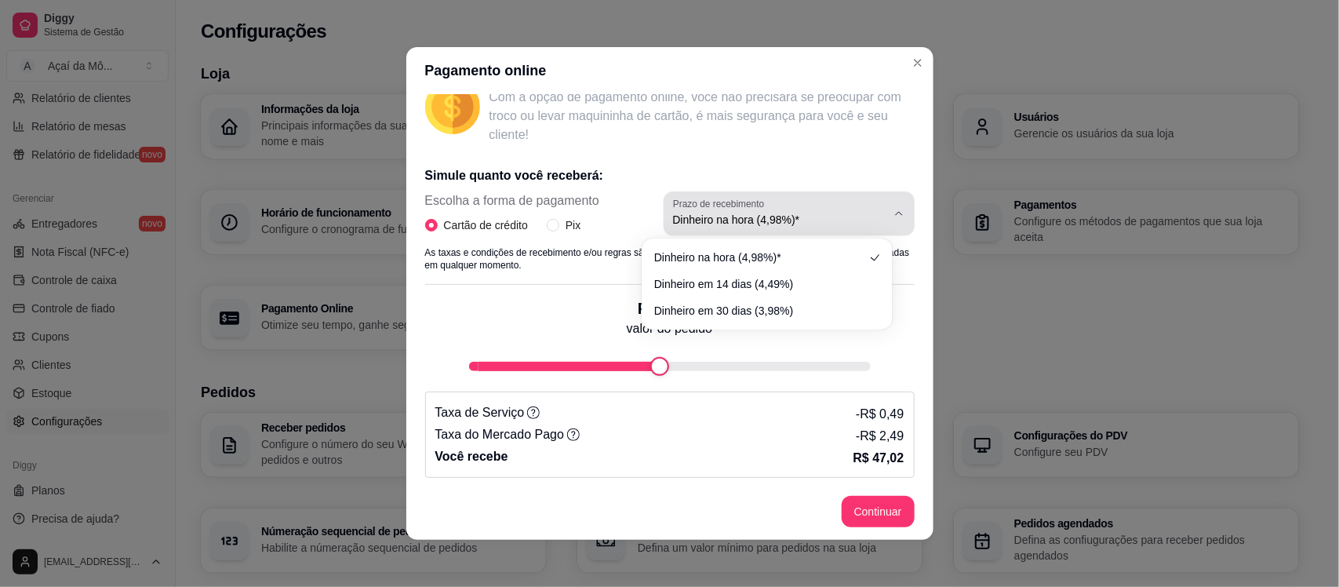
click at [696, 224] on span "Dinheiro na hora (4,98%)*" at bounding box center [779, 220] width 213 height 16
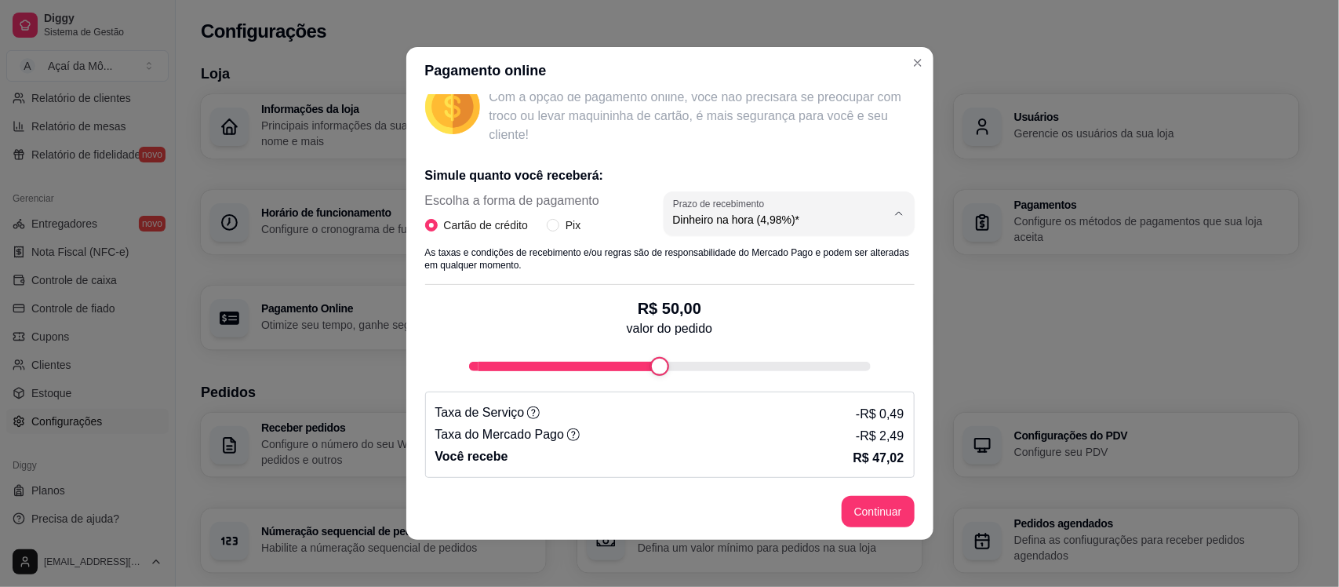
click at [743, 284] on span "Dinheiro em 14 dias (4,49%)" at bounding box center [759, 281] width 202 height 15
type input "4.49"
select select "4.49"
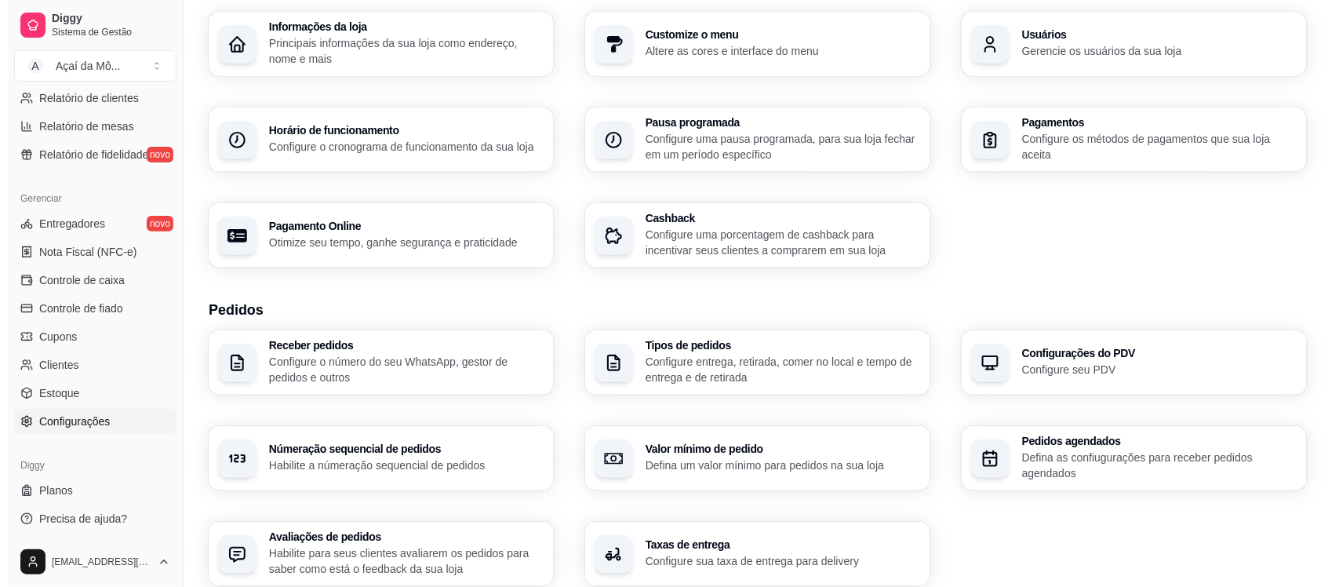
scroll to position [90, 0]
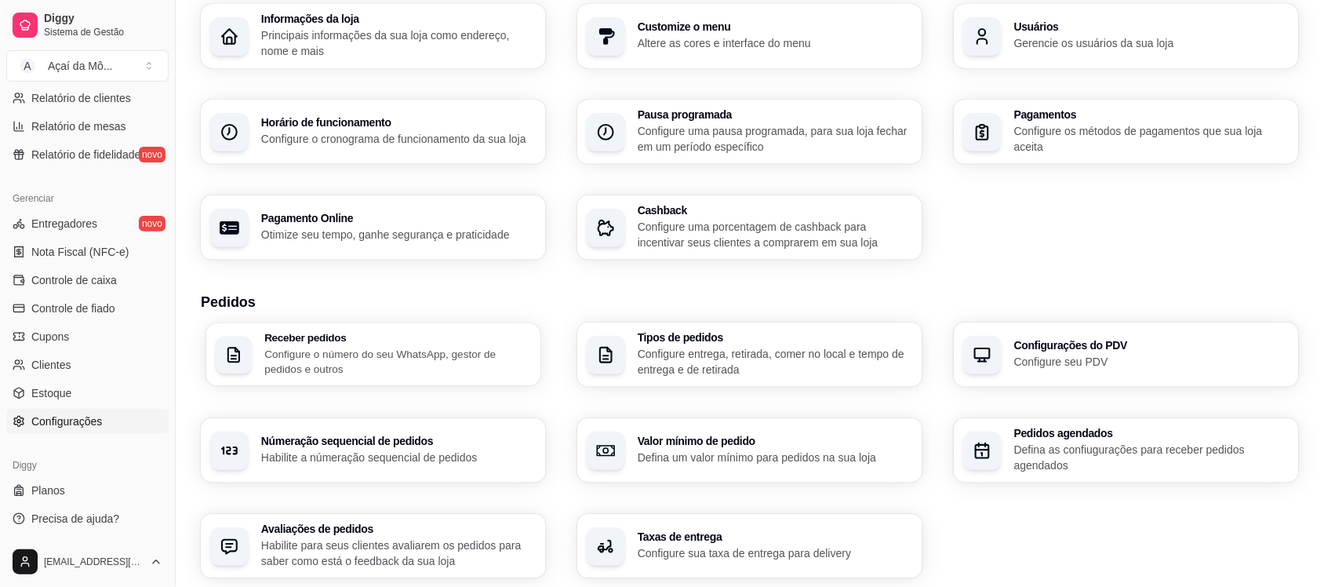
click at [463, 383] on div "Receber pedidos Configure o número do seu WhatsApp, gestor de pedidos e outros" at bounding box center [373, 354] width 335 height 63
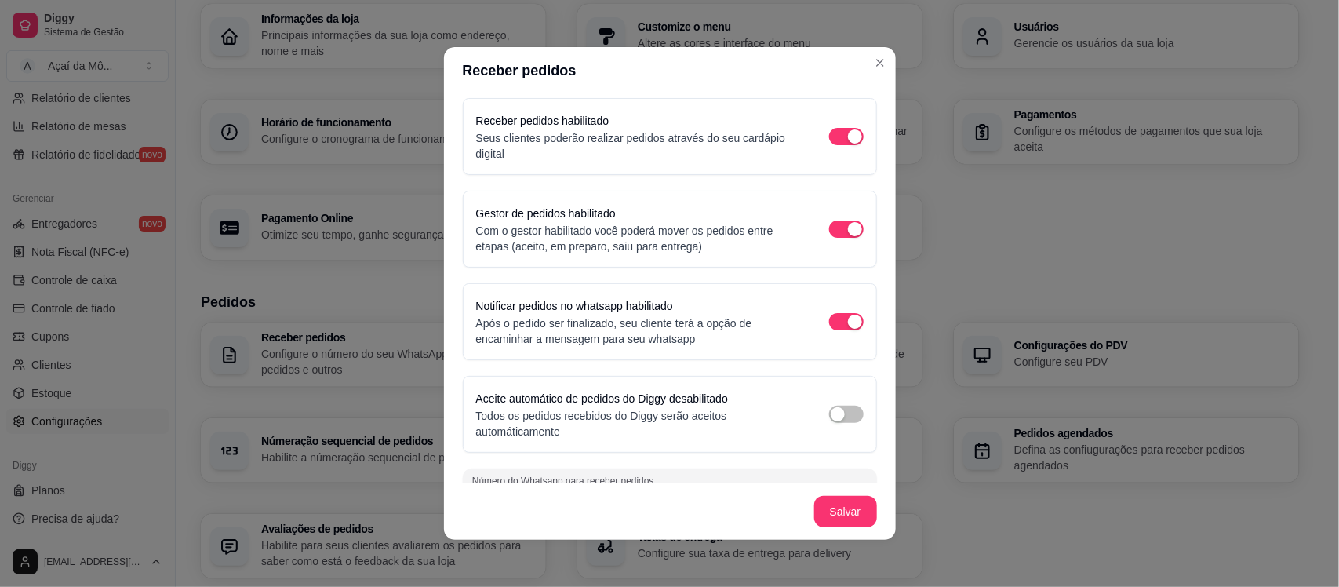
scroll to position [39, 0]
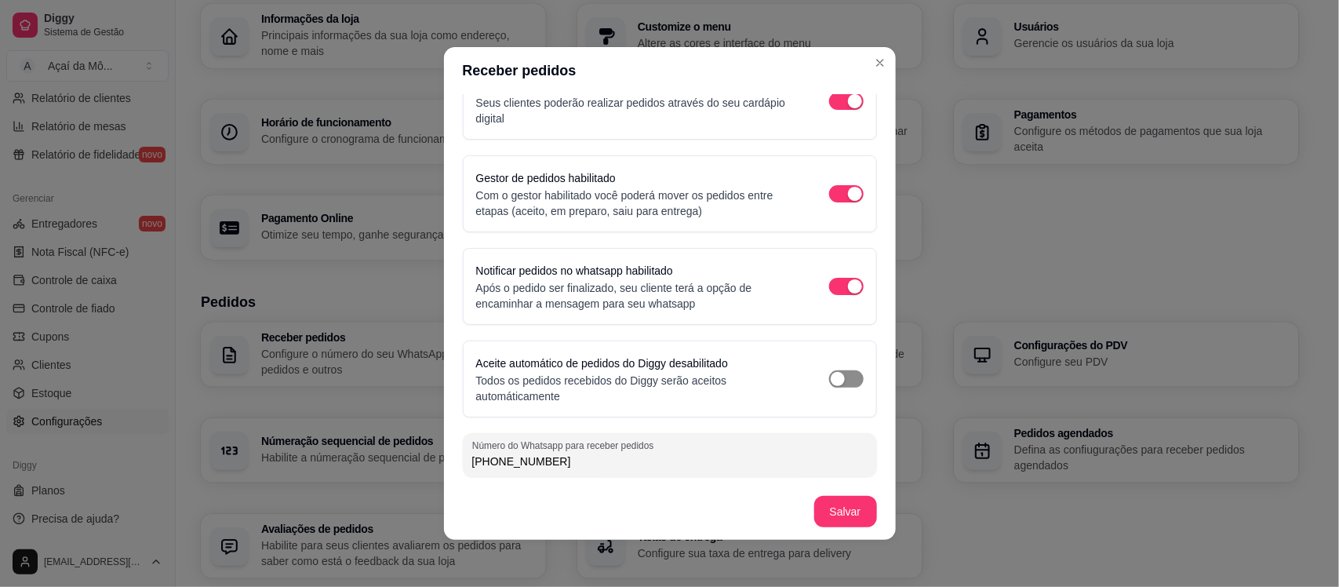
click at [829, 378] on button "button" at bounding box center [846, 378] width 35 height 17
click at [848, 376] on div "button" at bounding box center [855, 379] width 14 height 14
click at [830, 379] on div "button" at bounding box center [837, 379] width 14 height 14
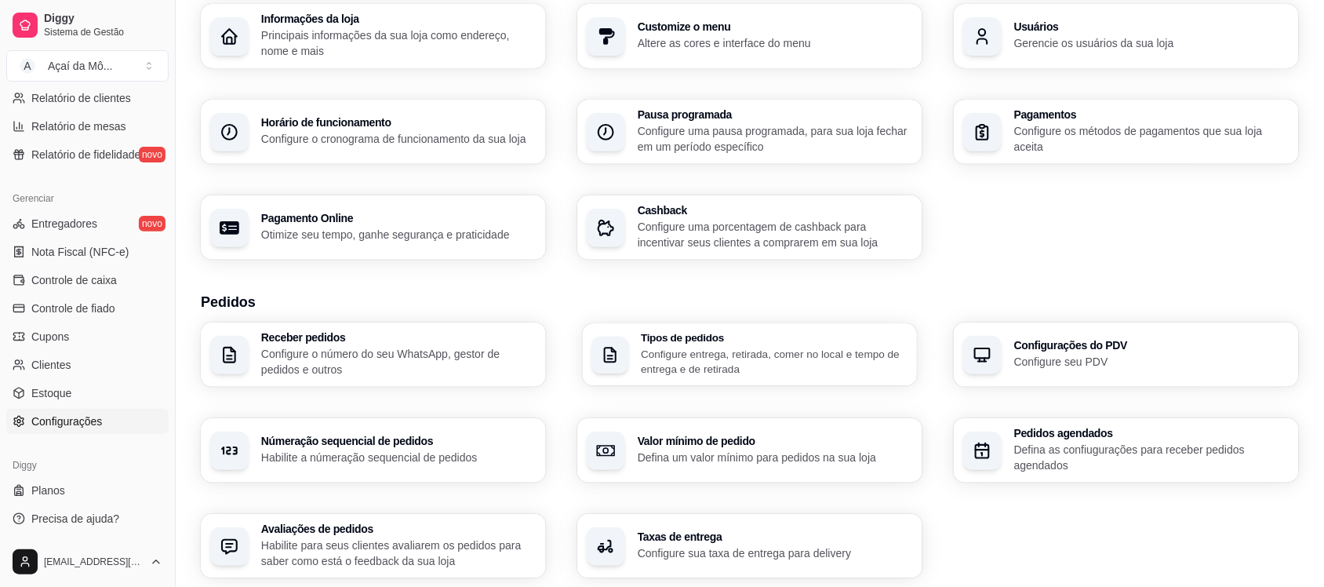
click at [735, 328] on div "Tipos de pedidos Configure entrega, retirada, comer no local e tempo de entrega…" at bounding box center [750, 354] width 335 height 63
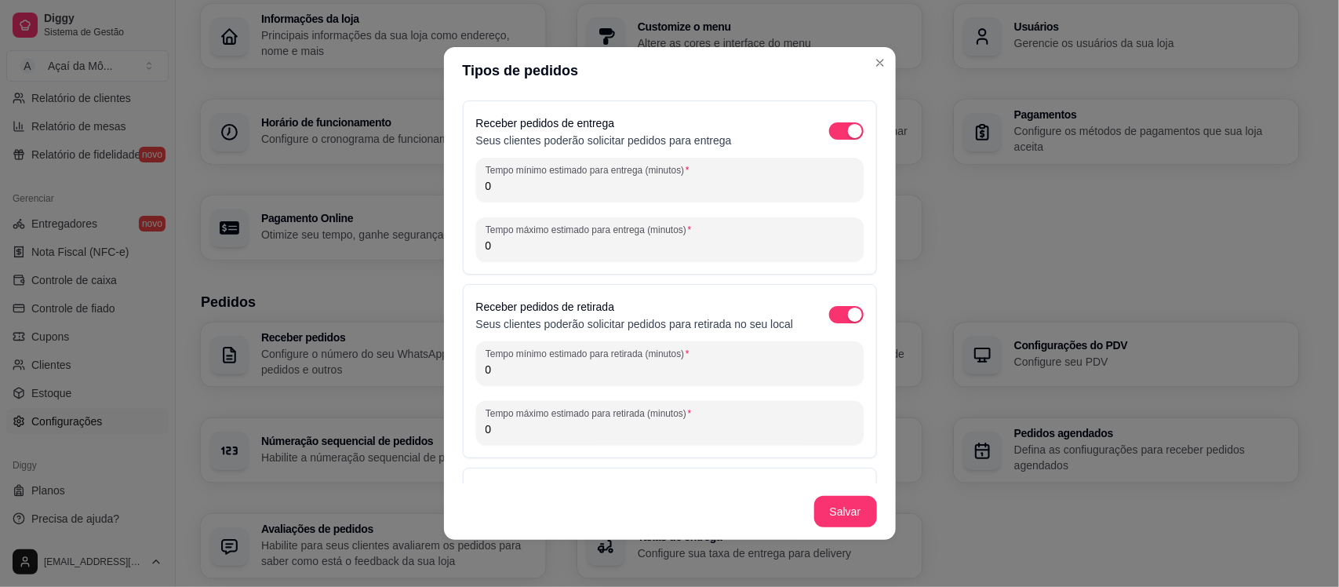
click at [594, 183] on input "0" at bounding box center [669, 186] width 369 height 16
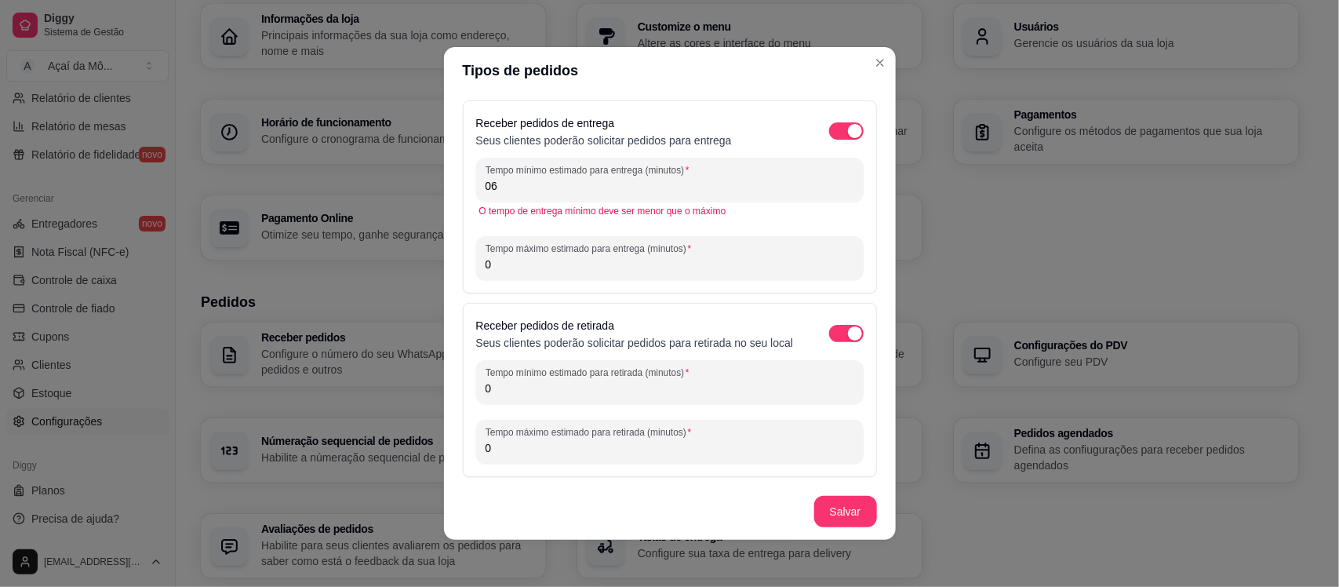
type input "0"
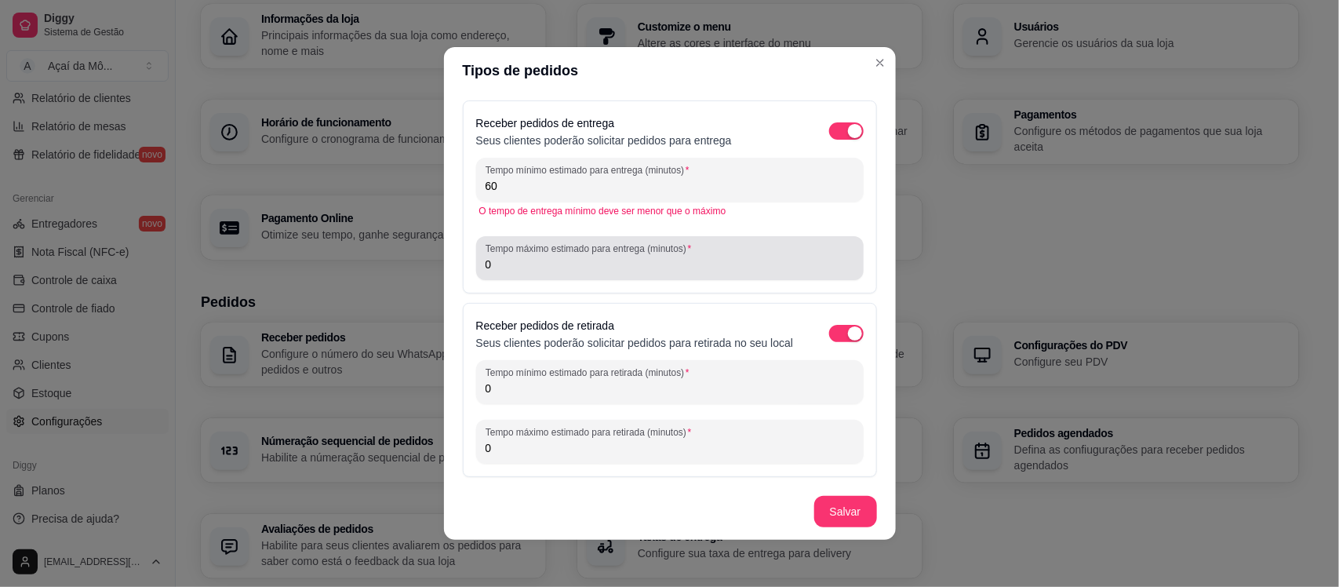
type input "60"
click at [569, 276] on div "Tempo máximo estimado para entrega (minutos) 0" at bounding box center [669, 258] width 387 height 44
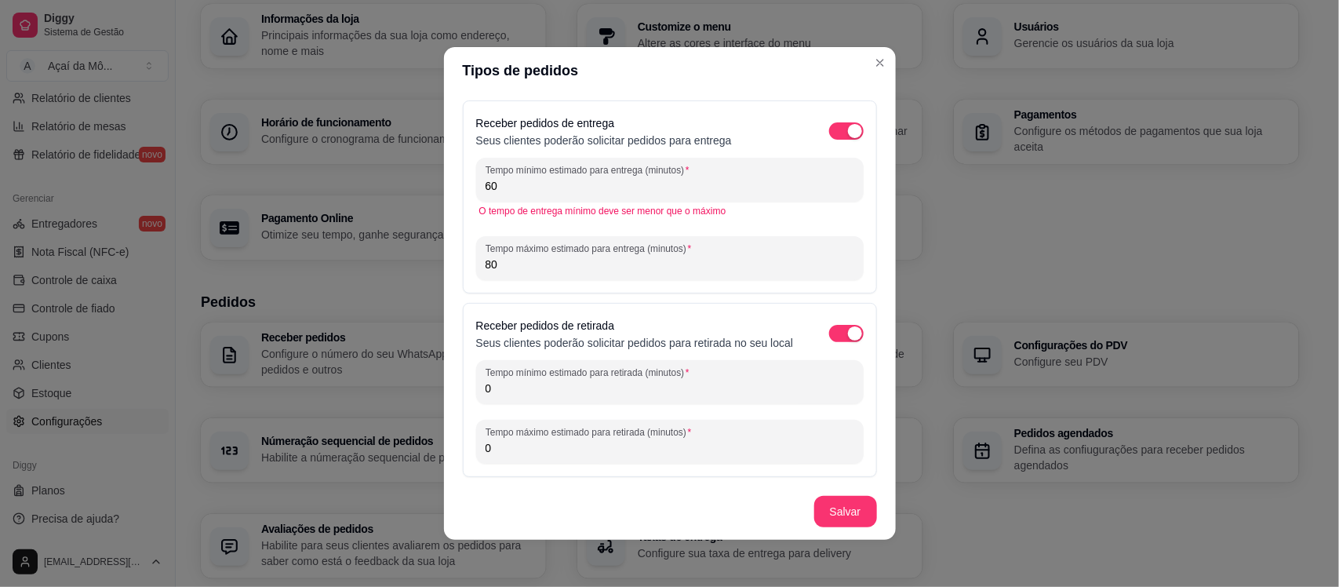
type input "8"
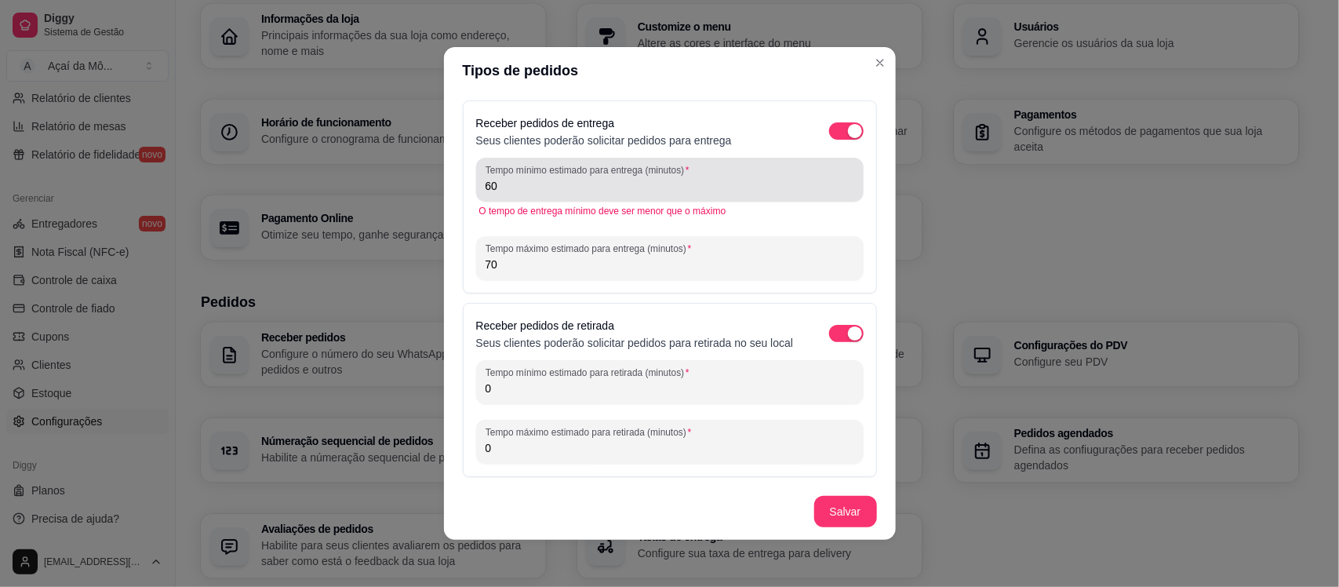
type input "70"
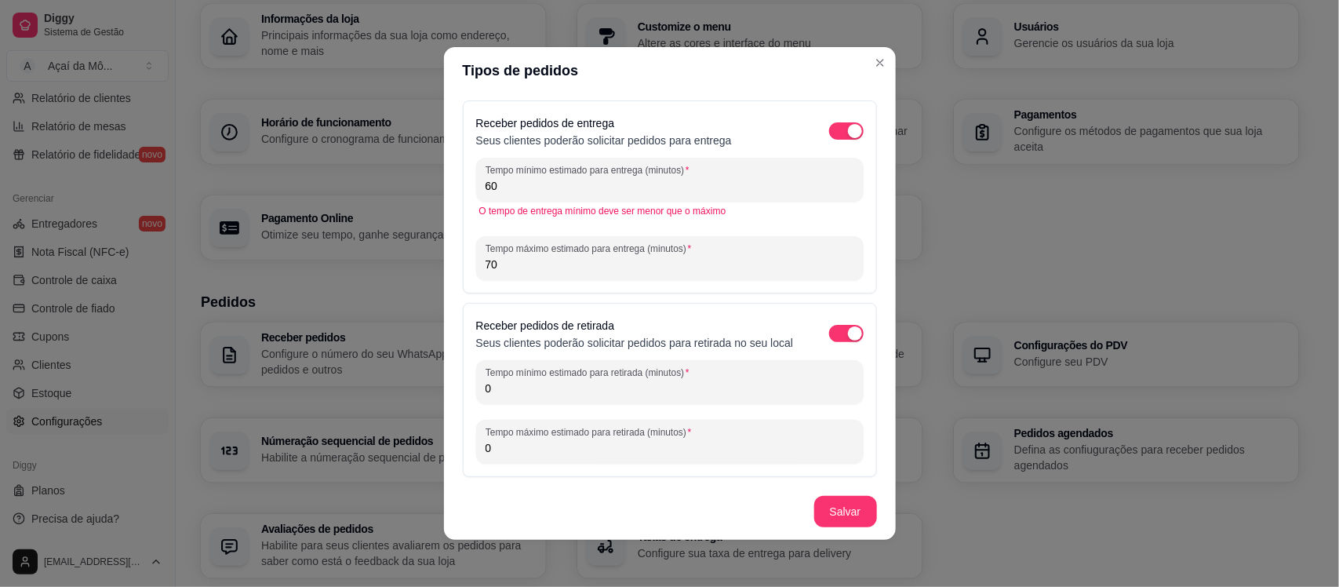
click at [494, 193] on input "60" at bounding box center [669, 186] width 369 height 16
type input "6"
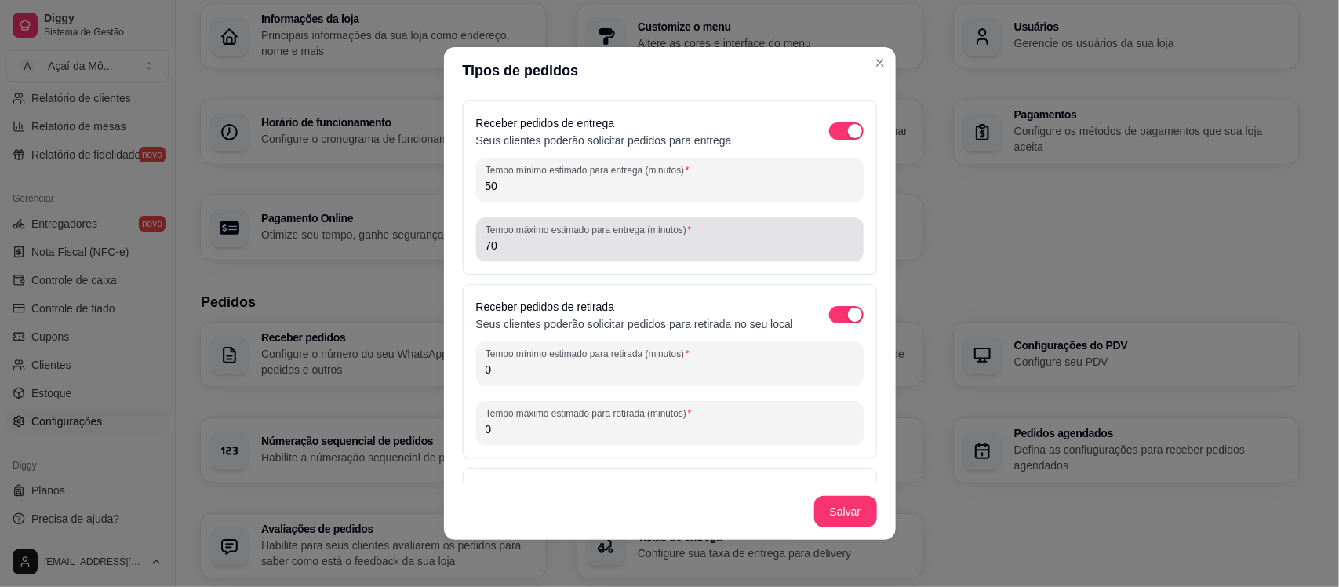
type input "50"
click at [684, 256] on div "Tempo máximo estimado para entrega (minutos) 70" at bounding box center [669, 239] width 387 height 44
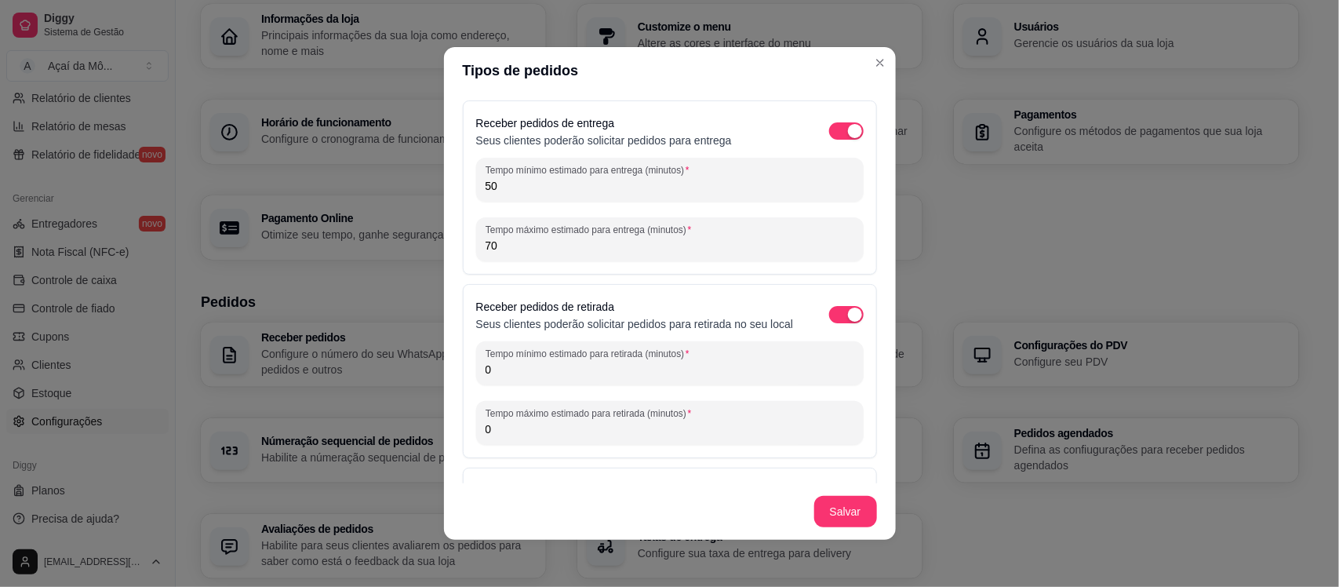
type input "7"
type input "80"
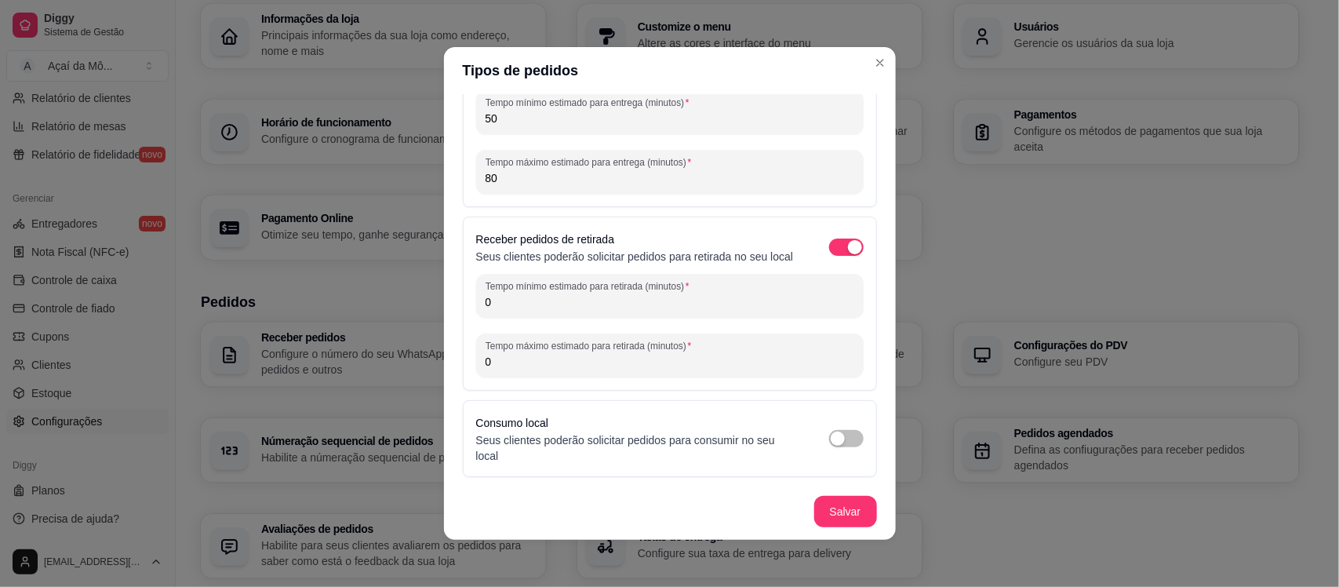
scroll to position [84, 0]
click at [645, 303] on input "0" at bounding box center [669, 302] width 369 height 16
type input "0"
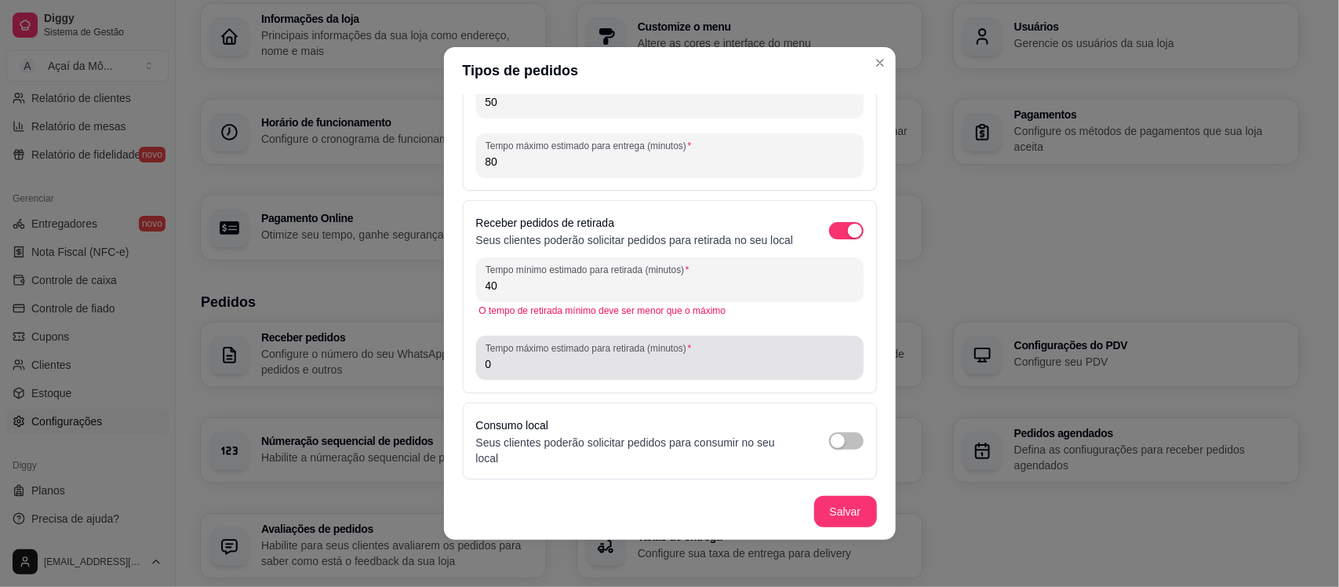
type input "40"
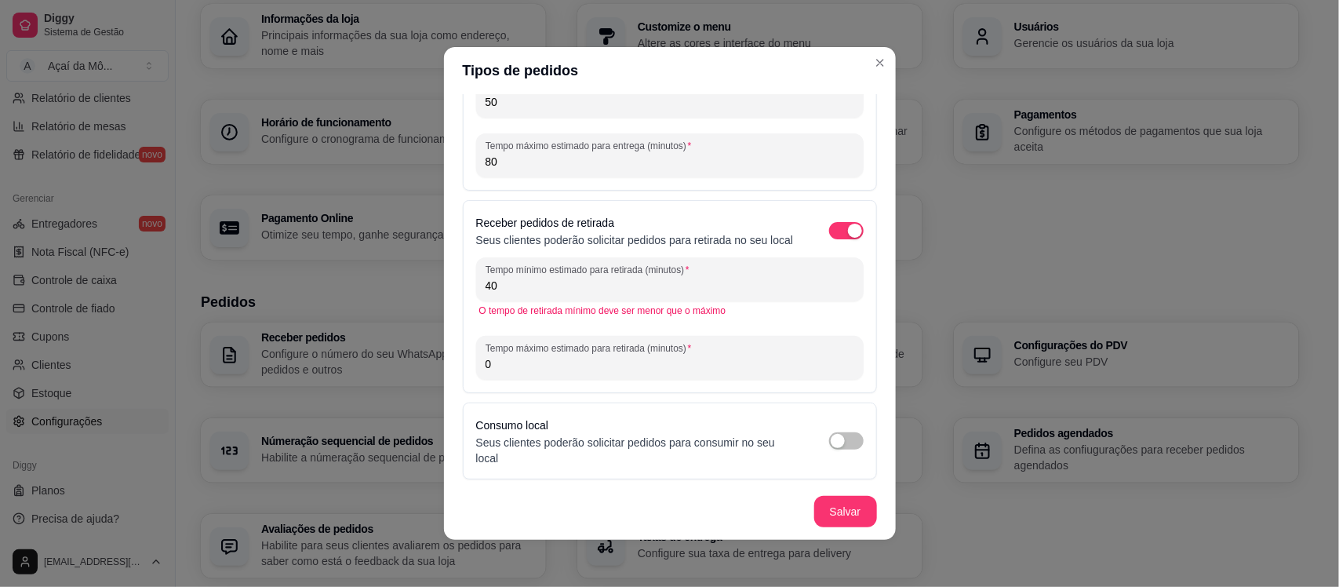
click at [660, 372] on input "0" at bounding box center [669, 364] width 369 height 16
type input "50"
click at [830, 441] on span "button" at bounding box center [846, 438] width 35 height 17
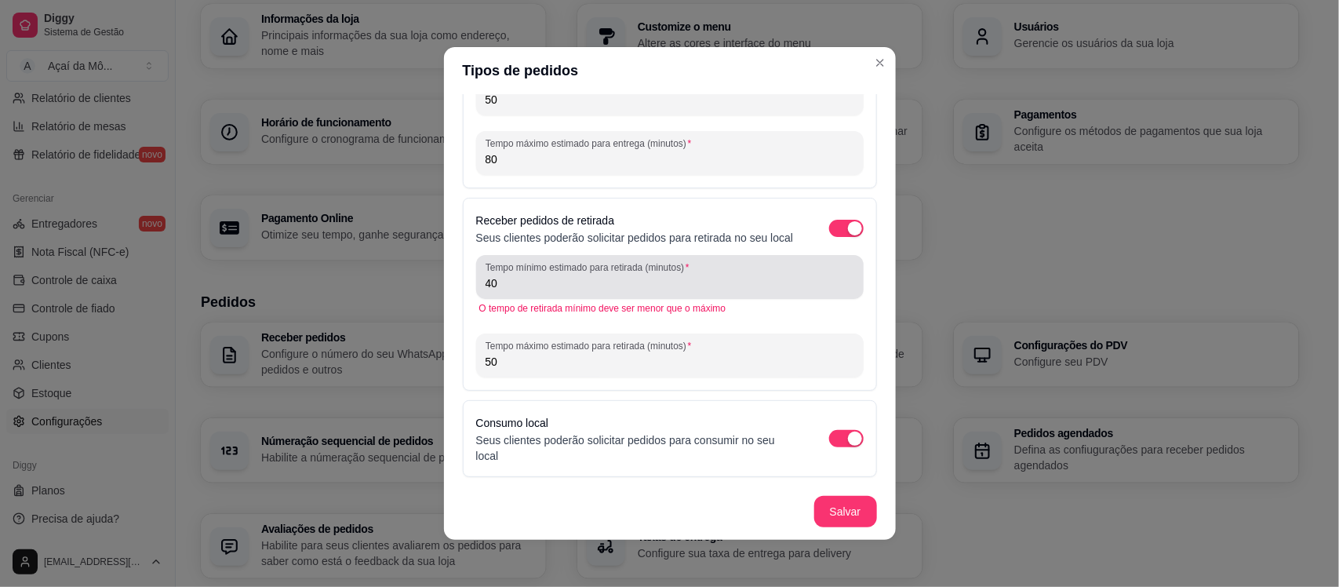
click at [687, 283] on input "40" at bounding box center [669, 283] width 369 height 16
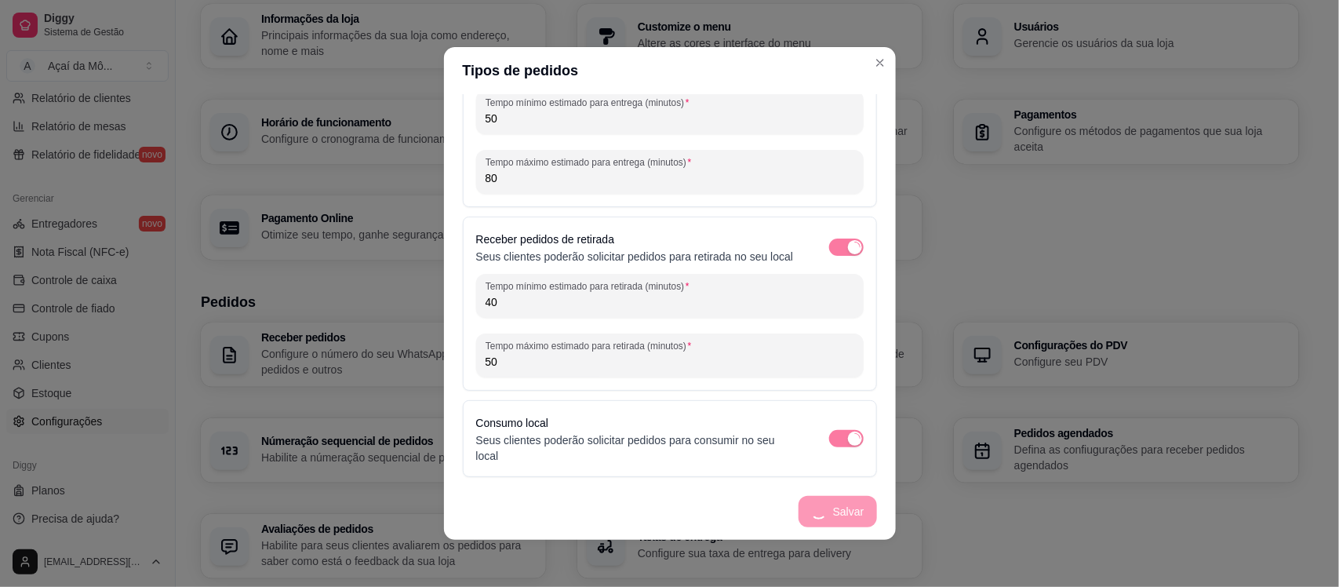
scroll to position [84, 0]
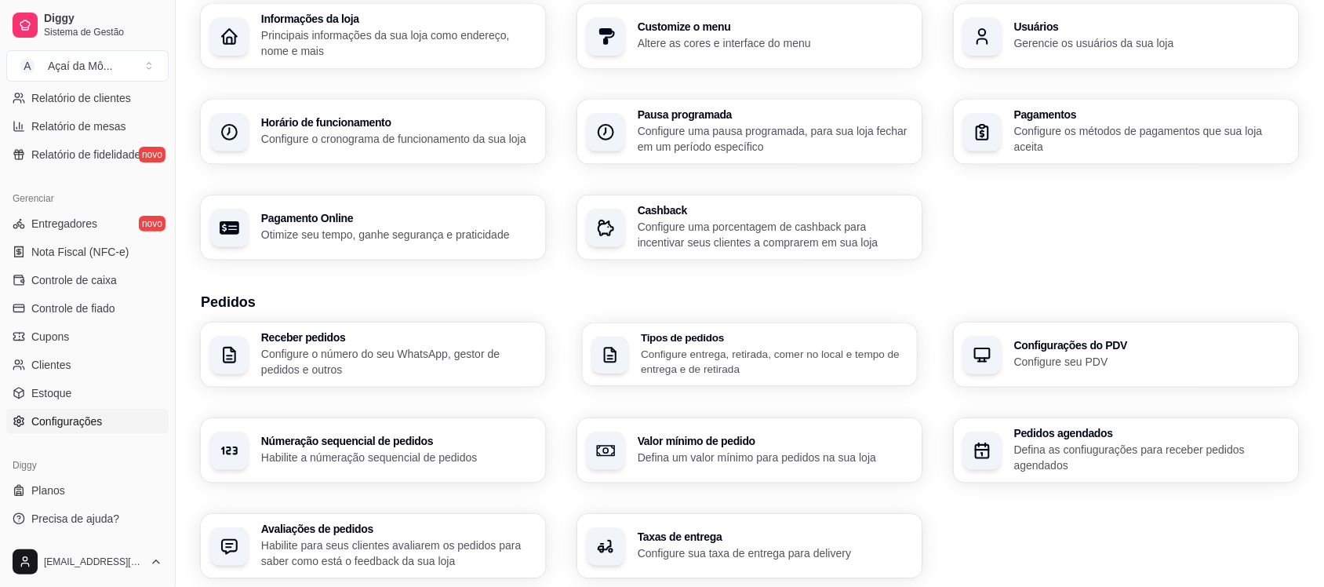
click at [741, 373] on p "Configure entrega, retirada, comer no local e tempo de entrega e de retirada" at bounding box center [774, 361] width 267 height 31
click at [710, 341] on h3 "Tipos de pedidos" at bounding box center [774, 338] width 267 height 11
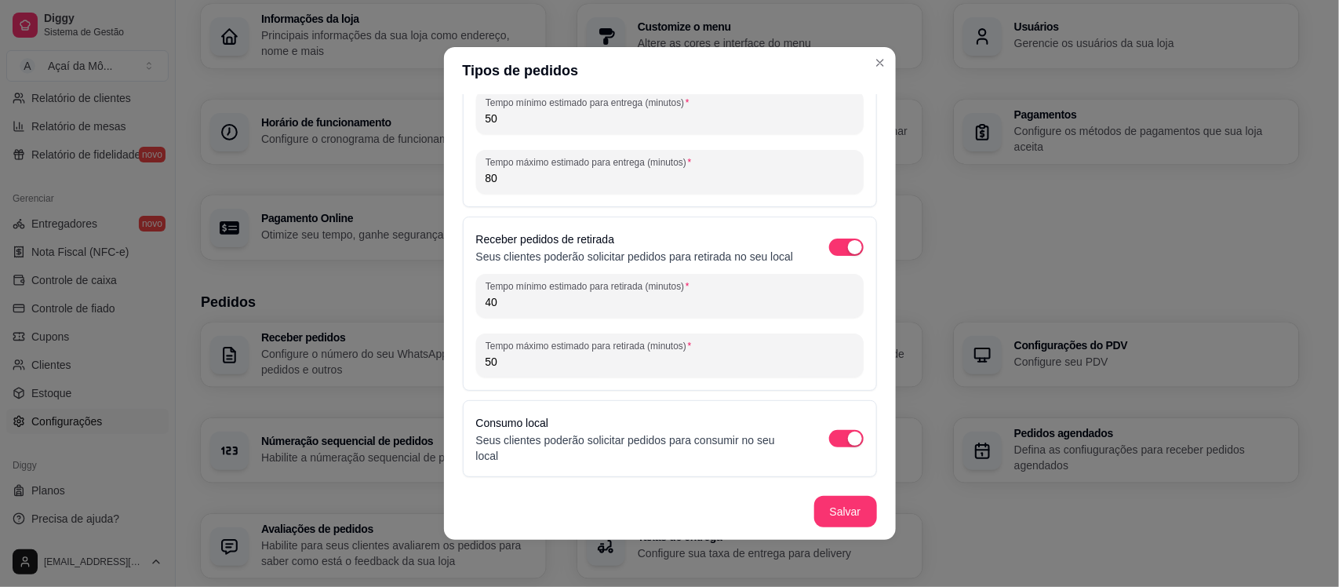
click at [849, 492] on footer "Salvar" at bounding box center [670, 511] width 452 height 56
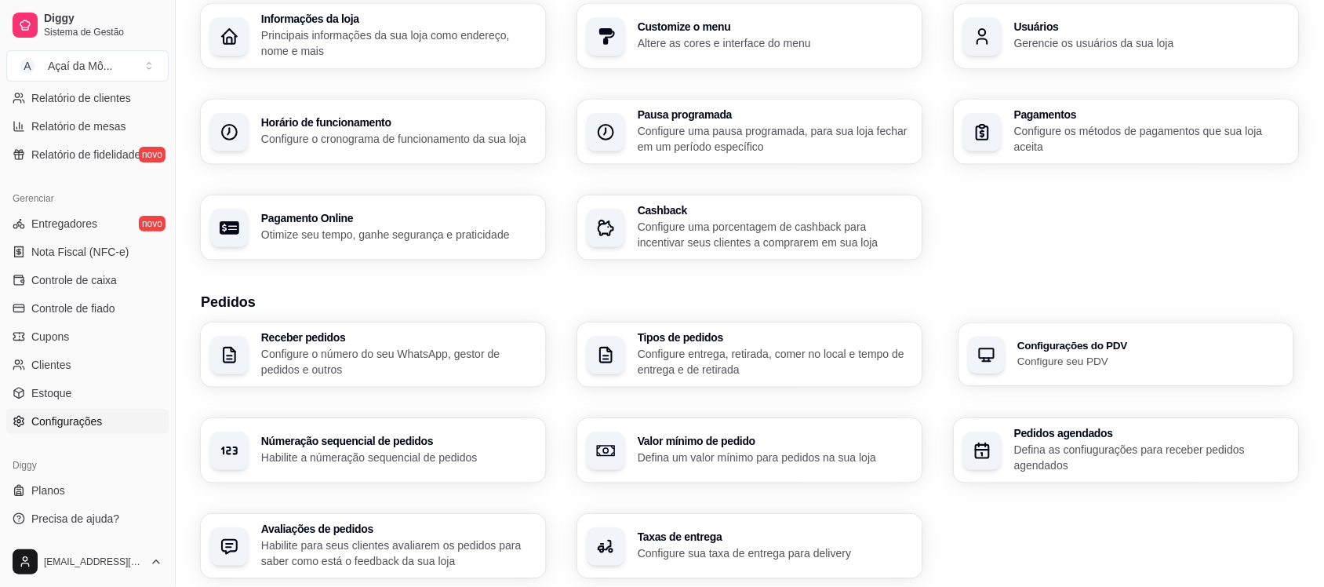
click at [1056, 367] on p "Configure seu PDV" at bounding box center [1150, 361] width 267 height 15
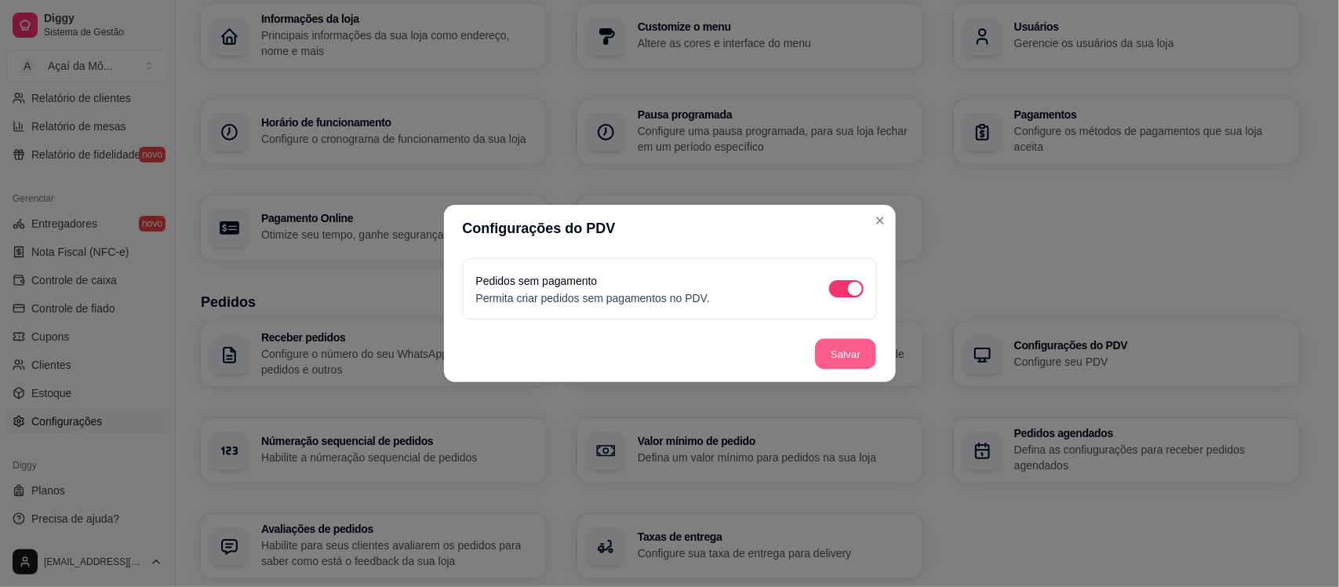
click at [851, 354] on button "Salvar" at bounding box center [845, 354] width 61 height 31
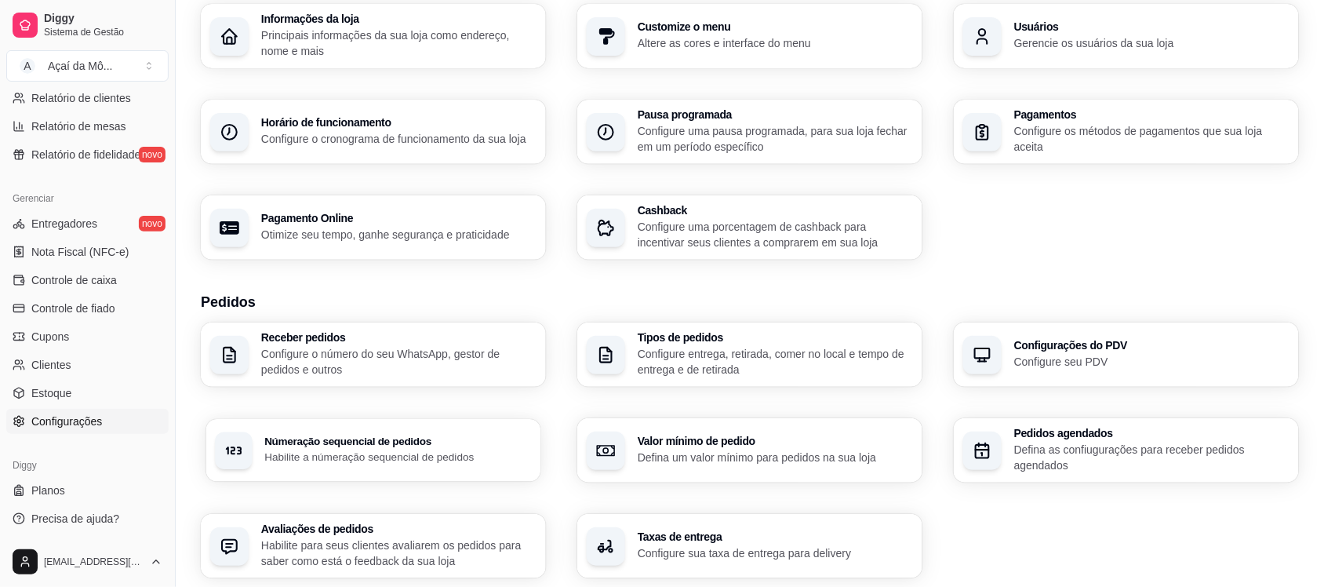
click at [409, 455] on p "Habilite a númeração sequencial de pedidos" at bounding box center [397, 456] width 267 height 15
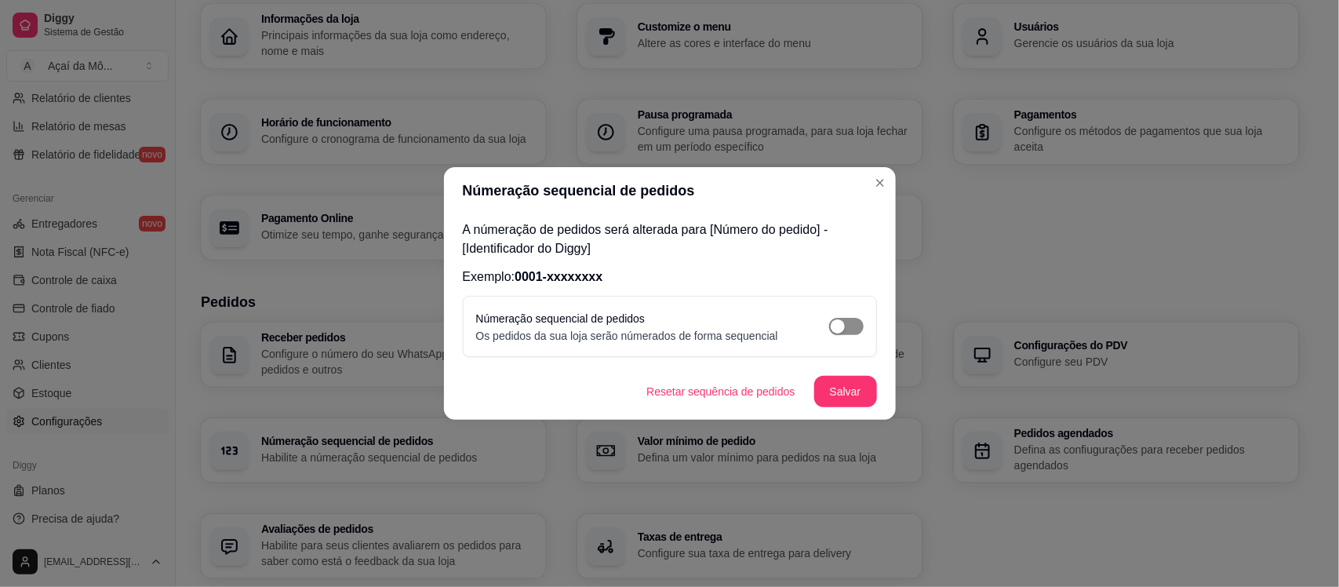
click at [847, 323] on button "button" at bounding box center [846, 326] width 35 height 17
click at [872, 389] on button "Salvar" at bounding box center [845, 391] width 61 height 31
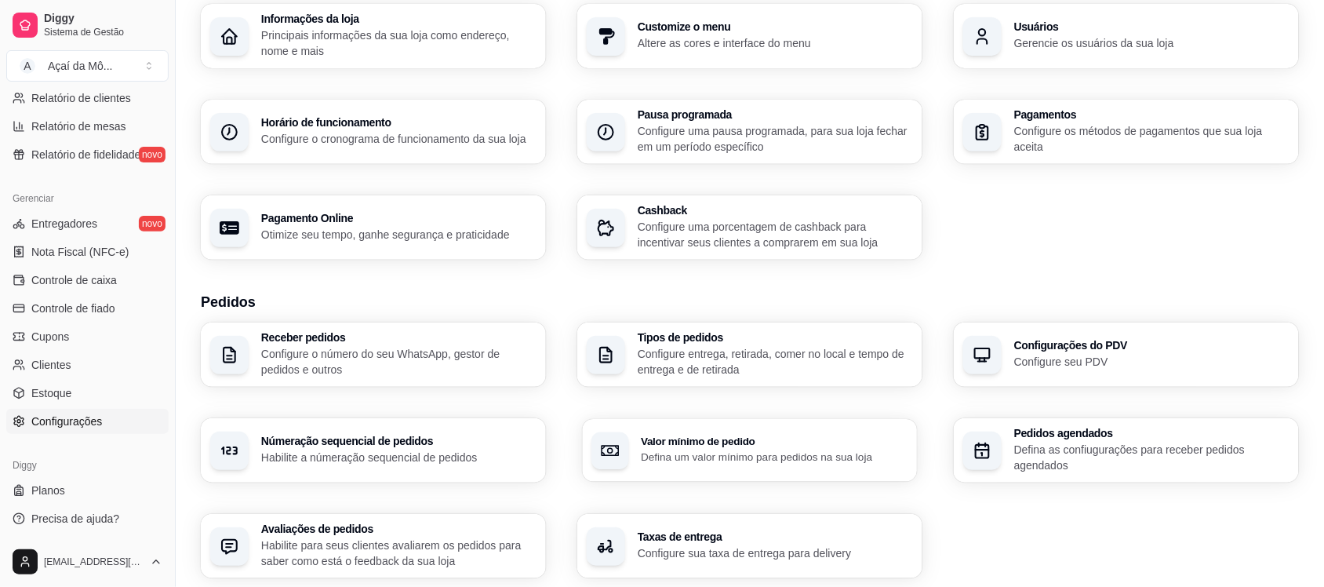
click at [800, 471] on div "Valor mínimo de pedido Defina um valor mínimo para pedidos na sua loja" at bounding box center [750, 450] width 335 height 63
click at [730, 455] on p "Defina um valor mínimo para pedidos na sua loja" at bounding box center [774, 456] width 267 height 15
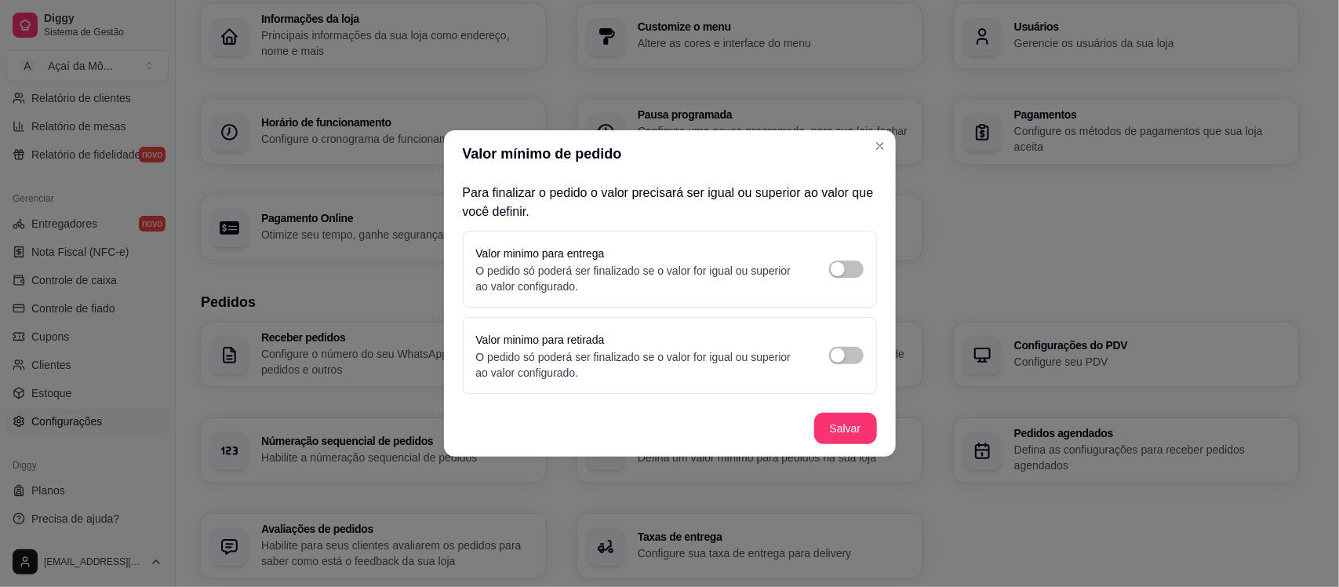
click at [781, 377] on section "Valor mínimo de pedido Para finalizar o pedido o valor precisará ser igual ou s…" at bounding box center [670, 293] width 452 height 326
click at [845, 267] on button "button" at bounding box center [846, 268] width 35 height 17
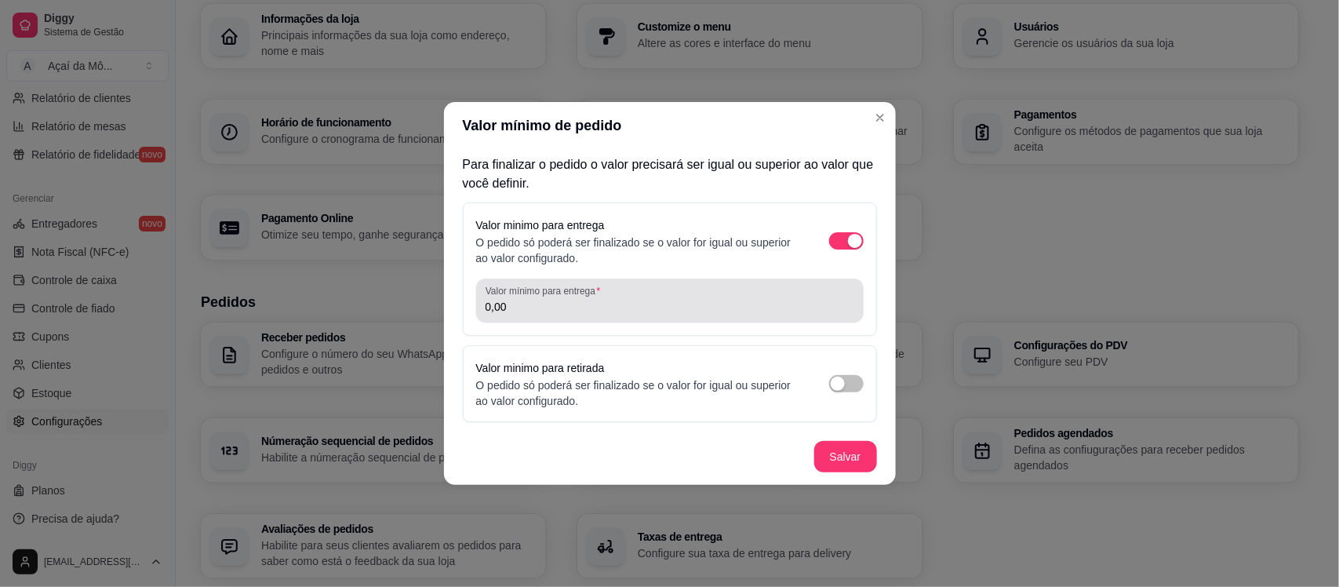
click at [714, 291] on div "0,00" at bounding box center [669, 300] width 369 height 31
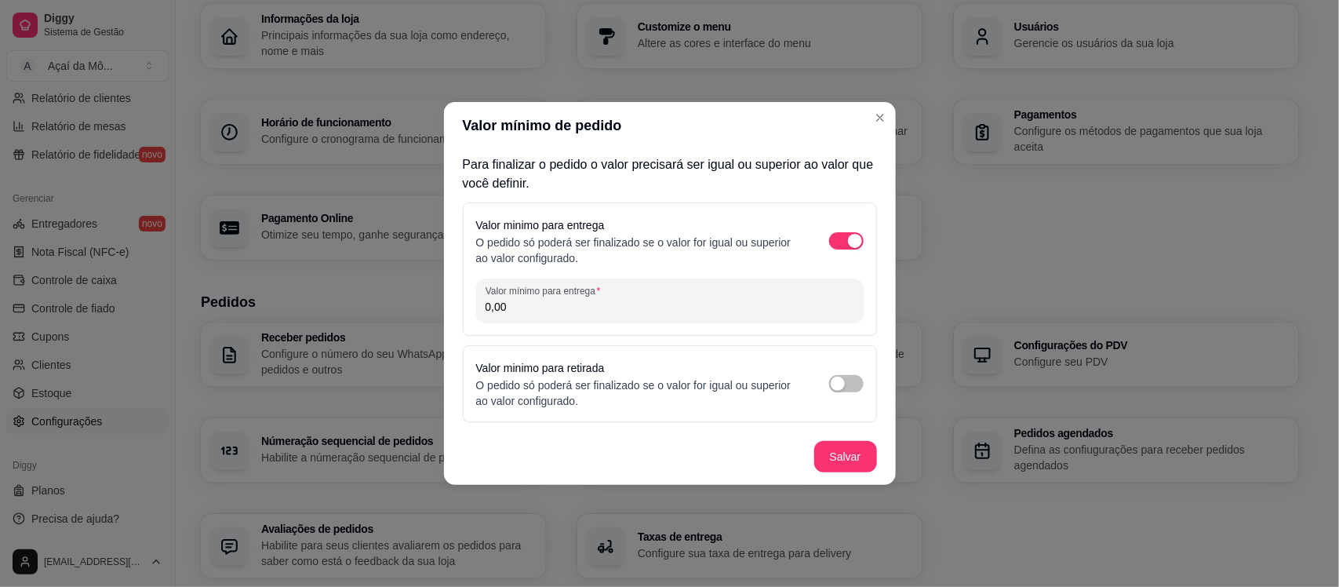
drag, startPoint x: 714, startPoint y: 291, endPoint x: 488, endPoint y: 323, distance: 228.9
click at [488, 323] on div "Valor minimo para entrega O pedido só poderá ser finalizado se o valor for igua…" at bounding box center [670, 268] width 414 height 133
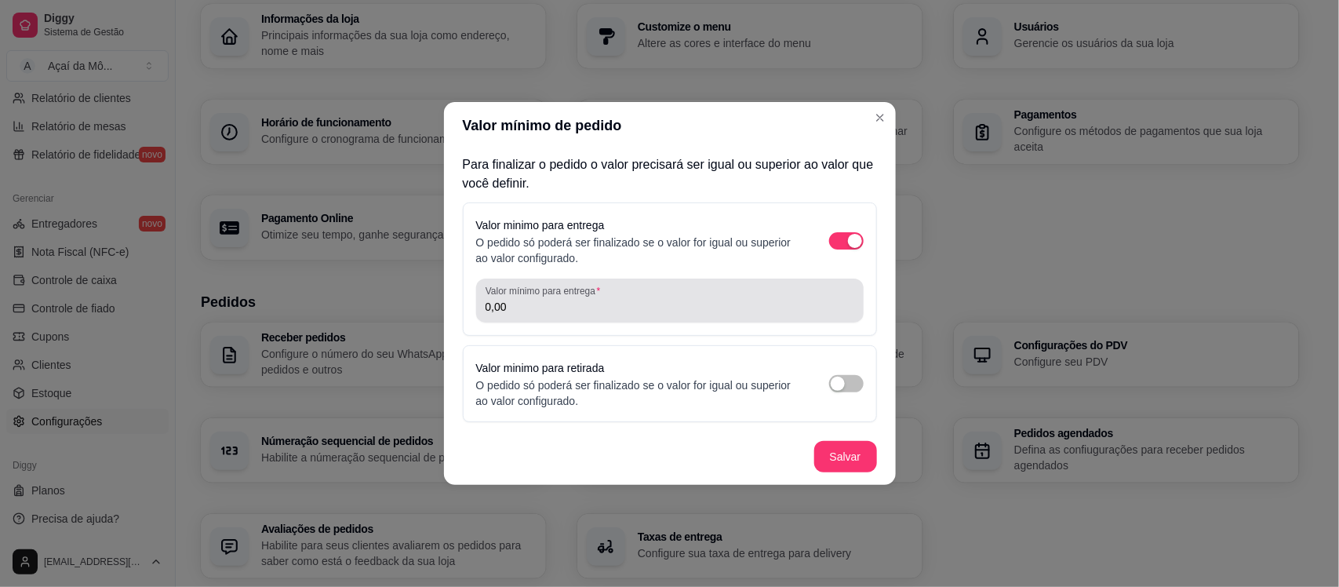
click at [561, 311] on input "0,00" at bounding box center [669, 307] width 369 height 16
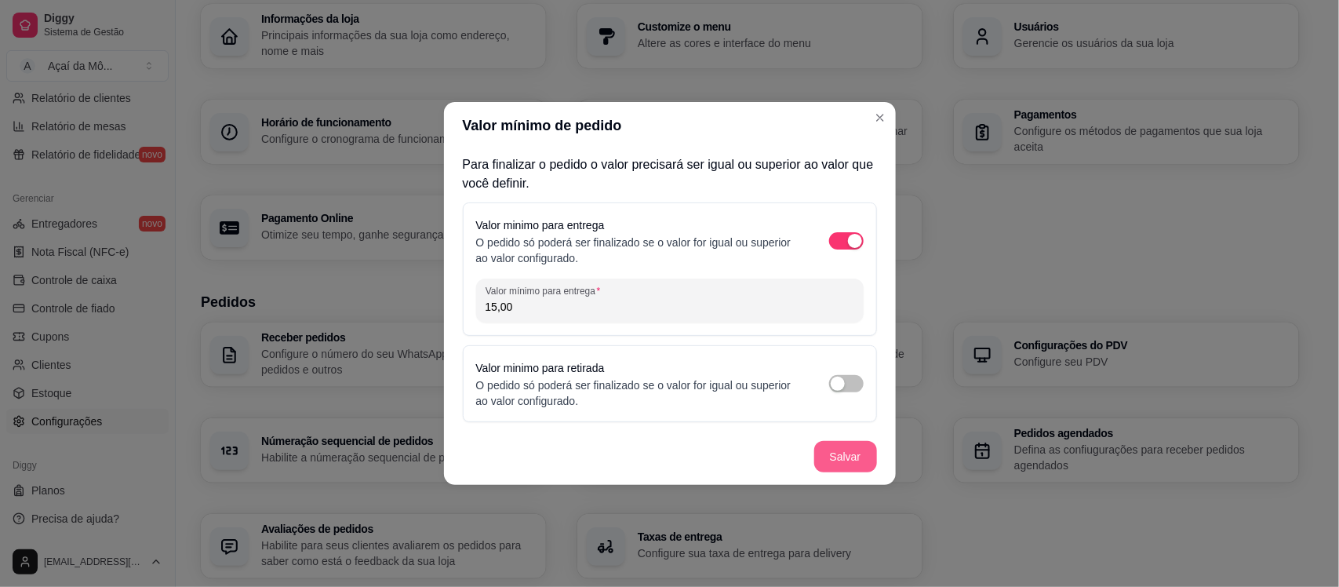
type input "15,00"
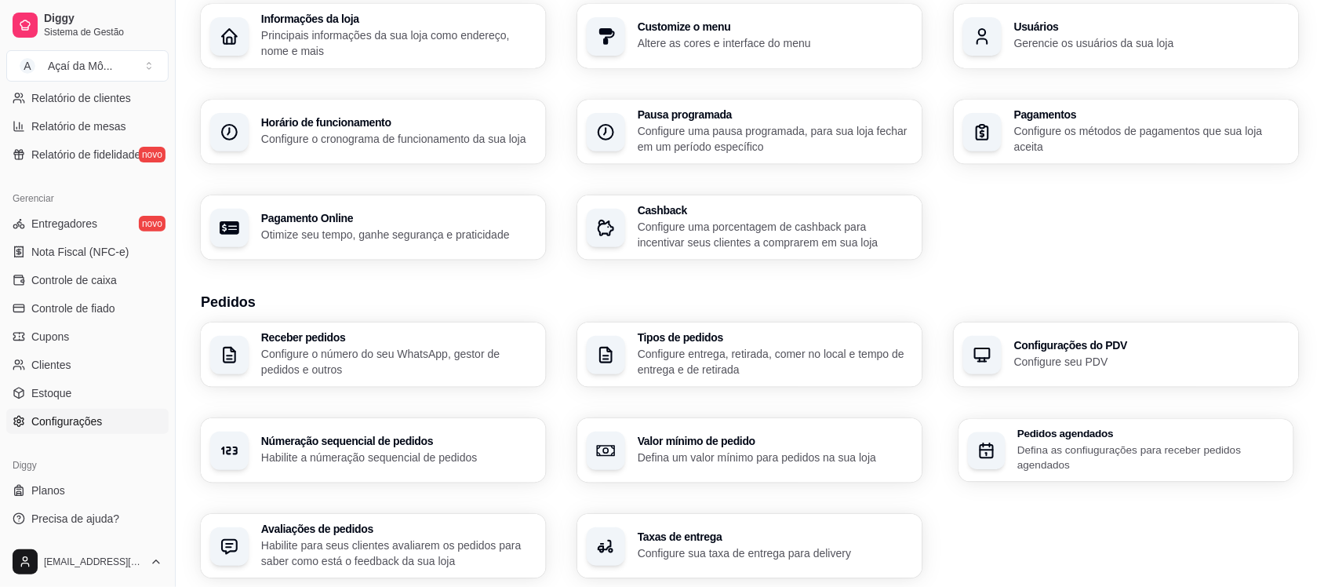
click at [1065, 445] on p "Defina as confiugurações para receber pedidos agendados" at bounding box center [1150, 457] width 267 height 31
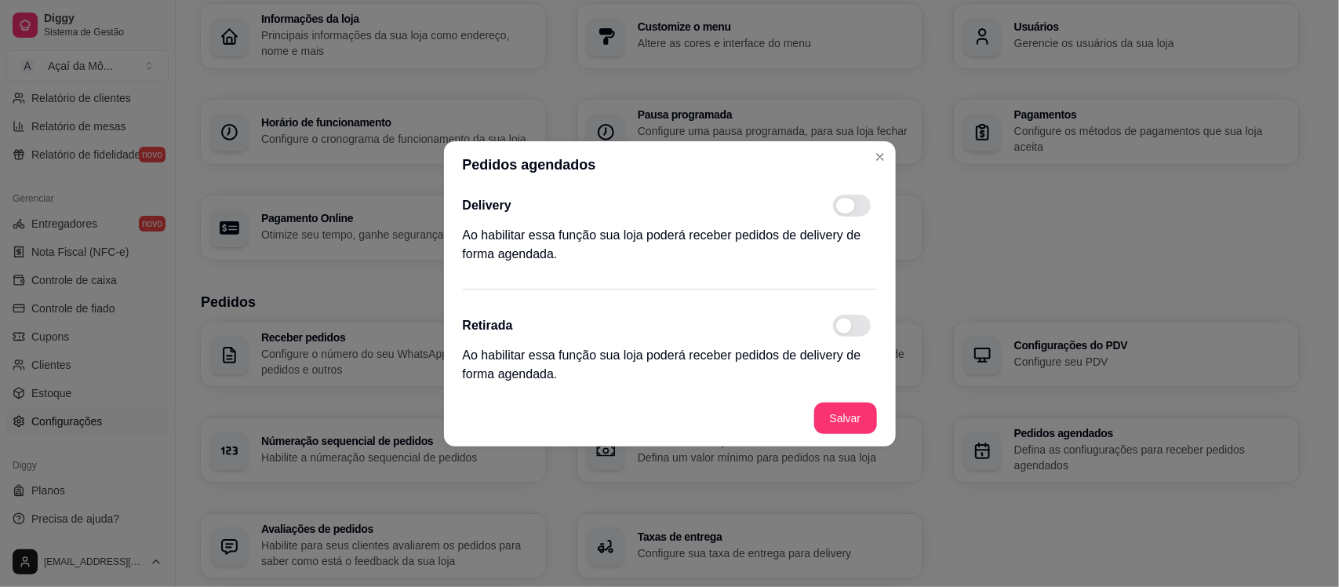
click at [857, 216] on span at bounding box center [852, 205] width 38 height 22
click at [842, 216] on input "checkbox" at bounding box center [837, 213] width 10 height 10
checkbox input "true"
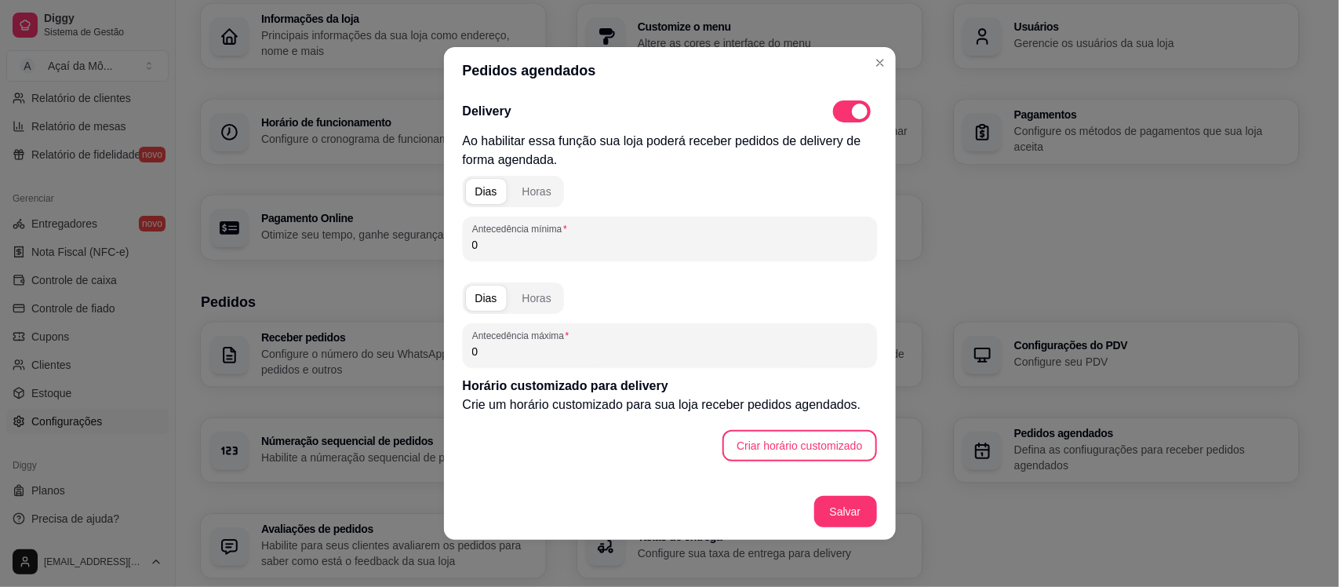
click at [528, 241] on input "0" at bounding box center [669, 245] width 395 height 16
click at [528, 187] on div "Horas" at bounding box center [536, 192] width 29 height 16
click at [536, 237] on input "0" at bounding box center [669, 245] width 395 height 16
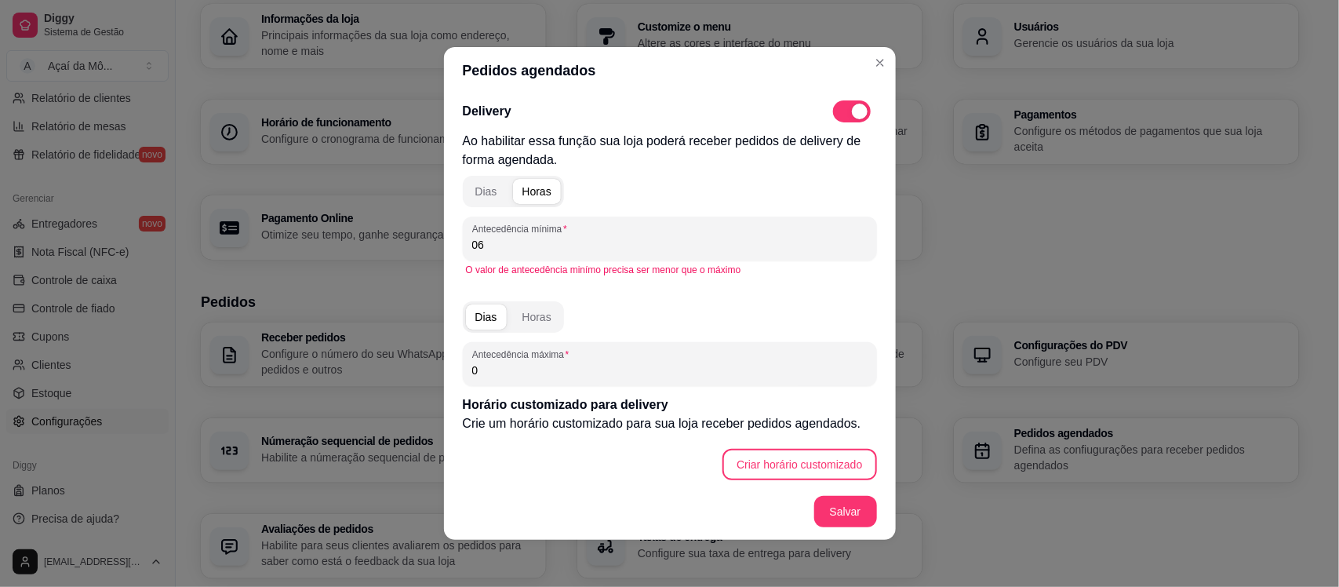
type input "0"
type input "1"
click at [525, 316] on div "Horas" at bounding box center [536, 317] width 29 height 16
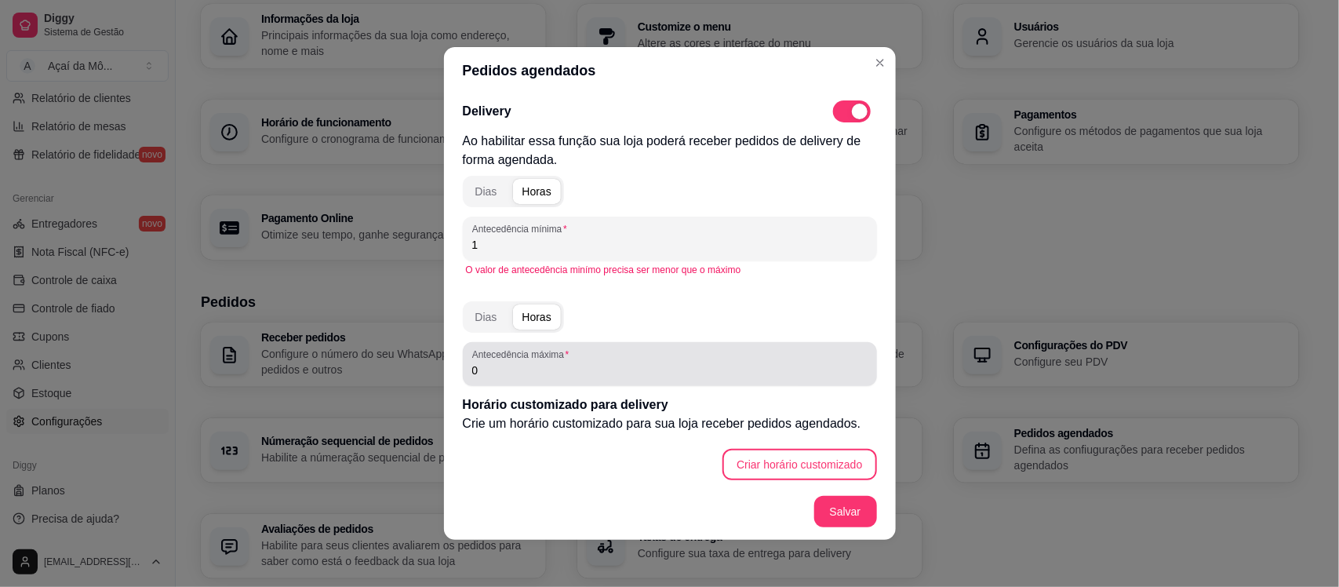
click at [531, 378] on div "0" at bounding box center [669, 363] width 395 height 31
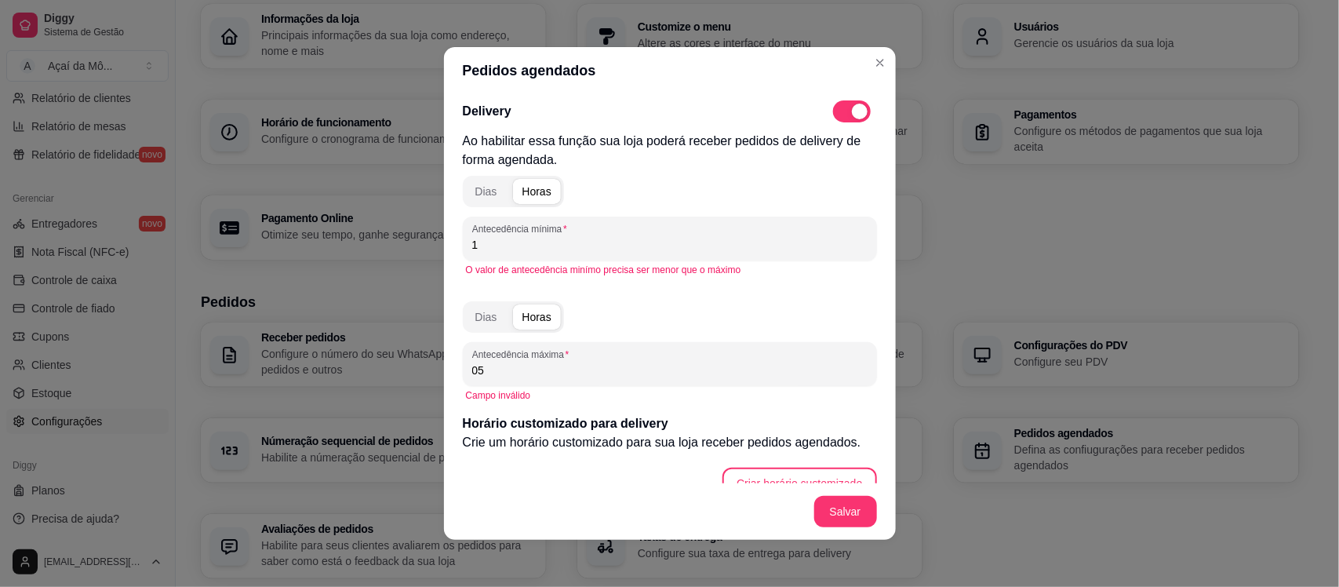
type input "0"
click at [528, 369] on input "Antecedência máxima" at bounding box center [669, 370] width 395 height 16
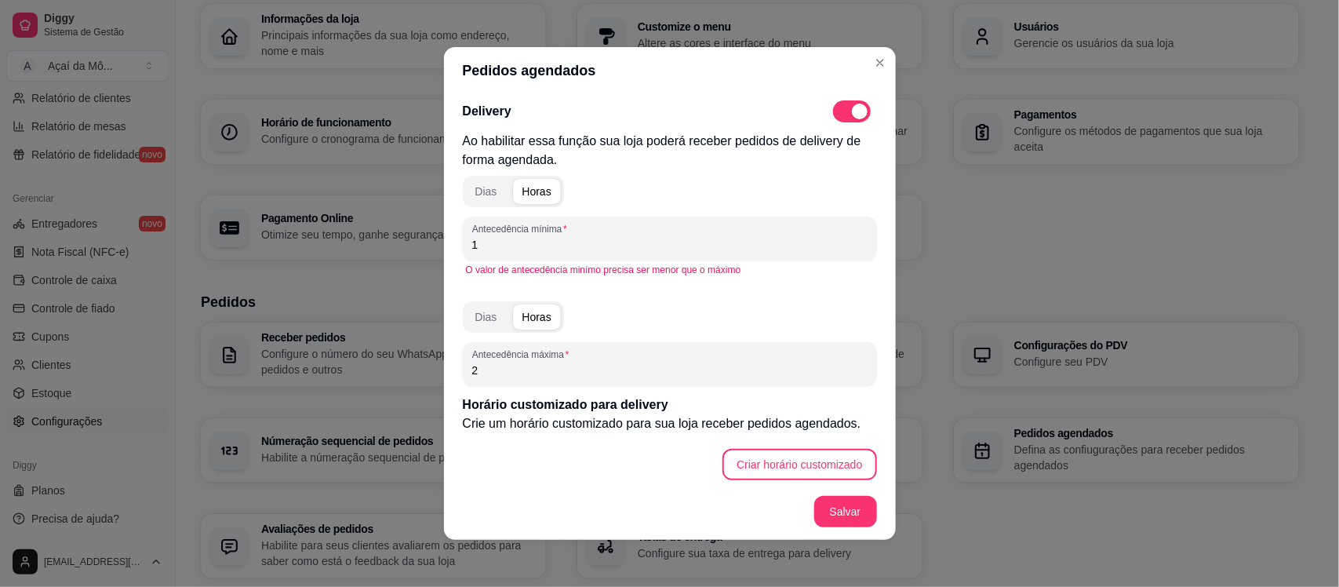
type input "2"
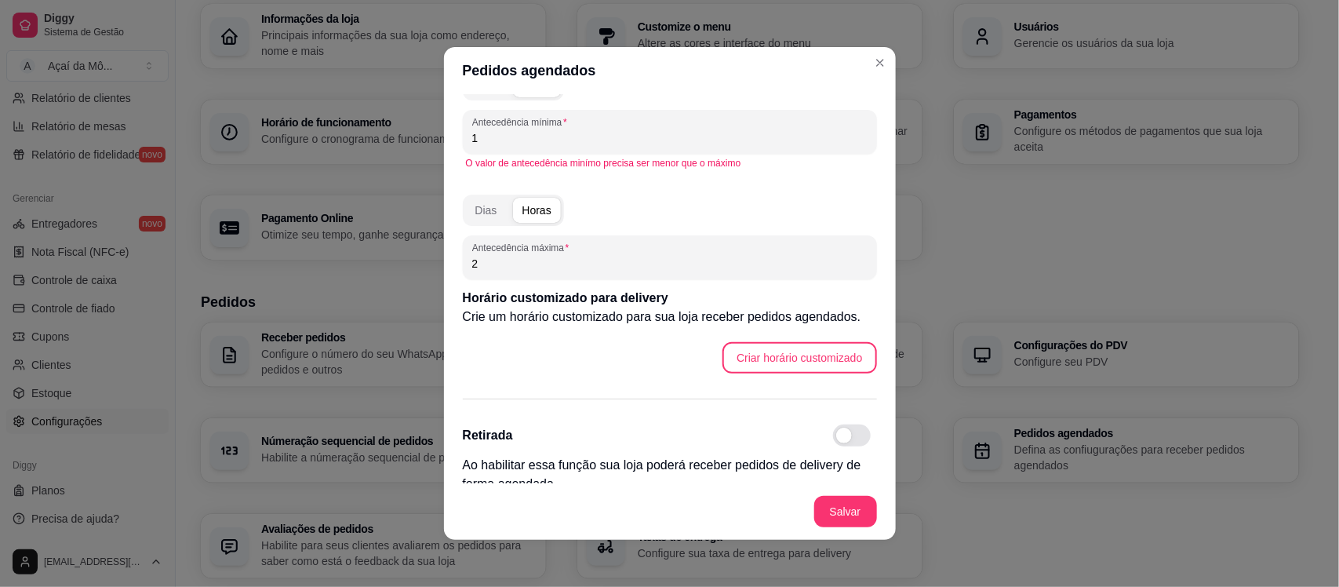
scroll to position [122, 0]
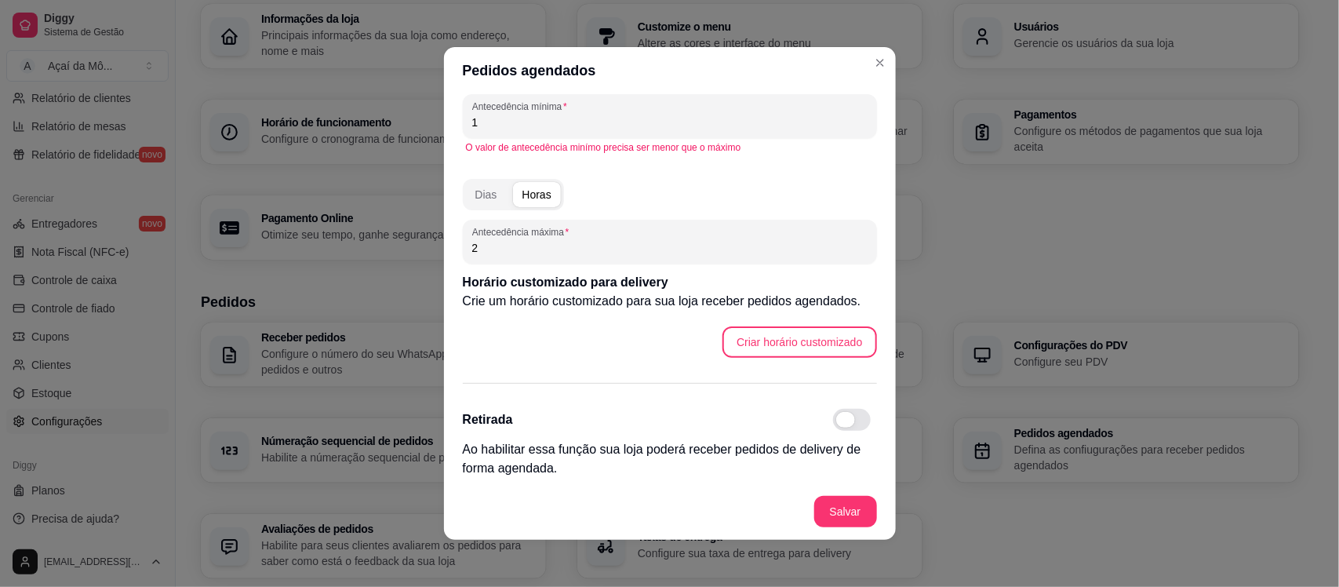
click at [836, 418] on span at bounding box center [845, 420] width 19 height 16
click at [832, 423] on input "checkbox" at bounding box center [837, 428] width 10 height 10
checkbox input "true"
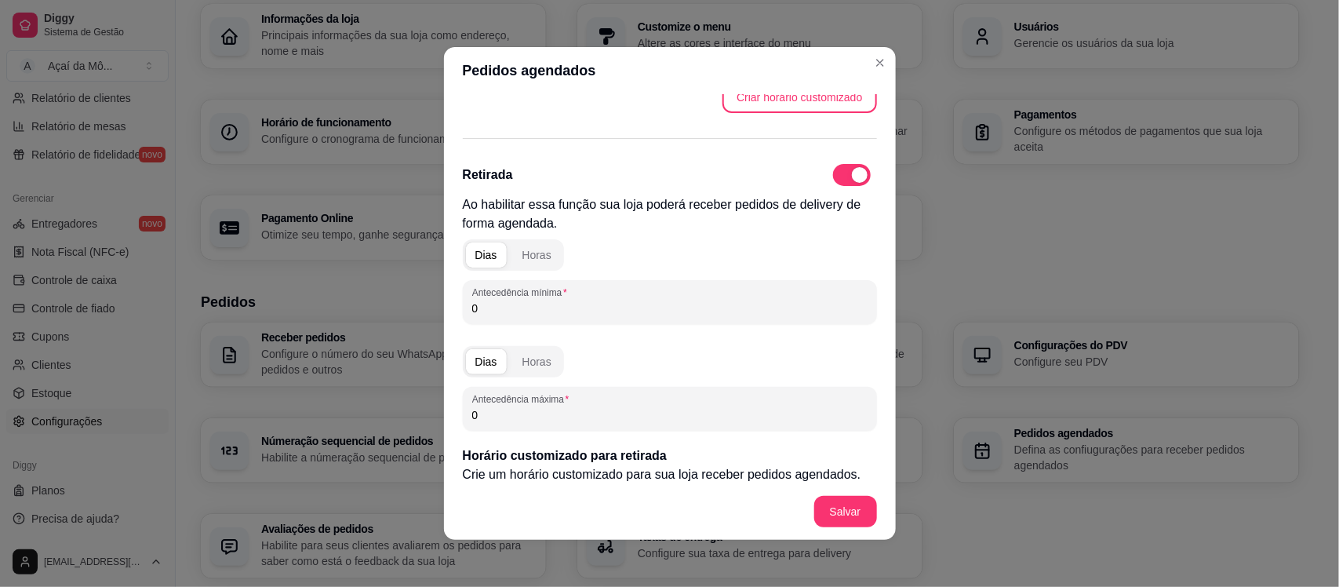
scroll to position [420, 0]
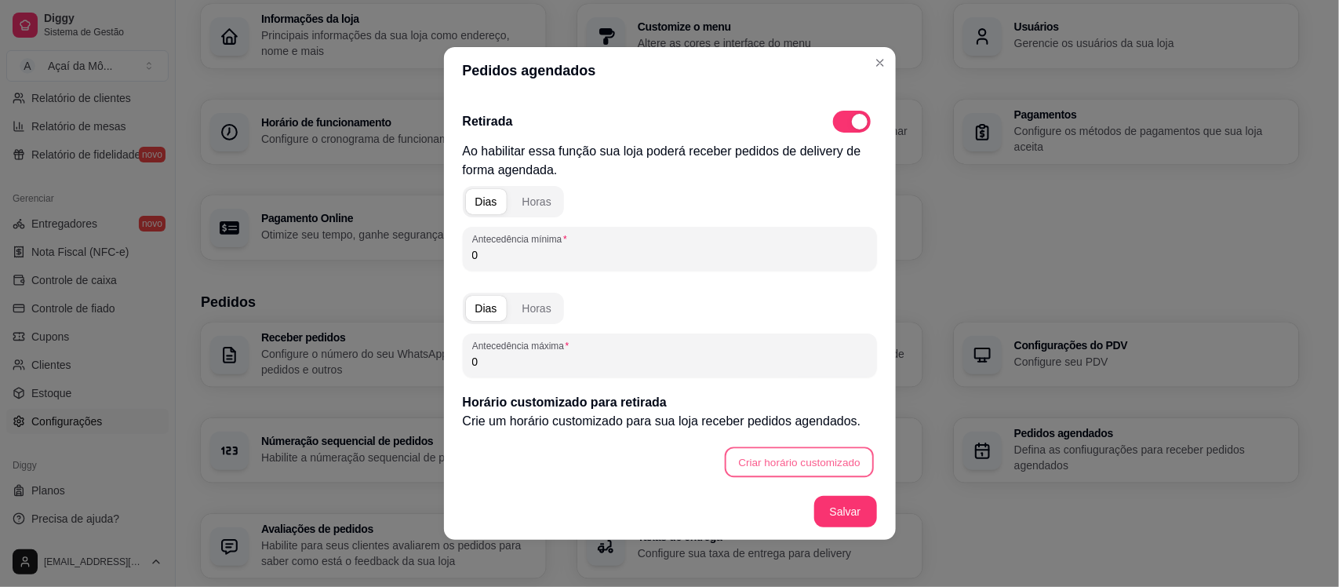
click at [816, 451] on button "Criar horário customizado" at bounding box center [799, 462] width 149 height 31
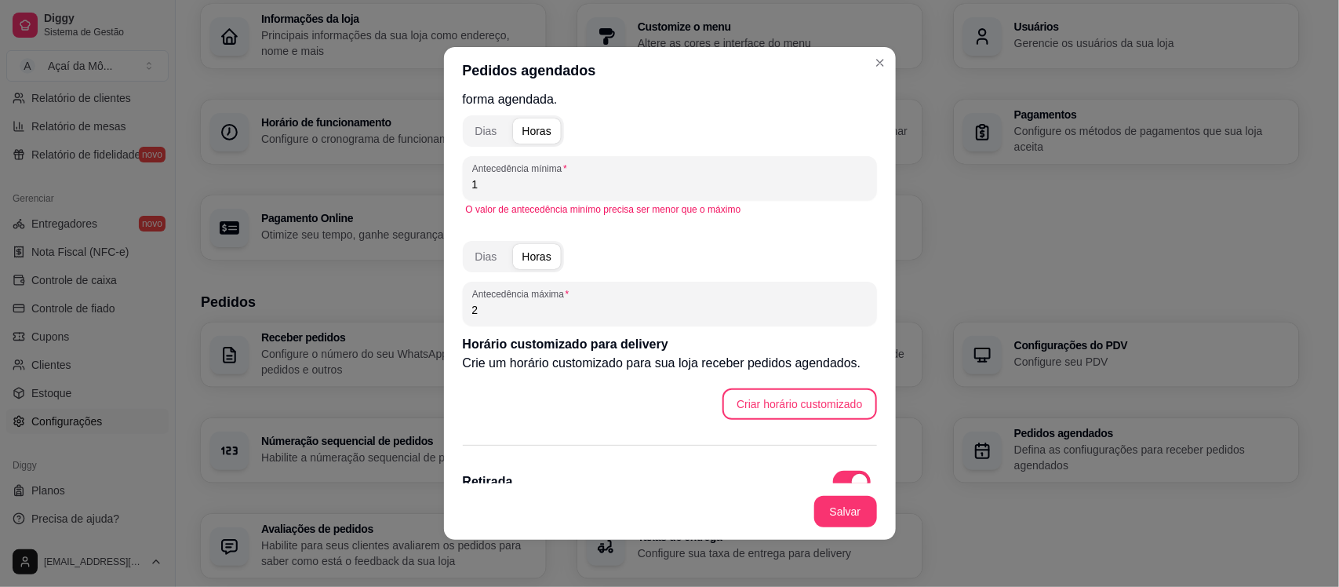
scroll to position [0, 0]
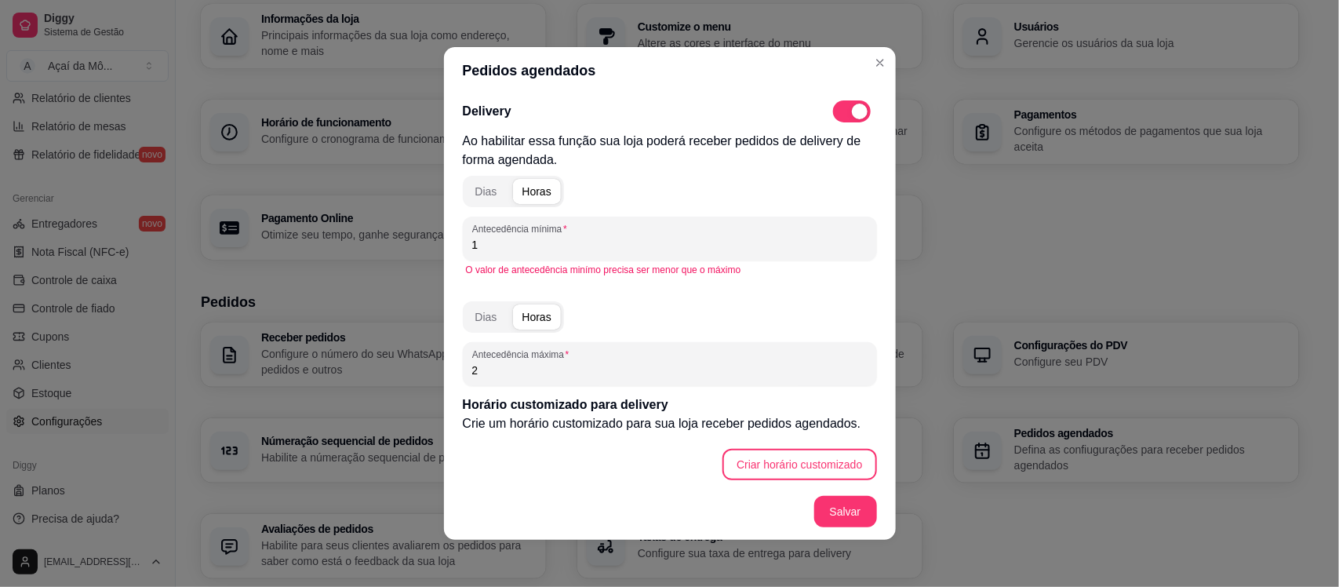
click at [547, 247] on input "1" at bounding box center [669, 245] width 395 height 16
type input "3"
click at [541, 386] on div "Dias Horas Antecedência mínima 3 O valor de antecedência minímo precisa ser men…" at bounding box center [670, 324] width 414 height 311
click at [536, 374] on input "2" at bounding box center [669, 370] width 395 height 16
click at [536, 374] on input "1" at bounding box center [669, 370] width 395 height 16
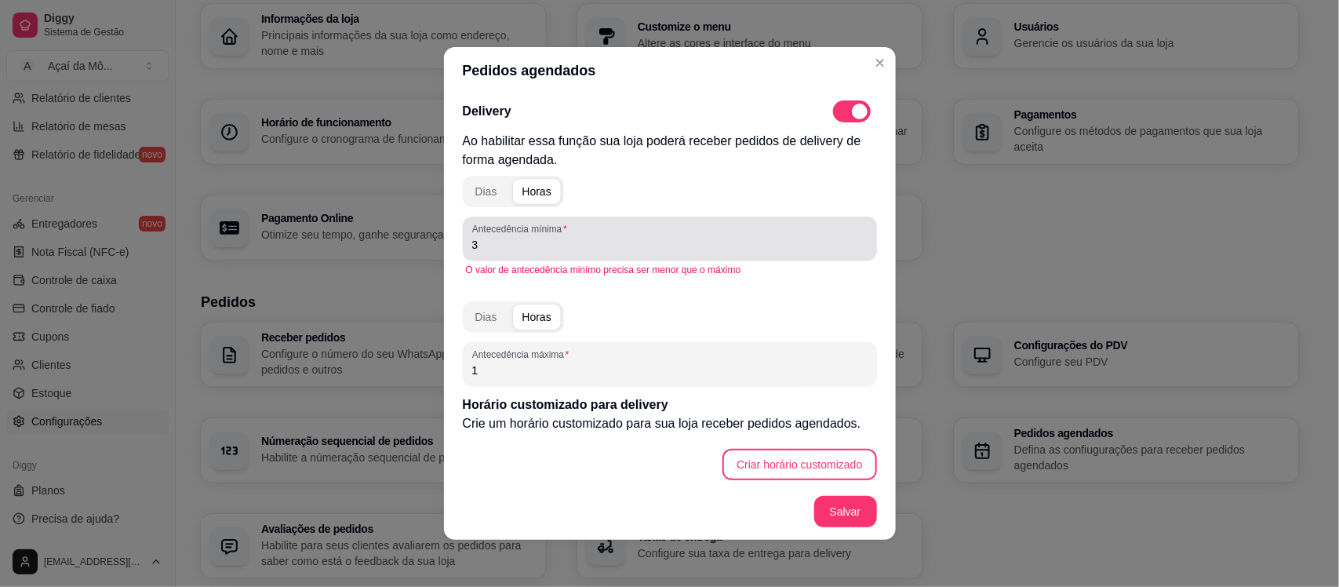
type input "1"
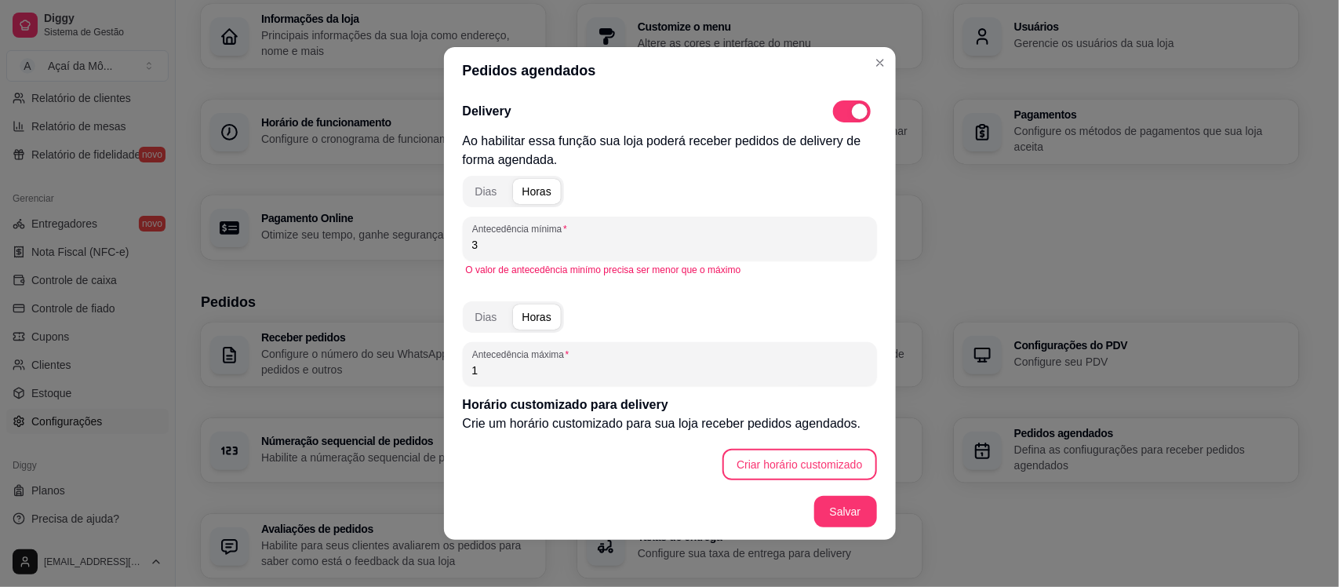
click at [503, 244] on input "3" at bounding box center [669, 245] width 395 height 16
drag, startPoint x: 503, startPoint y: 244, endPoint x: 426, endPoint y: 235, distance: 77.3
click at [426, 235] on div "Pedidos agendados Delivery Ao habilitar essa função sua loja poderá receber ped…" at bounding box center [669, 293] width 1339 height 587
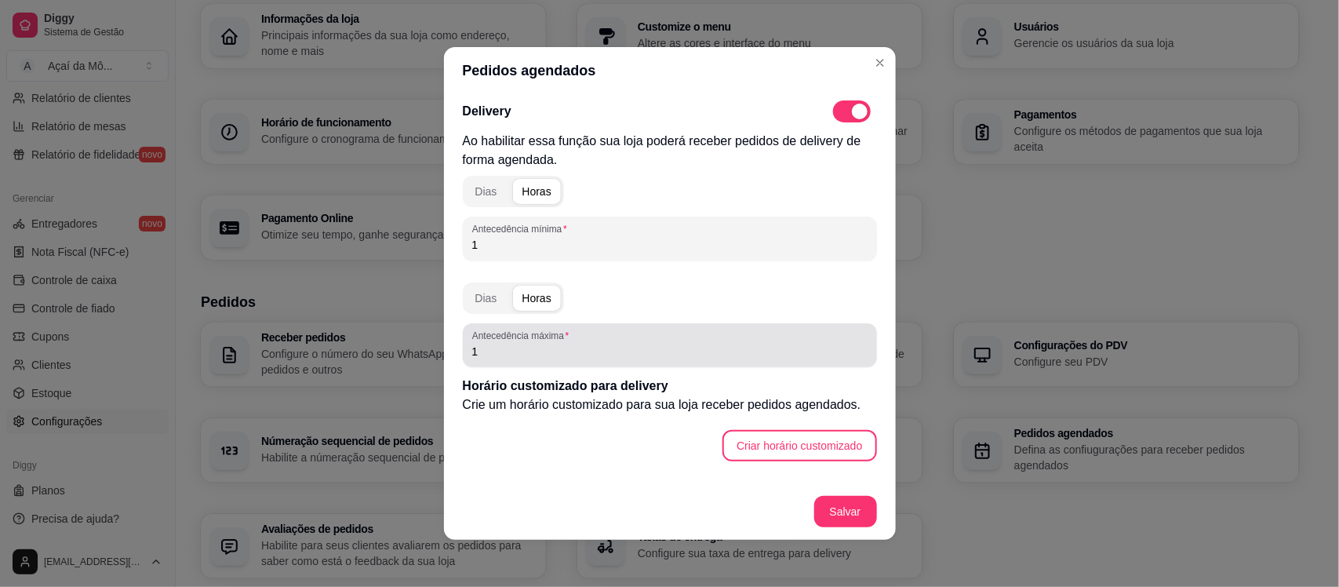
type input "1"
click at [494, 342] on div "1" at bounding box center [669, 344] width 395 height 31
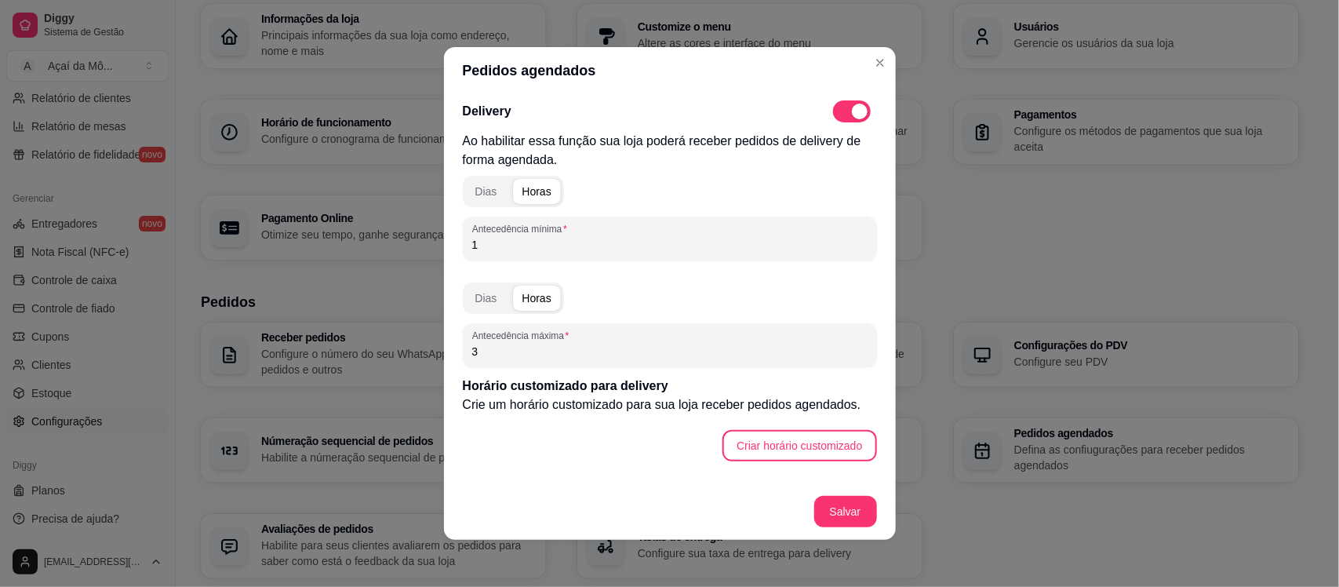
type input "3"
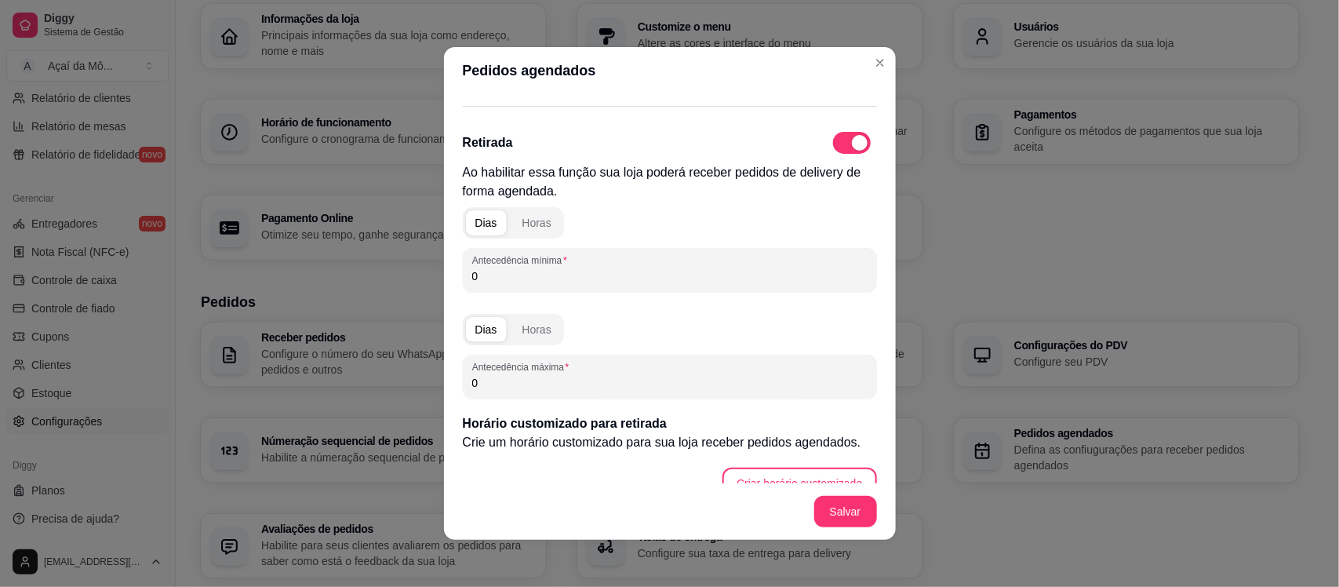
scroll to position [382, 0]
click at [714, 271] on input "0" at bounding box center [669, 275] width 395 height 16
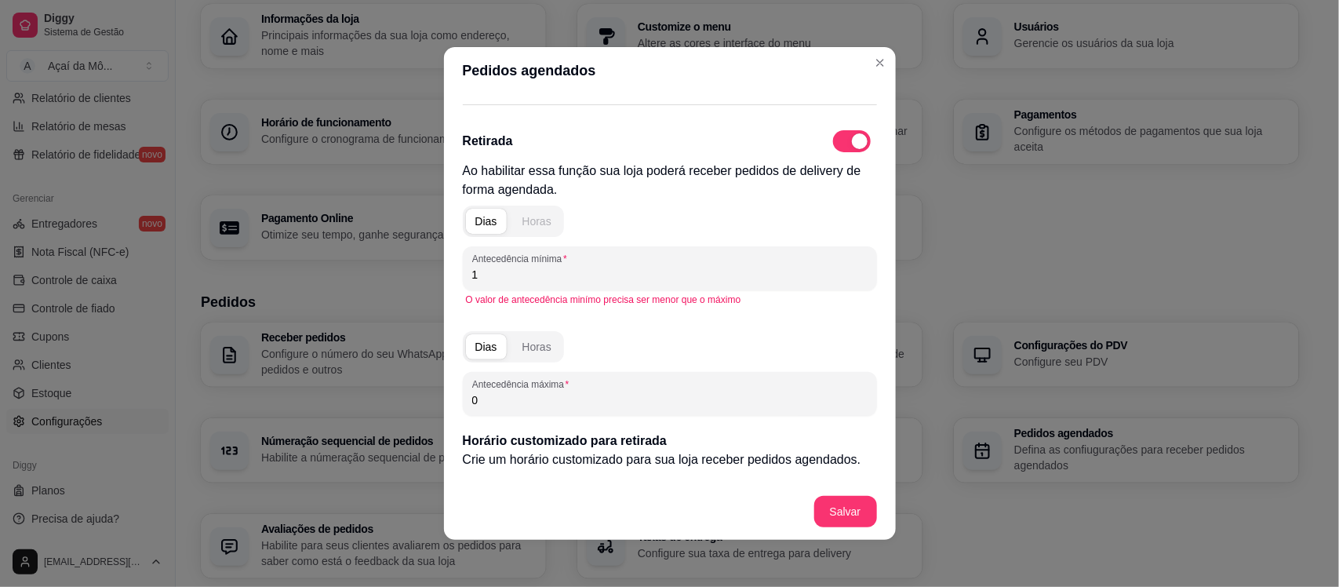
type input "1"
click at [513, 216] on button "Horas" at bounding box center [537, 221] width 48 height 25
click at [526, 350] on div "Horas" at bounding box center [536, 347] width 29 height 16
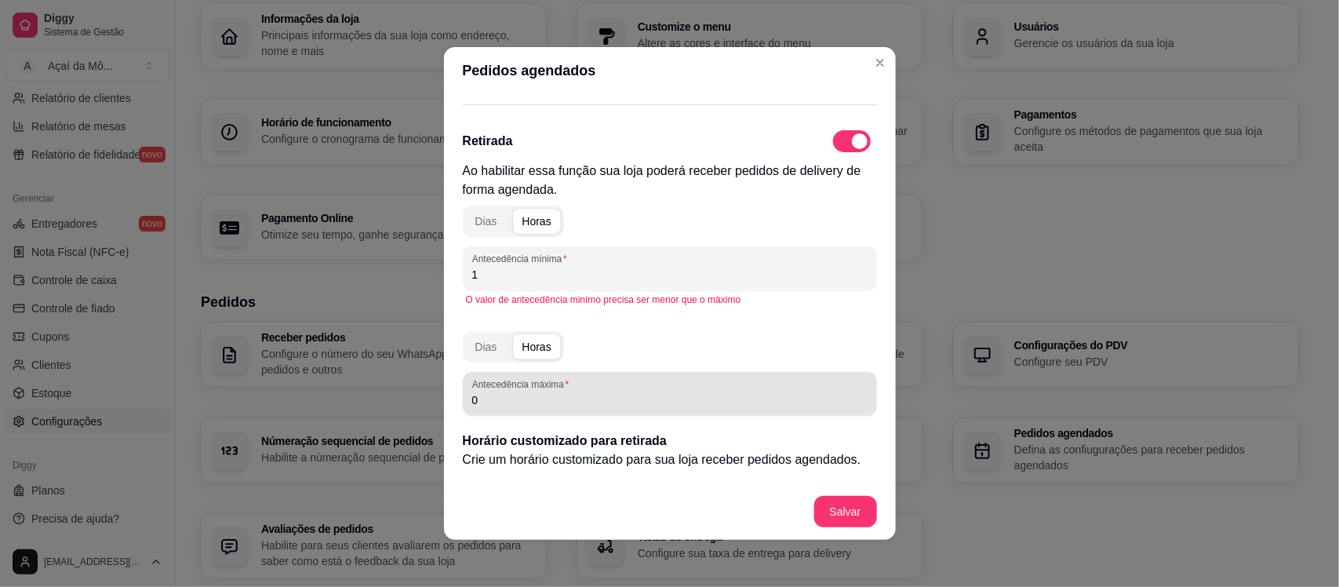
click at [545, 413] on div "Antecedência máxima 0" at bounding box center [670, 394] width 414 height 44
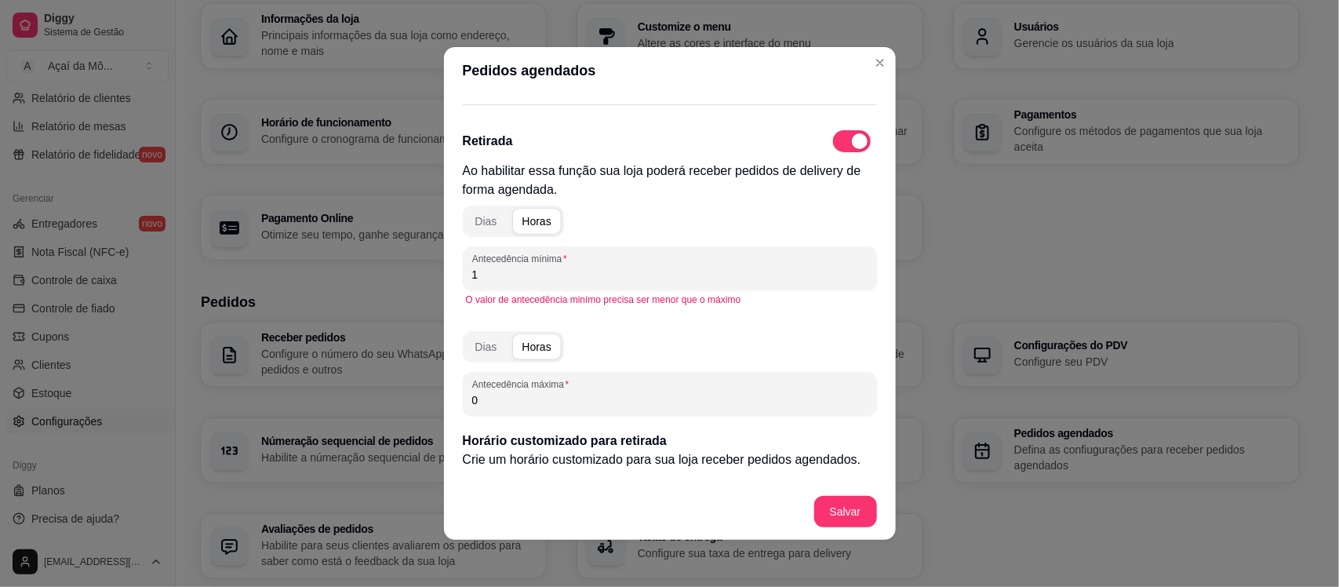
click at [545, 413] on div "Antecedência máxima 0" at bounding box center [670, 394] width 414 height 44
type input "0"
type input "3"
click at [589, 322] on div "Dias Horas Antecedência mínima 1 O valor de antecedência minímo precisa ser men…" at bounding box center [670, 357] width 414 height 317
click at [557, 279] on input "1" at bounding box center [669, 275] width 395 height 16
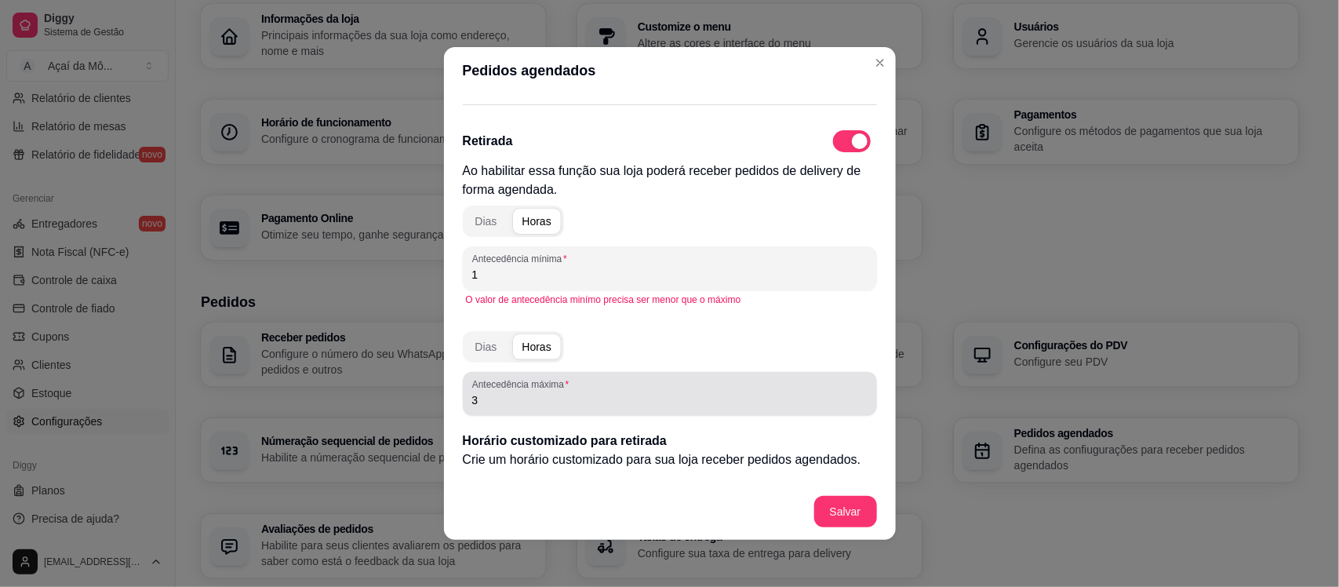
click at [570, 408] on div "3" at bounding box center [669, 393] width 395 height 31
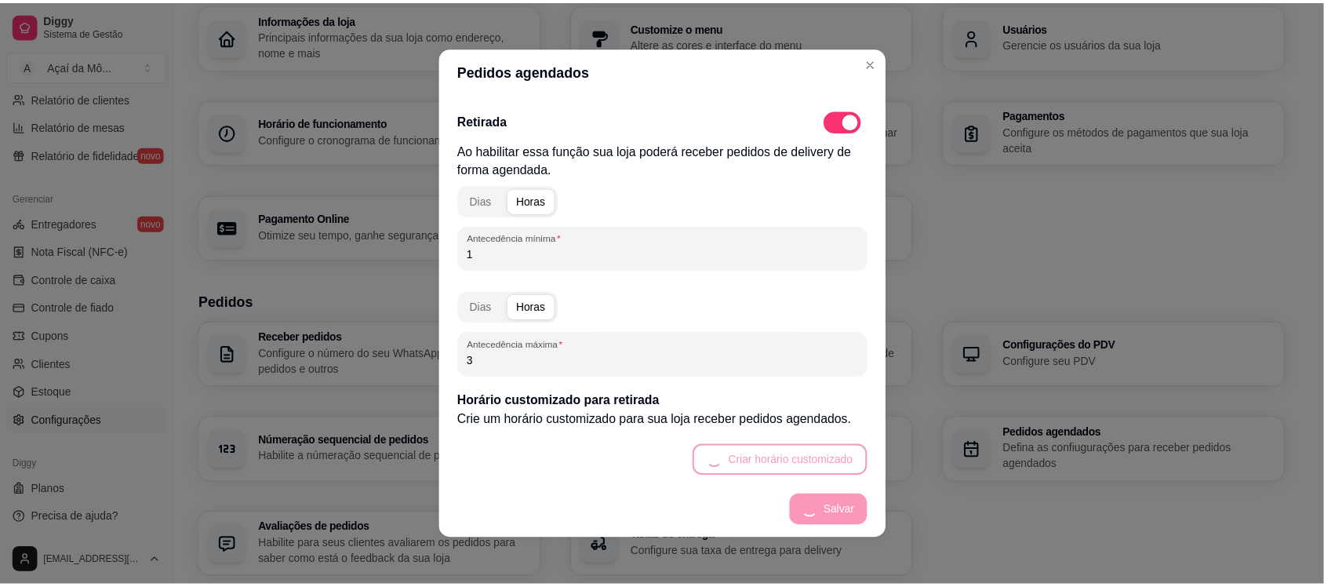
scroll to position [402, 0]
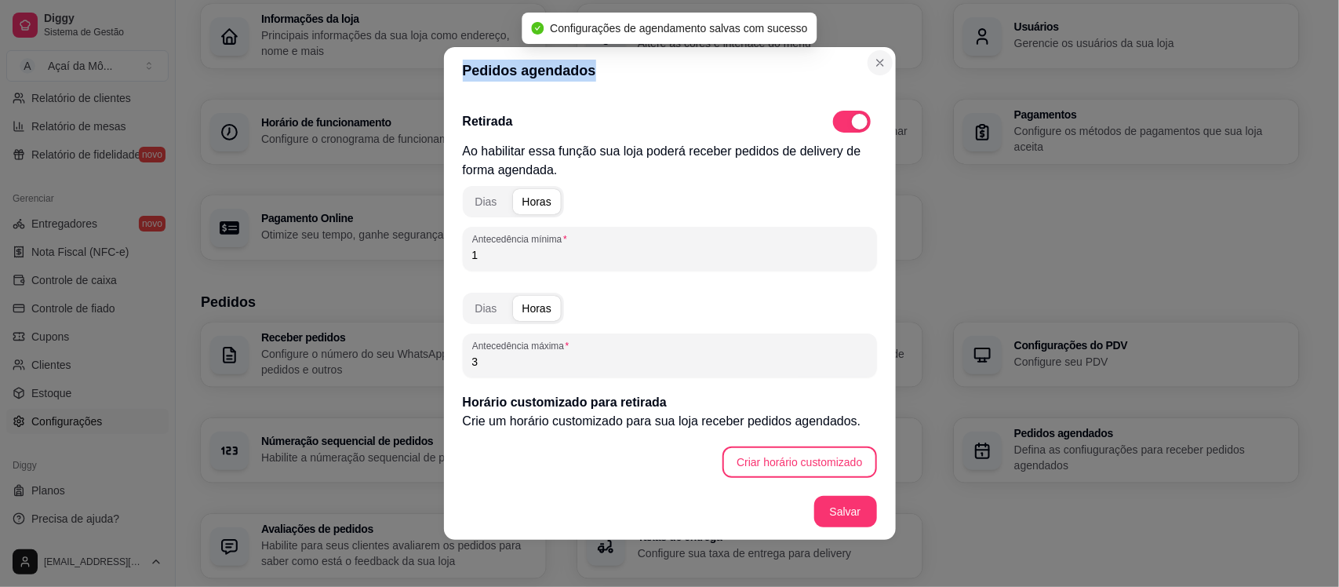
click at [870, 71] on section "Pedidos agendados Delivery Ao habilitar essa função sua loja poderá receber ped…" at bounding box center [670, 293] width 452 height 492
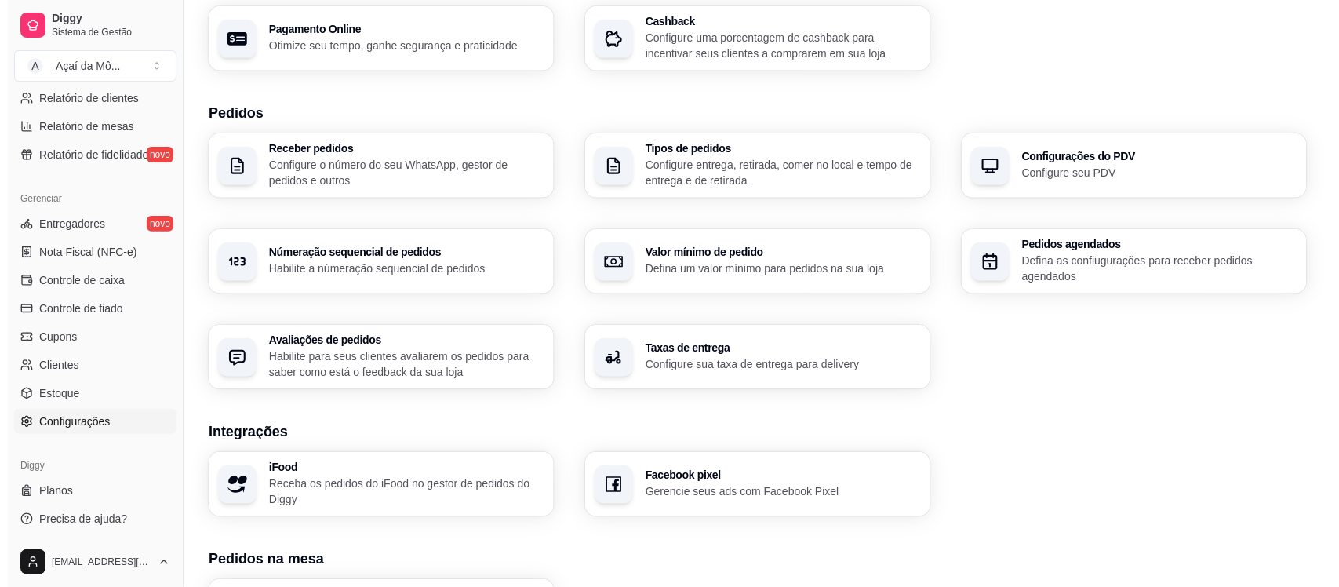
scroll to position [291, 0]
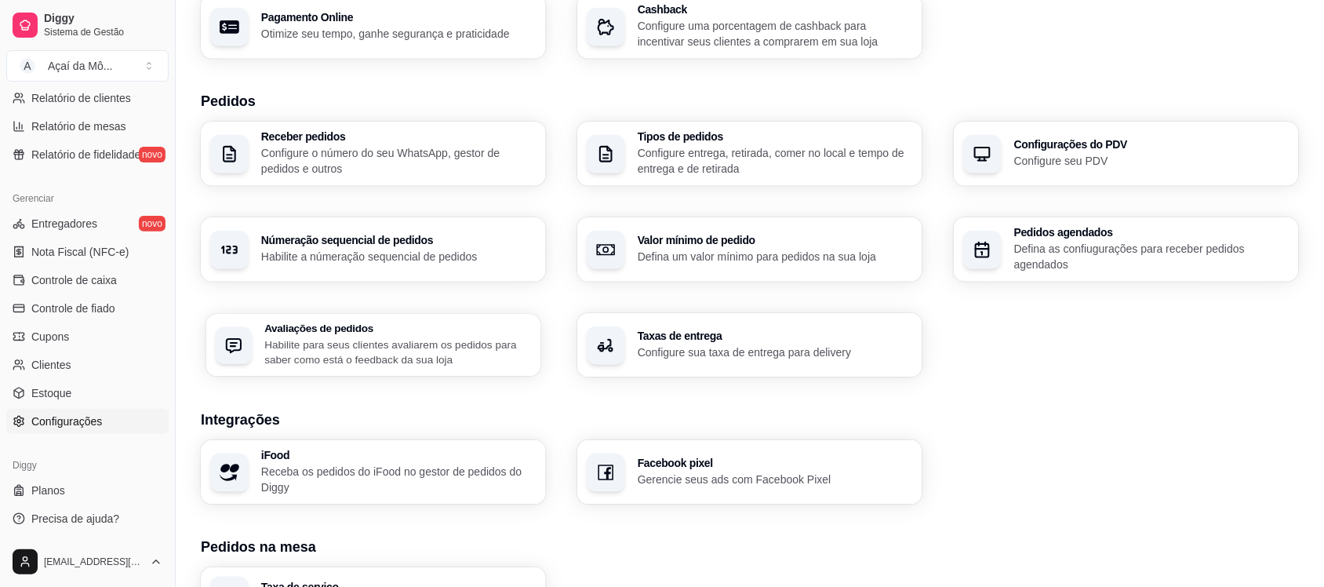
click at [487, 354] on p "Habilite para seus clientes avaliarem os pedidos para saber como está o feedbac…" at bounding box center [397, 351] width 267 height 31
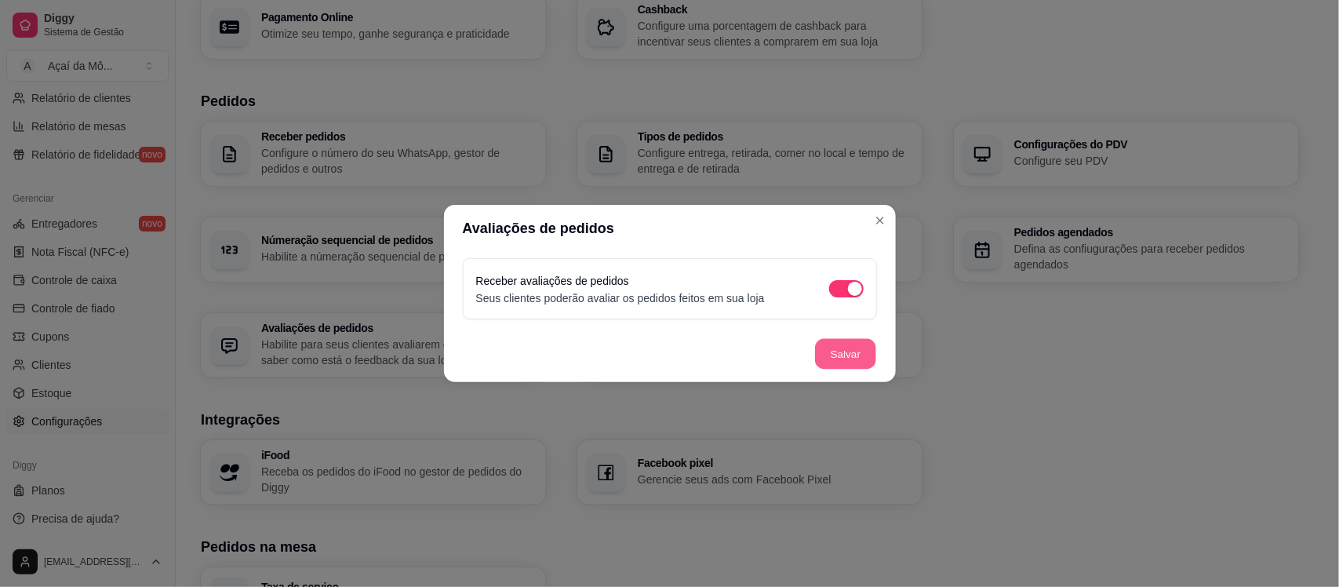
click at [847, 350] on button "Salvar" at bounding box center [845, 354] width 61 height 31
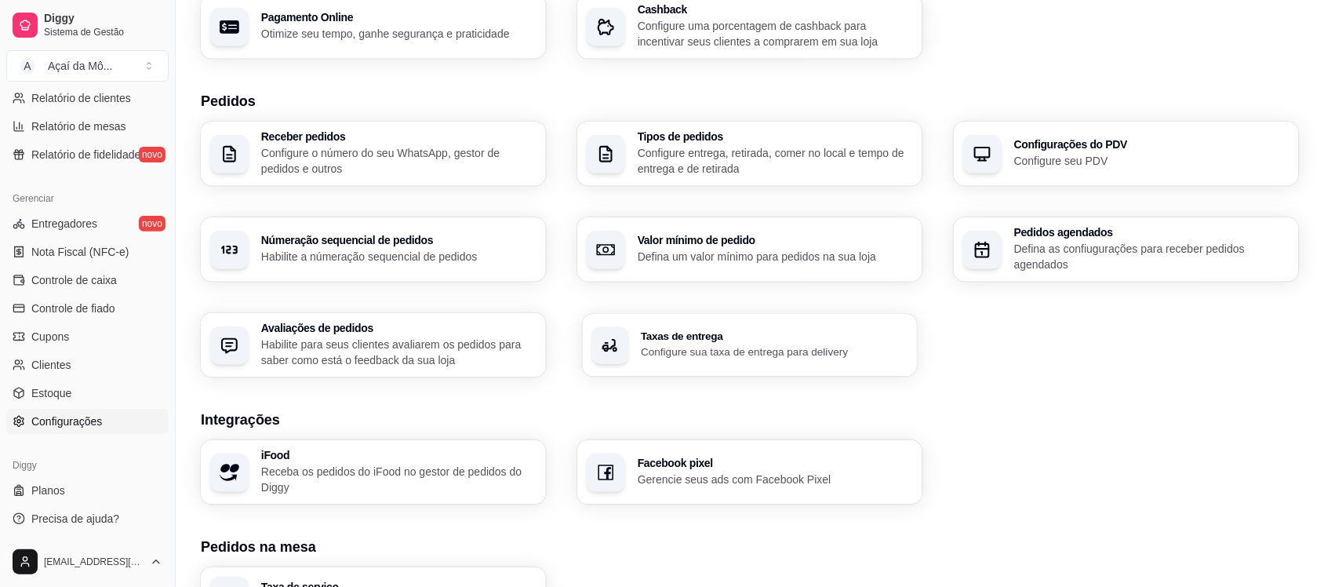
click at [721, 338] on h3 "Taxas de entrega" at bounding box center [774, 336] width 267 height 11
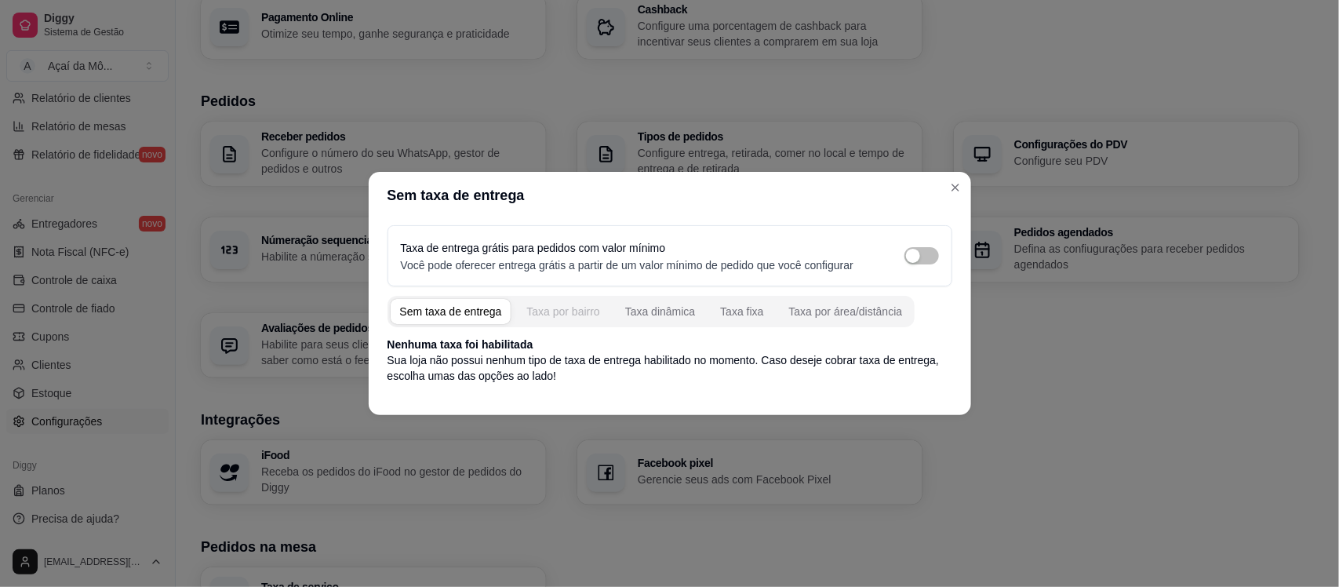
click at [576, 307] on div "Taxa por bairro" at bounding box center [562, 311] width 73 height 16
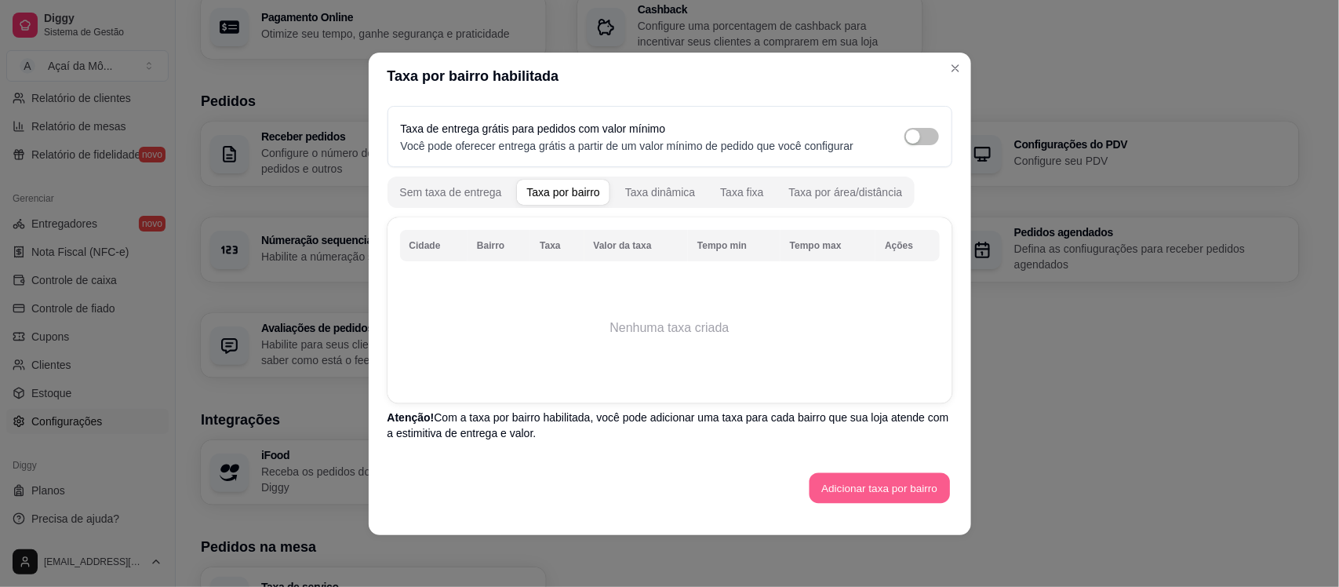
click at [914, 498] on button "Adicionar taxa por bairro" at bounding box center [879, 487] width 140 height 31
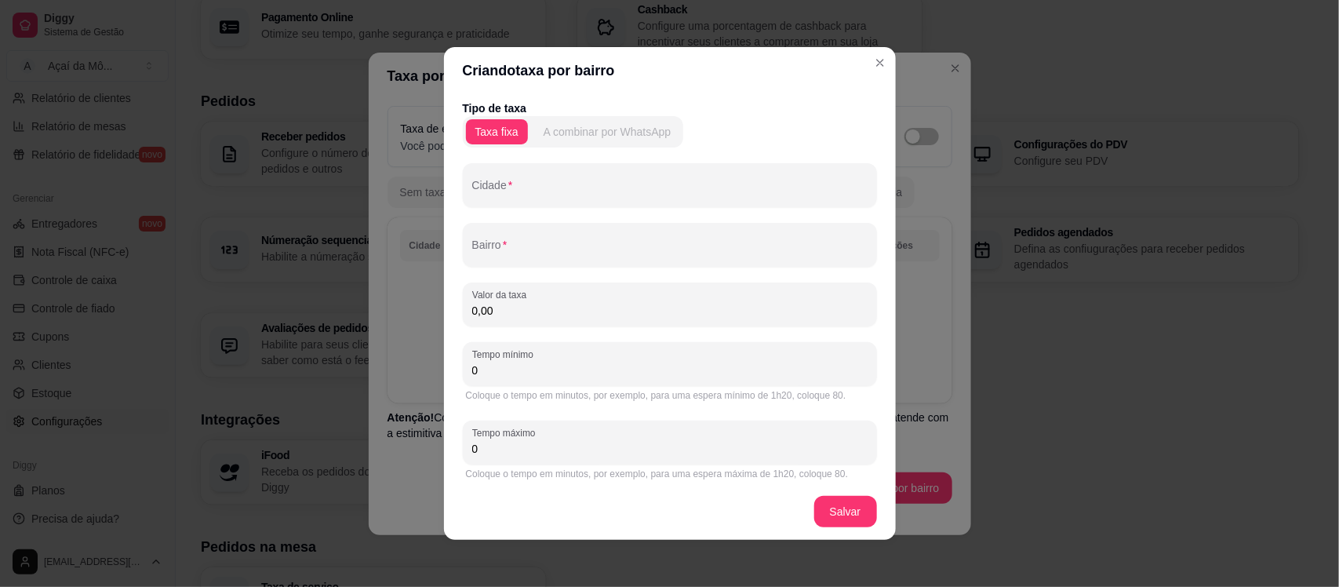
click at [569, 128] on div "A combinar por WhatsApp" at bounding box center [607, 132] width 128 height 16
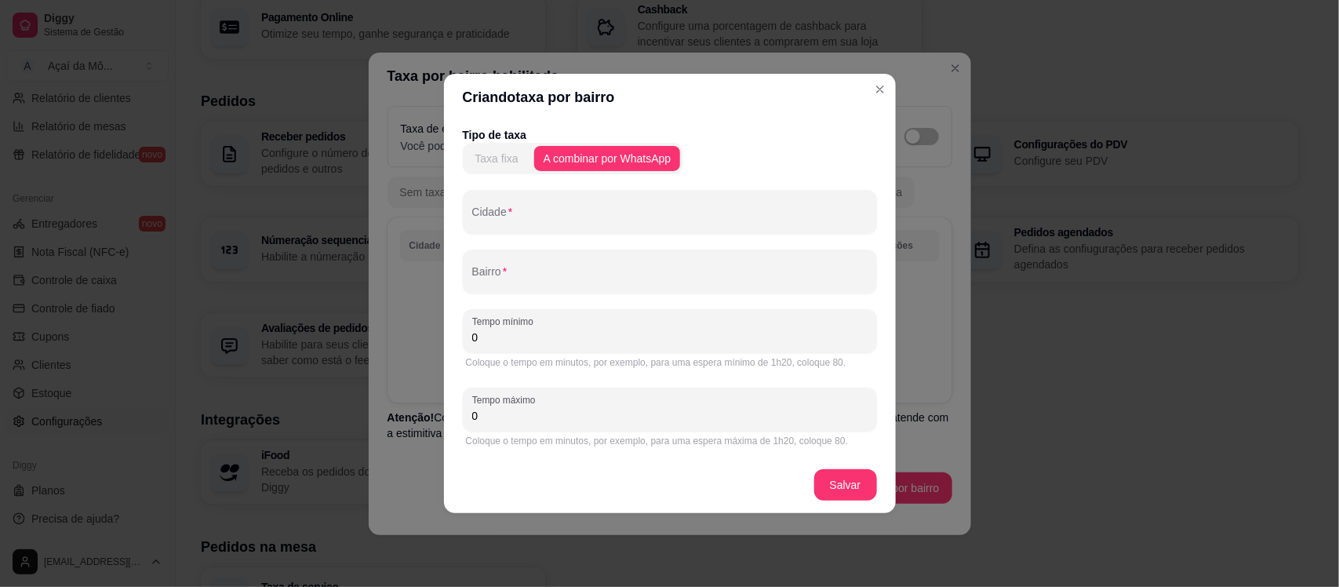
click at [498, 165] on div "Taxa fixa" at bounding box center [496, 159] width 43 height 16
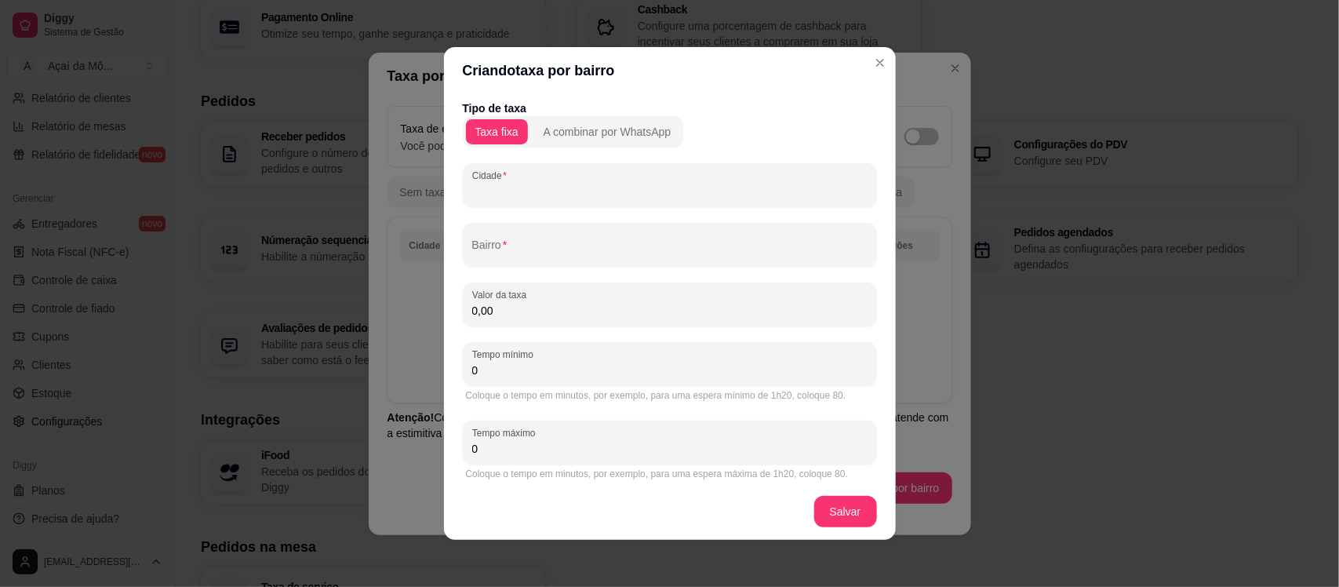
click at [514, 188] on input "Cidade" at bounding box center [669, 192] width 395 height 16
type input "s"
type input "[GEOGRAPHIC_DATA]"
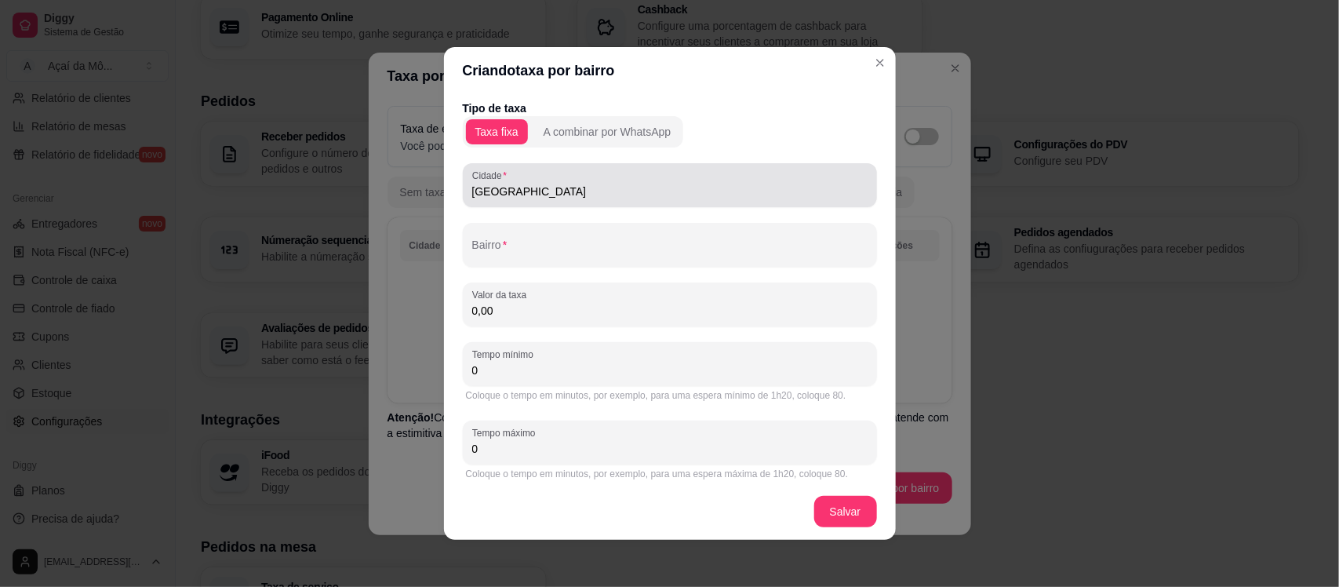
click at [612, 206] on div "[GEOGRAPHIC_DATA]" at bounding box center [670, 185] width 414 height 44
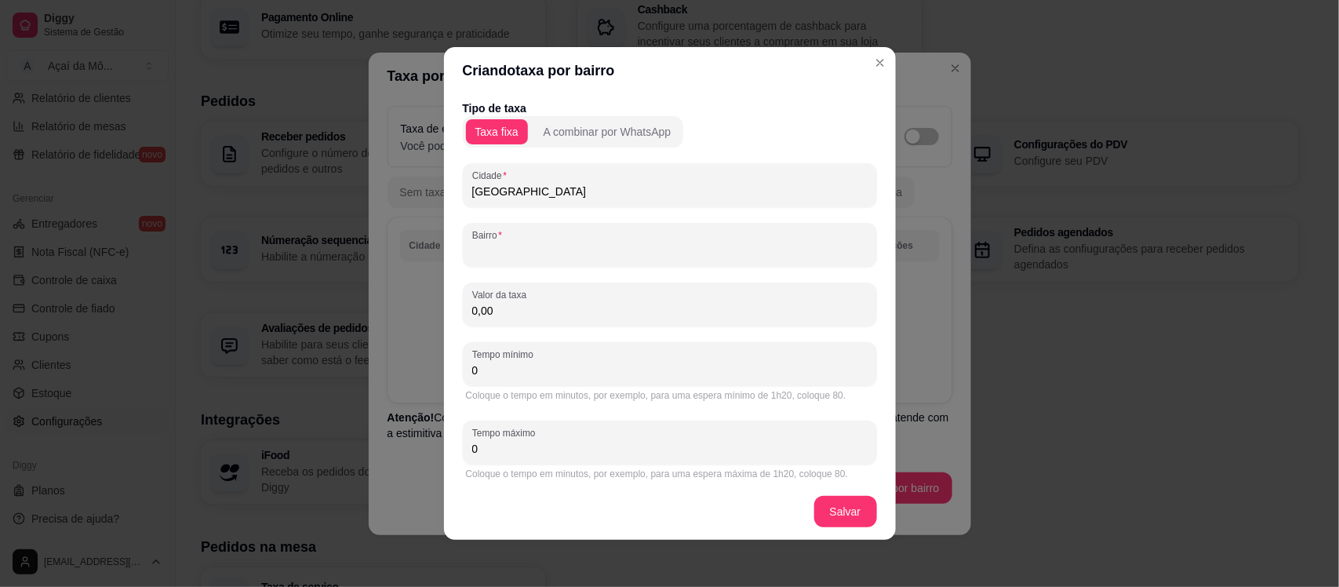
click at [627, 253] on input "Bairro" at bounding box center [669, 251] width 395 height 16
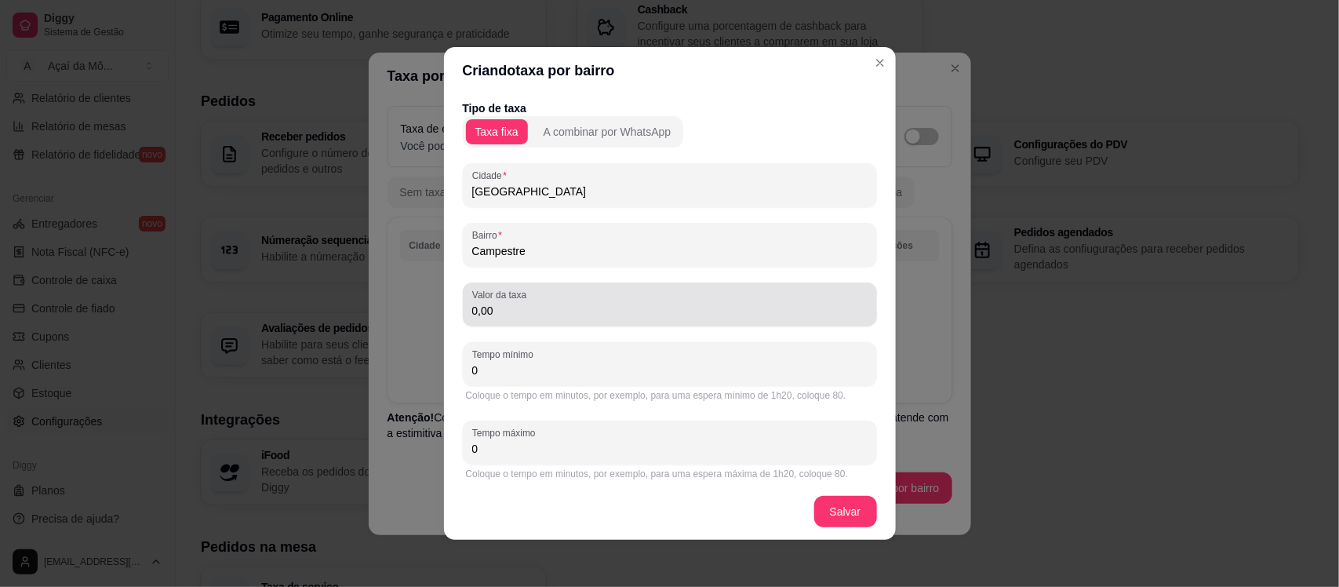
type input "Campestre"
click at [624, 300] on div "0,00" at bounding box center [669, 304] width 395 height 31
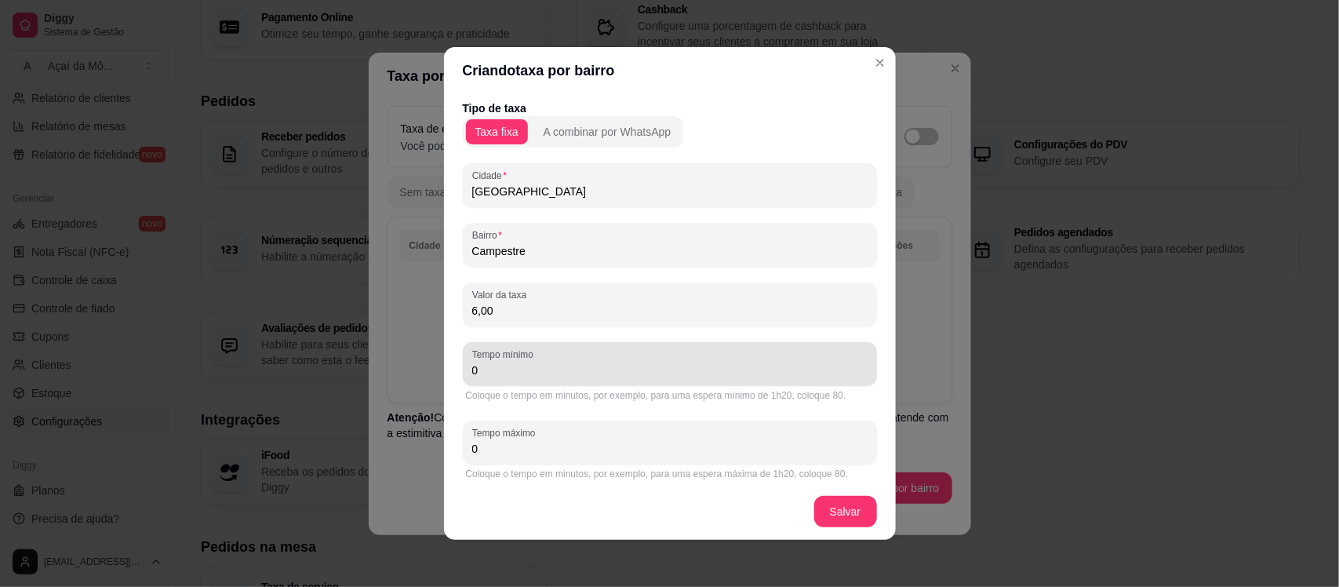
type input "6,00"
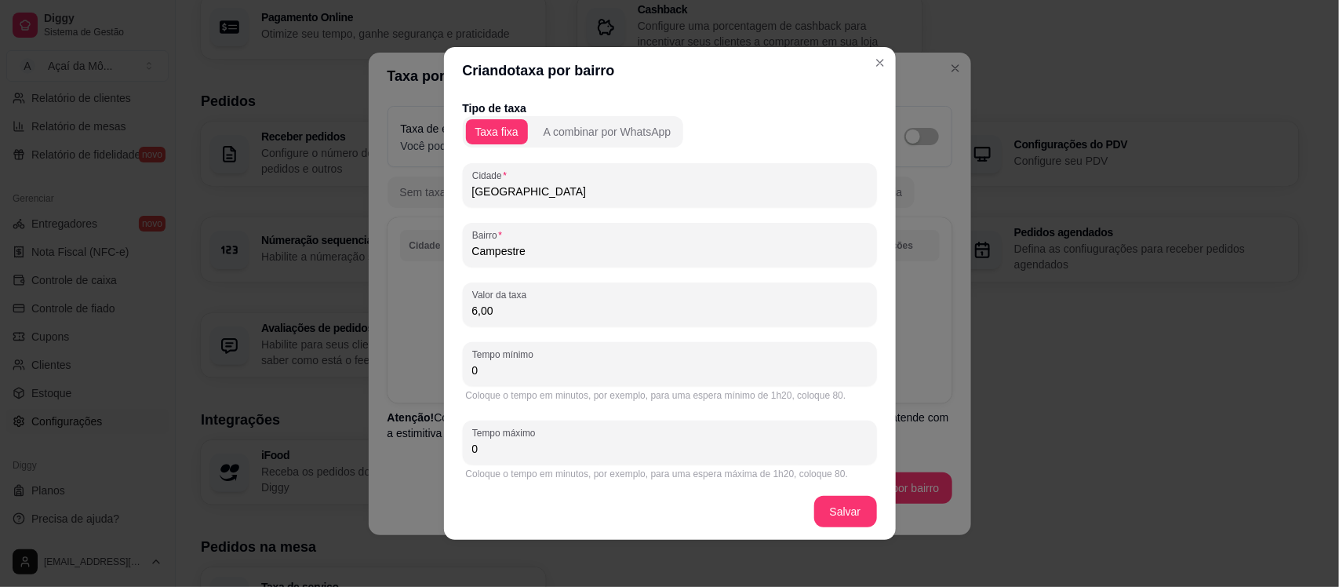
click at [647, 373] on input "0" at bounding box center [669, 370] width 395 height 16
type input "0"
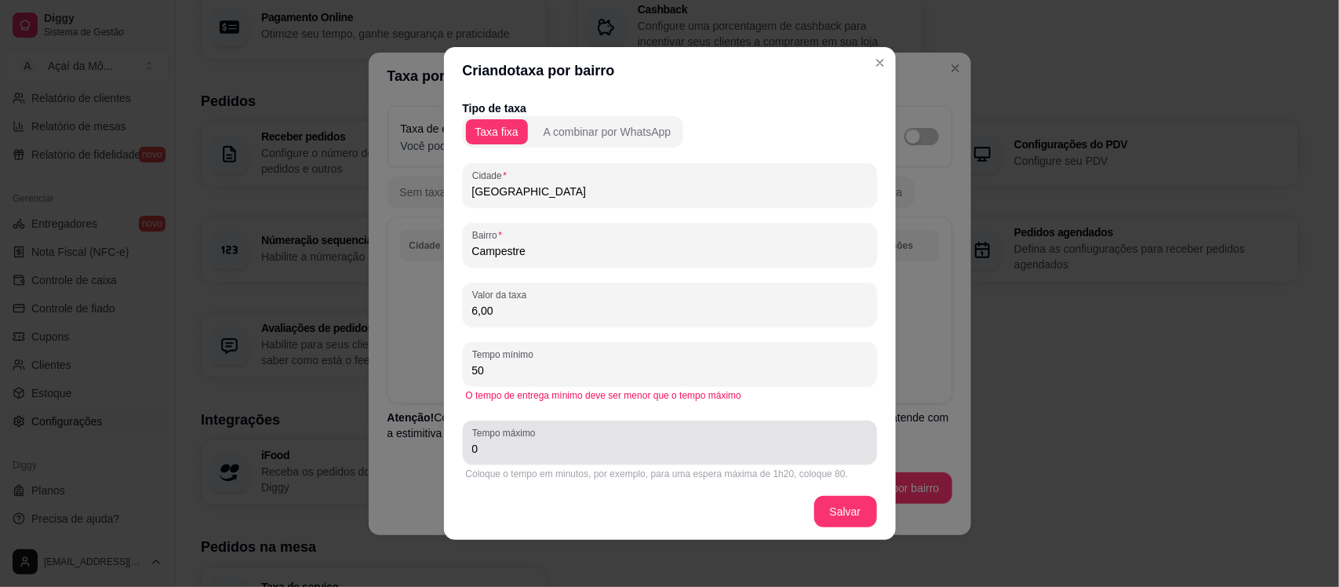
type input "50"
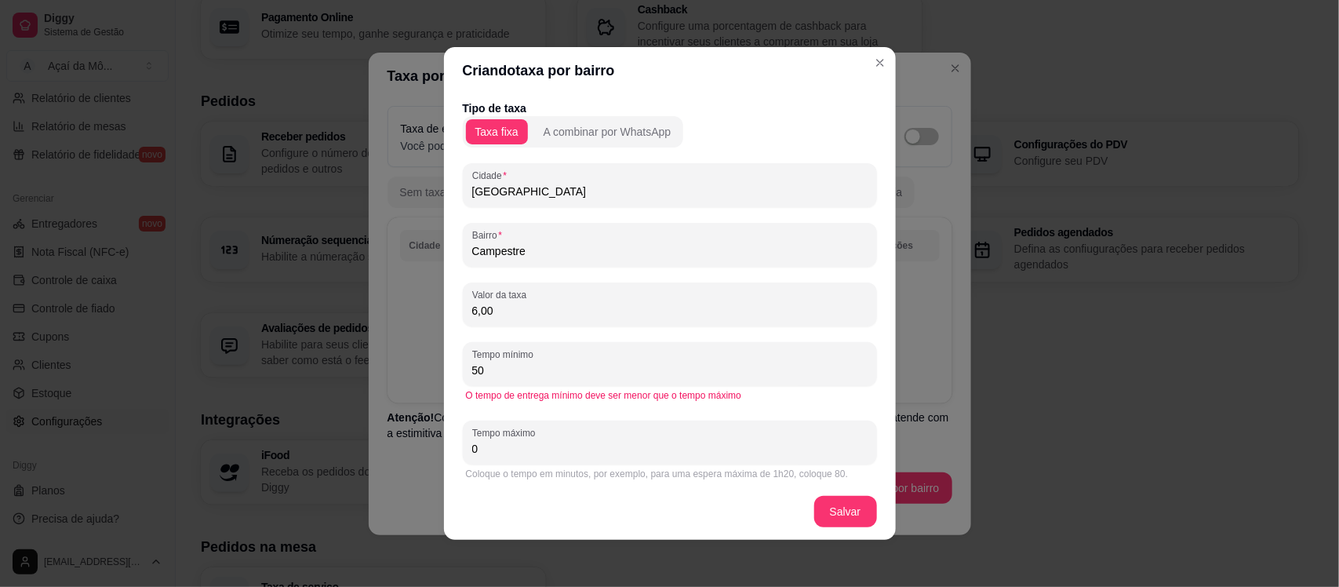
click at [641, 449] on input "0" at bounding box center [669, 449] width 395 height 16
type input "0"
type input "9"
type input "80"
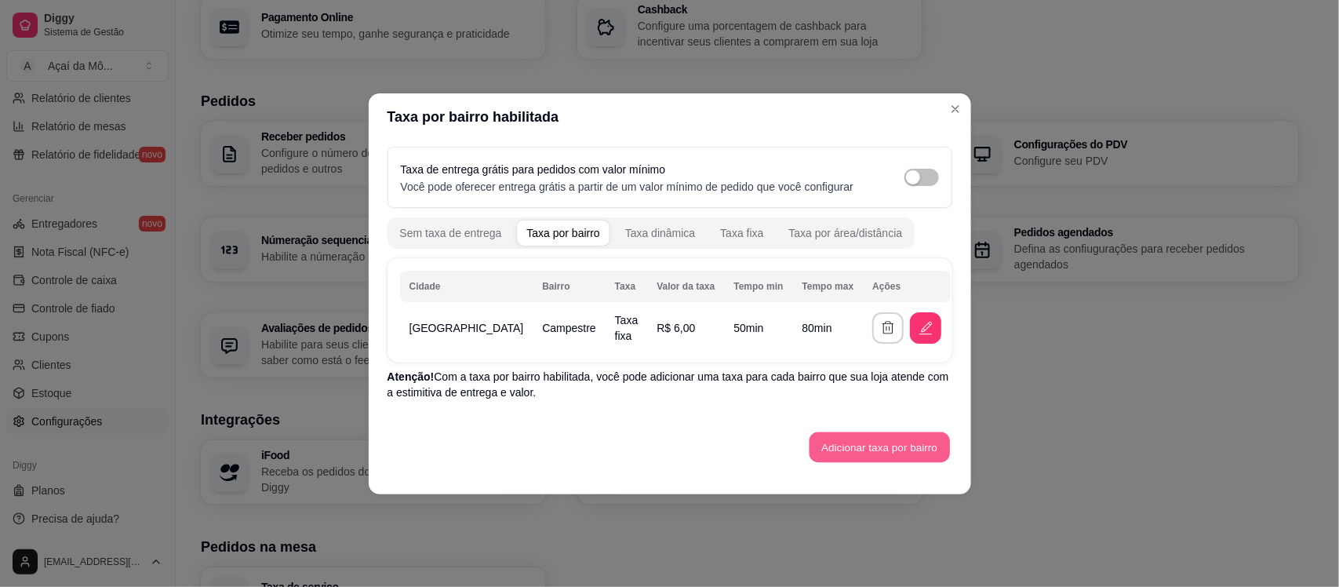
click at [851, 452] on button "Adicionar taxa por bairro" at bounding box center [879, 446] width 140 height 31
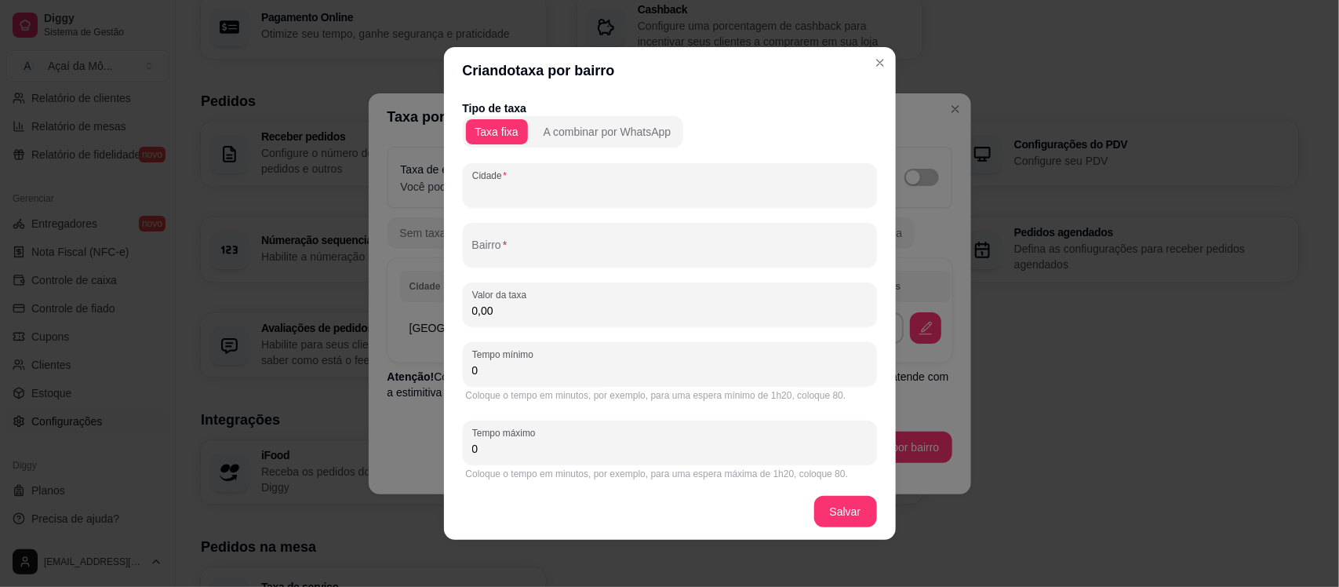
click at [715, 191] on input "Cidade" at bounding box center [669, 192] width 395 height 16
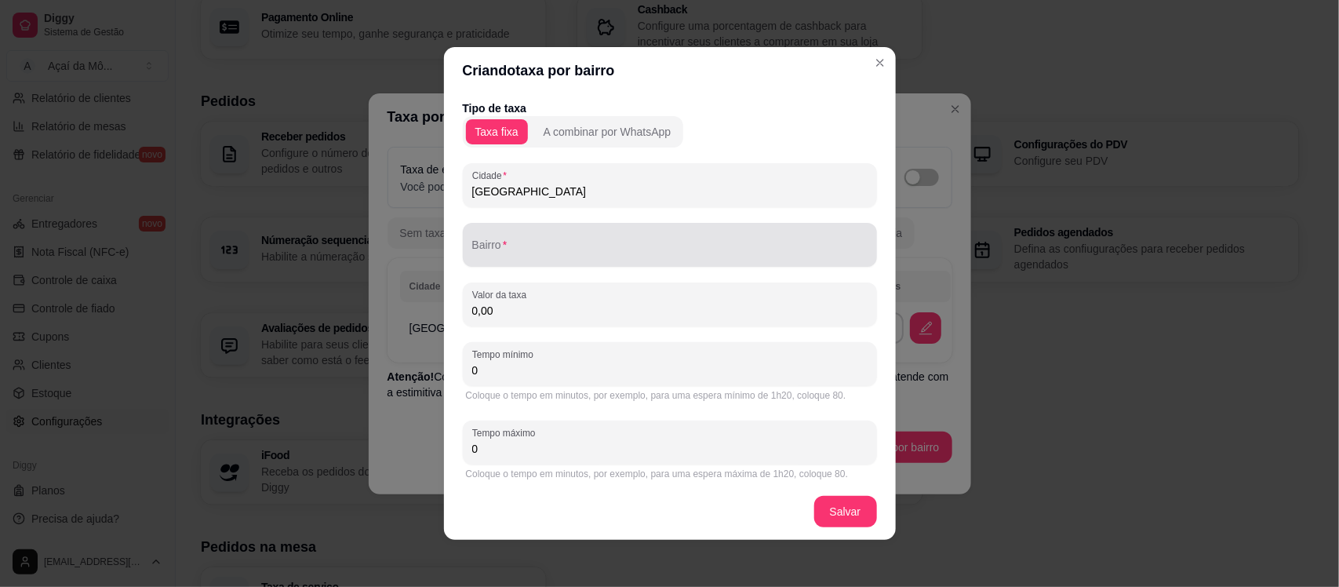
type input "[GEOGRAPHIC_DATA]"
click at [723, 229] on div at bounding box center [669, 244] width 395 height 31
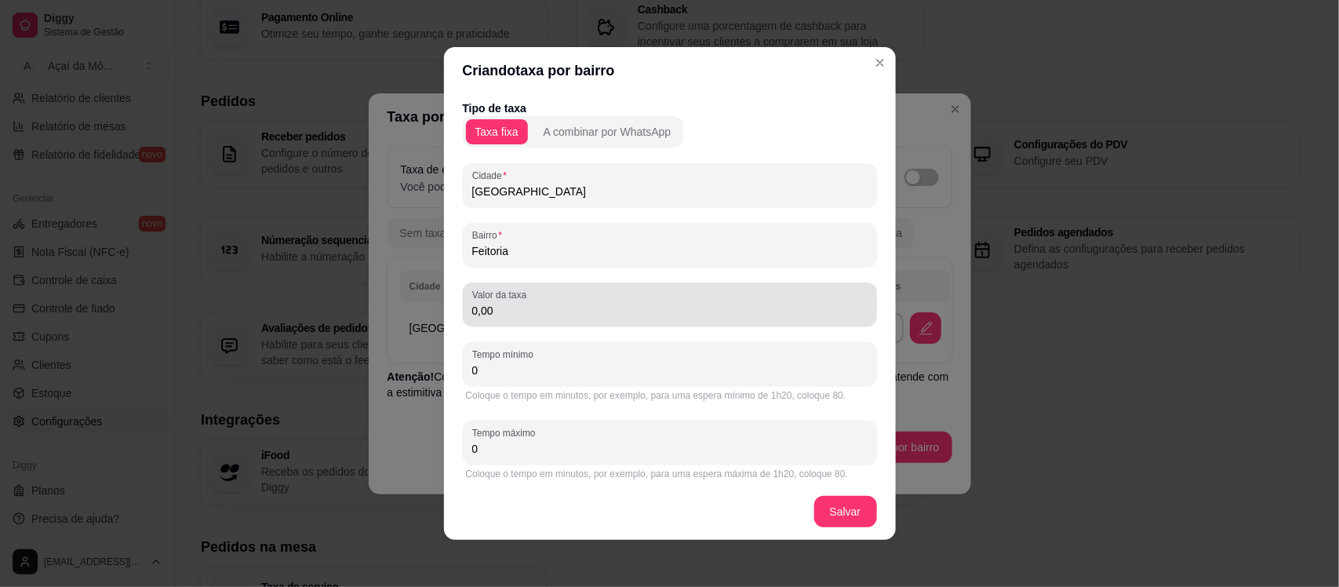
type input "Feitoria"
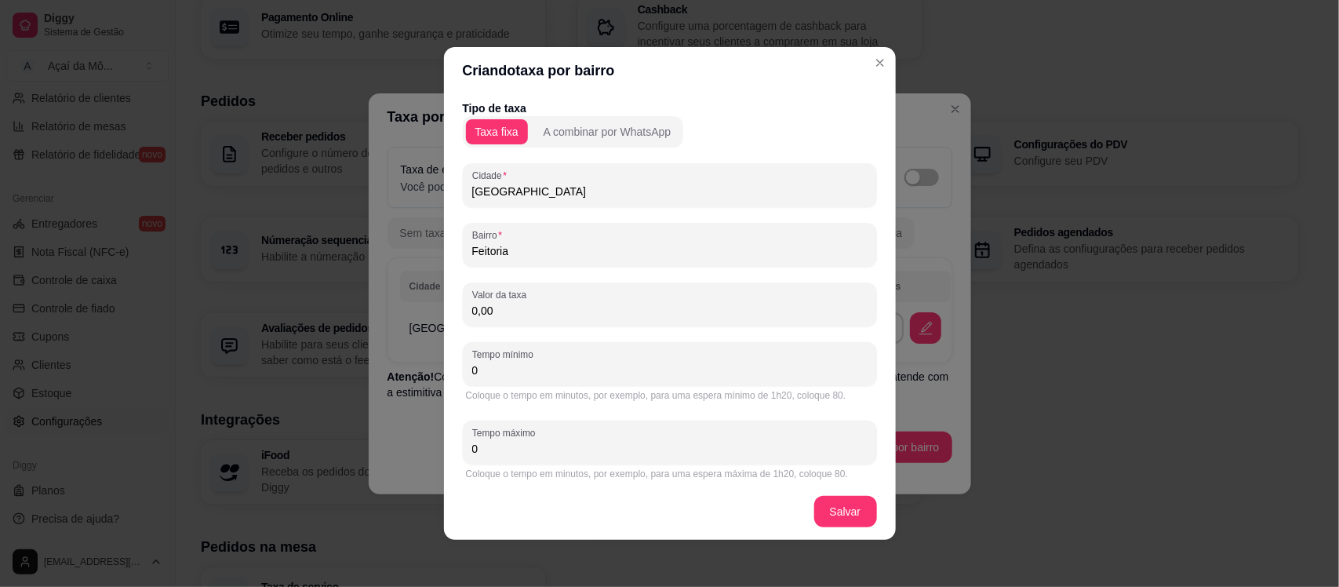
click at [729, 303] on input "0,00" at bounding box center [669, 311] width 395 height 16
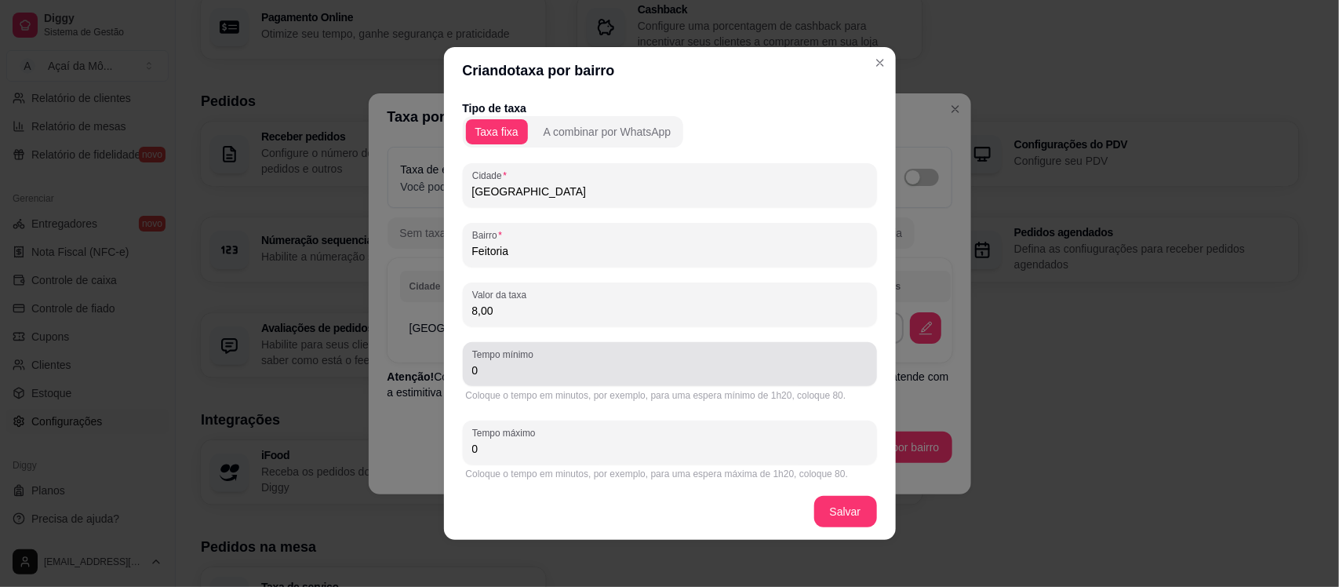
type input "8,00"
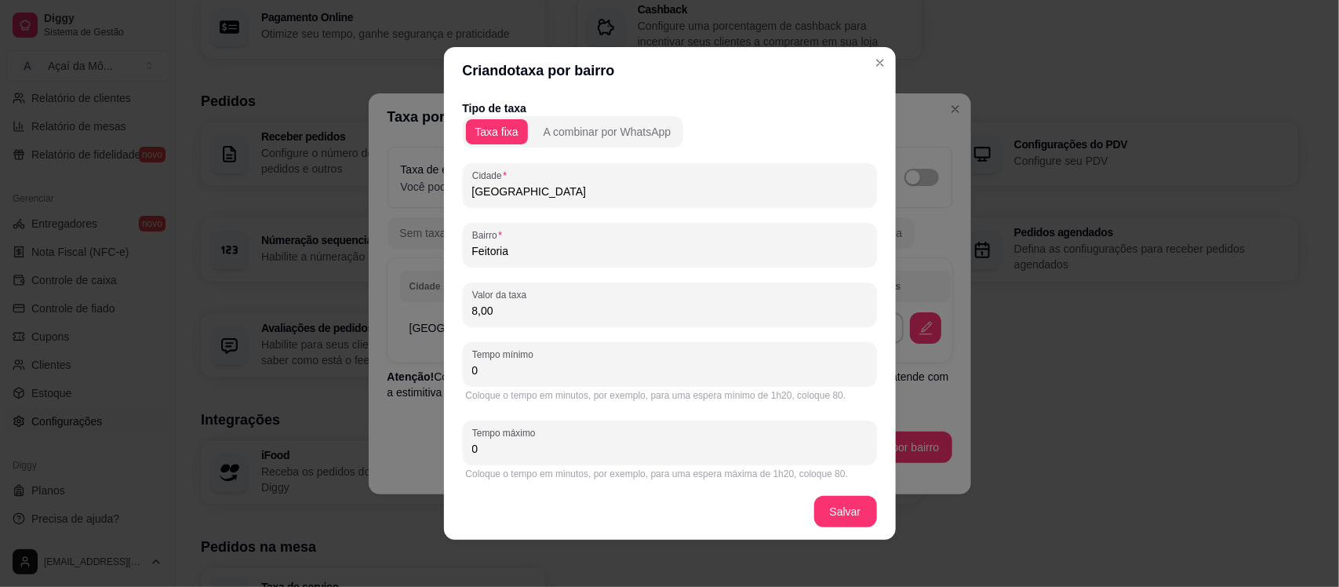
click at [726, 365] on input "0" at bounding box center [669, 370] width 395 height 16
type input "0"
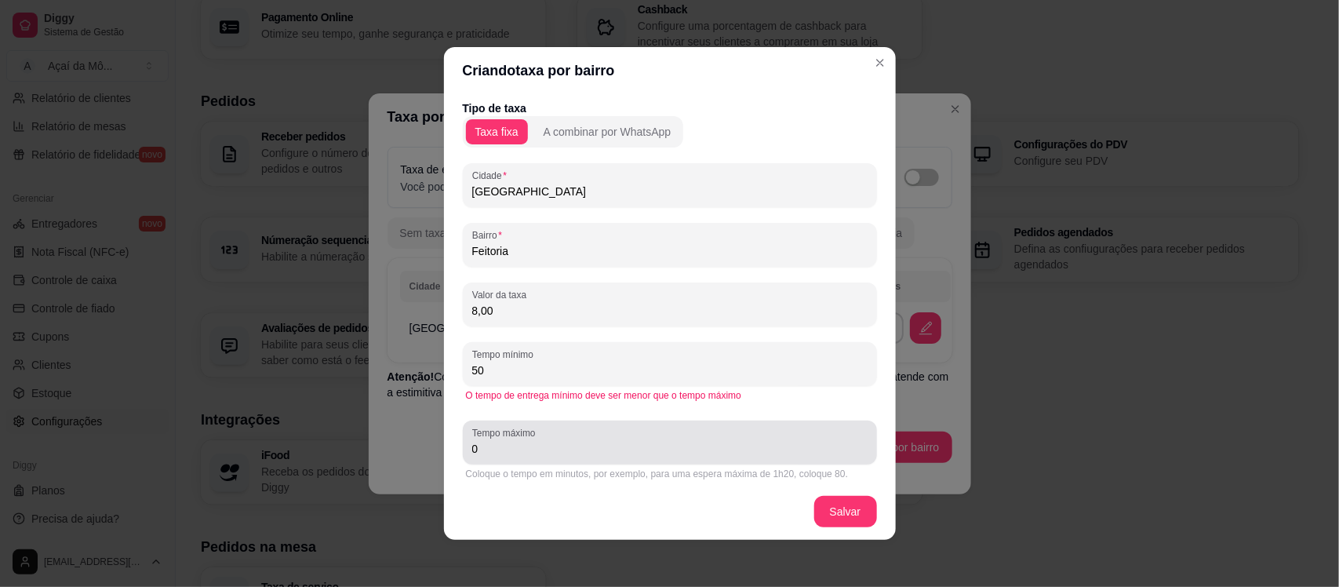
type input "50"
click at [715, 435] on div "0" at bounding box center [669, 442] width 395 height 31
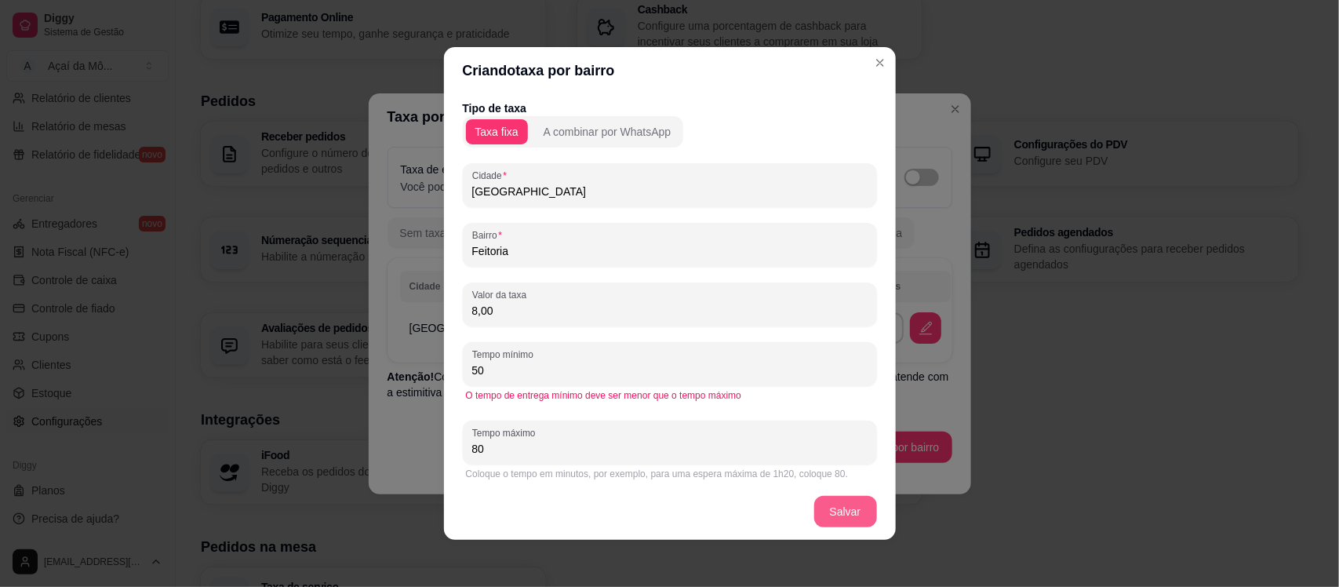
type input "80"
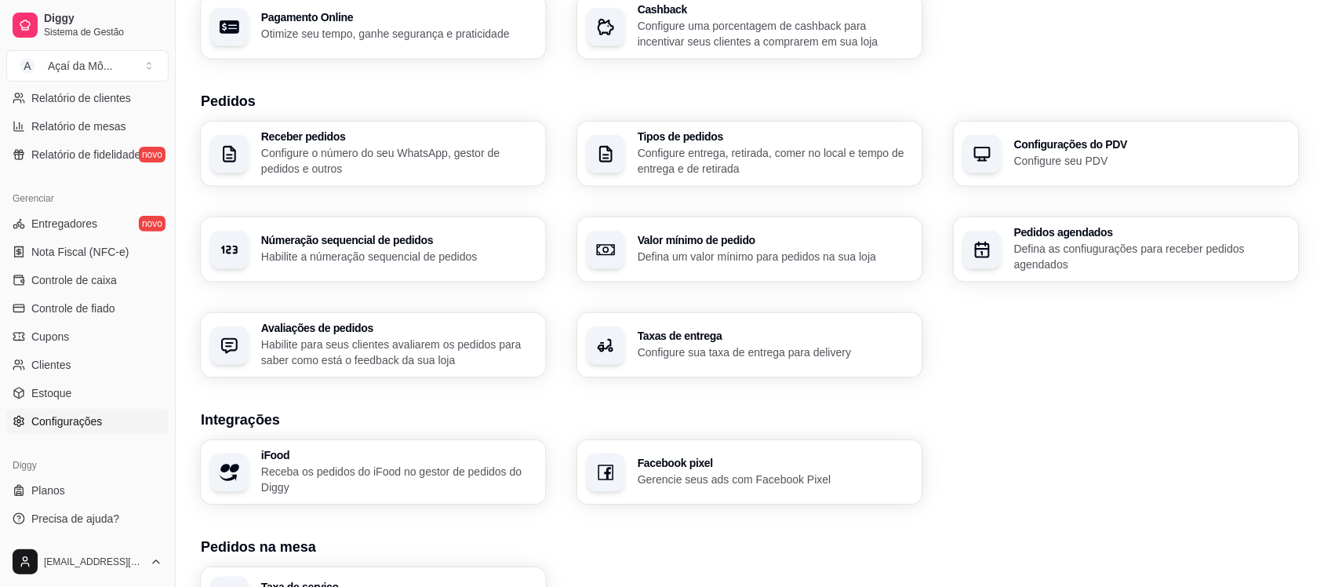
click at [396, 472] on p "Receba os pedidos do iFood no gestor de pedidos do Diggy" at bounding box center [398, 478] width 275 height 31
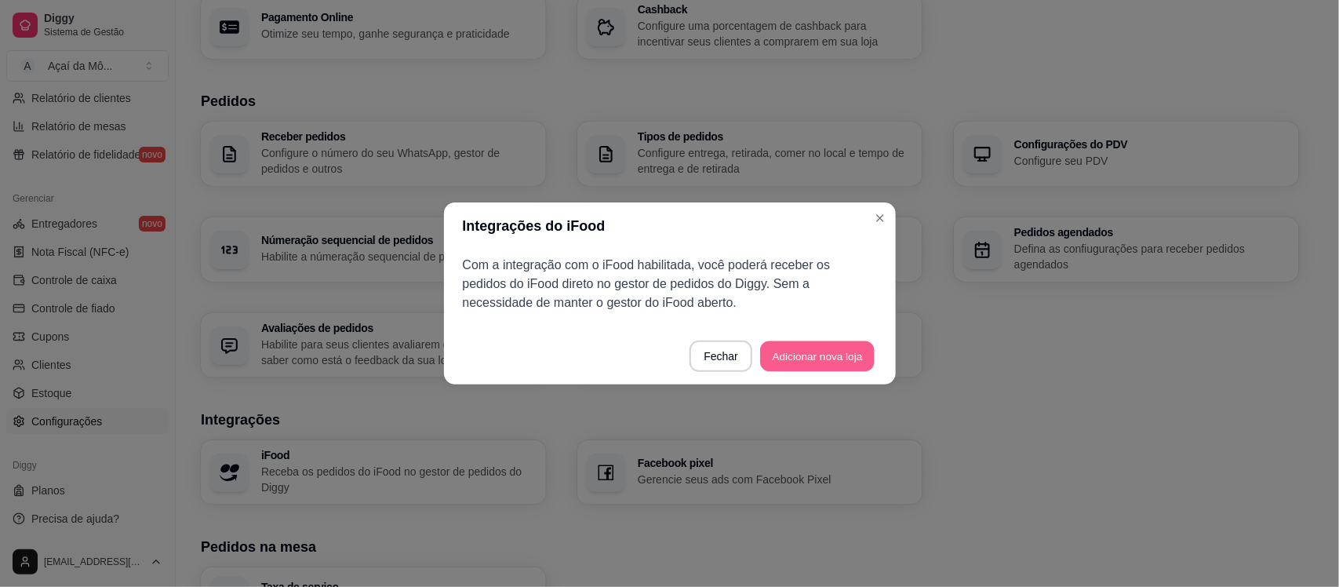
click at [808, 357] on button "Adicionar nova loja" at bounding box center [817, 356] width 114 height 31
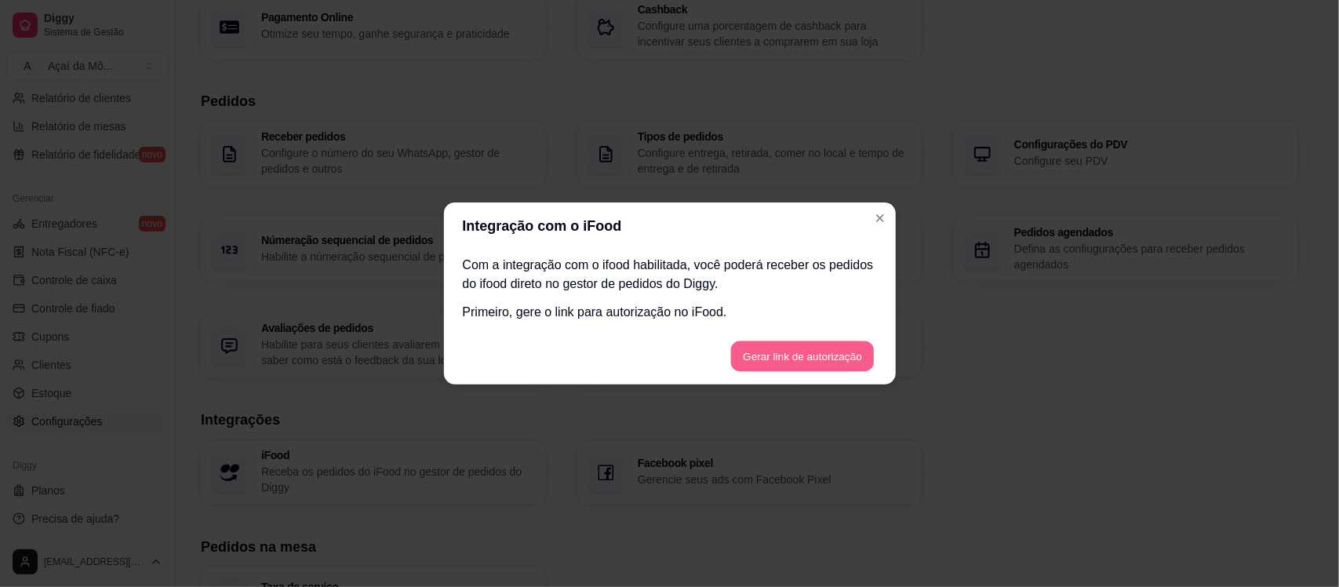
click at [798, 365] on button "Gerar link de autorização" at bounding box center [803, 356] width 144 height 31
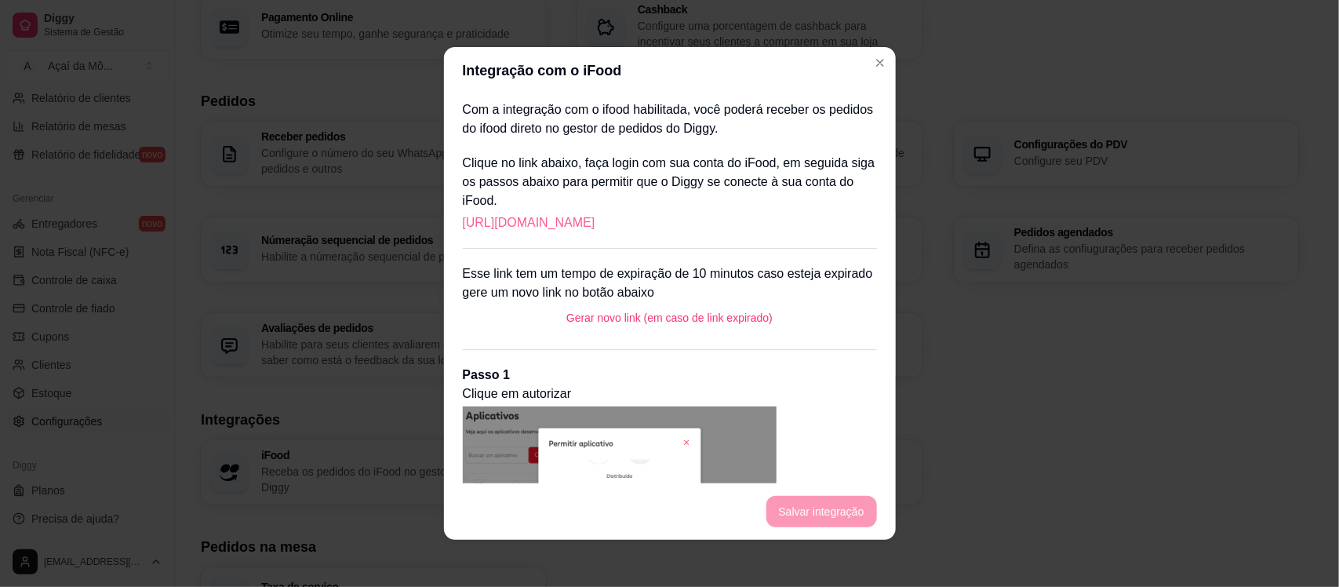
click at [595, 228] on link "[URL][DOMAIN_NAME]" at bounding box center [529, 222] width 133 height 19
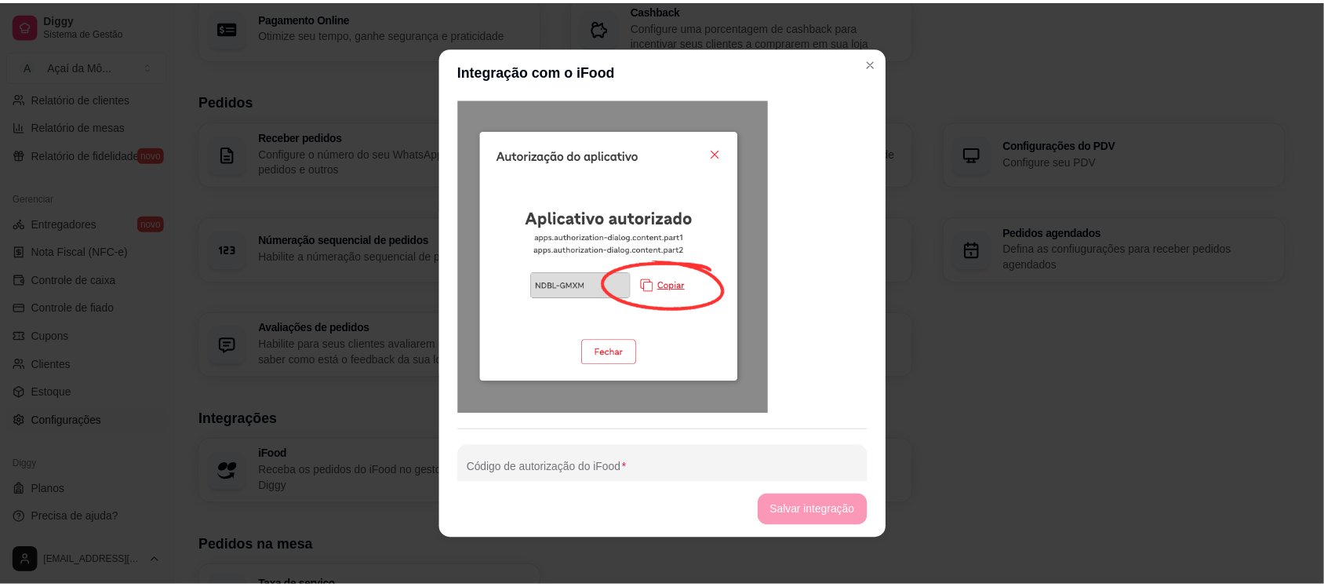
scroll to position [727, 0]
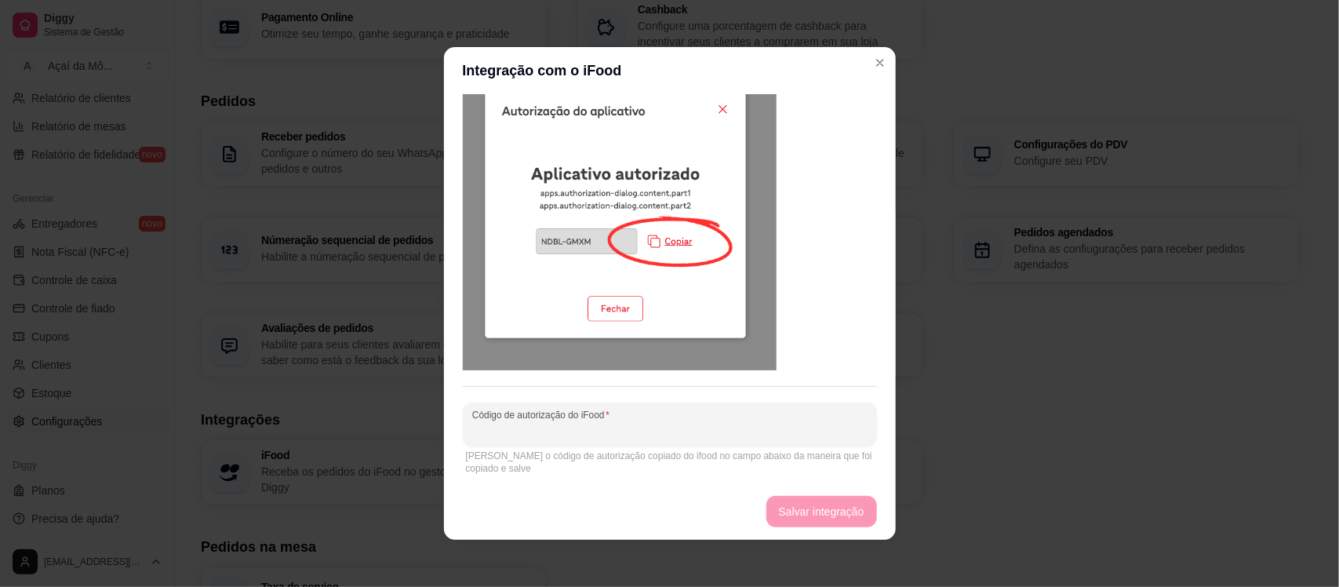
click at [710, 435] on input "Código de autorização do iFood" at bounding box center [669, 431] width 395 height 16
paste input "RVCP-SMTH"
type input "RVCP-SMTH"
click at [832, 506] on button "Salvar integração" at bounding box center [821, 511] width 107 height 31
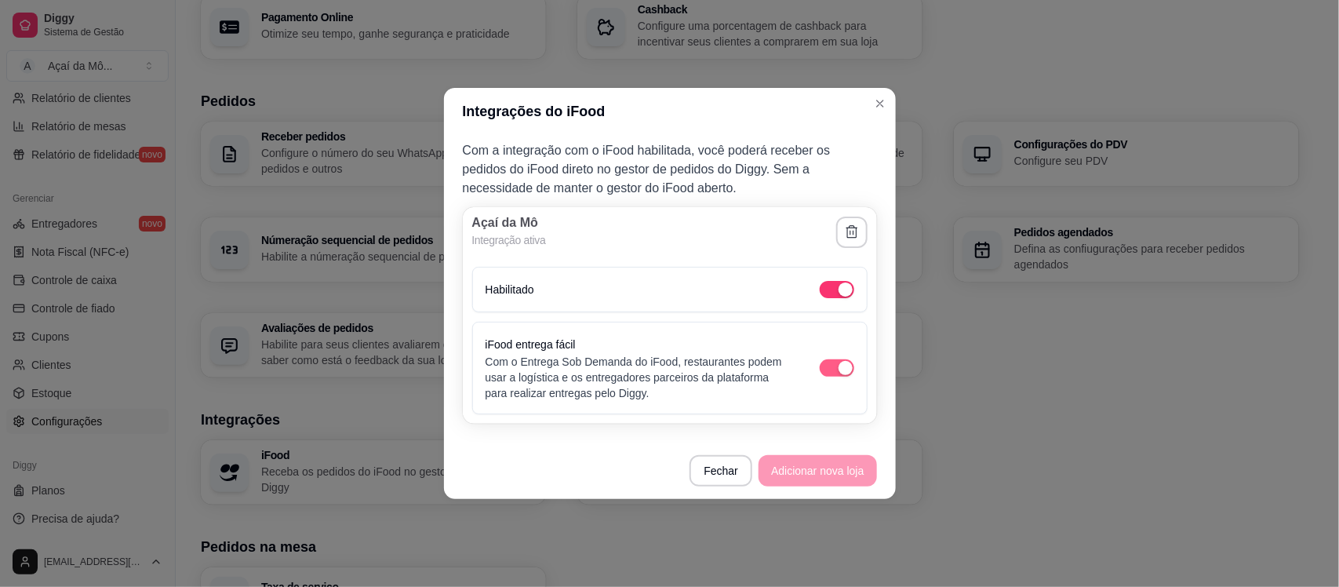
click at [841, 362] on div "button" at bounding box center [845, 368] width 14 height 14
click at [836, 369] on button "button" at bounding box center [837, 367] width 35 height 17
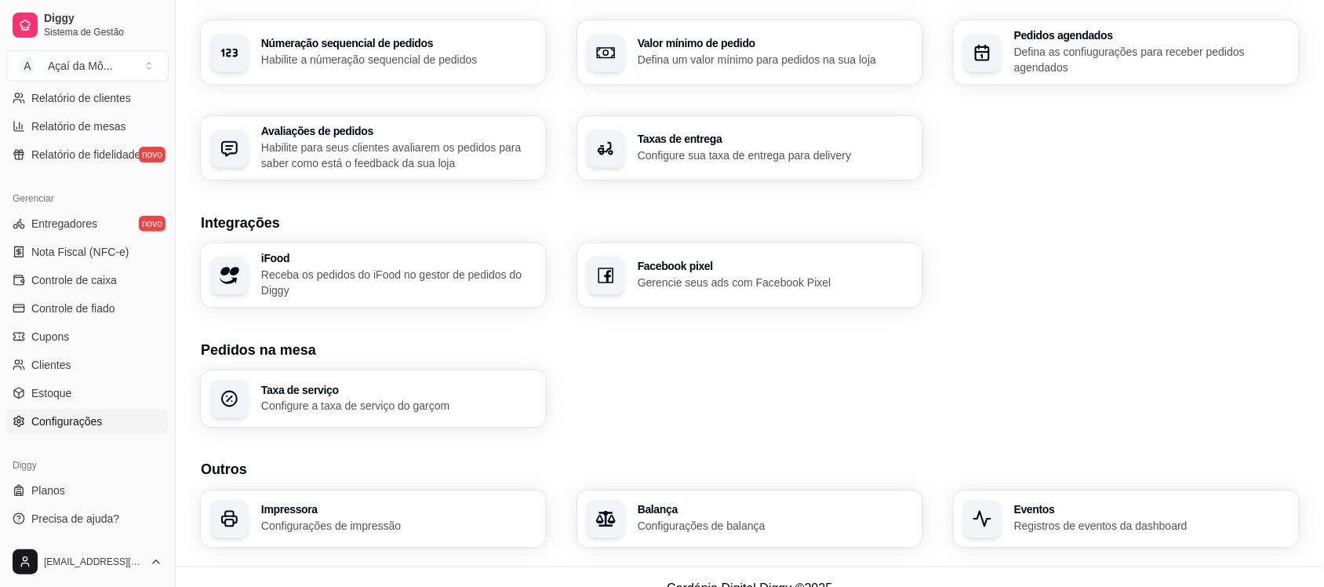
scroll to position [502, 0]
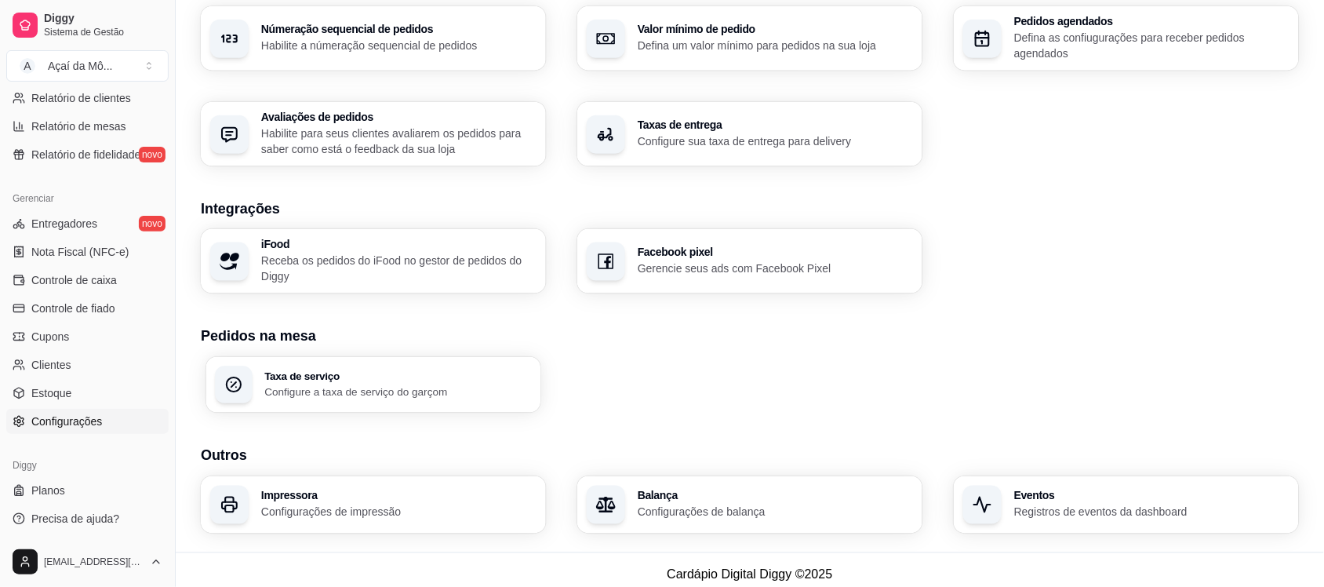
click at [438, 384] on p "Configure a taxa de serviço do garçom" at bounding box center [397, 391] width 267 height 15
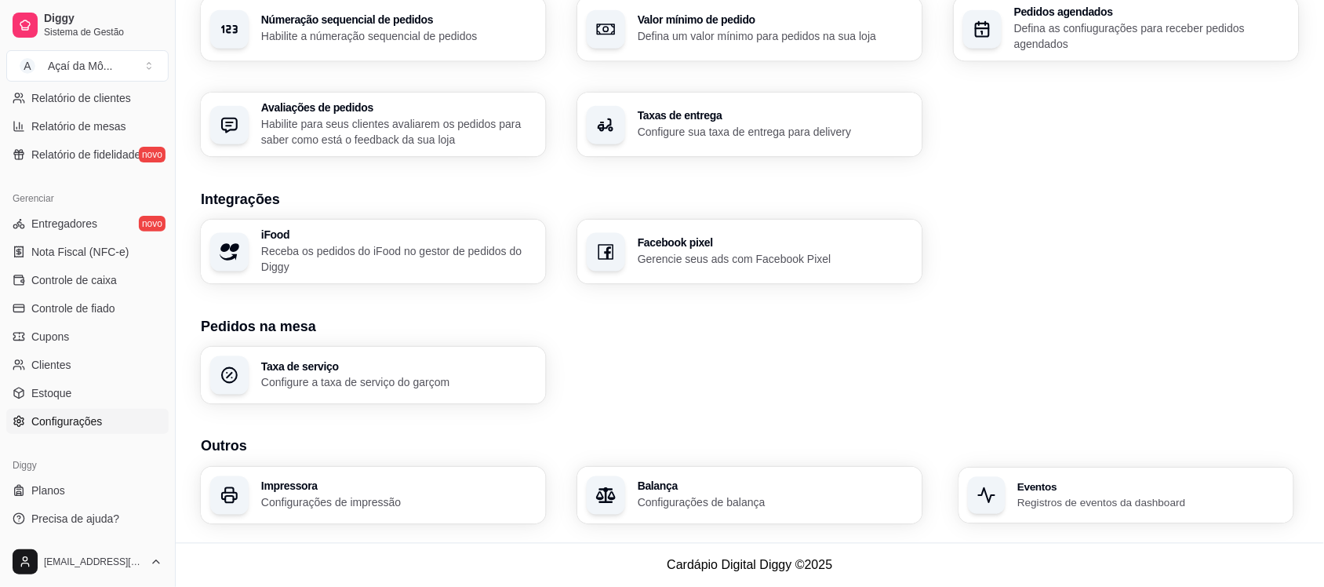
click at [1077, 508] on div "Eventos Registros de eventos da dashboard" at bounding box center [1126, 495] width 335 height 56
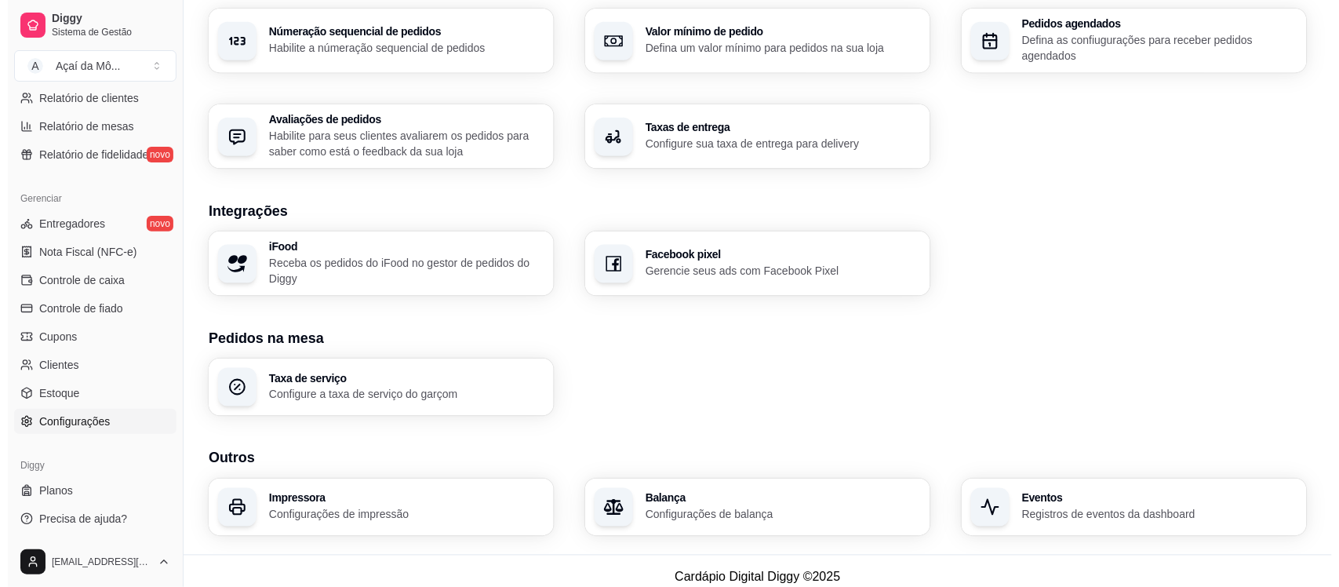
scroll to position [511, 0]
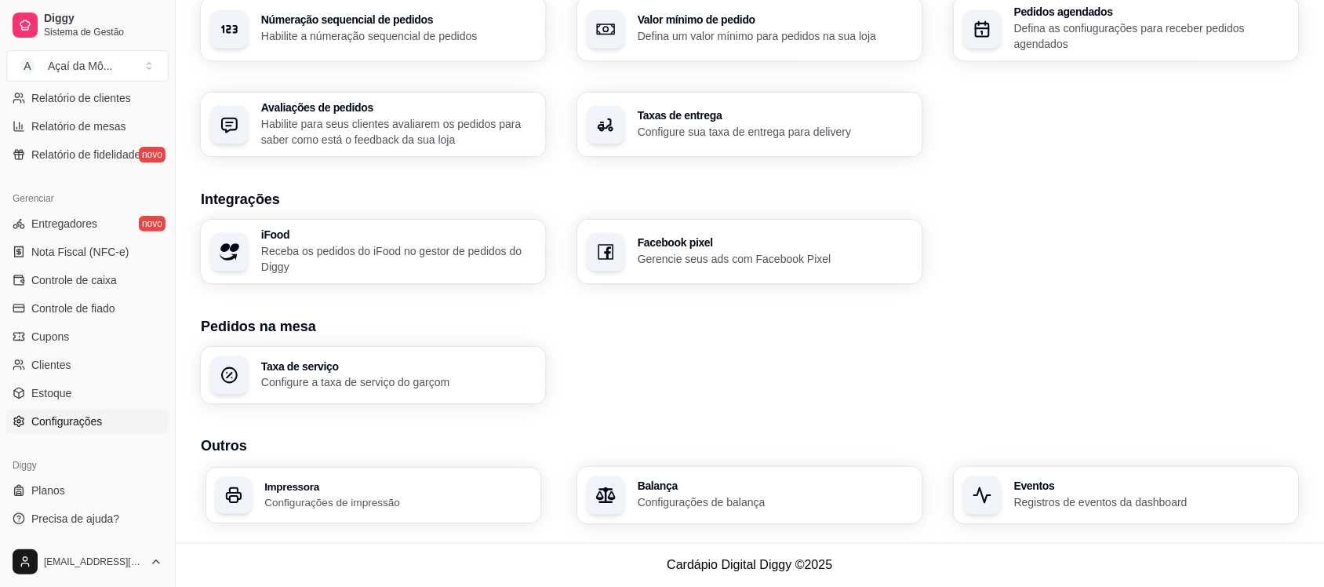
click at [365, 483] on h3 "Impressora" at bounding box center [397, 486] width 267 height 11
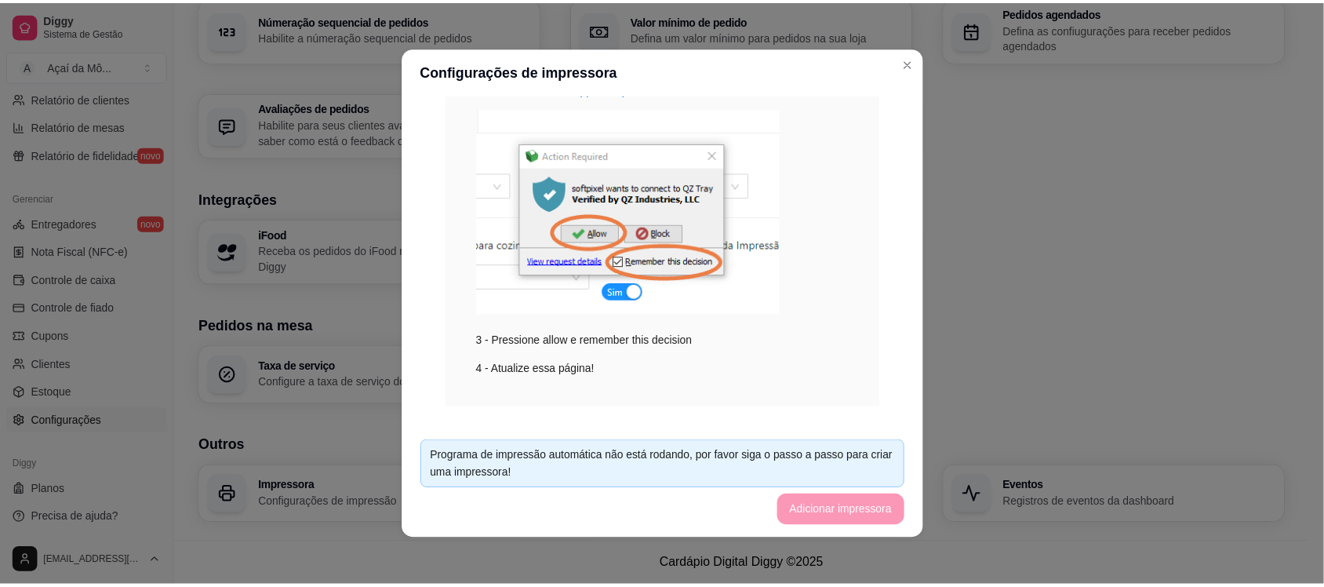
scroll to position [300, 0]
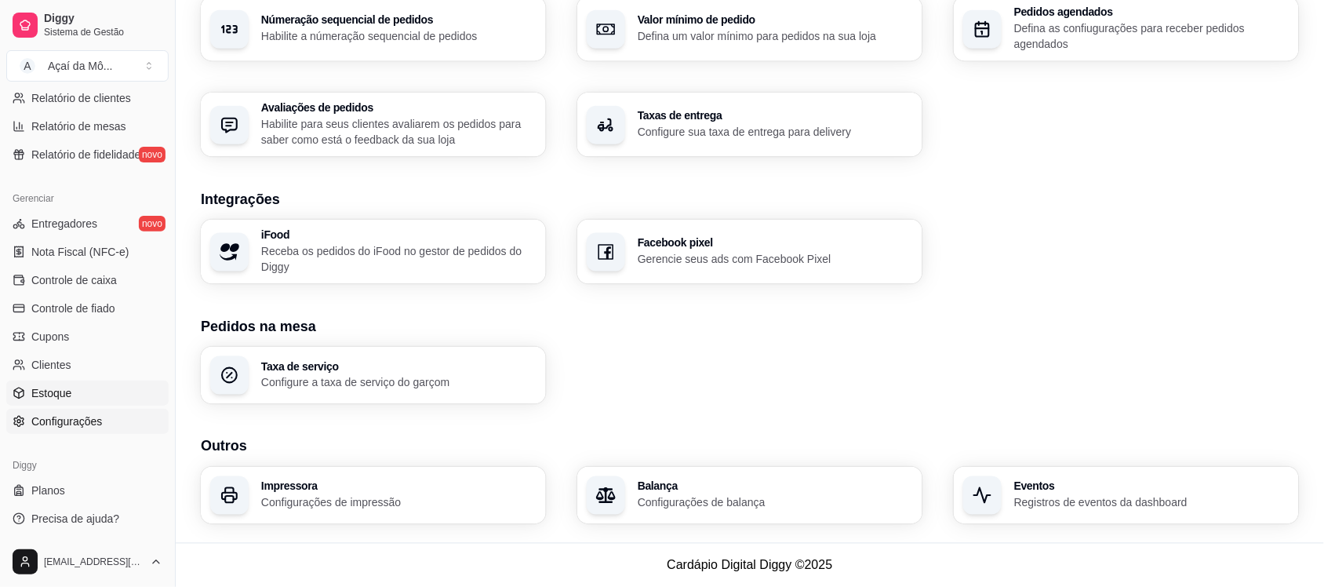
click at [103, 401] on link "Estoque" at bounding box center [87, 392] width 162 height 25
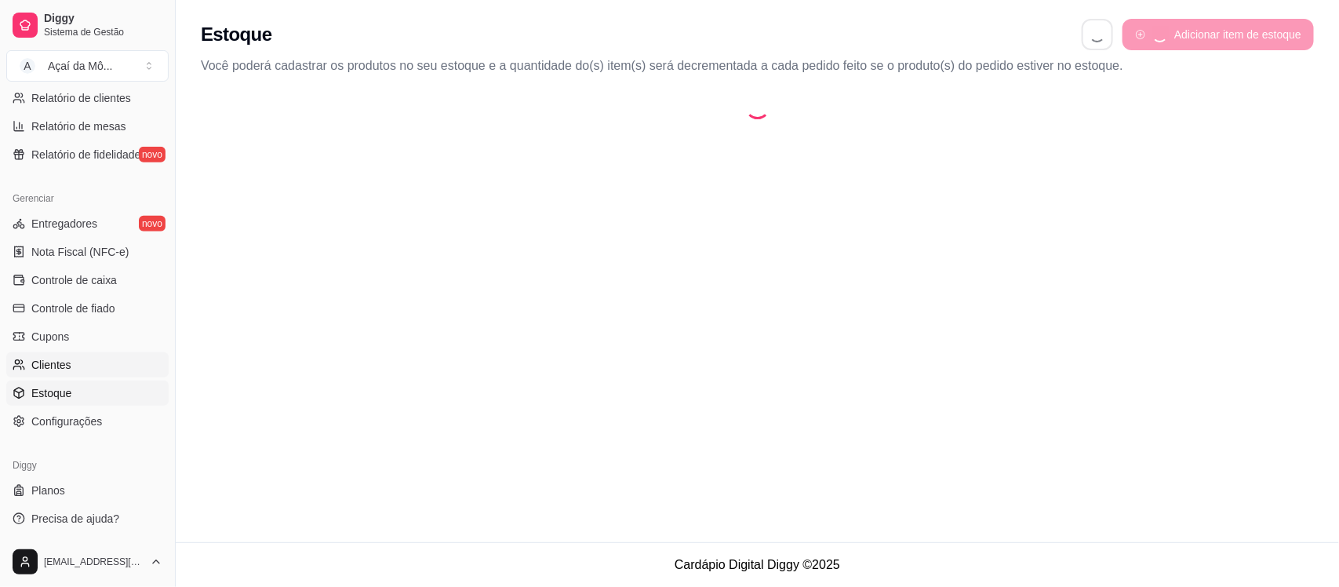
select select "QUANTITY_ORDER"
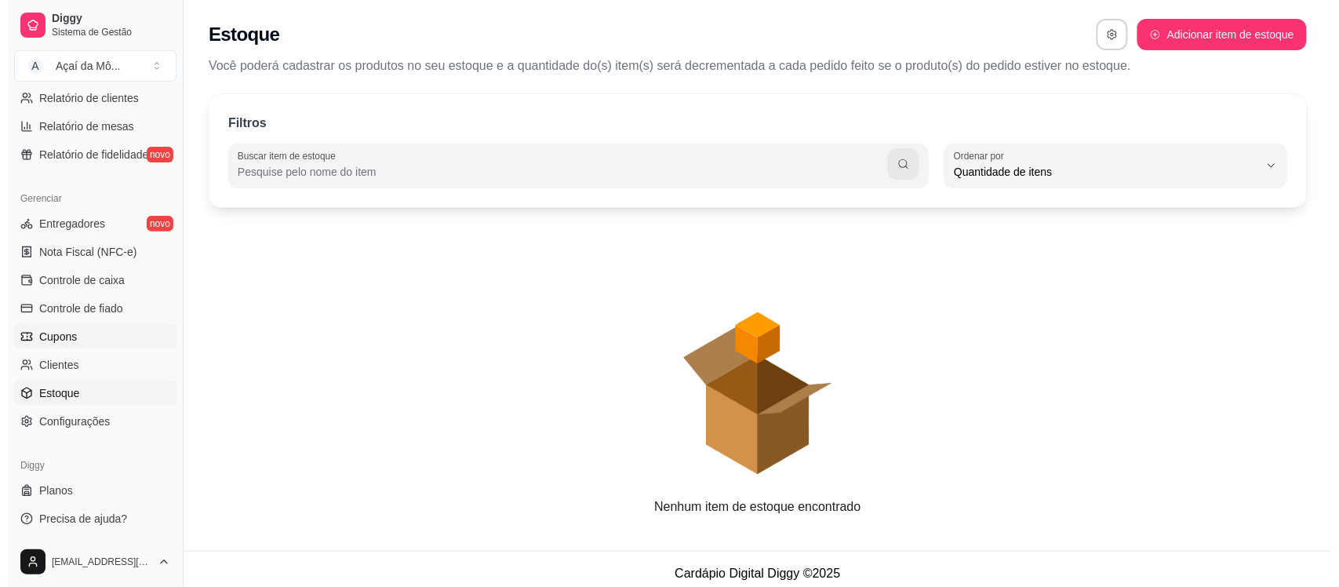
scroll to position [14, 0]
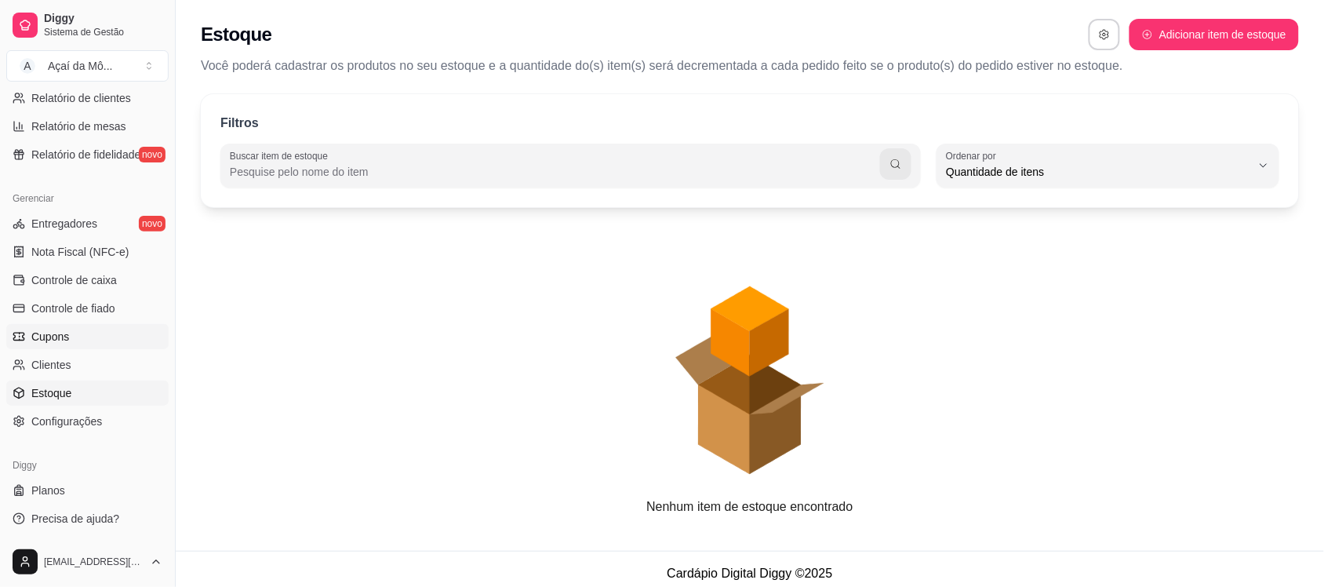
click at [94, 346] on link "Cupons" at bounding box center [87, 336] width 162 height 25
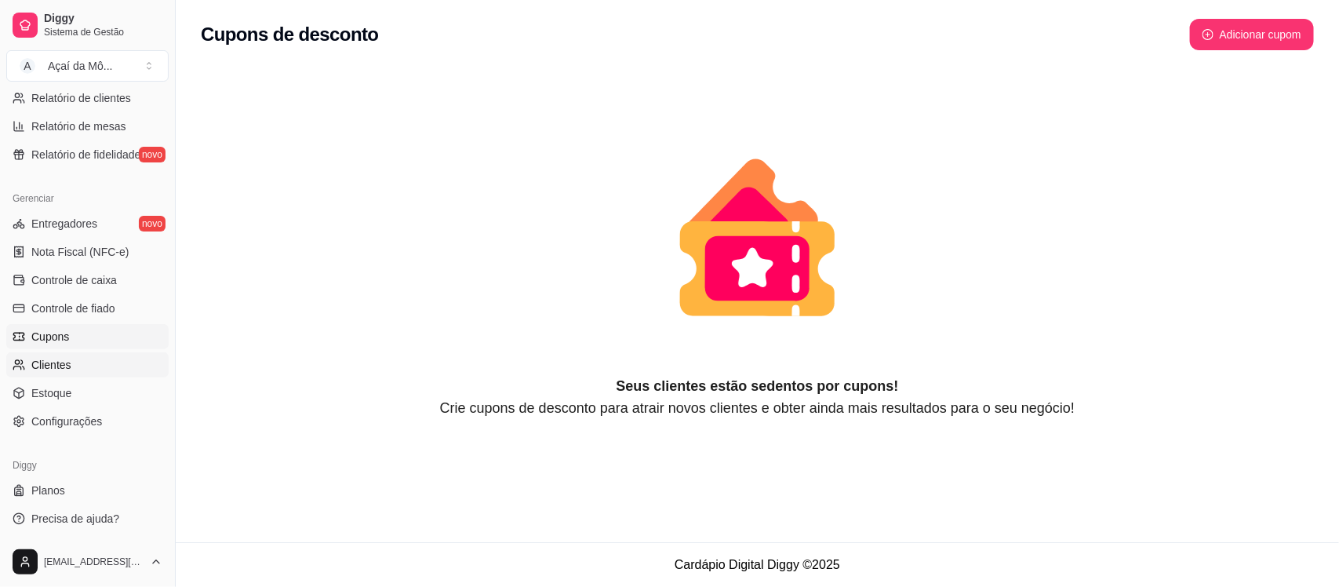
click at [104, 369] on link "Clientes" at bounding box center [87, 364] width 162 height 25
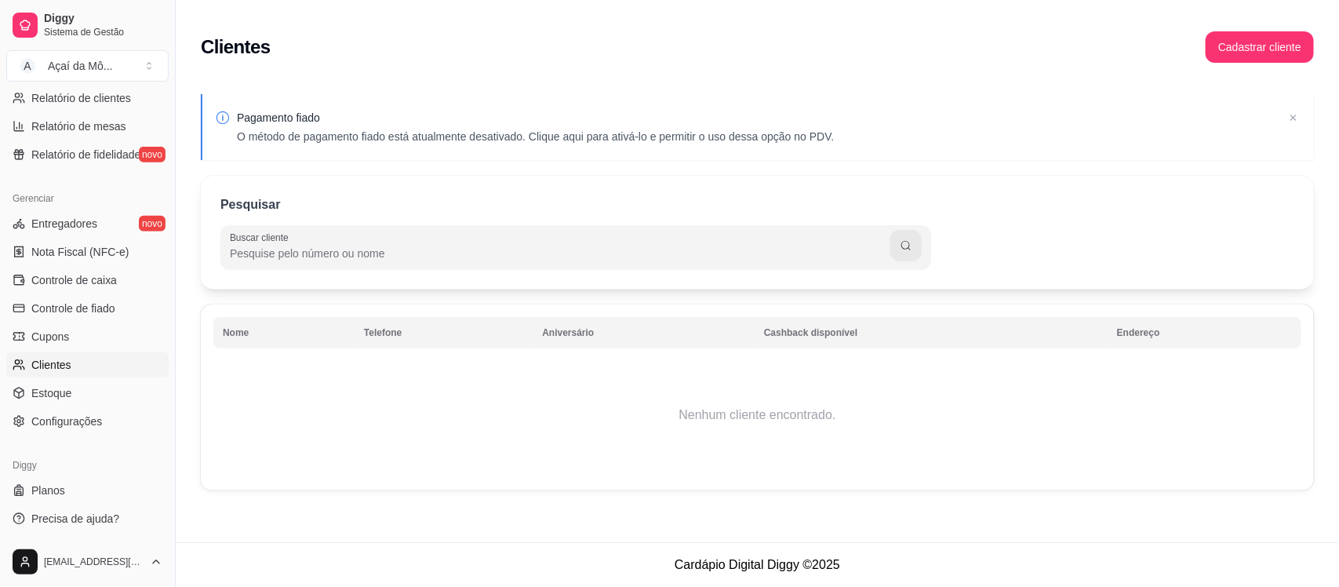
click at [486, 134] on p "O método de pagamento fiado está atualmente desativado. Clique aqui para ativá-…" at bounding box center [535, 137] width 597 height 16
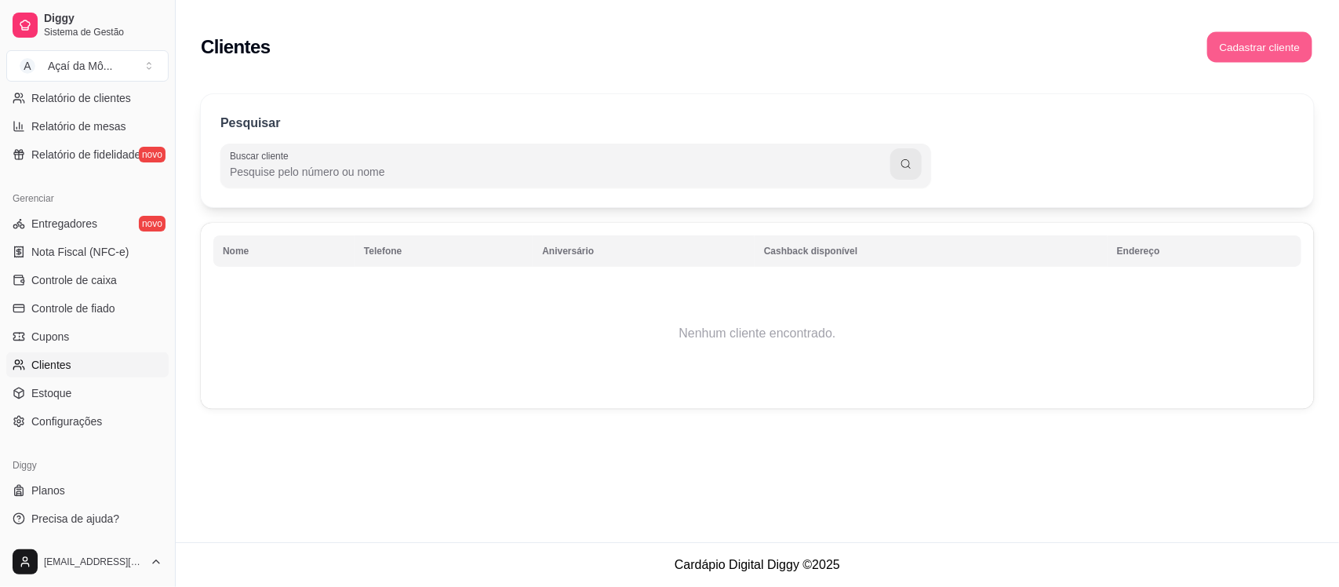
click at [1265, 33] on button "Cadastrar cliente" at bounding box center [1259, 47] width 105 height 31
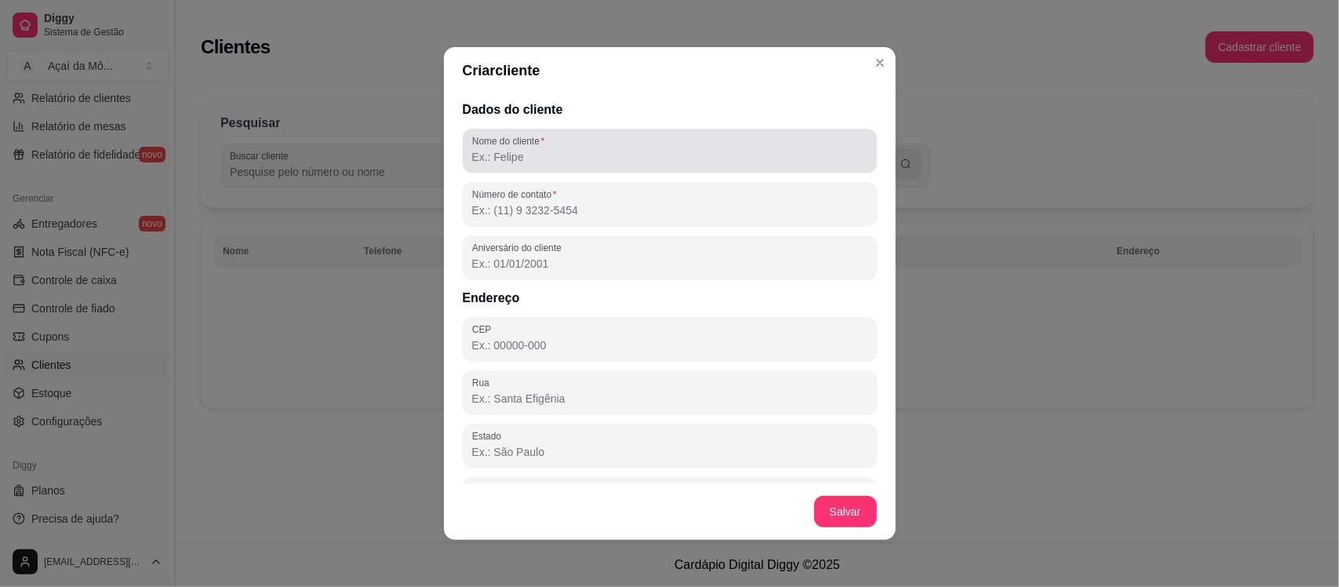
click at [684, 137] on div at bounding box center [669, 150] width 395 height 31
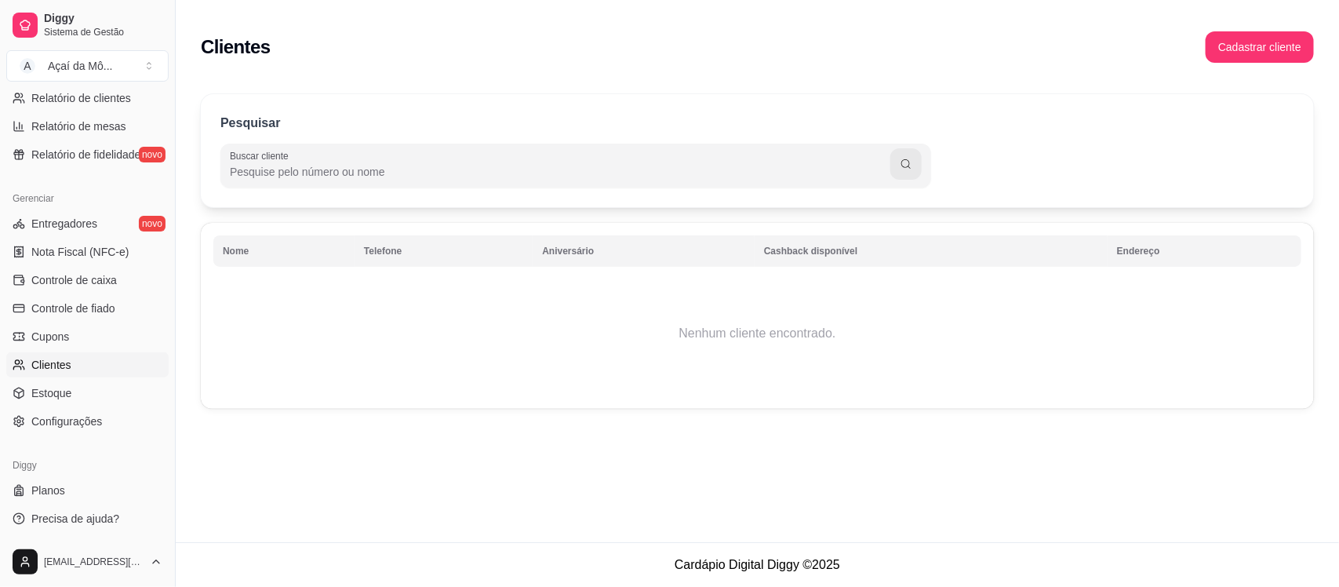
click at [860, 61] on div "Clientes Cadastrar cliente" at bounding box center [757, 47] width 1113 height 56
